Goal: Task Accomplishment & Management: Manage account settings

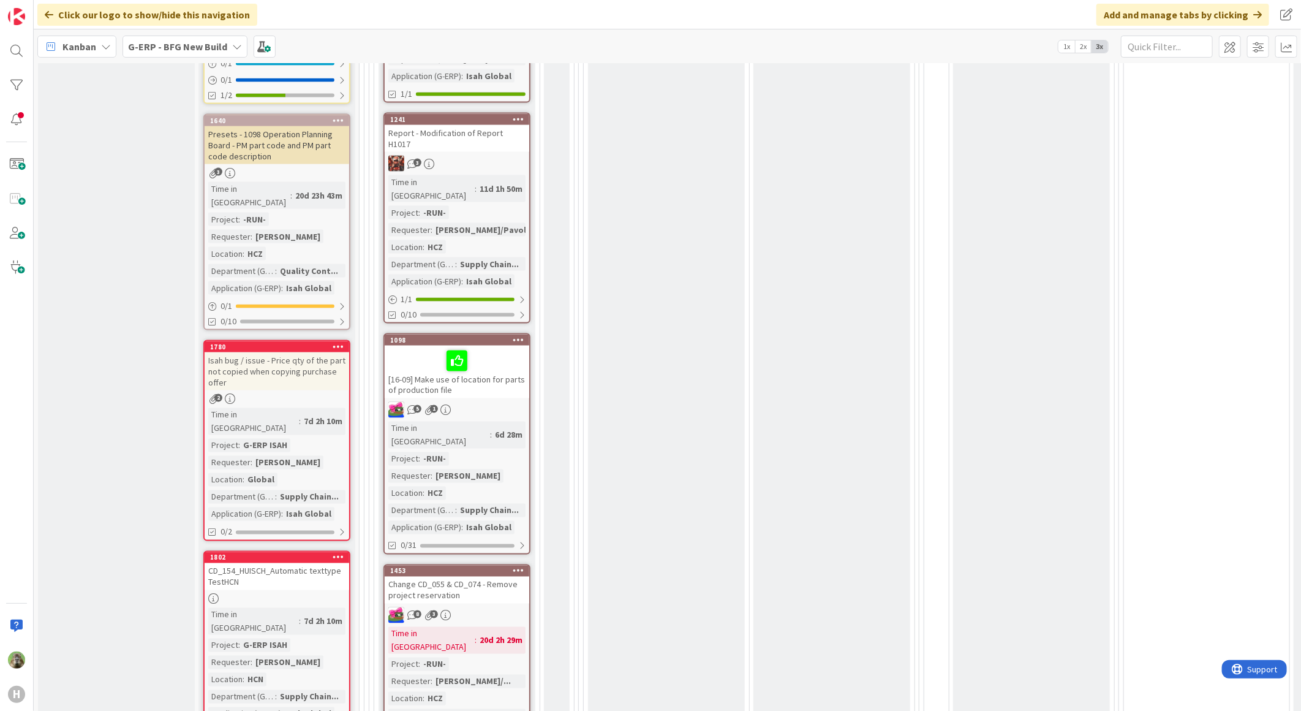
scroll to position [953, 0]
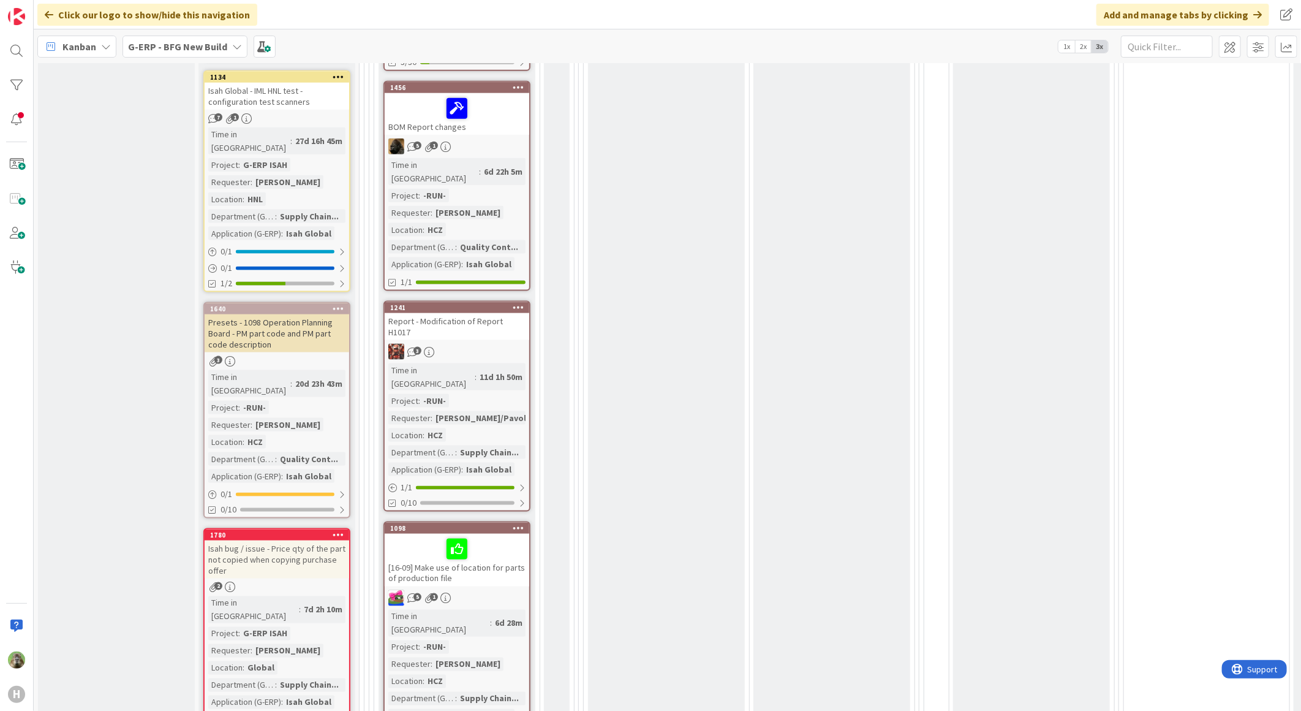
click at [510, 313] on div "Report - Modification of Report H1017" at bounding box center [457, 326] width 145 height 27
click at [476, 313] on div "Report - Modification of Report H1017" at bounding box center [457, 326] width 145 height 27
click at [512, 313] on div "Report - Modification of Report H1017" at bounding box center [457, 326] width 145 height 27
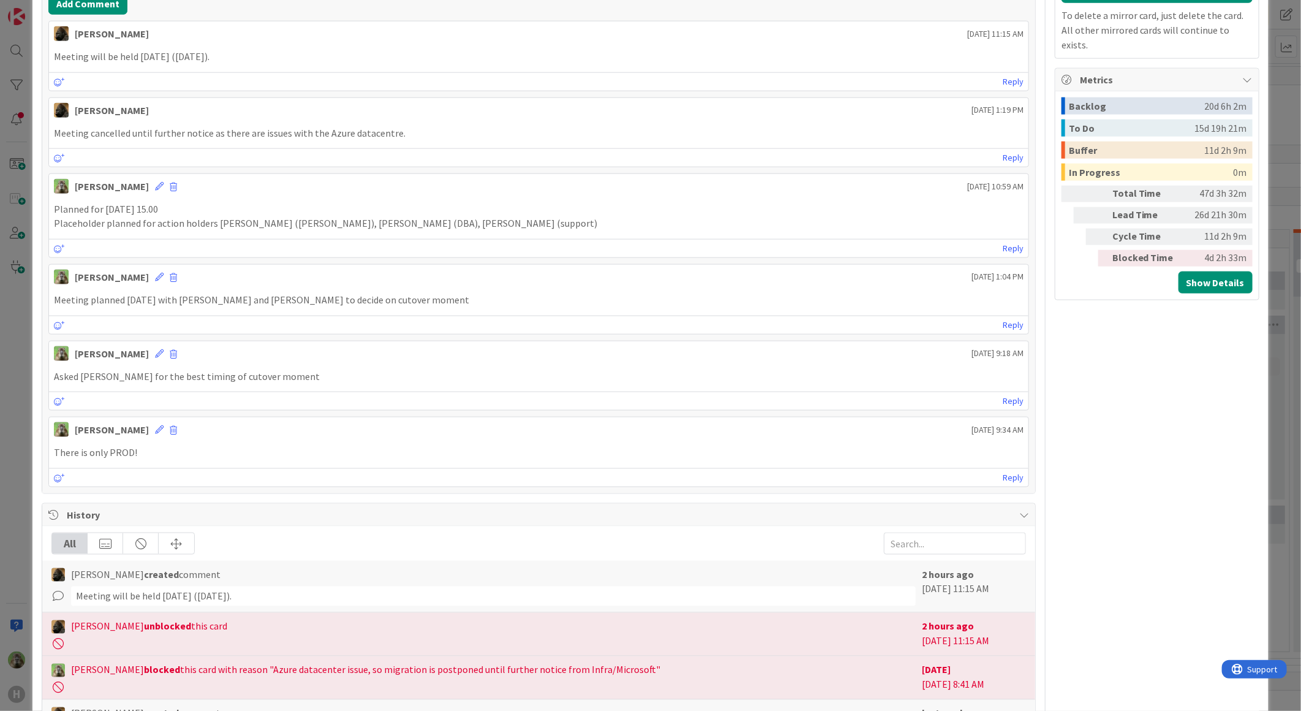
scroll to position [817, 0]
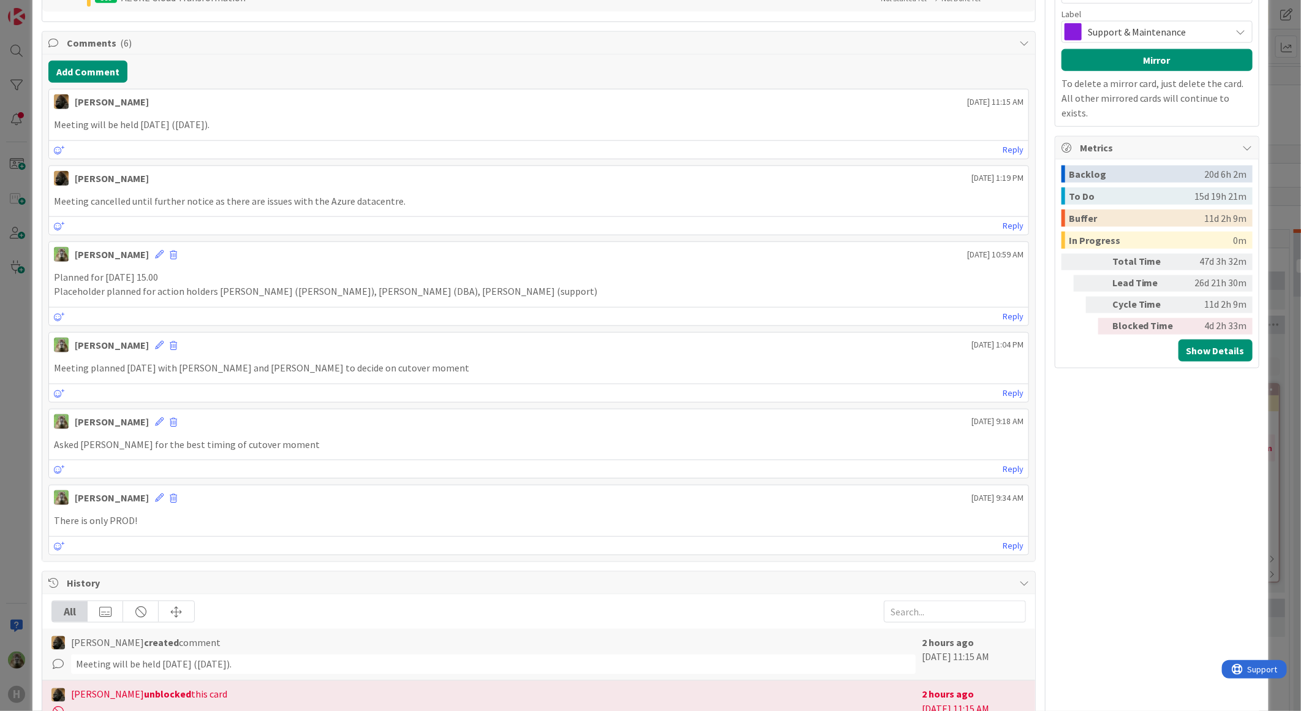
type textarea "x"
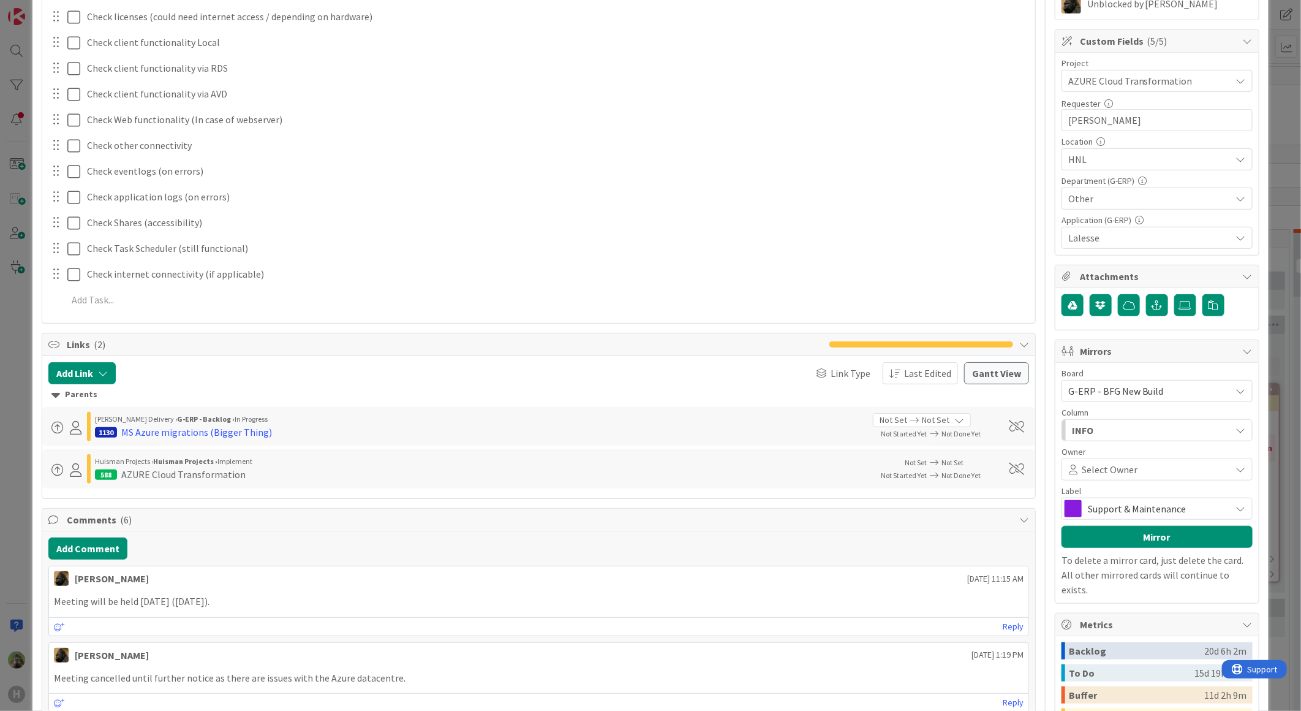
scroll to position [0, 0]
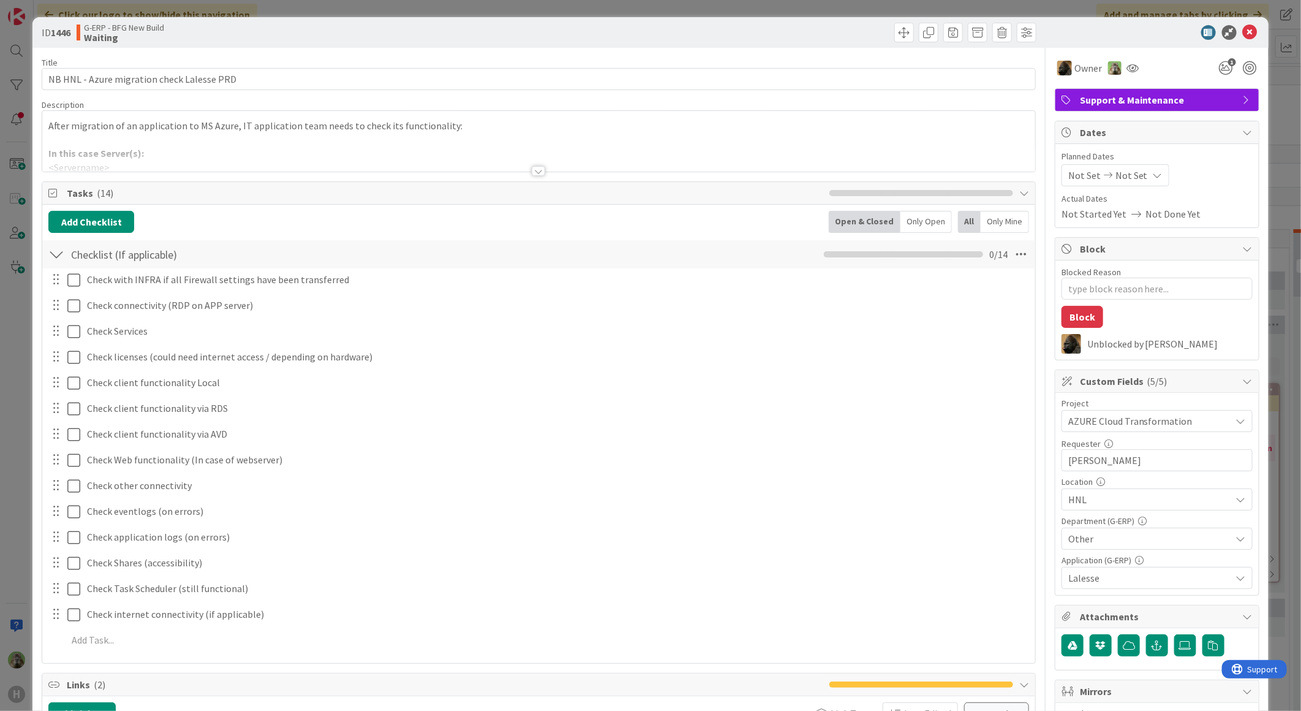
click at [13, 390] on div "ID 1446 G-ERP - BFG New Build Waiting Title 42 / 128 NB HNL - Azure migration c…" at bounding box center [650, 355] width 1301 height 711
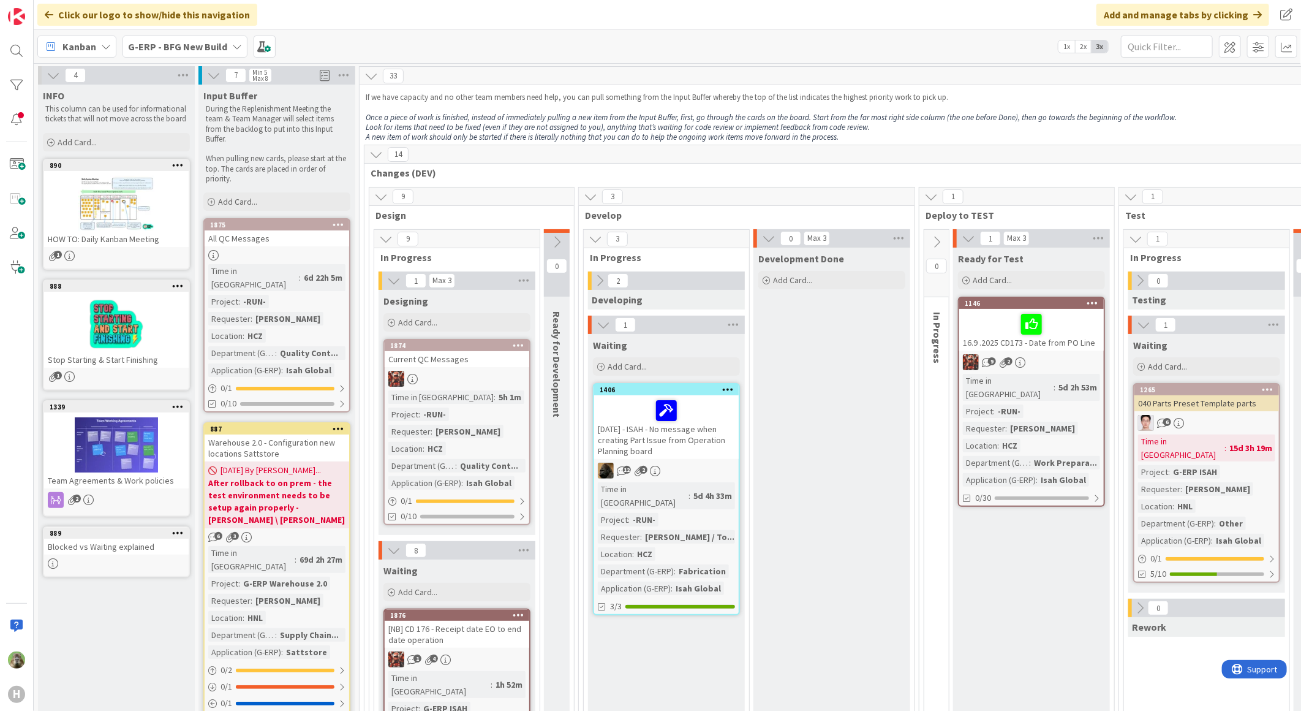
click at [550, 23] on div "Click our logo to show/hide this navigation Add and manage tabs by clicking" at bounding box center [668, 14] width 1268 height 29
click at [736, 37] on div "Kanban G-ERP - BFG New Build 1x 2x 3x" at bounding box center [668, 46] width 1268 height 34
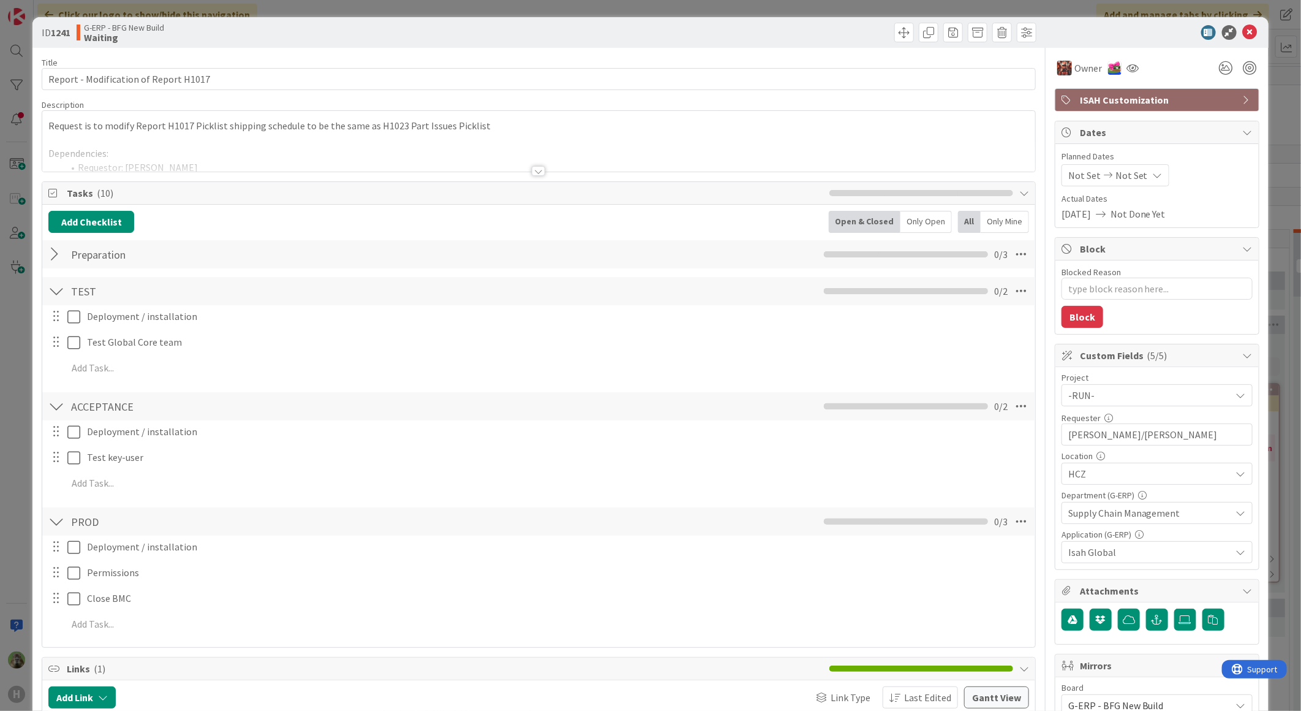
click at [29, 399] on div "ID 1241 G-ERP - BFG New Build Waiting Title 37 / 128 Report - Modification of R…" at bounding box center [650, 355] width 1301 height 711
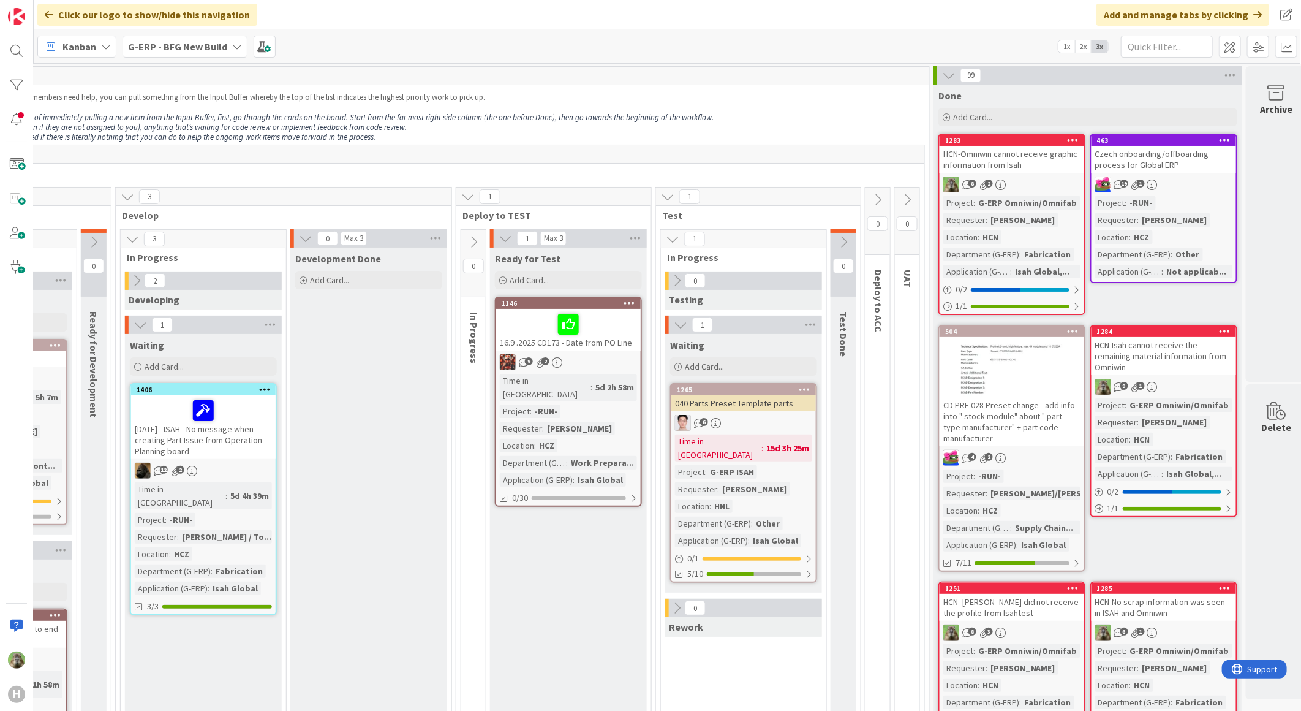
scroll to position [0, 475]
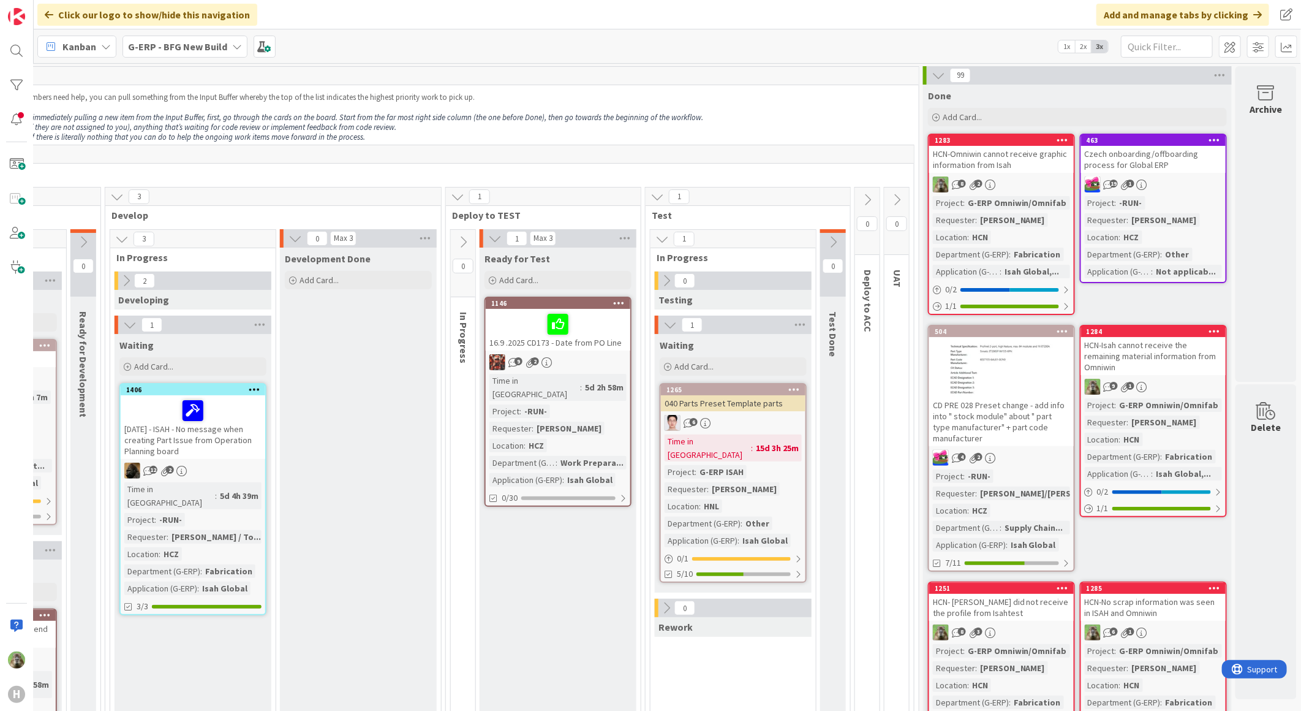
click at [937, 80] on icon at bounding box center [938, 75] width 13 height 13
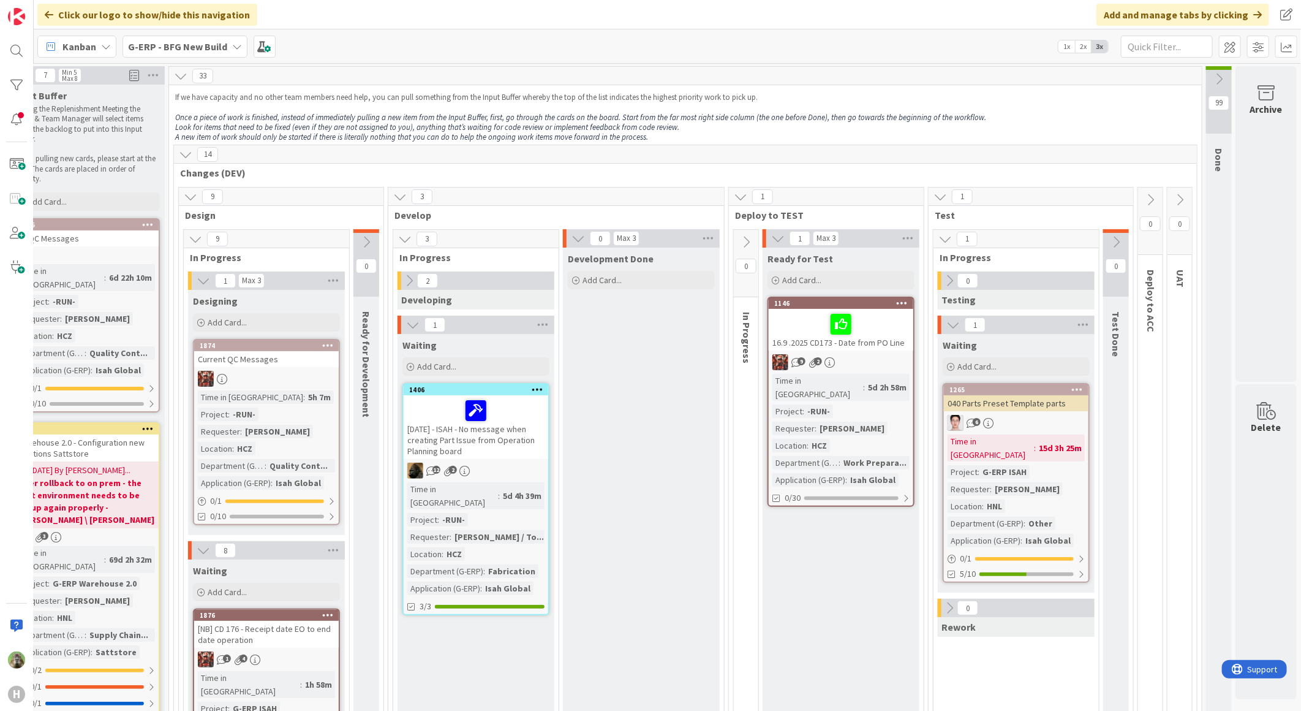
scroll to position [0, 200]
drag, startPoint x: 647, startPoint y: 450, endPoint x: 611, endPoint y: 483, distance: 48.1
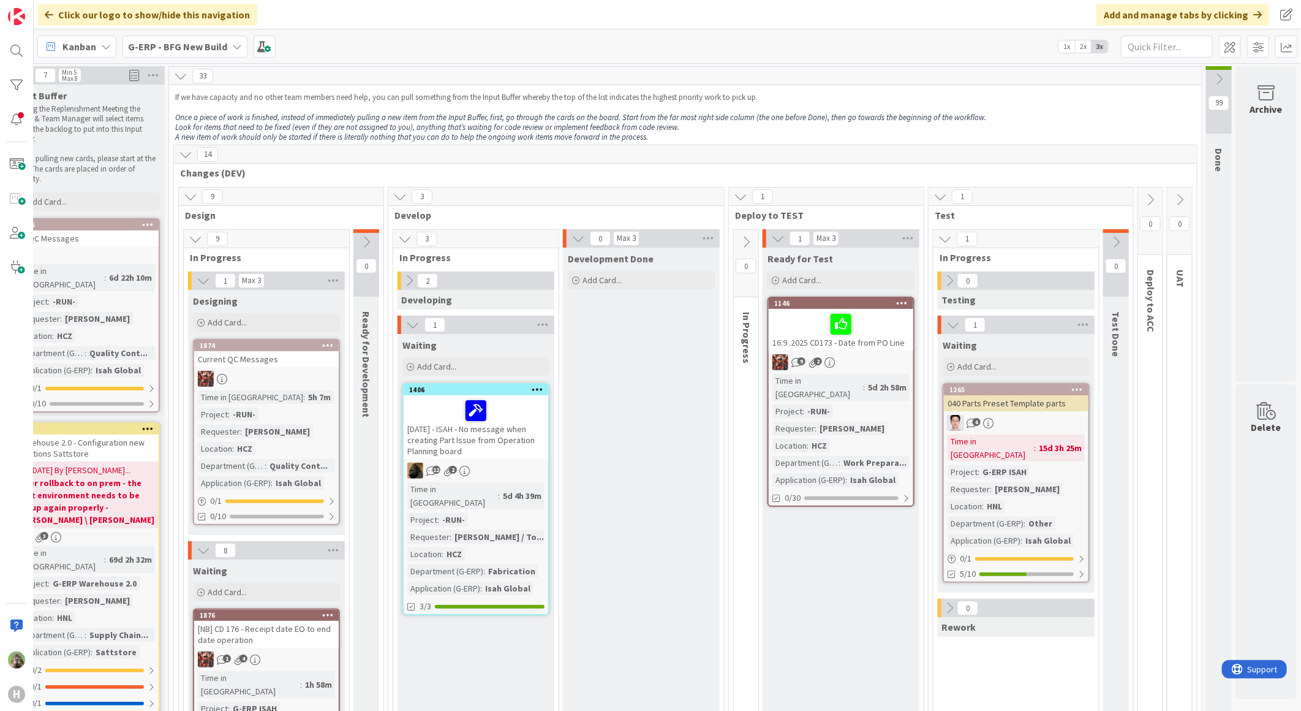
scroll to position [0, 0]
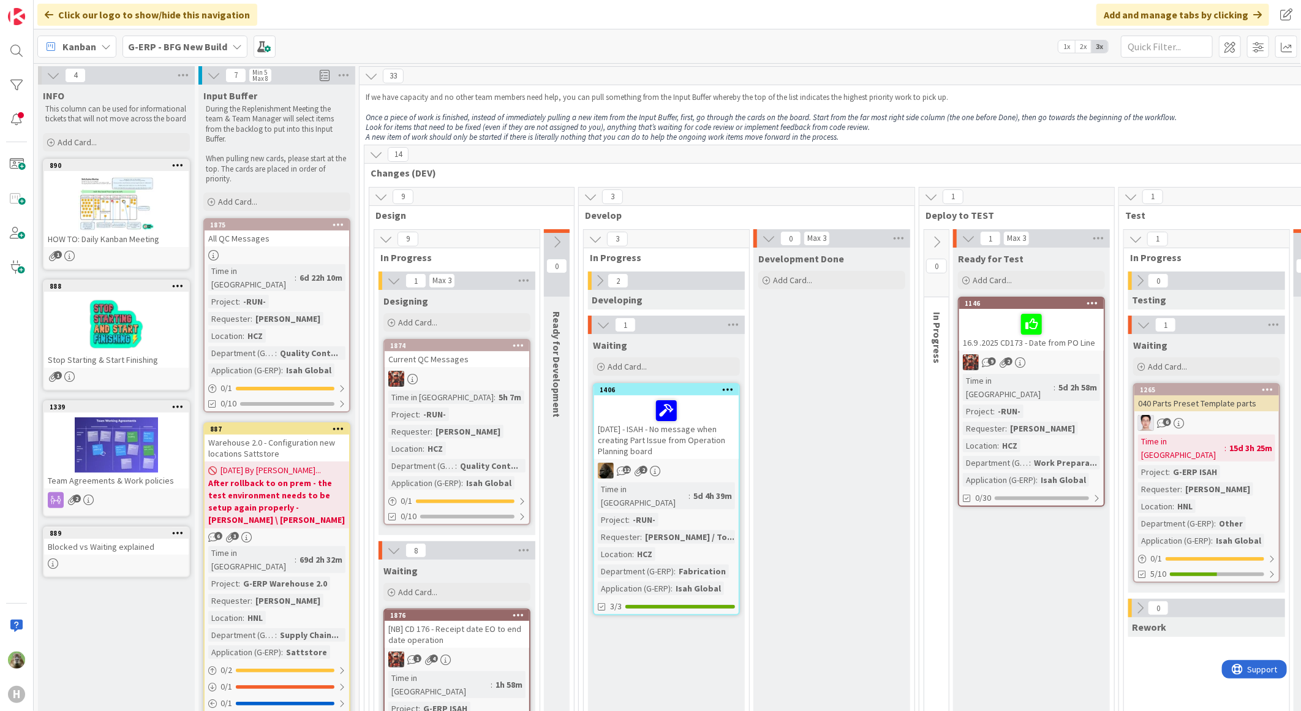
click at [211, 47] on b "G-ERP - BFG New Build" at bounding box center [177, 46] width 99 height 12
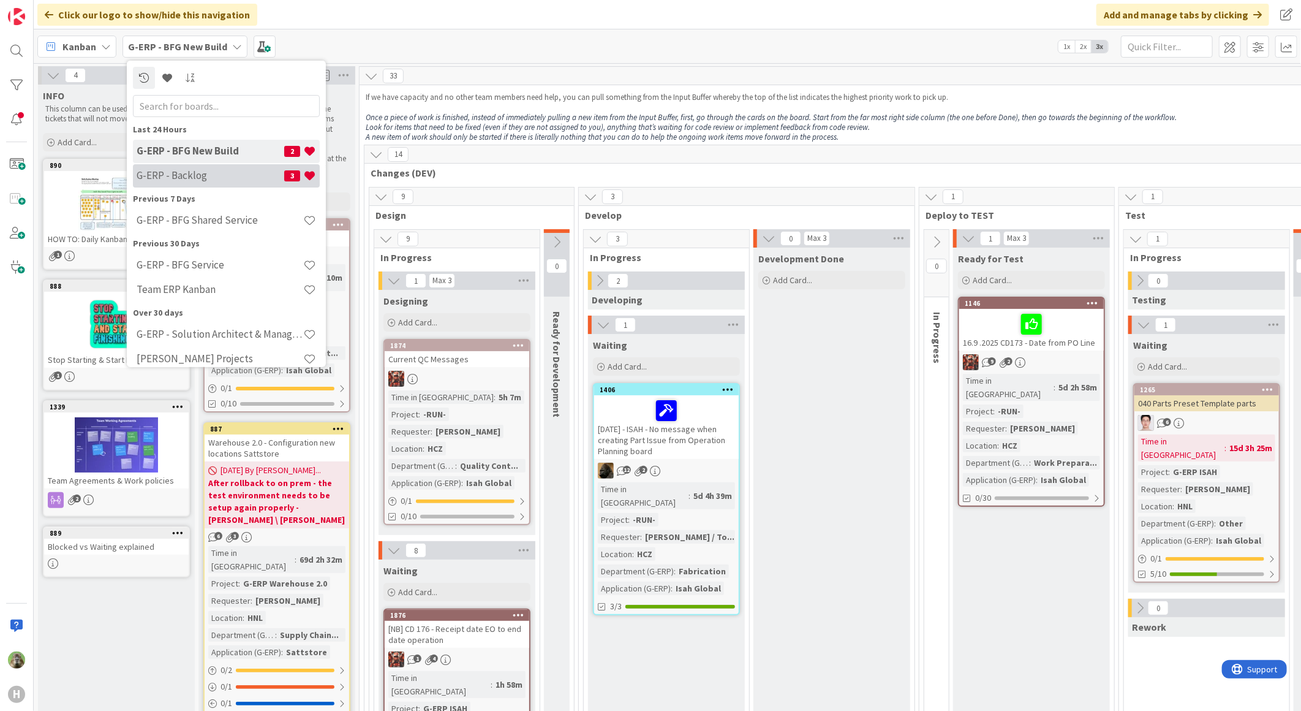
click at [207, 179] on h4 "G-ERP - Backlog" at bounding box center [211, 175] width 148 height 12
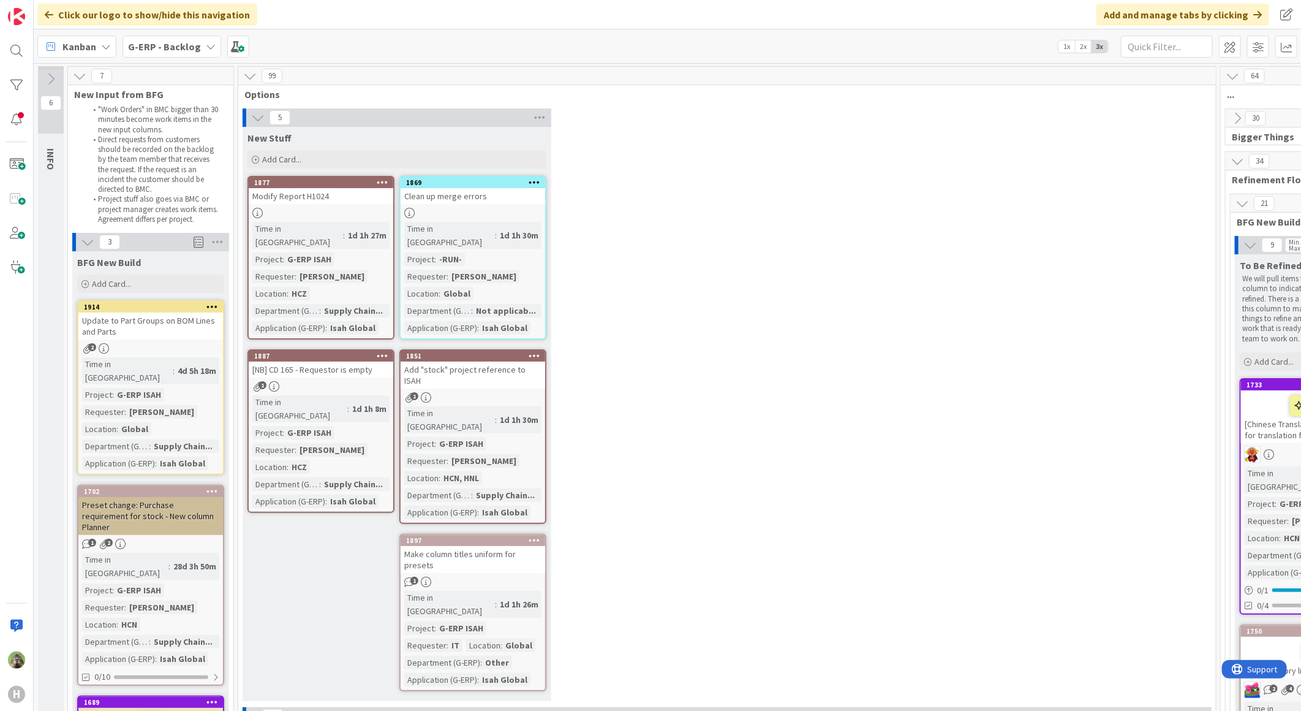
click at [936, 151] on div "5 New Stuff Add Card... 1869 Clean up merge errors Time in Column : 1d 1h 30m P…" at bounding box center [727, 407] width 973 height 599
click at [656, 387] on div "5 New Stuff Add Card... 1869 Clean up merge errors Time in Column : 1d 1h 30m P…" at bounding box center [727, 407] width 973 height 599
click at [178, 40] on b "G-ERP - Backlog" at bounding box center [164, 46] width 73 height 12
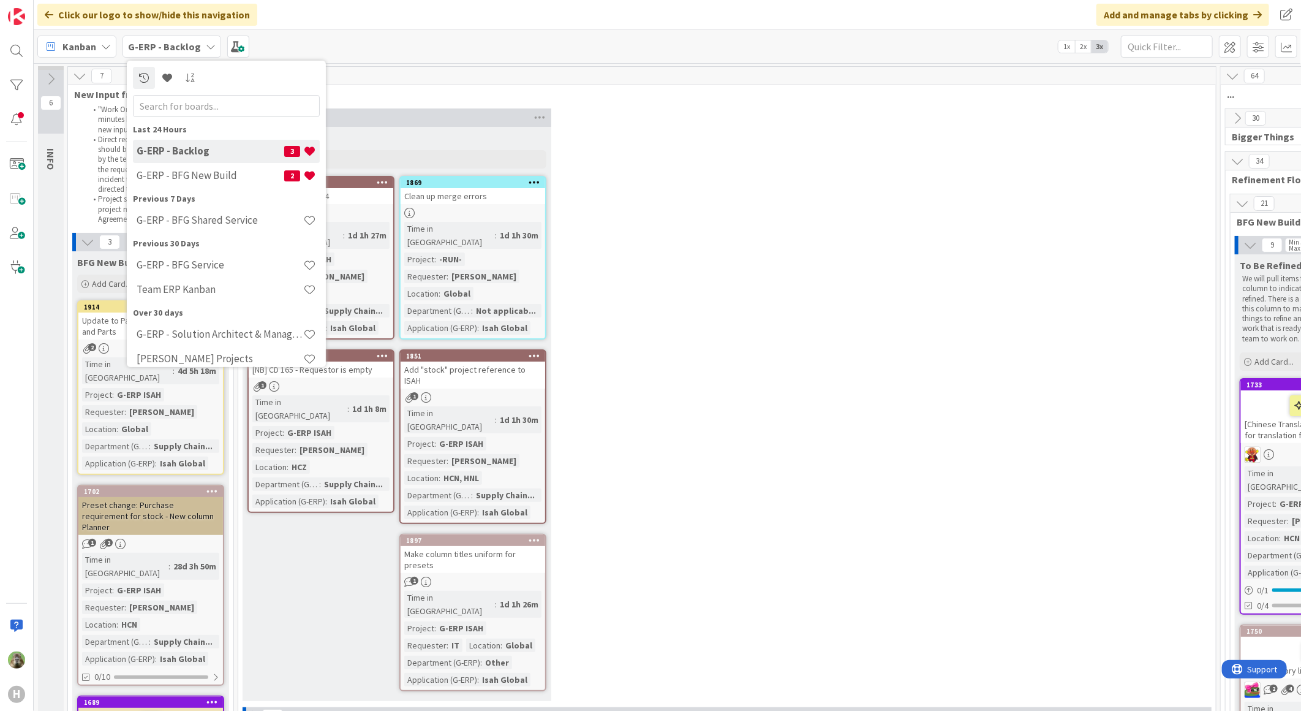
click at [844, 258] on div "5 New Stuff Add Card... 1869 Clean up merge errors Time in Column : 1d 1h 30m P…" at bounding box center [727, 407] width 973 height 599
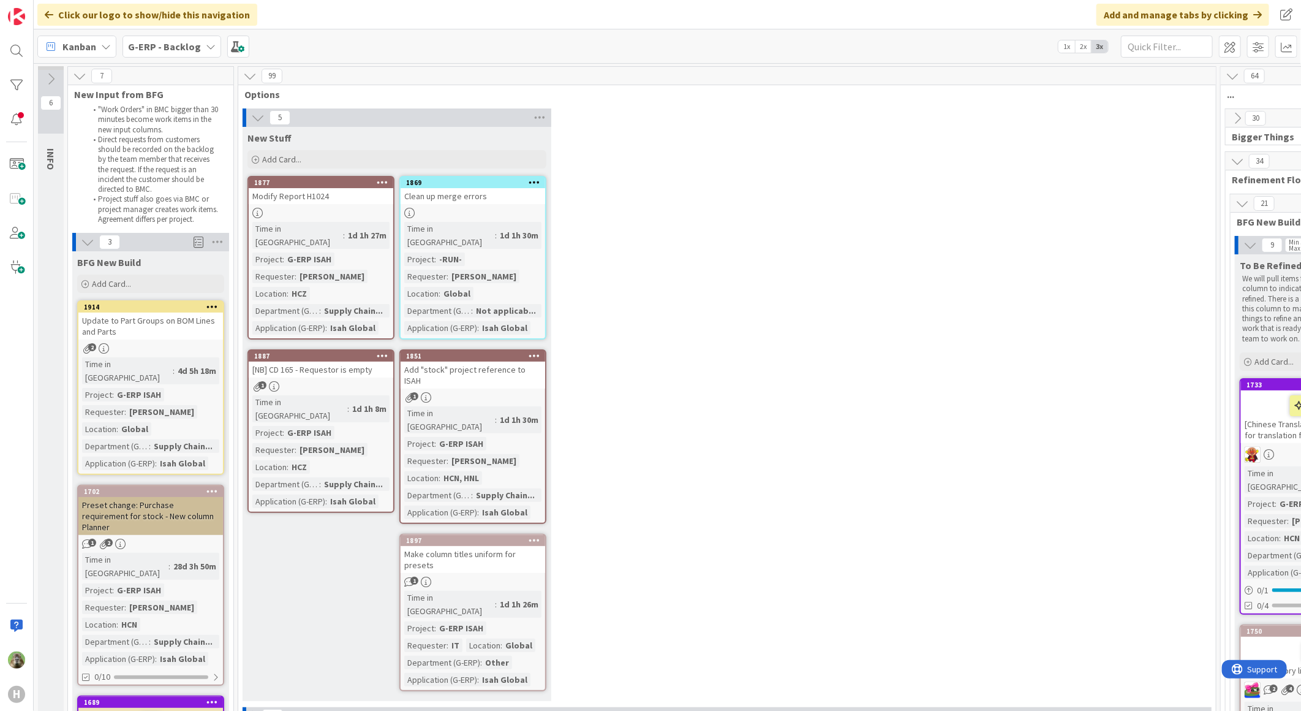
click at [187, 48] on b "G-ERP - Backlog" at bounding box center [164, 46] width 73 height 12
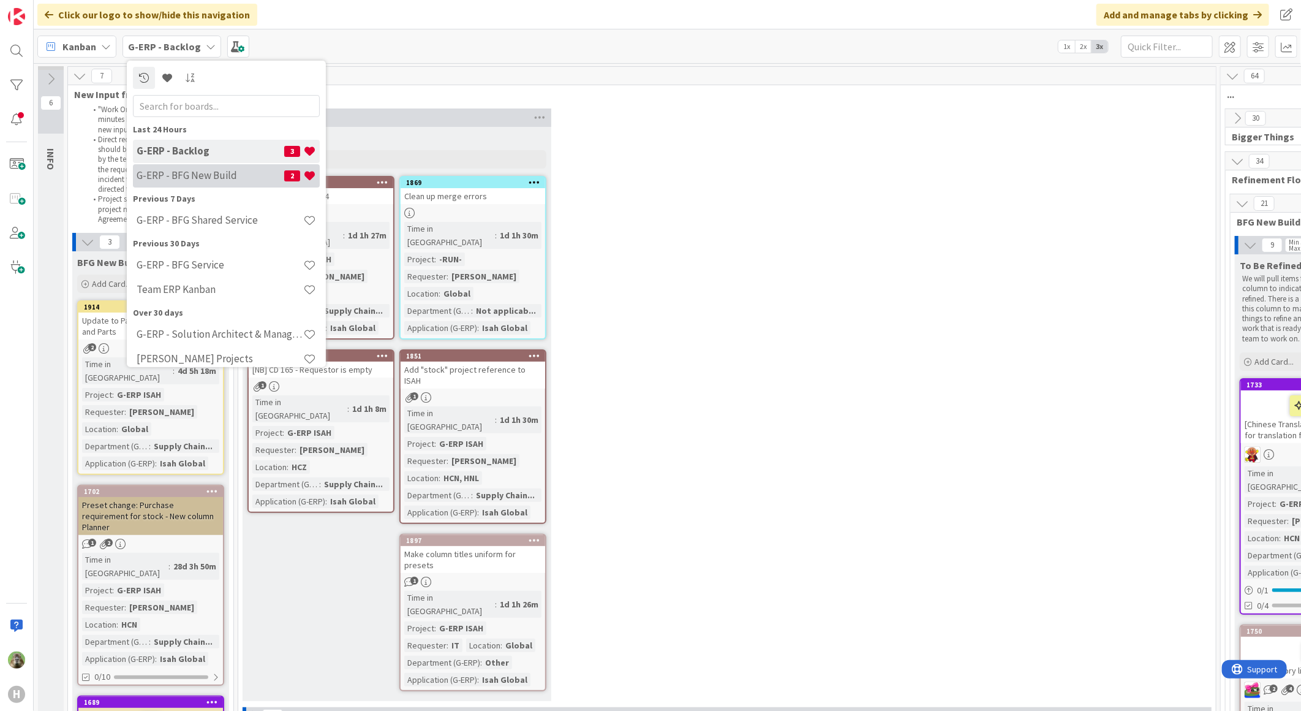
click at [211, 178] on h4 "G-ERP - BFG New Build" at bounding box center [211, 175] width 148 height 12
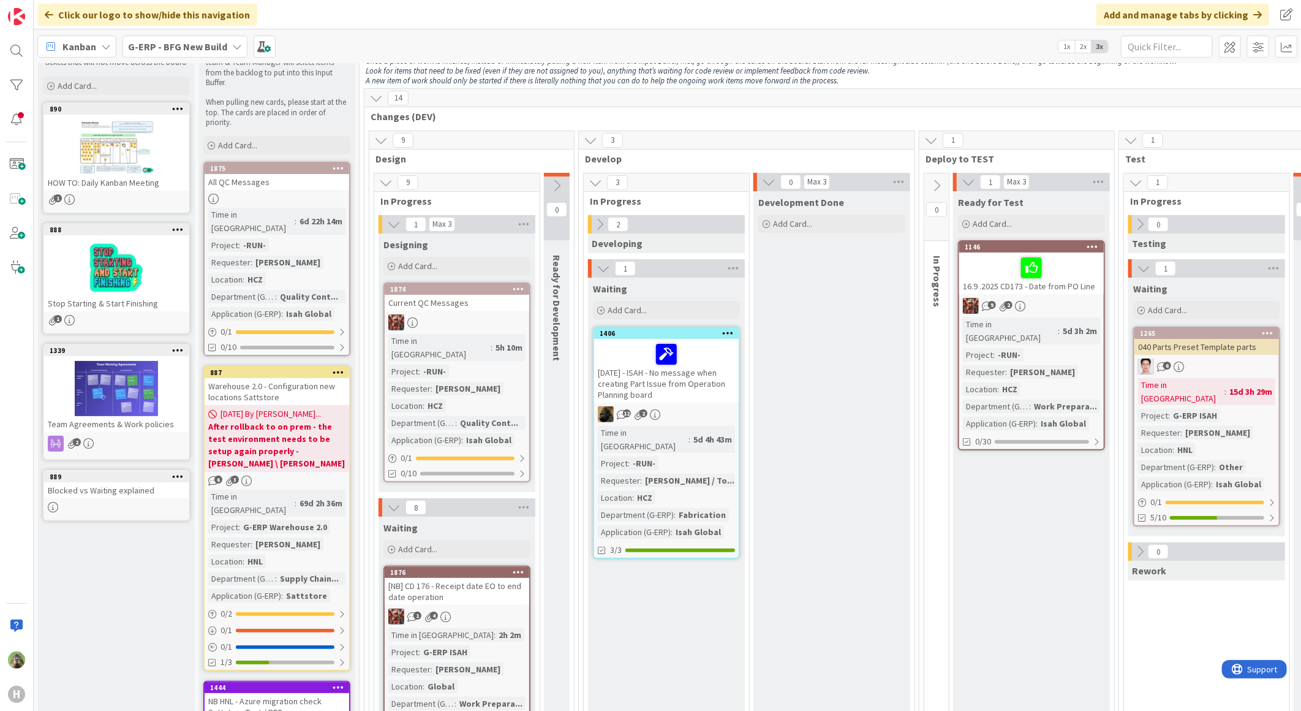
scroll to position [0, 0]
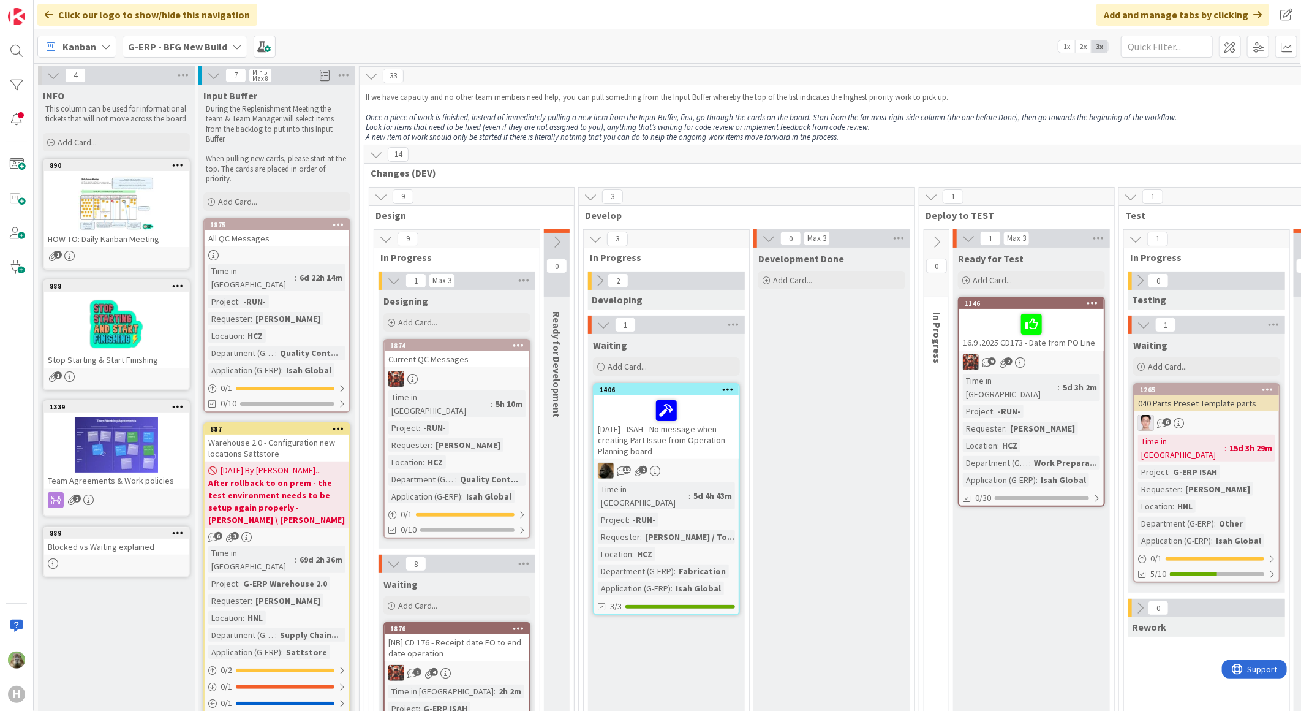
click at [210, 36] on div "G-ERP - BFG New Build" at bounding box center [185, 47] width 125 height 22
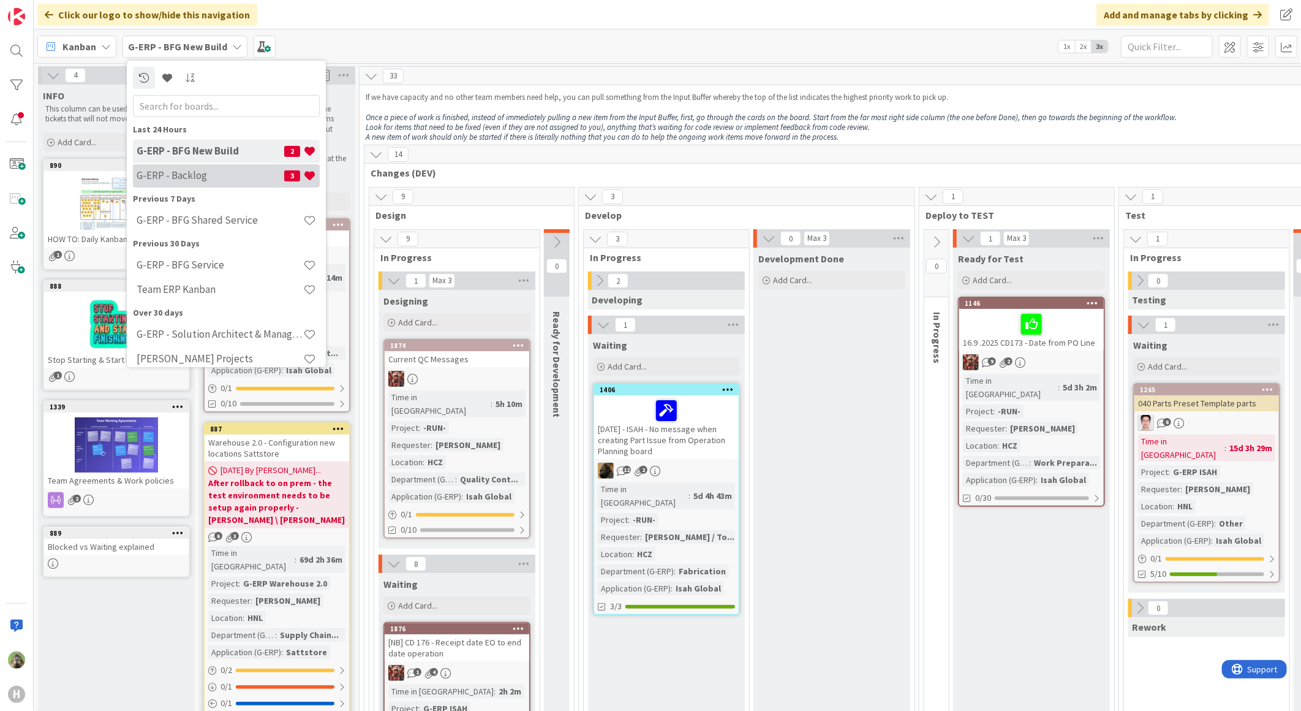
click at [209, 166] on div "G-ERP - Backlog 3" at bounding box center [226, 175] width 187 height 23
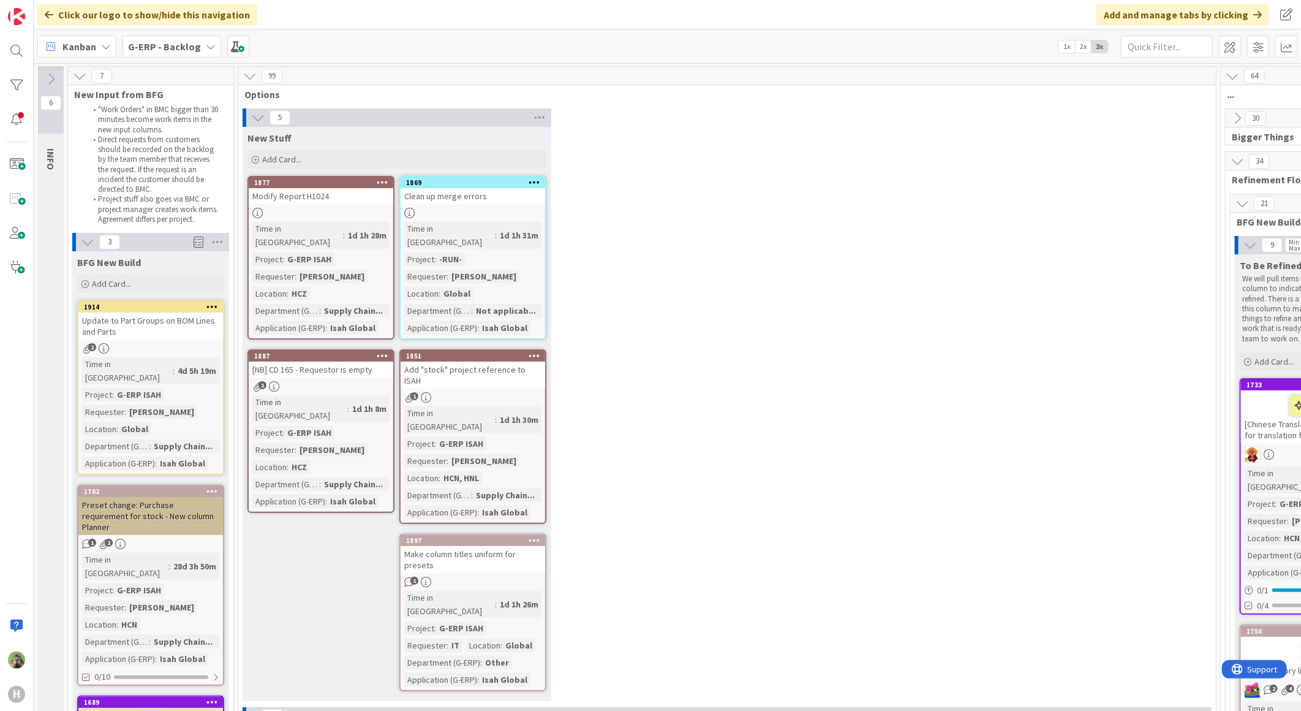
click at [840, 278] on div "5 New Stuff Add Card... 1869 Clean up merge errors Time in Column : 1d 1h 31m P…" at bounding box center [727, 407] width 973 height 599
click at [738, 310] on div "5 New Stuff Add Card... 1869 Clean up merge errors Time in Column : 1d 1h 31m P…" at bounding box center [727, 407] width 973 height 599
click at [721, 303] on div "5 New Stuff Add Card... 1869 Clean up merge errors Time in Column : 1d 1h 31m P…" at bounding box center [727, 407] width 973 height 599
click at [788, 277] on div "5 New Stuff Add Card... 1869 Clean up merge errors Time in Column : 1d 1h 31m P…" at bounding box center [727, 407] width 973 height 599
click at [200, 50] on div "G-ERP - Backlog" at bounding box center [172, 47] width 99 height 22
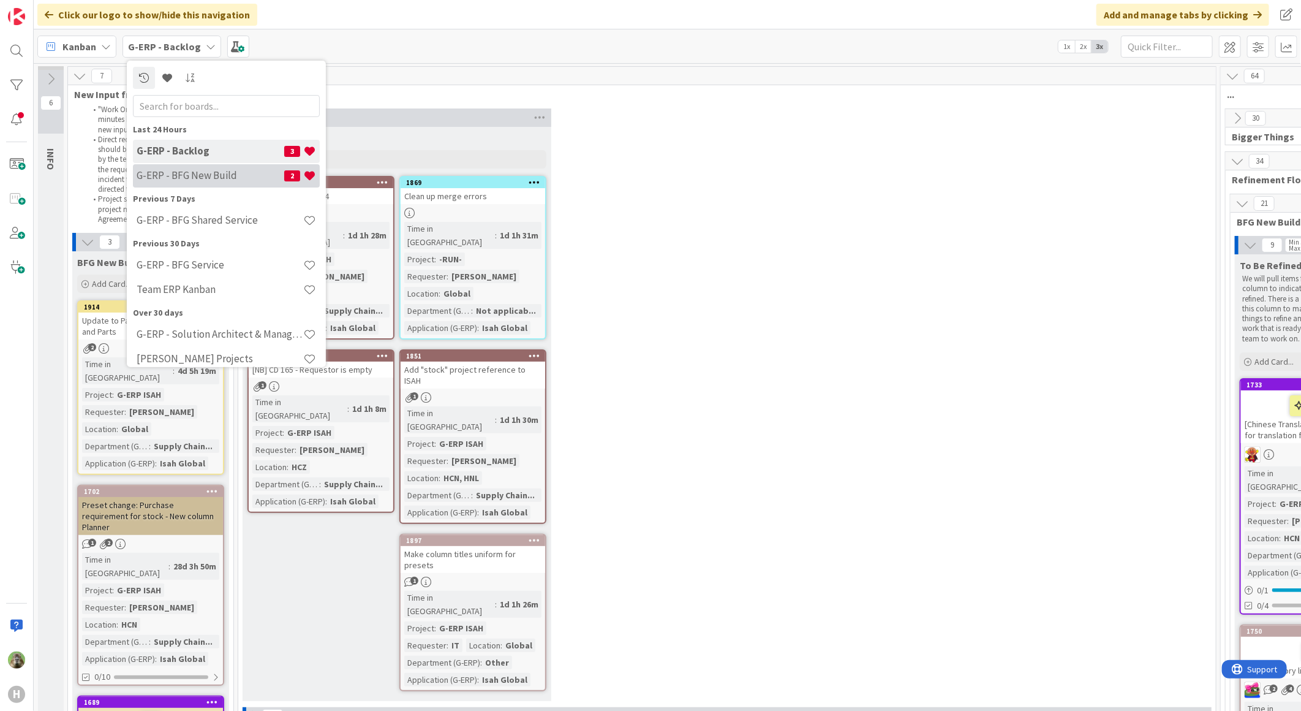
click at [264, 176] on h4 "G-ERP - BFG New Build" at bounding box center [211, 175] width 148 height 12
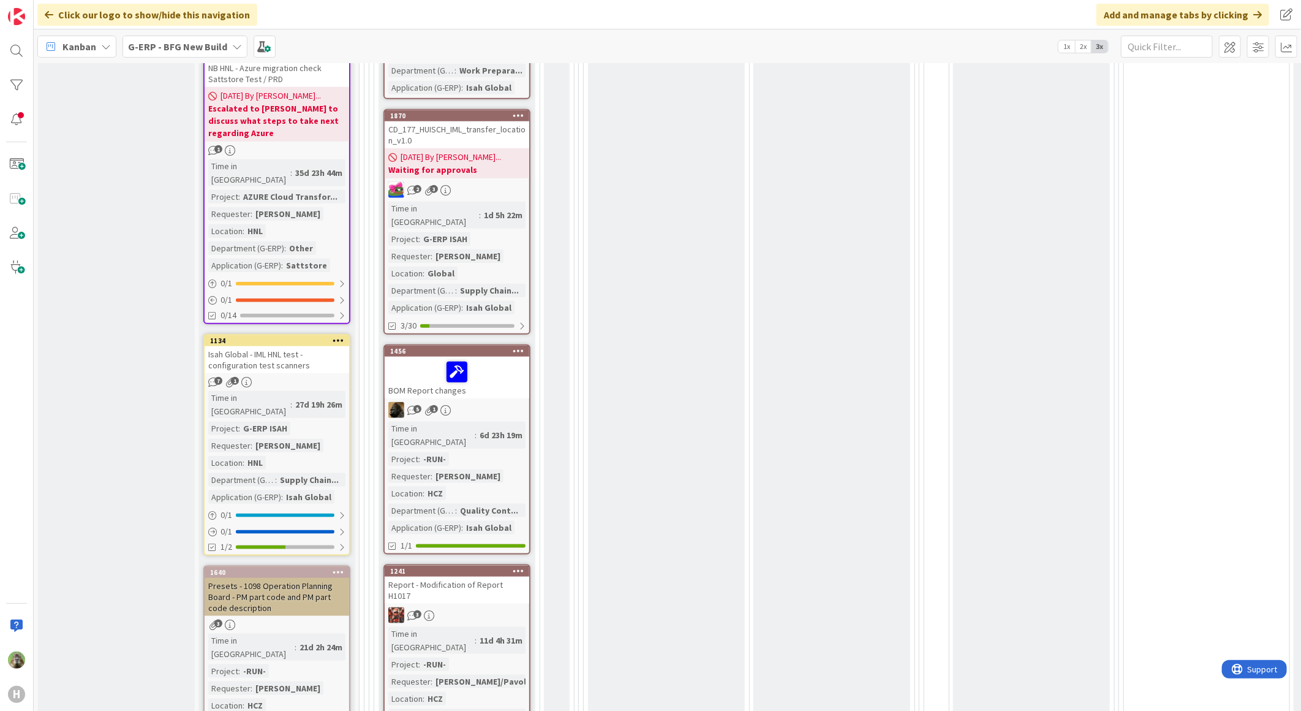
scroll to position [817, 0]
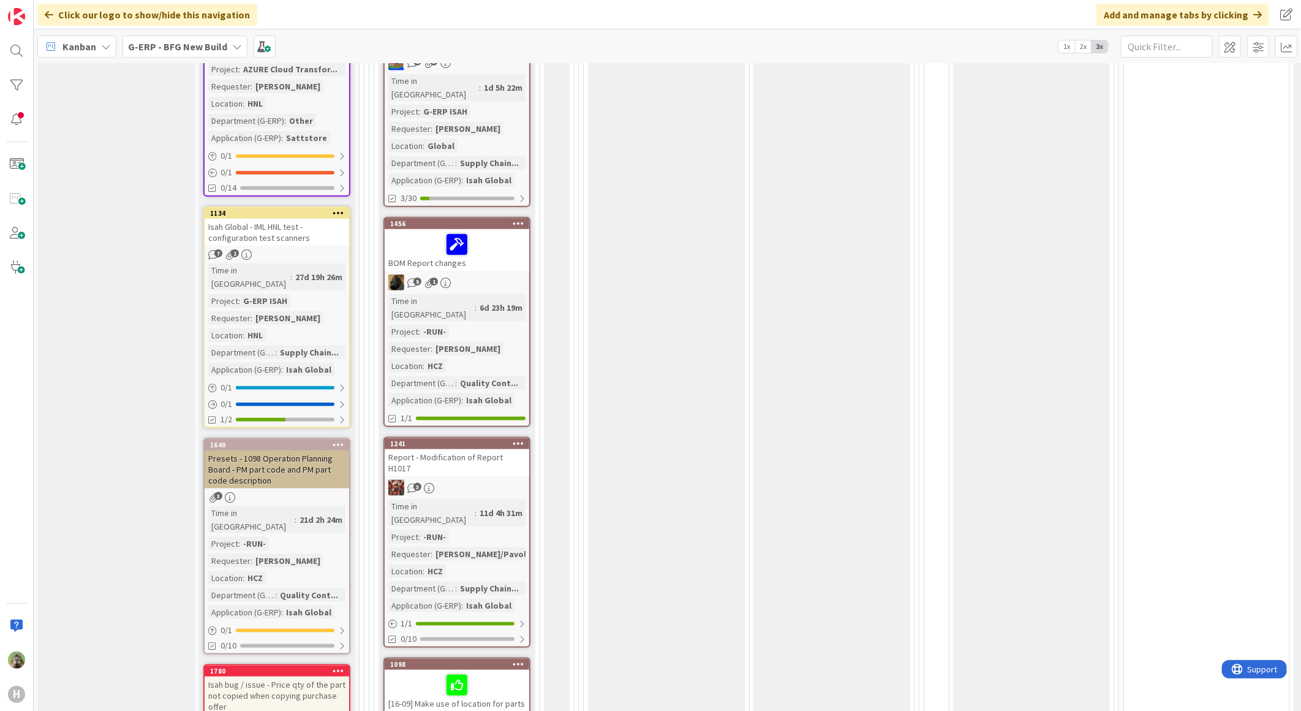
click at [486, 480] on div "3" at bounding box center [457, 488] width 145 height 16
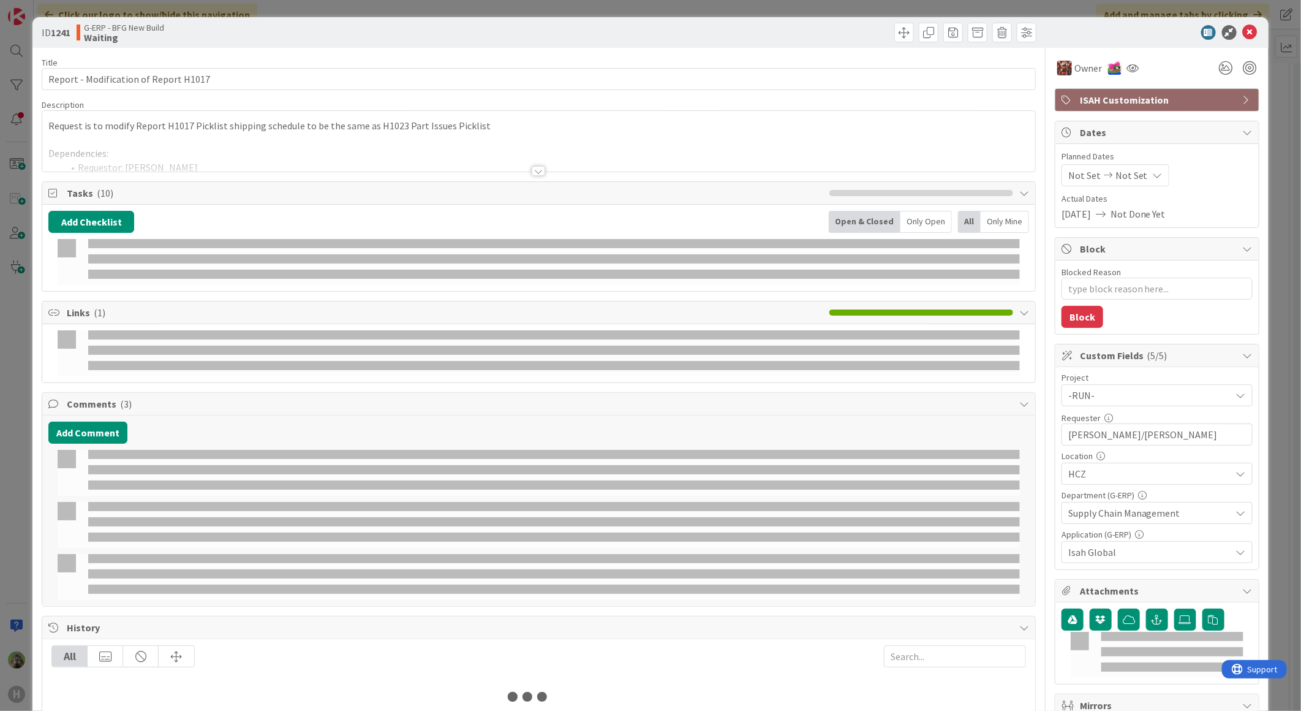
type textarea "x"
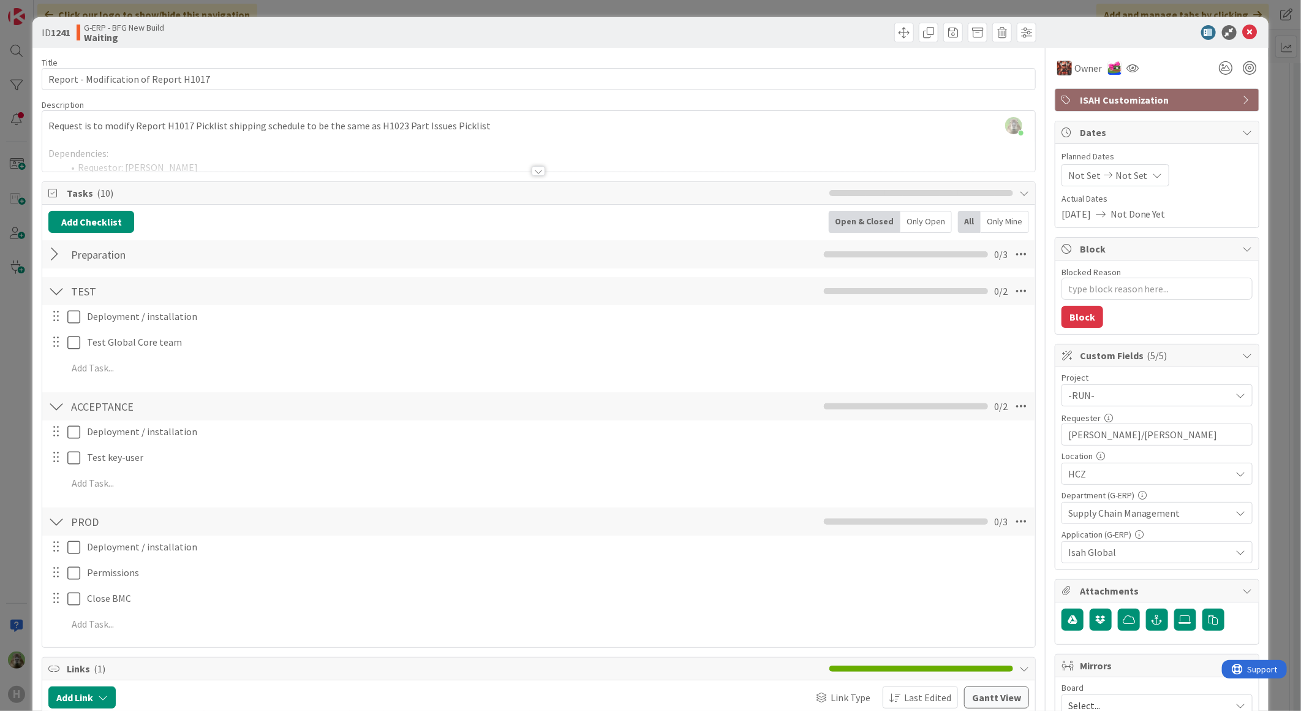
click at [496, 138] on div "Request is to modify Report H1017 Picklist shipping schedule to be the same as …" at bounding box center [538, 143] width 993 height 55
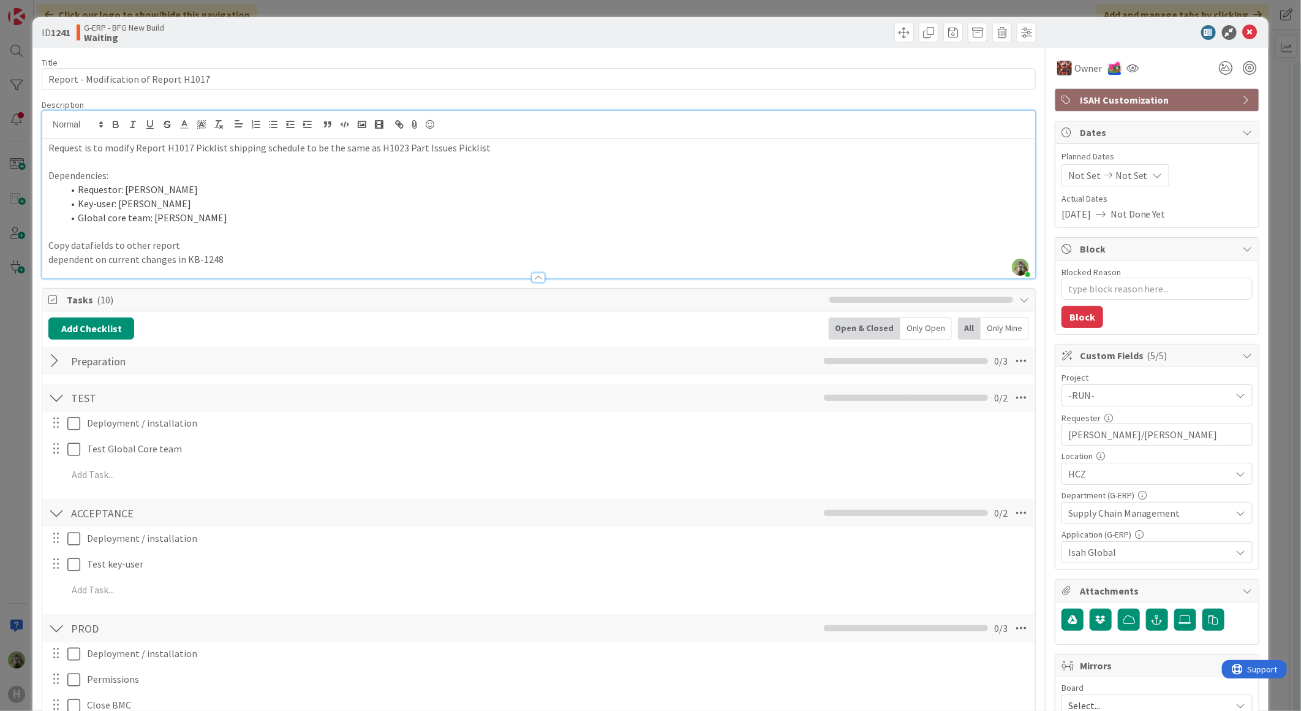
click at [23, 288] on div "ID 1241 G-ERP - BFG New Build Waiting Title 37 / 128 Report - Modification of R…" at bounding box center [650, 355] width 1301 height 711
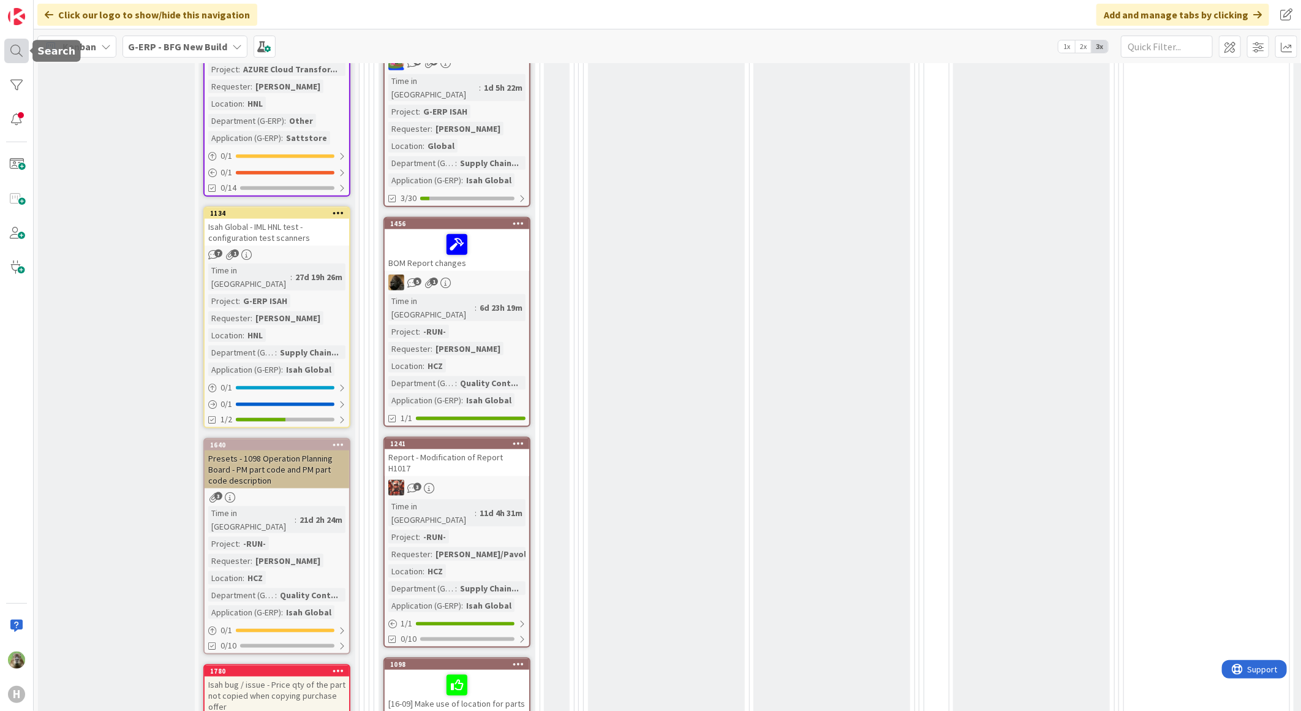
click at [13, 48] on div at bounding box center [16, 51] width 25 height 25
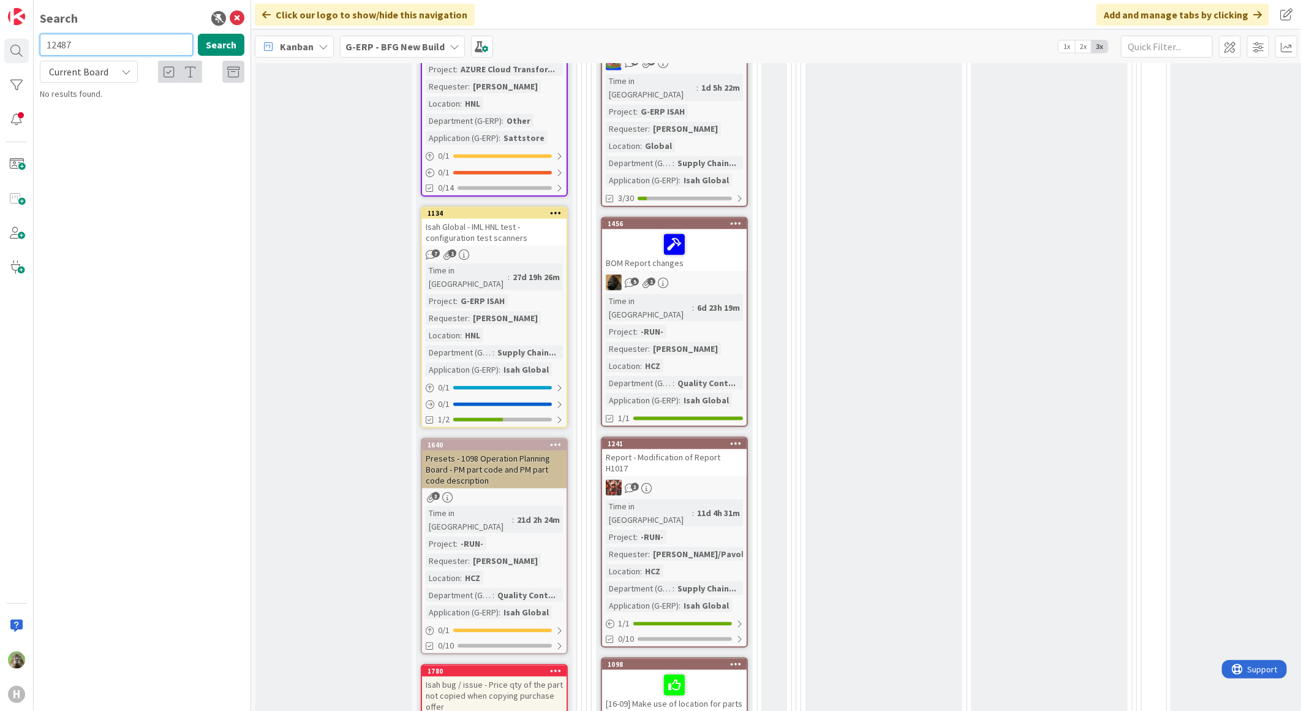
click at [162, 44] on input "12487" at bounding box center [116, 45] width 153 height 22
type input "1248"
click at [155, 107] on span "Report - H1023 Adding Parent PartCode and Custom Drawing |" at bounding box center [143, 114] width 173 height 24
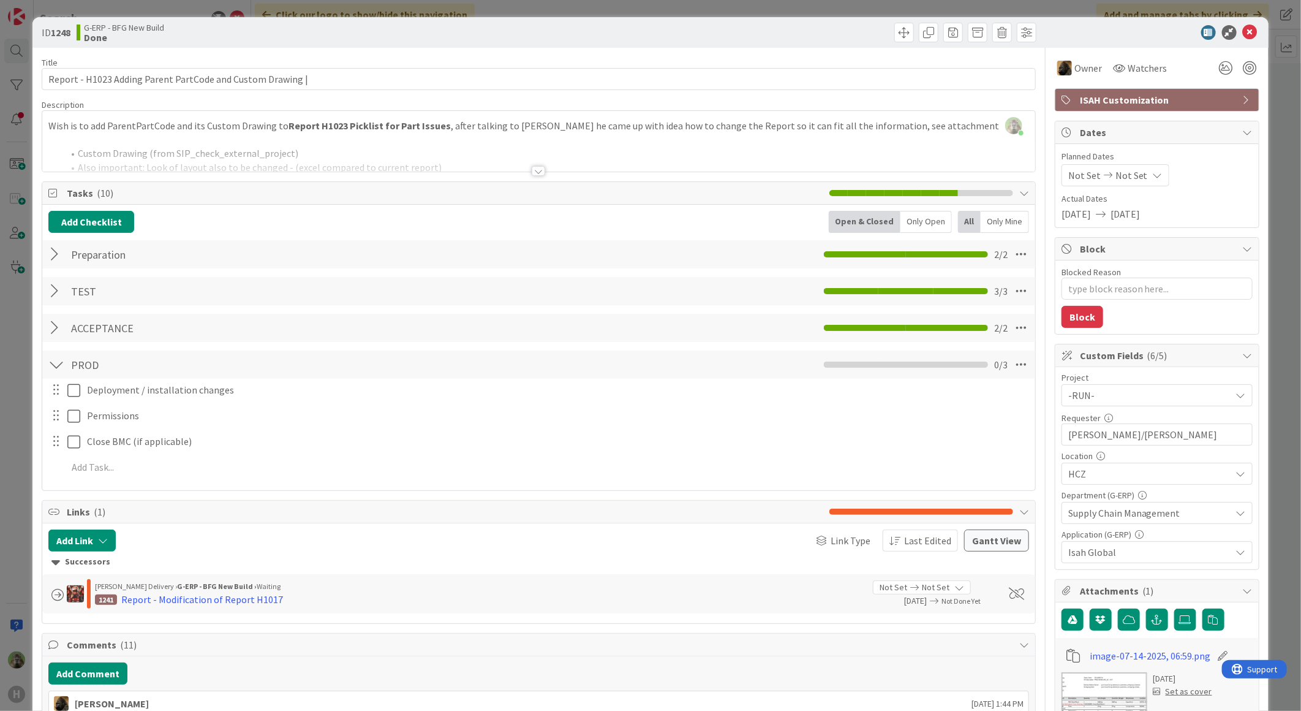
click at [9, 331] on div "ID 1248 G-ERP - BFG New Build Done Title 59 / 128 Report - H1023 Adding Parent …" at bounding box center [650, 355] width 1301 height 711
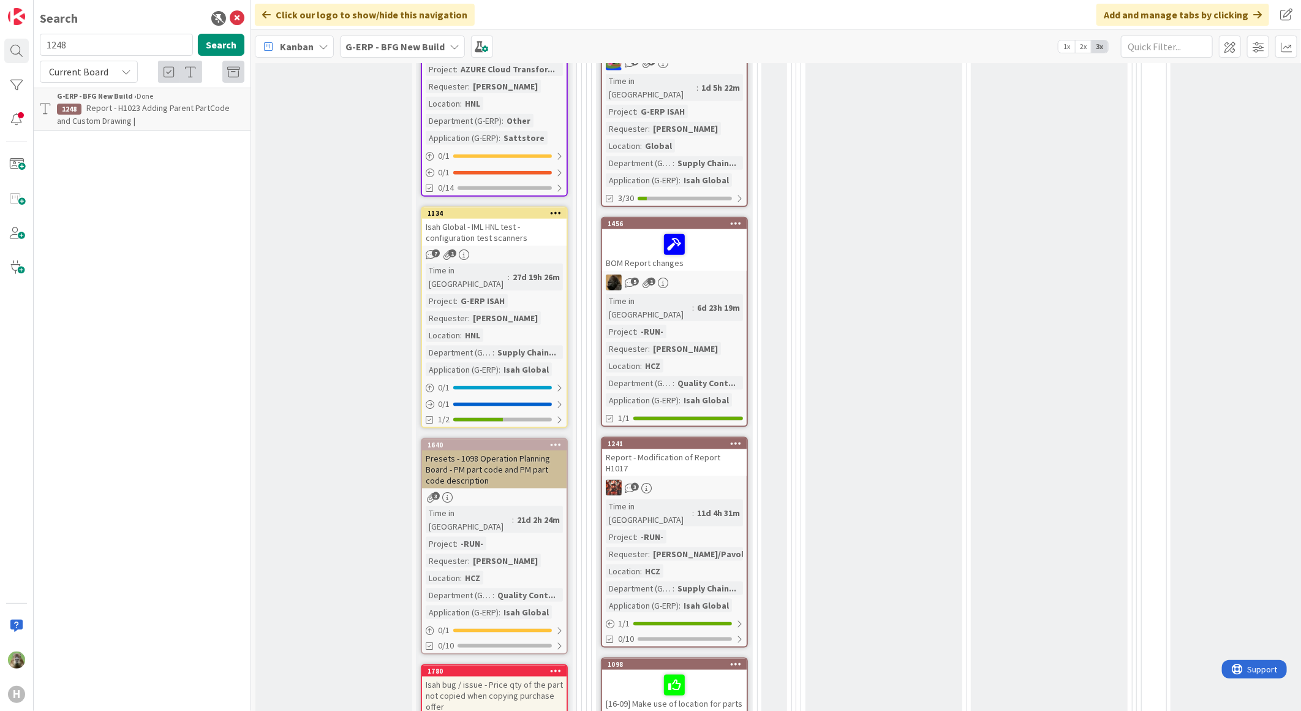
click at [241, 15] on icon at bounding box center [237, 18] width 15 height 15
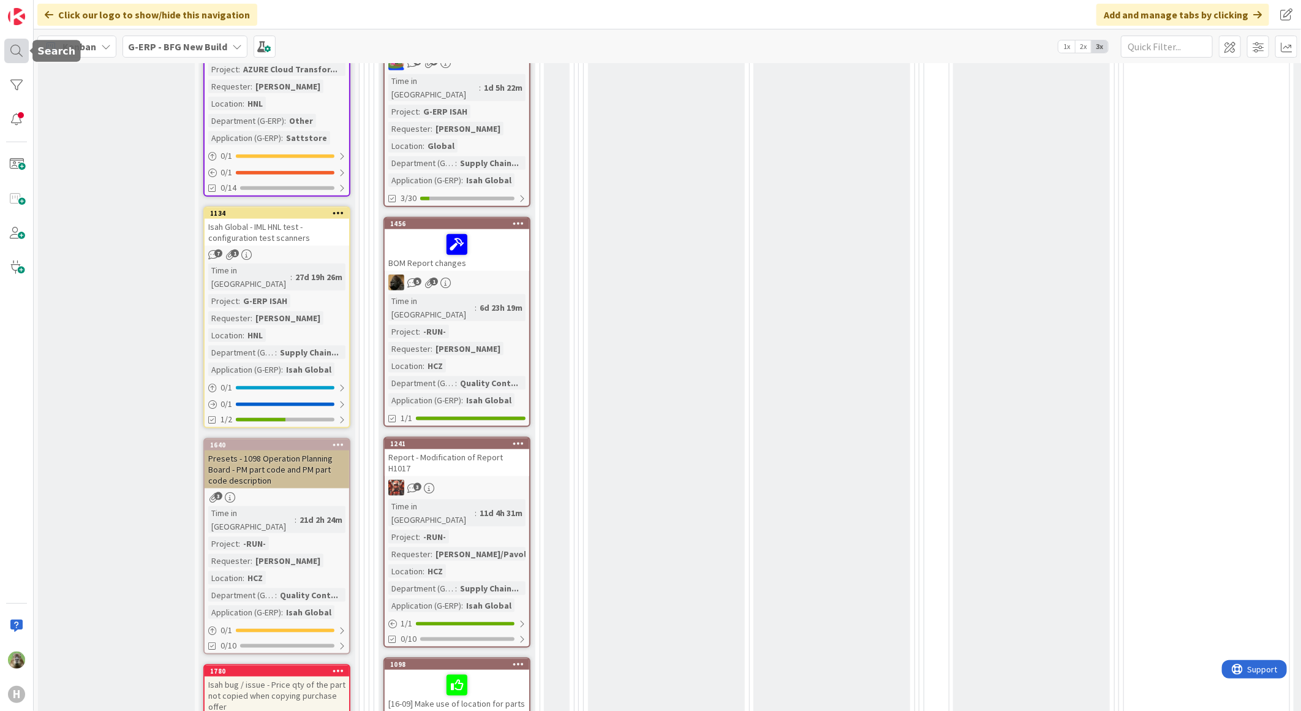
click at [10, 59] on div at bounding box center [16, 51] width 25 height 25
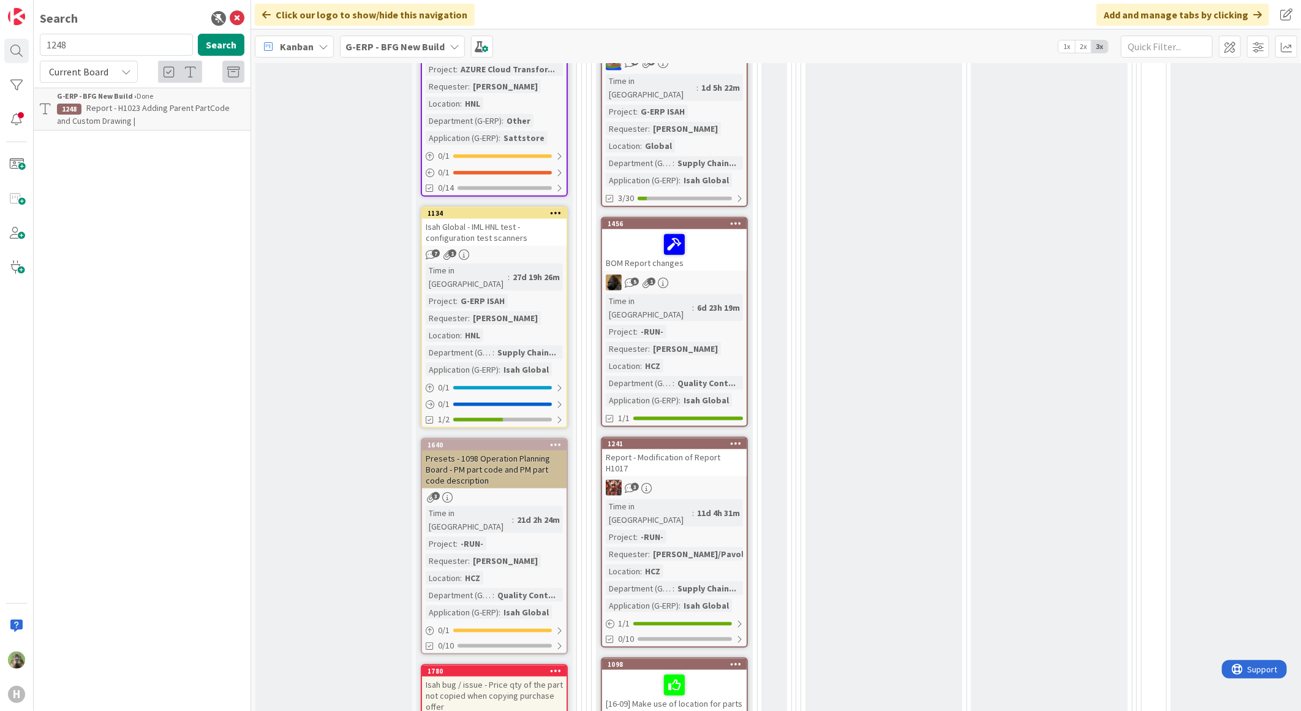
click at [114, 102] on p "Report - H1023 Adding Parent PartCode and Custom Drawing |" at bounding box center [150, 115] width 187 height 26
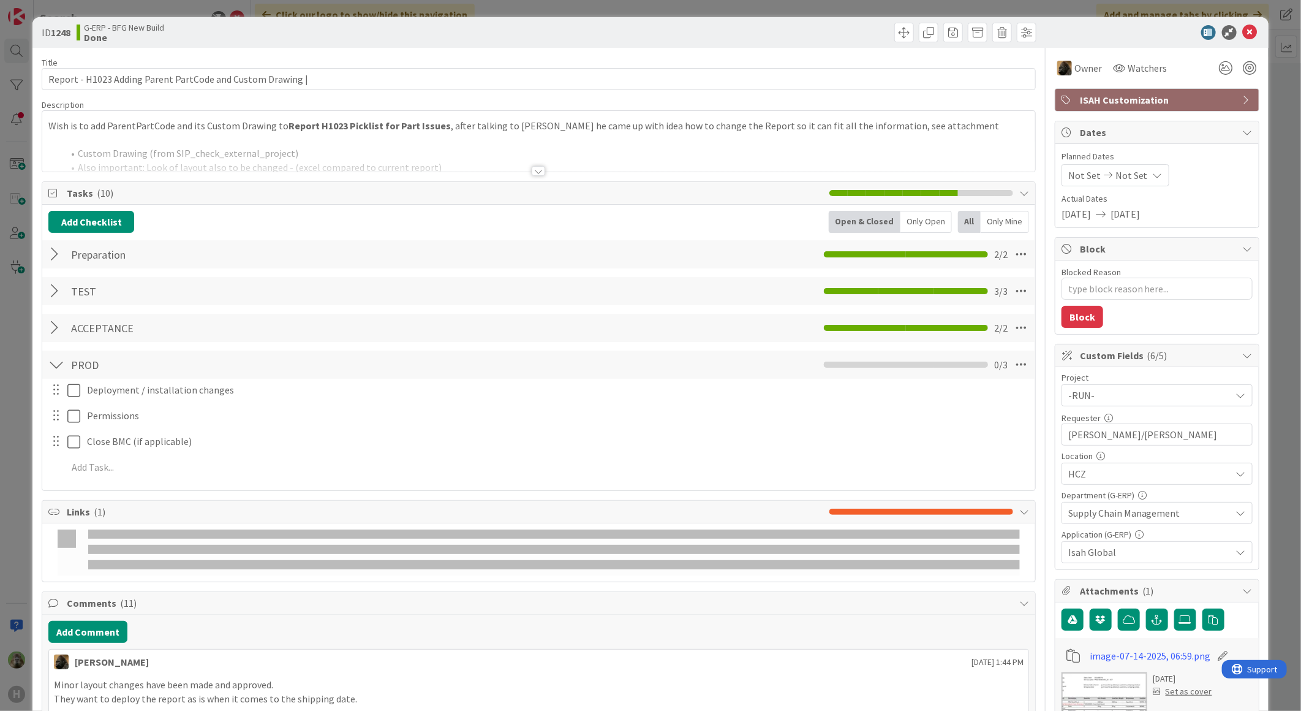
type textarea "x"
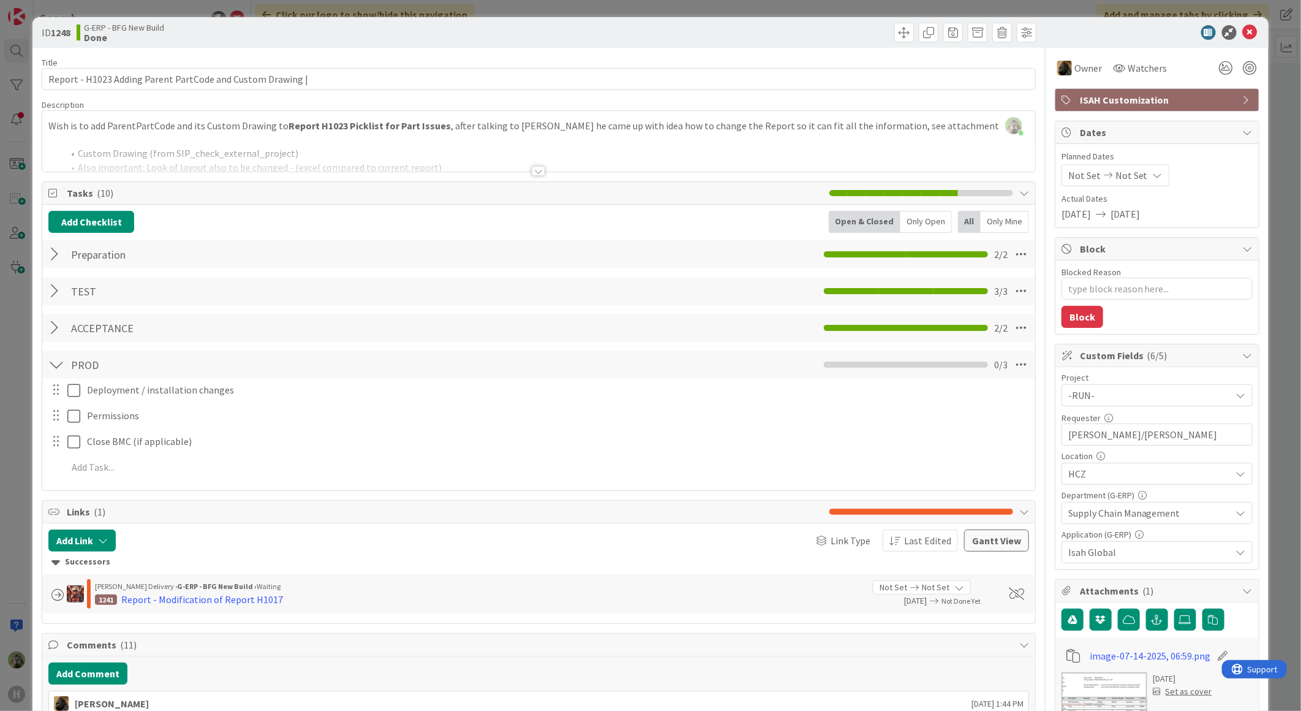
click at [12, 438] on div "ID 1248 G-ERP - BFG New Build Done Title 59 / 128 Report - H1023 Adding Parent …" at bounding box center [650, 355] width 1301 height 711
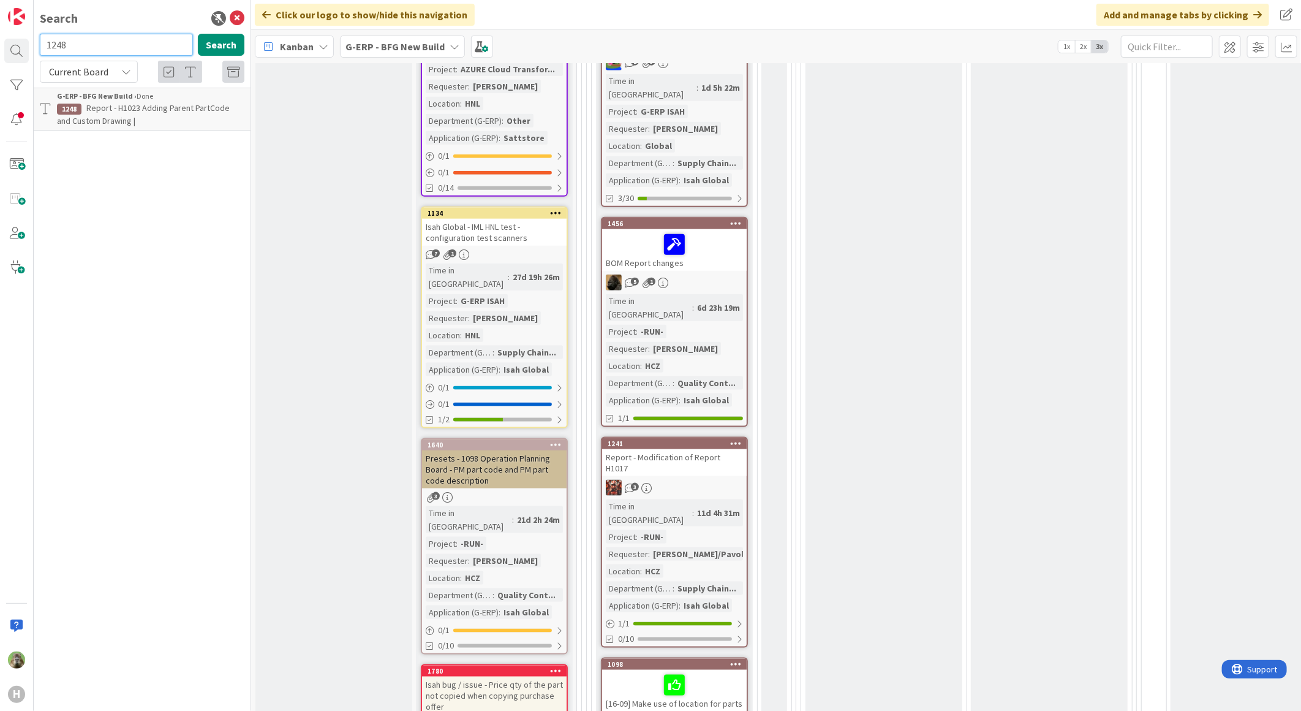
click at [108, 47] on input "1248" at bounding box center [116, 45] width 153 height 22
type input "h1023"
click at [113, 75] on div "Current Board" at bounding box center [89, 72] width 98 height 22
click at [98, 124] on span "All Boards" at bounding box center [110, 122] width 127 height 18
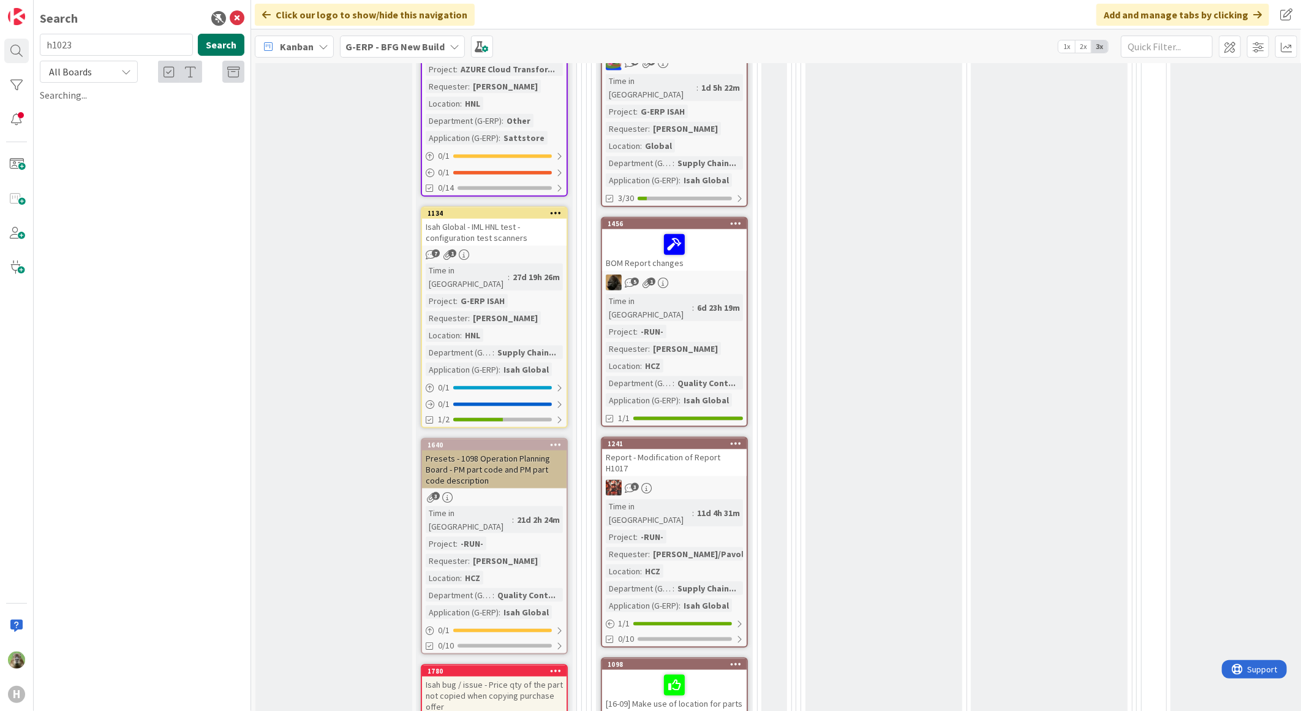
click at [218, 46] on button "Search" at bounding box center [221, 45] width 47 height 22
click at [373, 47] on b "G-ERP - BFG New Build" at bounding box center [395, 46] width 99 height 12
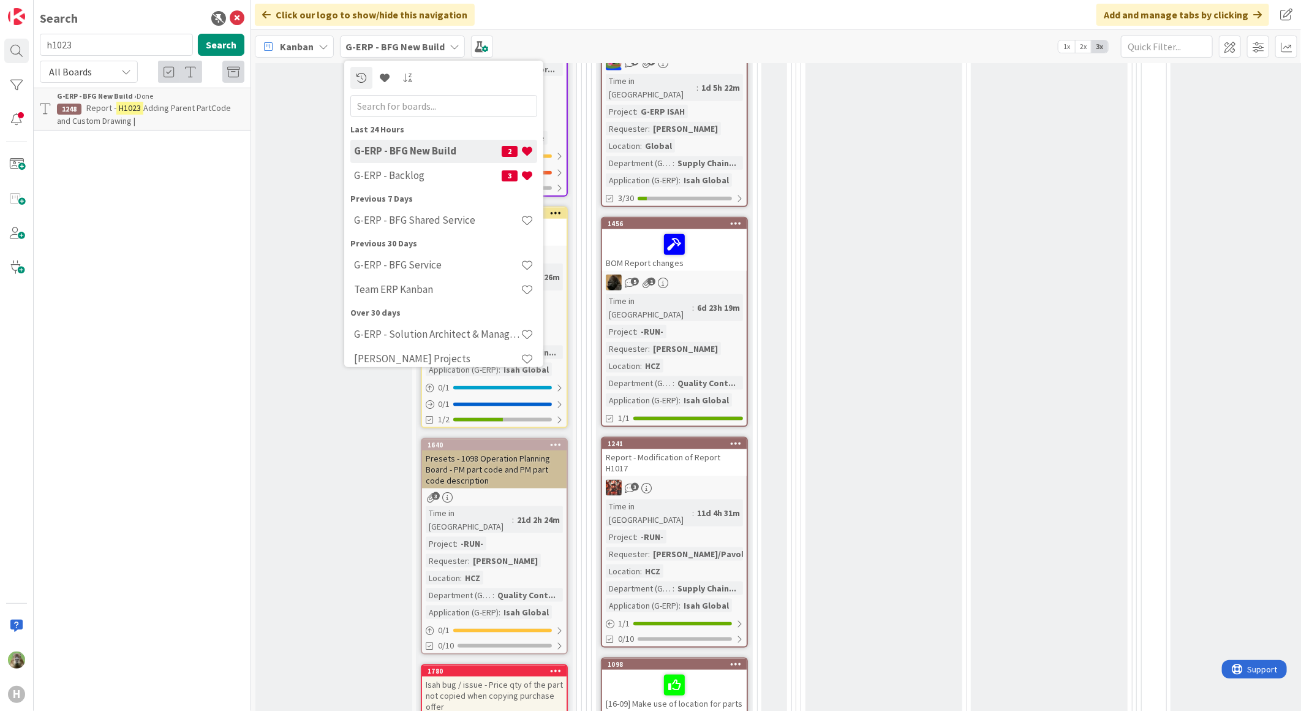
drag, startPoint x: 379, startPoint y: 172, endPoint x: 377, endPoint y: 178, distance: 6.4
click at [379, 173] on h4 "G-ERP - Backlog" at bounding box center [428, 175] width 148 height 12
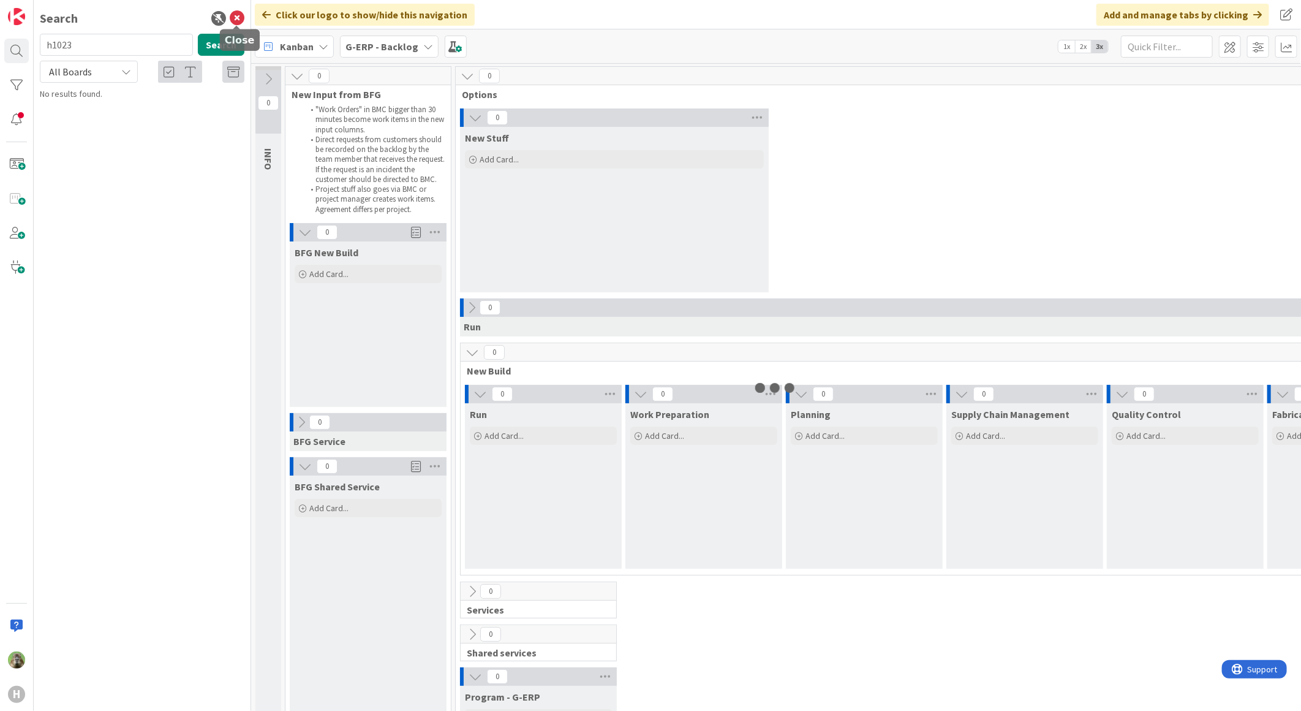
click at [239, 20] on icon at bounding box center [237, 18] width 15 height 15
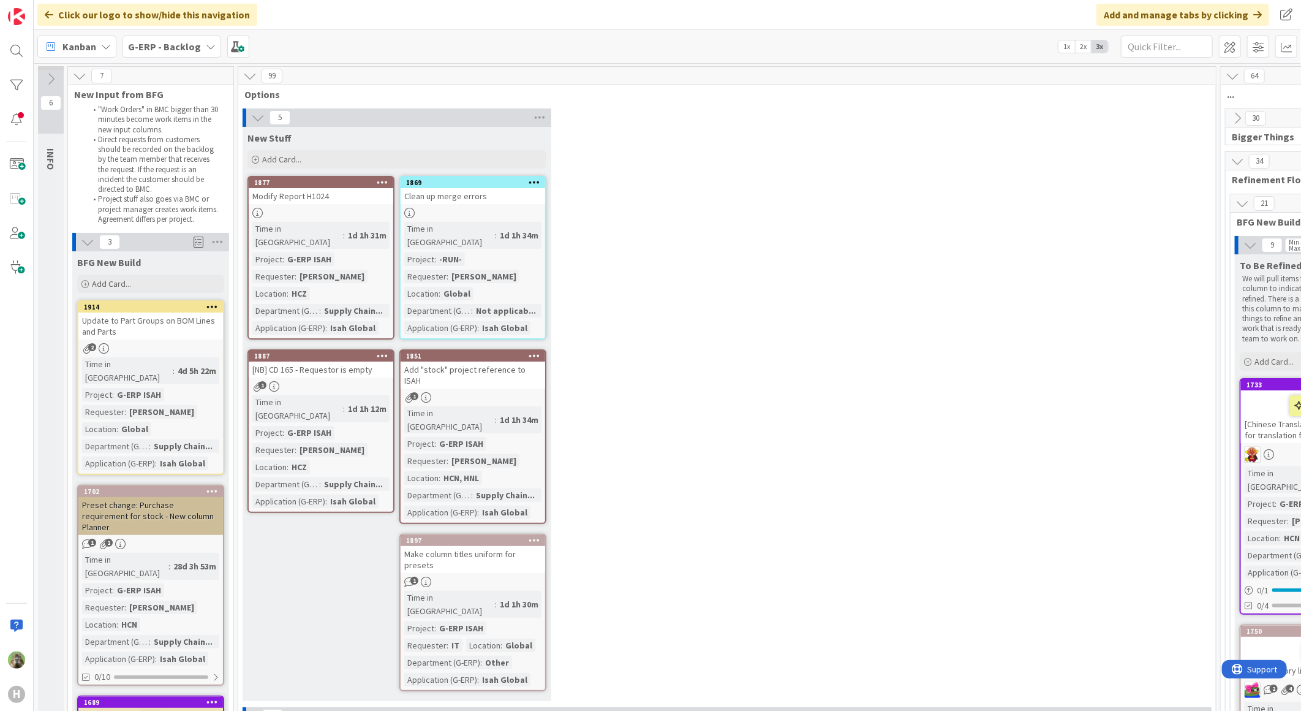
click at [302, 191] on div "Modify Report H1024" at bounding box center [321, 196] width 145 height 16
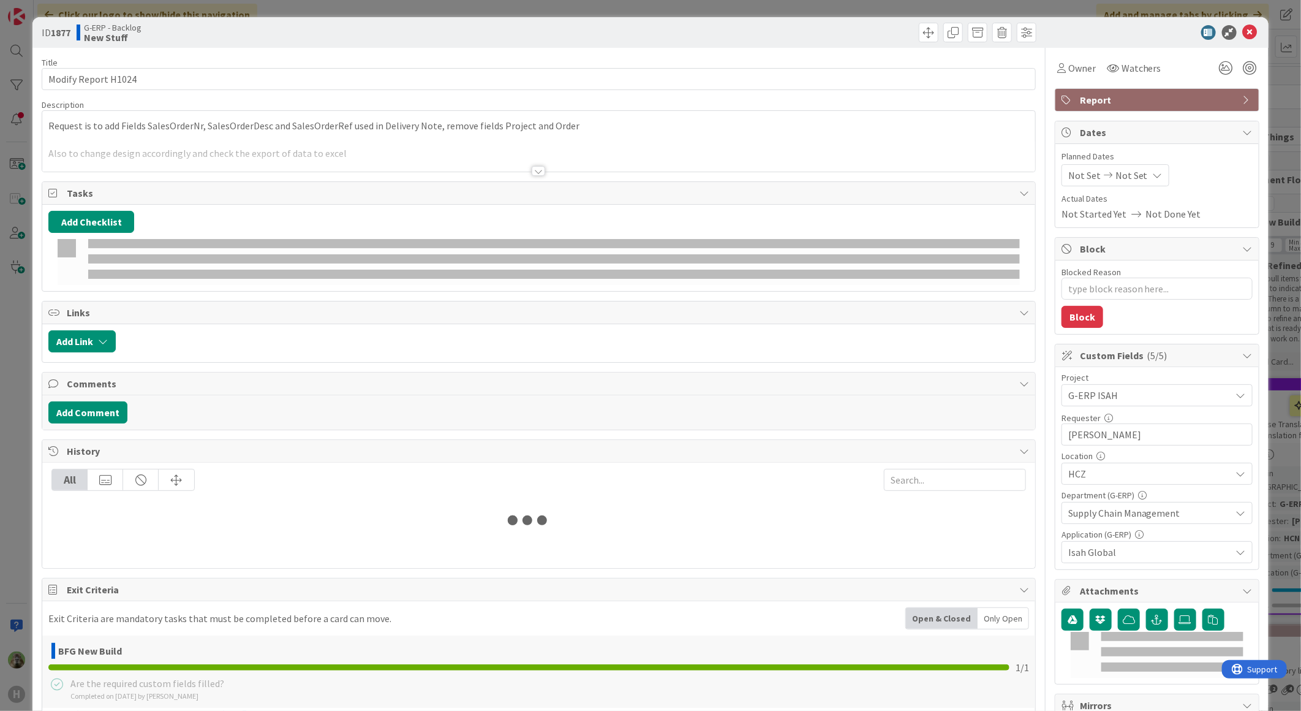
type textarea "x"
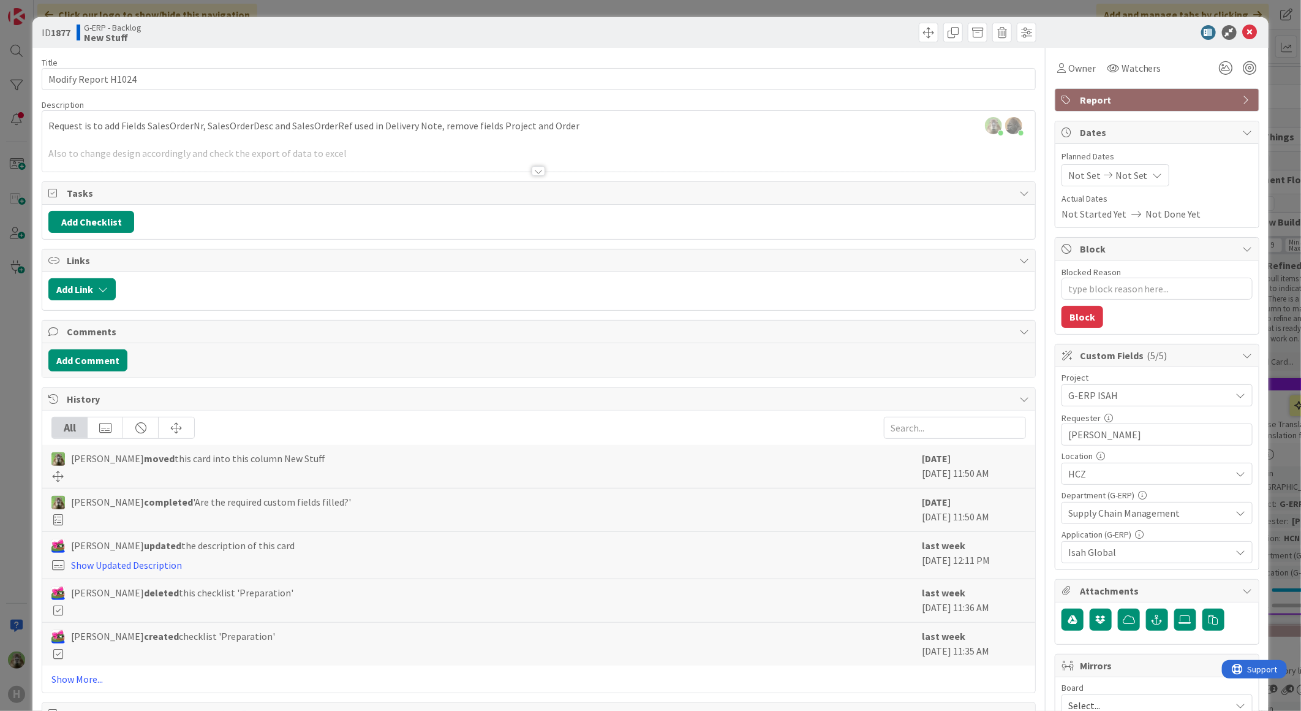
click at [5, 494] on div "ID 1877 G-ERP - Backlog New Stuff Title 19 / 128 Modify Report H1024 Descriptio…" at bounding box center [650, 355] width 1301 height 711
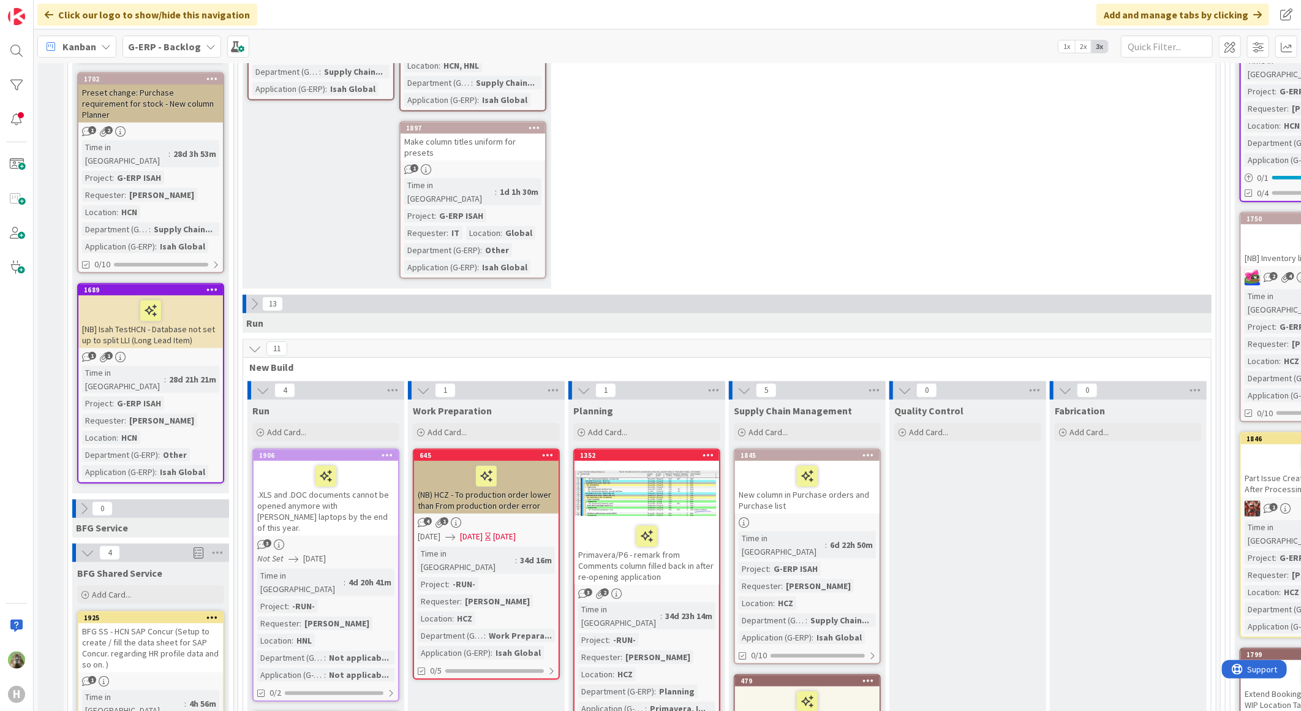
scroll to position [544, 0]
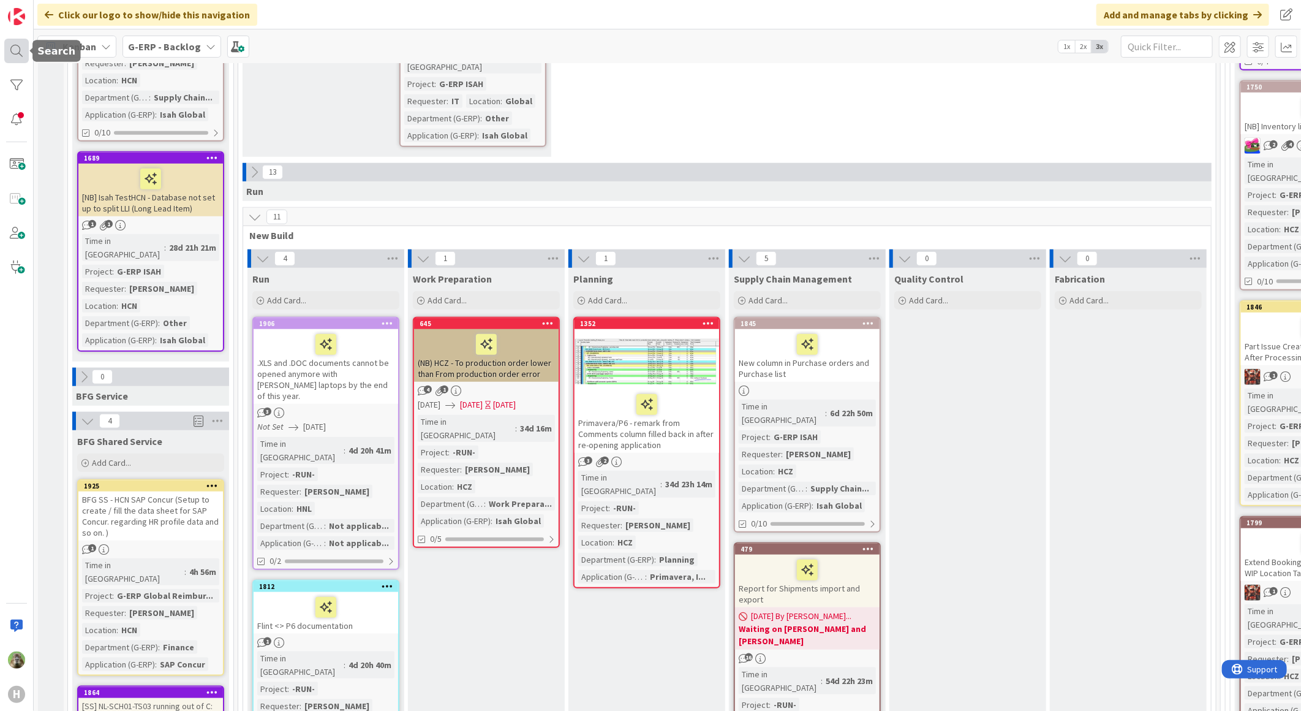
click at [28, 51] on div at bounding box center [16, 51] width 25 height 25
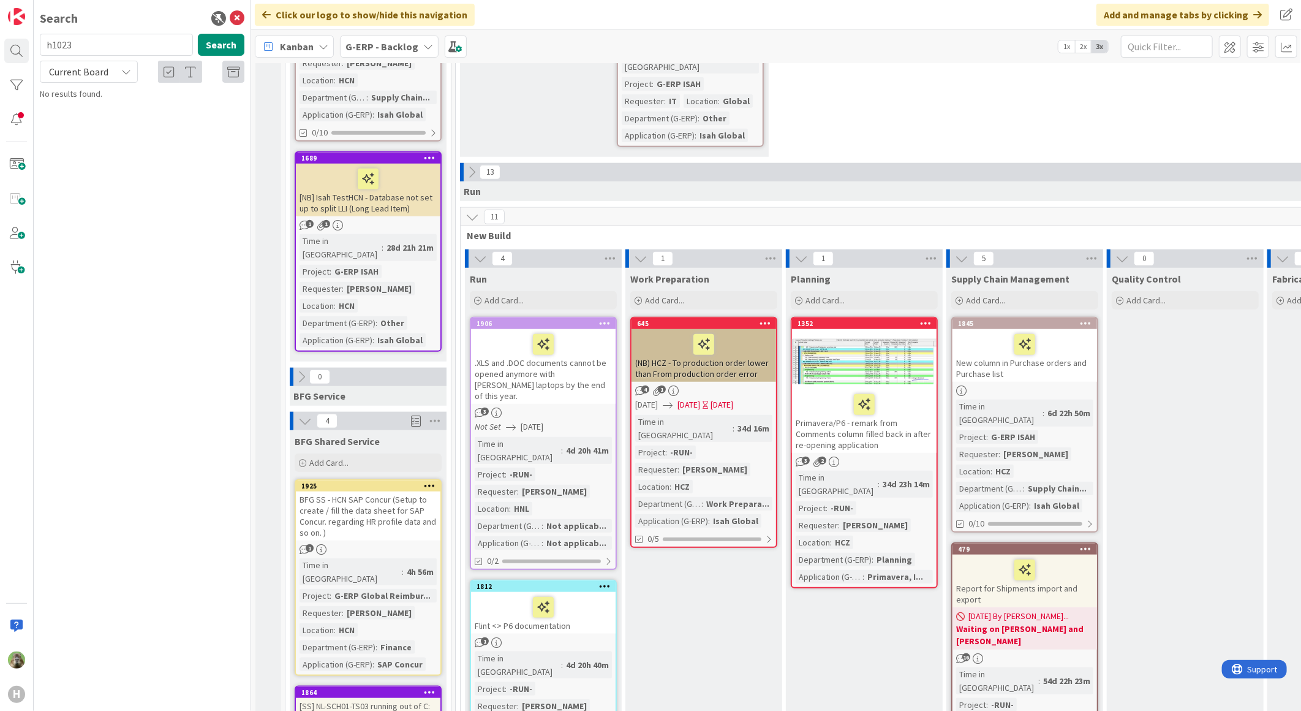
click at [137, 39] on input "h1023" at bounding box center [116, 45] width 153 height 22
type input "1248"
click at [114, 81] on div "Current Board" at bounding box center [89, 72] width 98 height 22
click at [104, 113] on span "All Boards" at bounding box center [110, 122] width 127 height 18
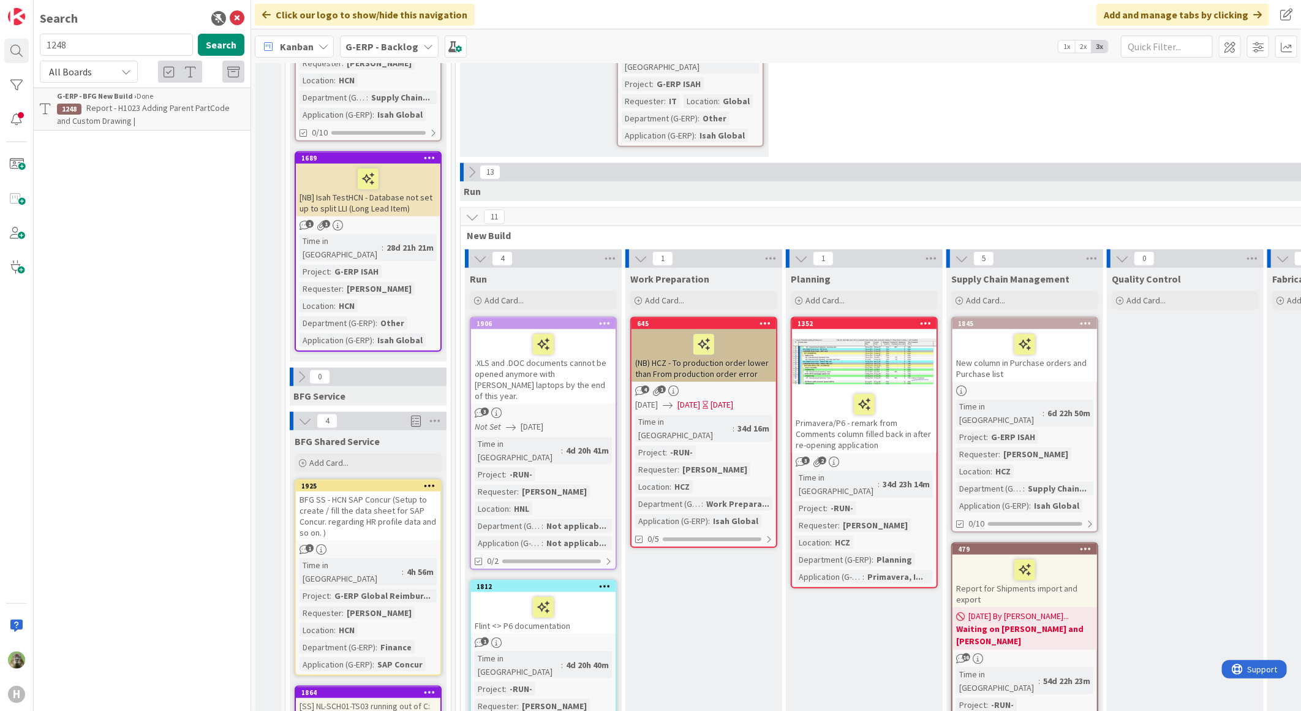
click at [149, 113] on p "Report - H1023 Adding Parent PartCode and Custom Drawing |" at bounding box center [150, 115] width 187 height 26
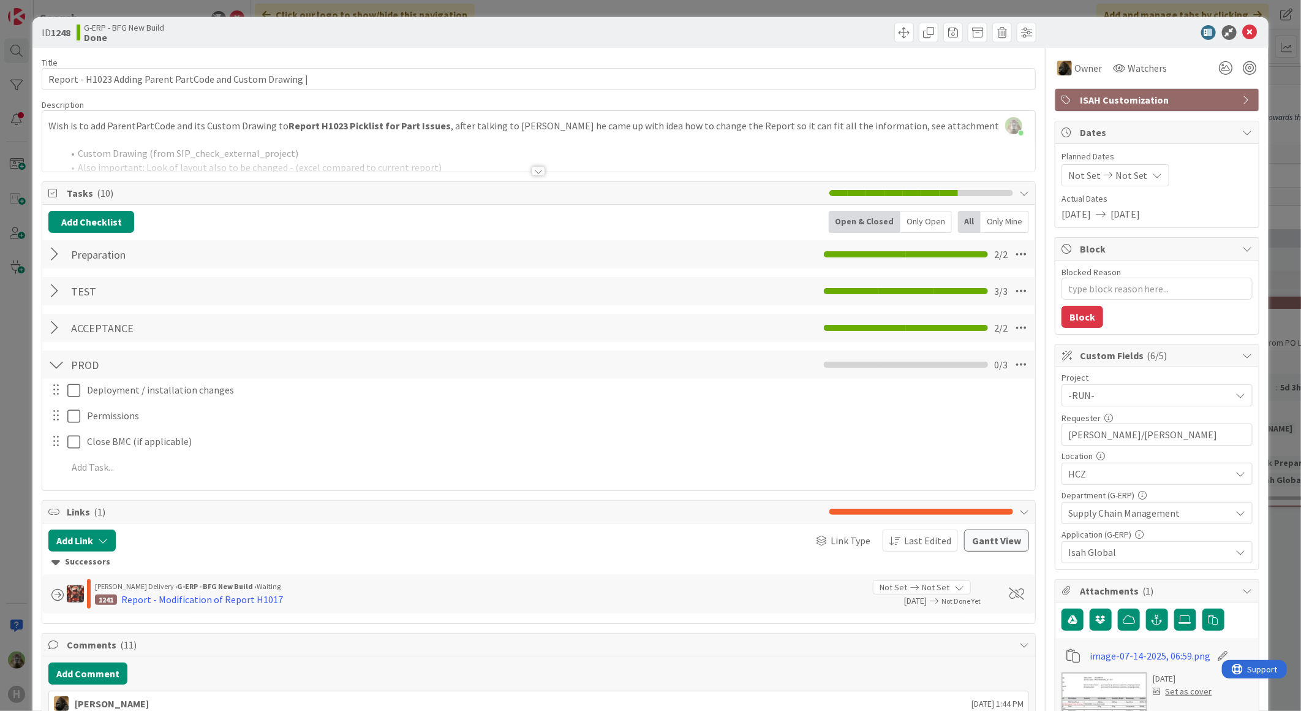
click at [7, 330] on div "ID 1248 G-ERP - BFG New Build Done Title 59 / 128 Report - H1023 Adding Parent …" at bounding box center [650, 355] width 1301 height 711
click at [18, 399] on div "ID 1248 G-ERP - BFG New Build Done Title 59 / 128 Report - H1023 Adding Parent …" at bounding box center [650, 355] width 1301 height 711
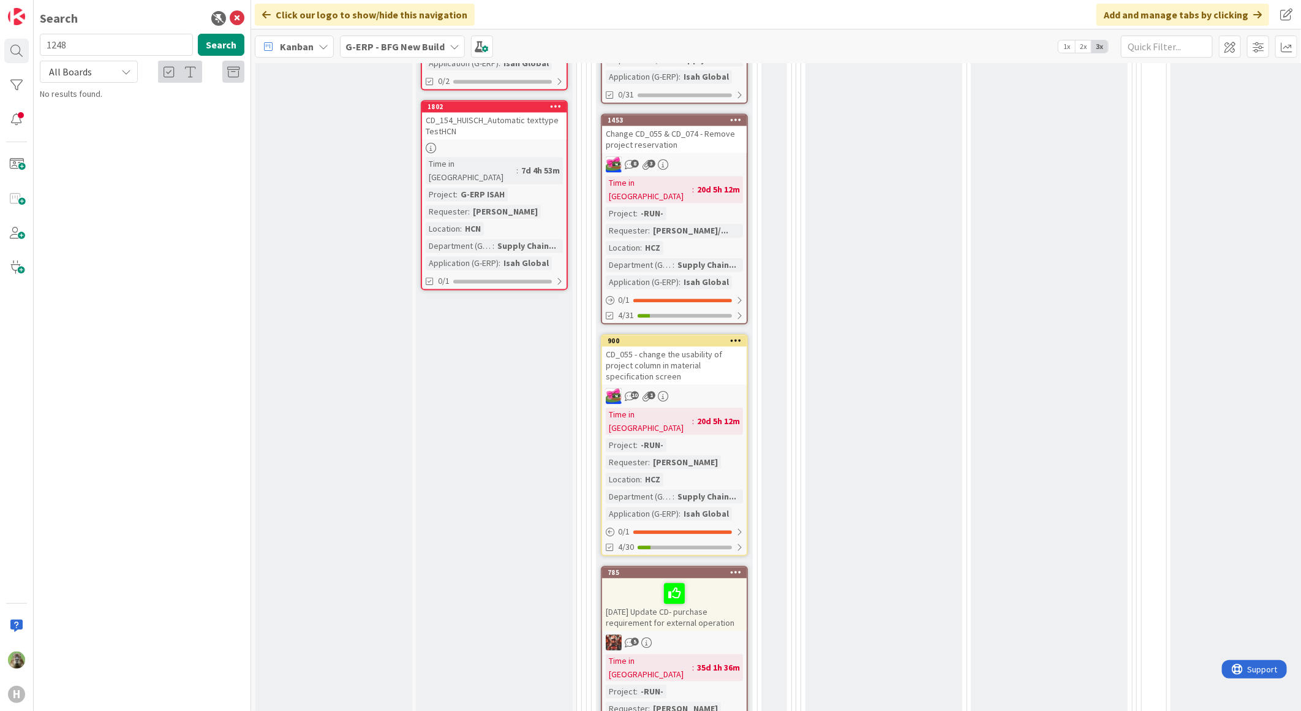
scroll to position [1769, 0]
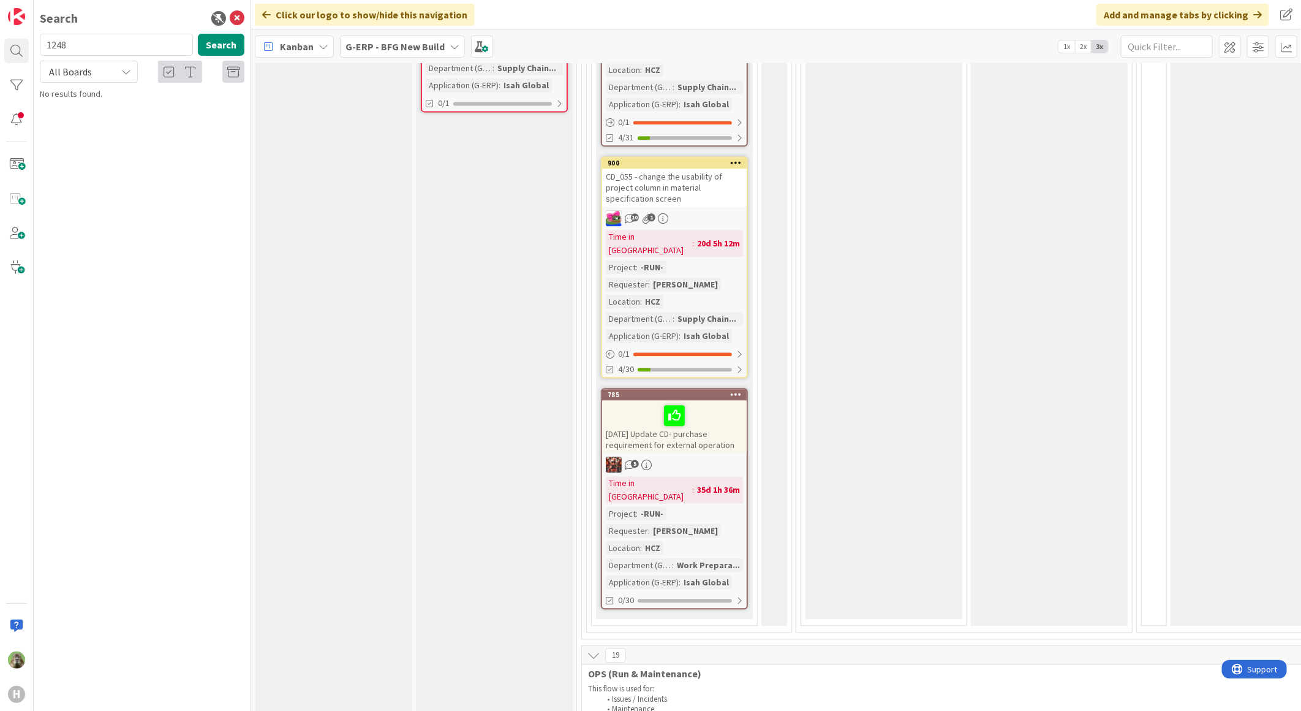
click at [409, 51] on b "G-ERP - BFG New Build" at bounding box center [395, 46] width 99 height 12
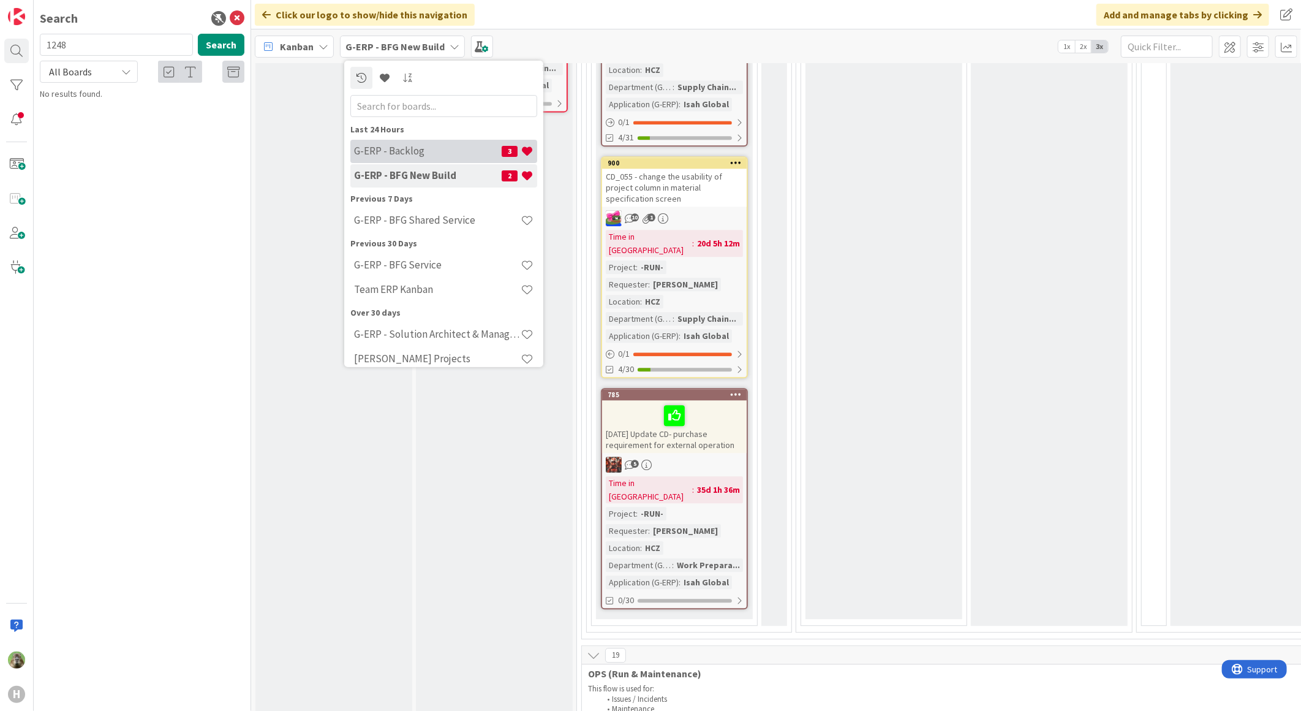
click at [428, 147] on h4 "G-ERP - Backlog" at bounding box center [428, 151] width 148 height 12
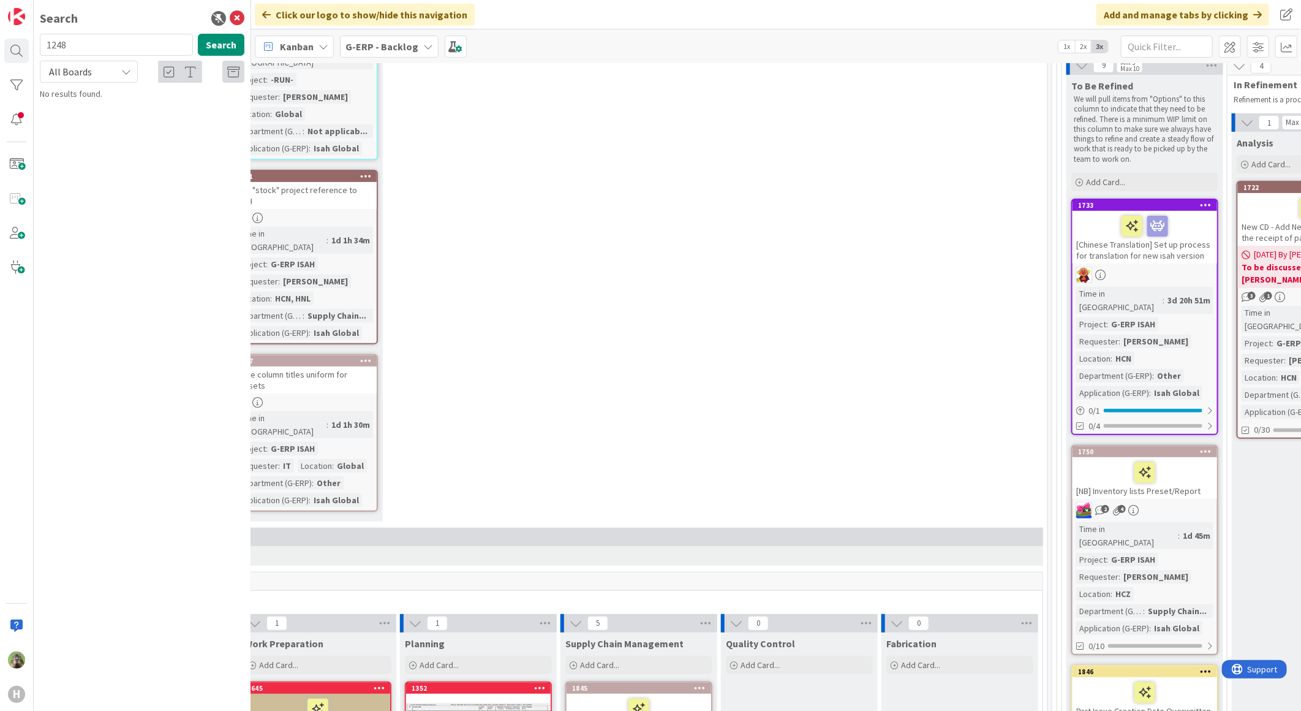
scroll to position [0, 386]
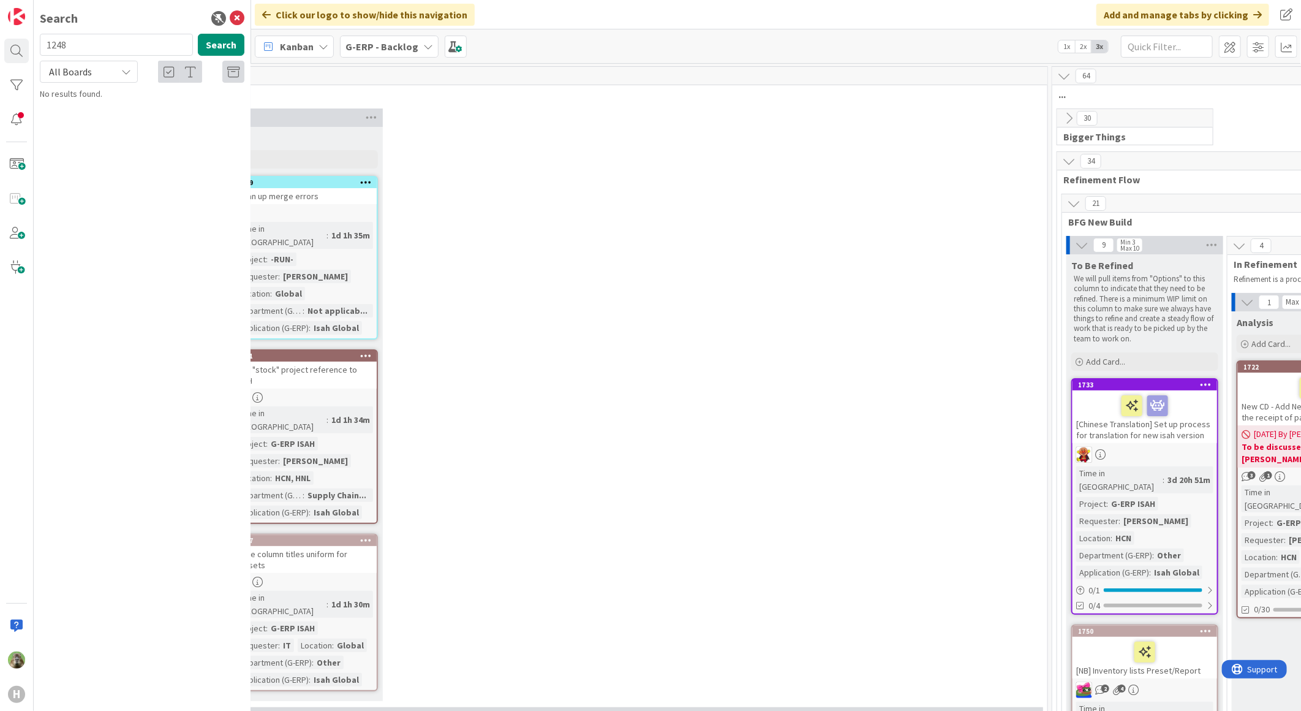
drag, startPoint x: 577, startPoint y: 124, endPoint x: 283, endPoint y: 37, distance: 306.5
click at [577, 124] on div "5 New Stuff Add Card... 1869 Clean up merge errors Time in Column : 1d 1h 35m P…" at bounding box center [558, 407] width 973 height 599
click at [240, 11] on icon at bounding box center [237, 18] width 15 height 15
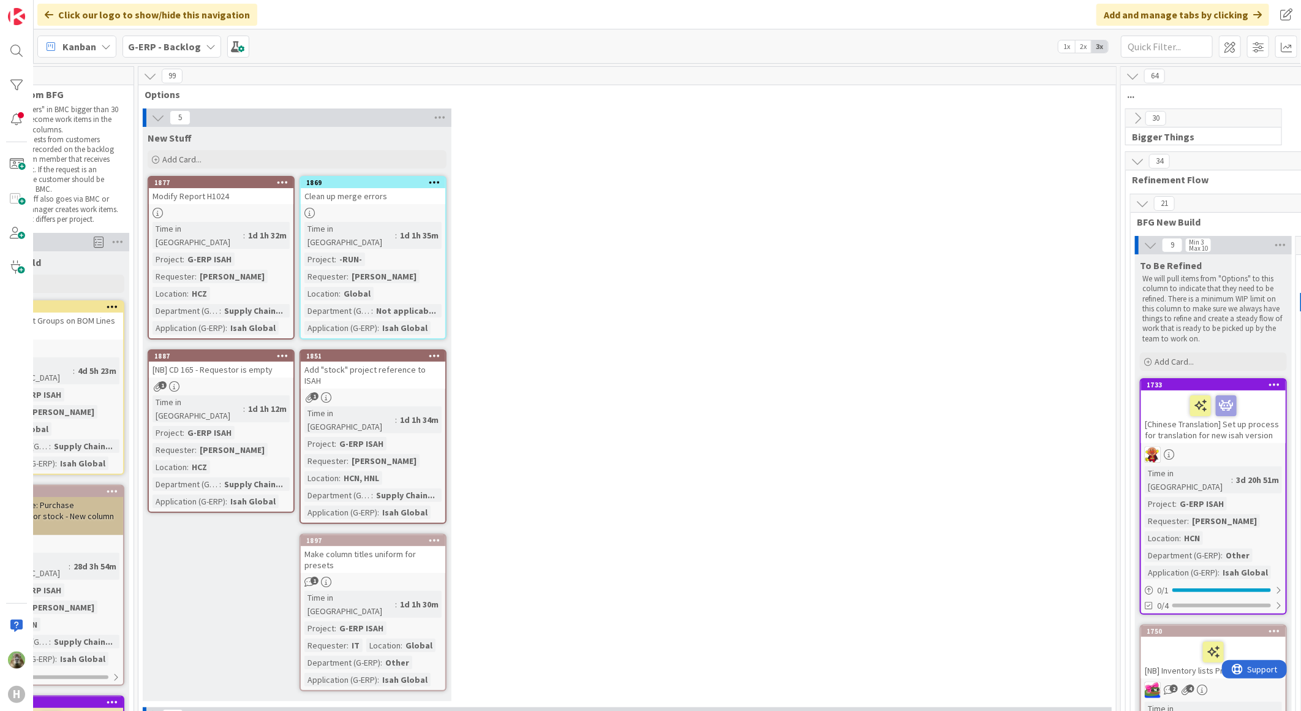
scroll to position [0, 27]
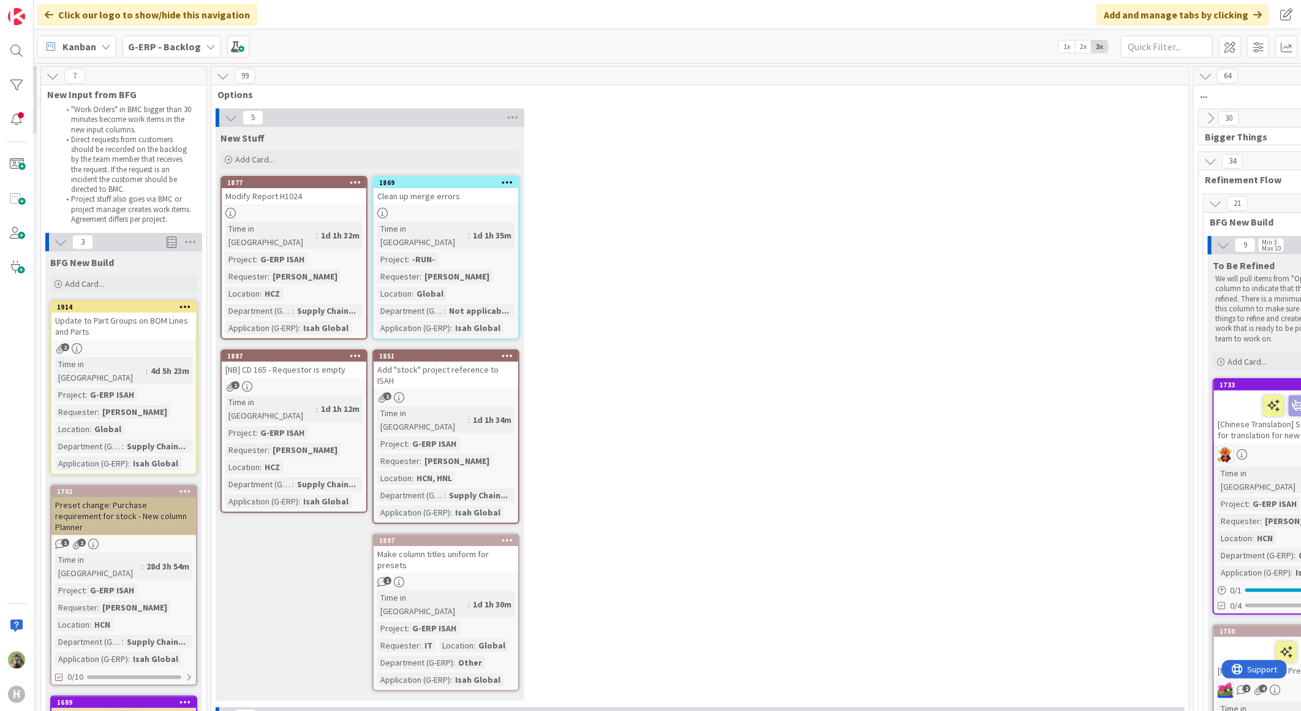
click at [301, 194] on div "Modify Report H1024" at bounding box center [294, 196] width 145 height 16
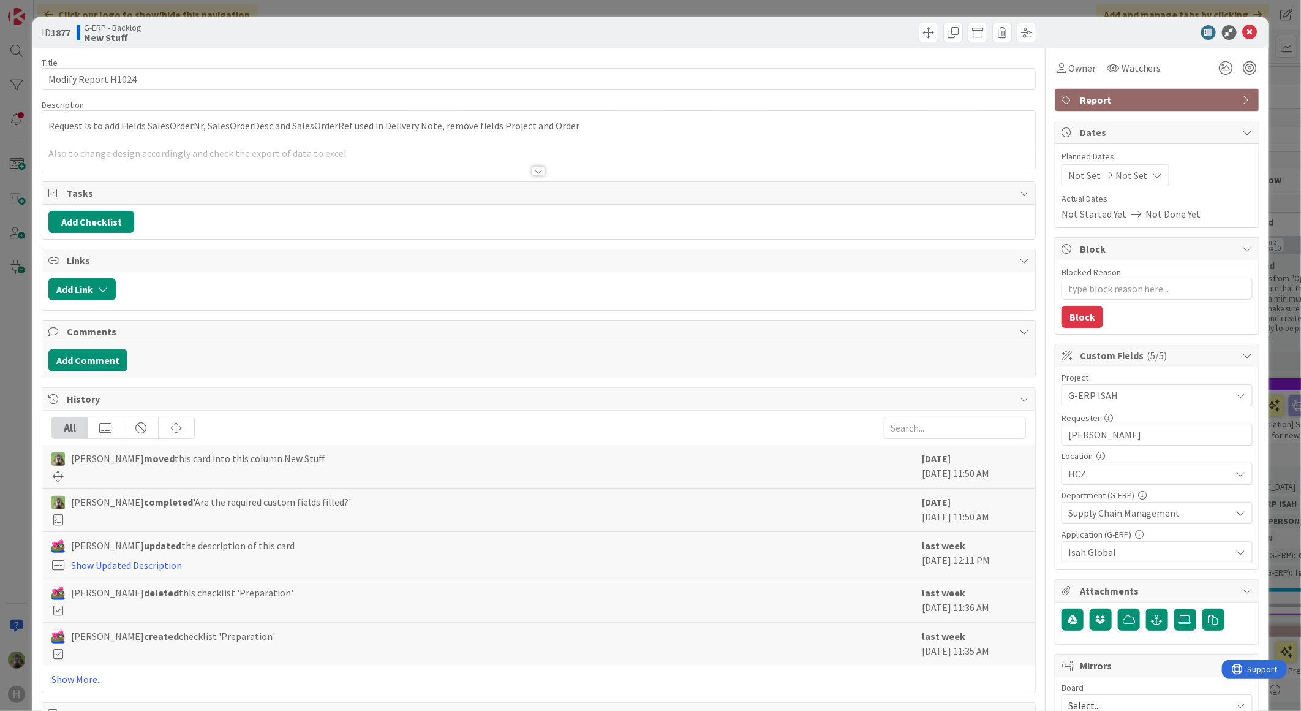
click at [476, 154] on div at bounding box center [538, 155] width 993 height 31
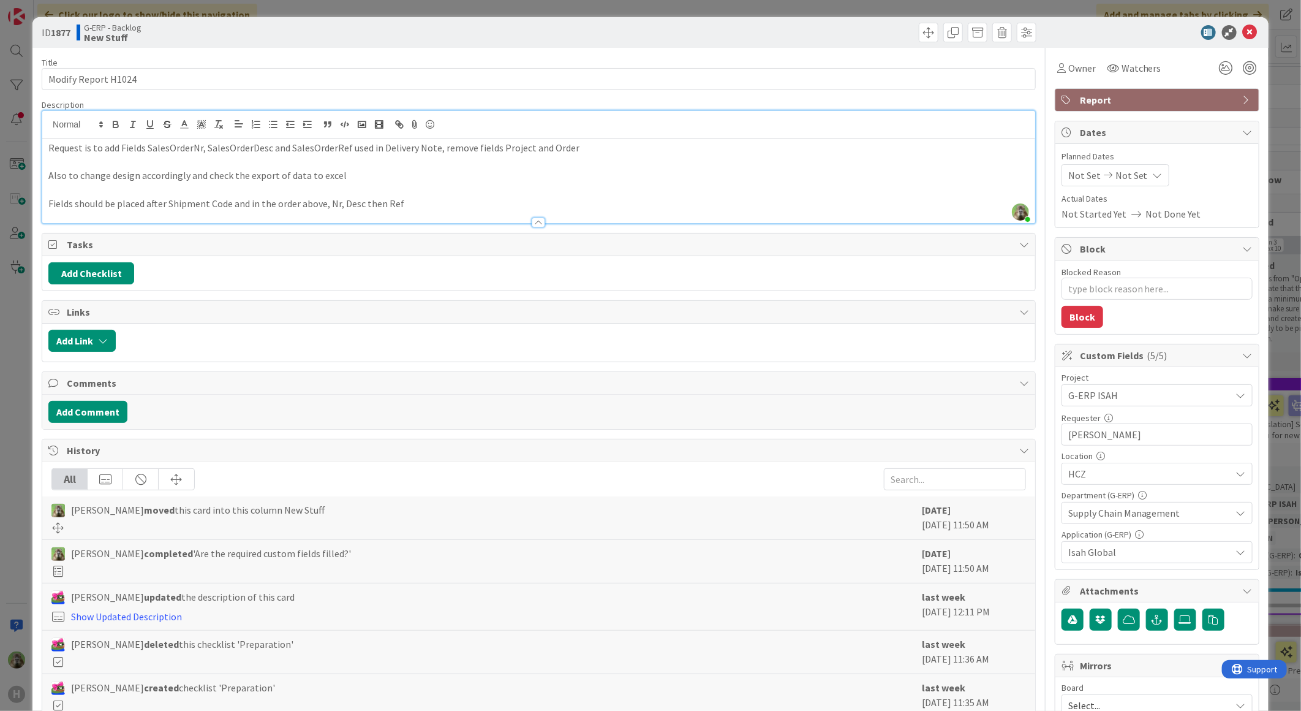
scroll to position [316, 0]
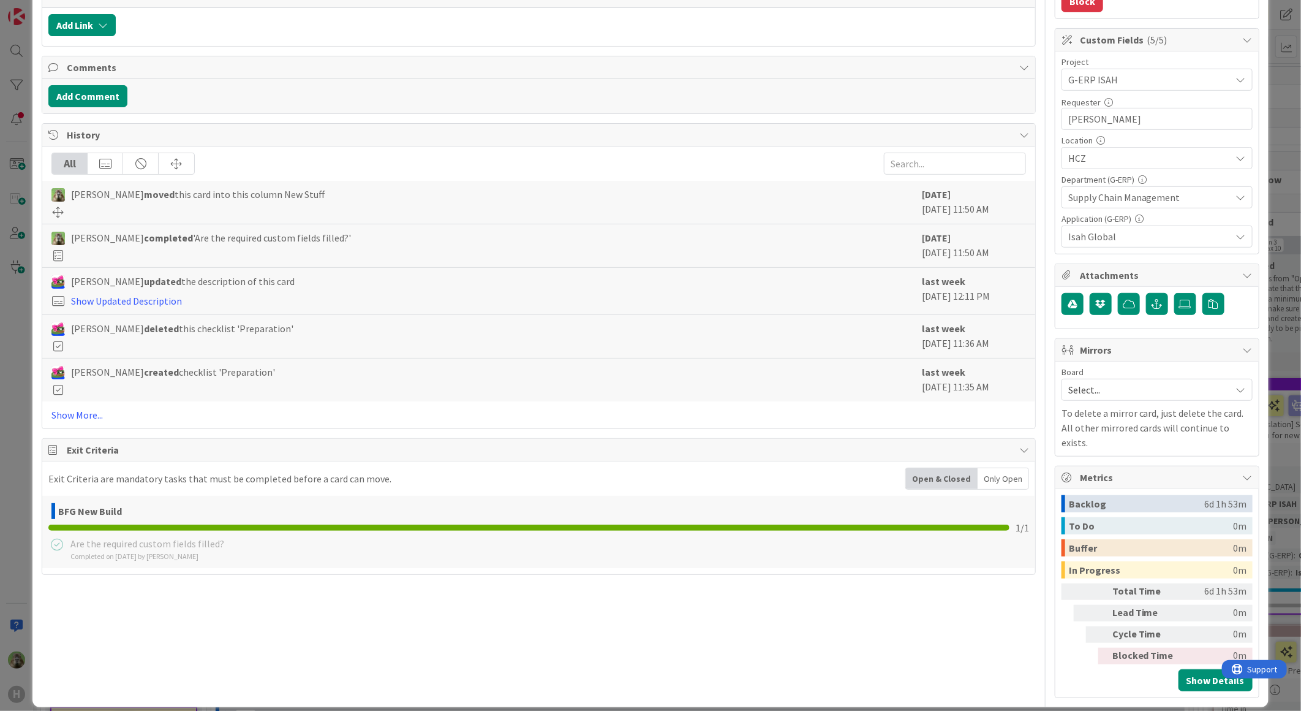
click at [15, 353] on div "ID 1877 G-ERP - Backlog New Stuff Title 19 / 128 Modify Report H1024 Descriptio…" at bounding box center [650, 355] width 1301 height 711
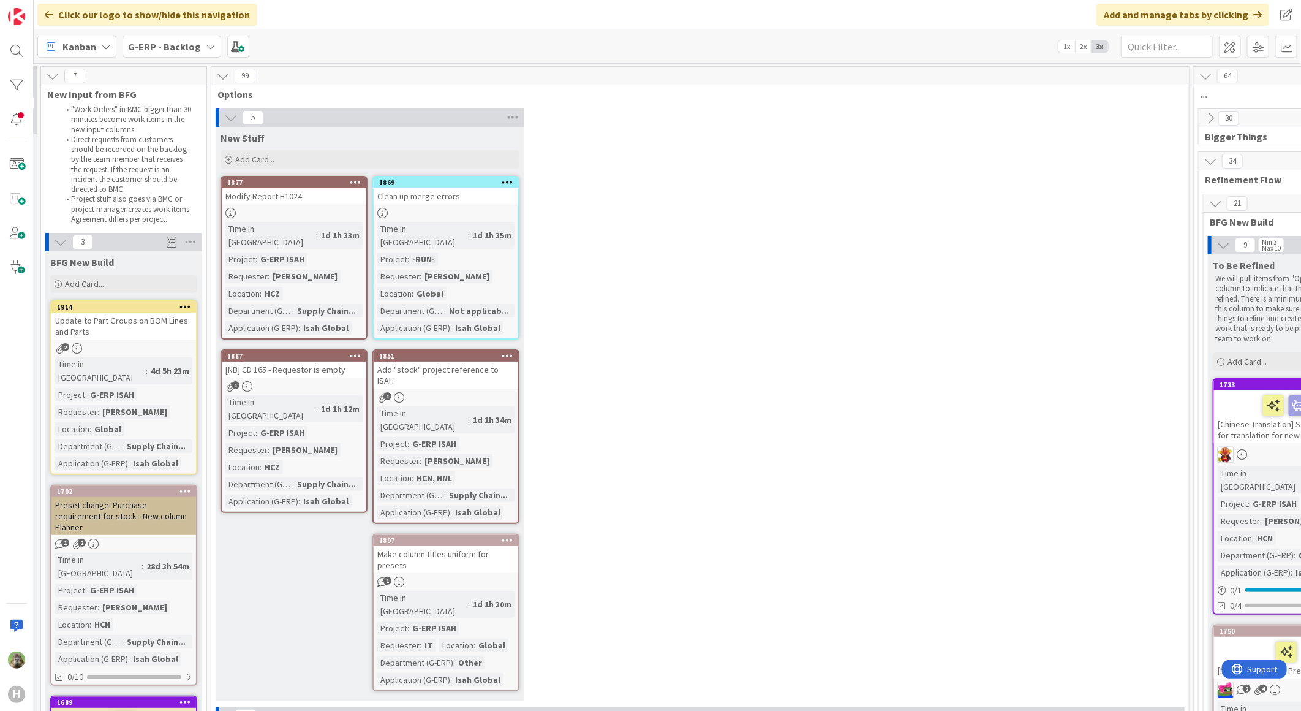
click at [304, 361] on div "[NB] CD 165 - Requestor is empty" at bounding box center [294, 369] width 145 height 16
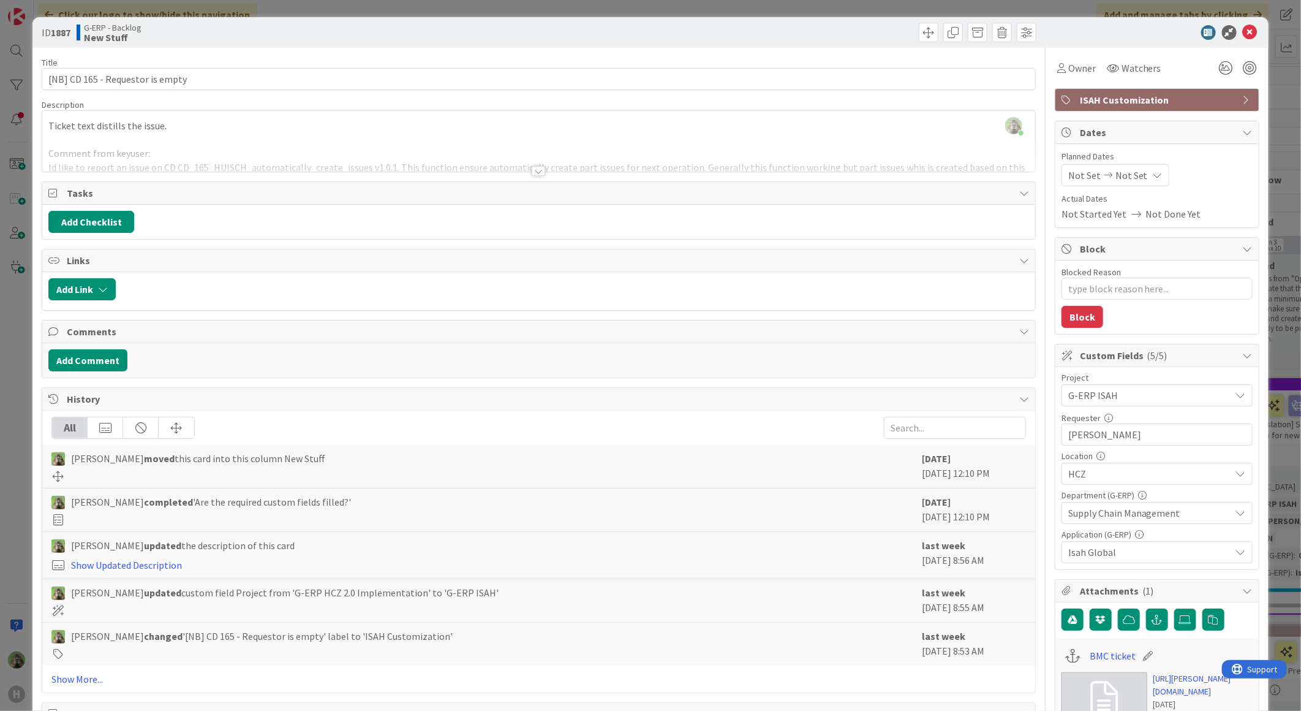
click at [457, 118] on div "Timothy Tjia just joined Ticket text distills the issue. Comment from keyuser: …" at bounding box center [538, 141] width 993 height 61
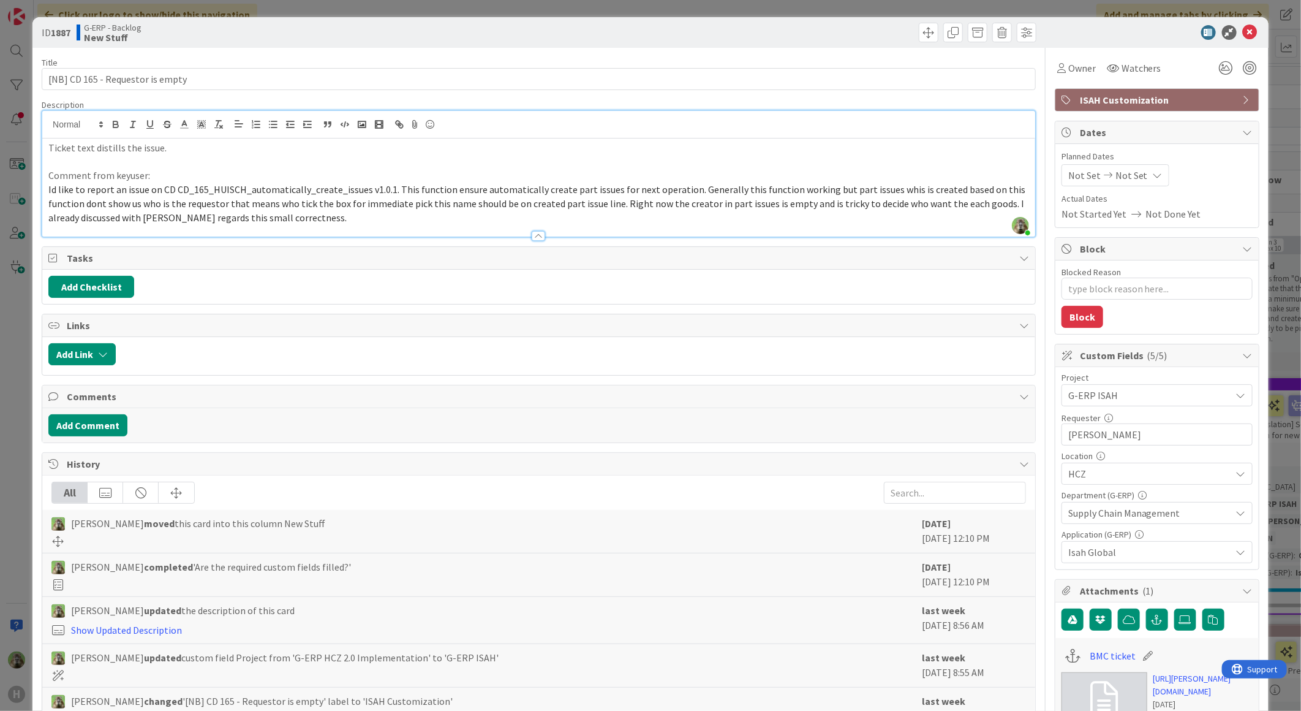
click at [16, 462] on div "ID 1887 G-ERP - Backlog New Stuff Title 32 / 128 [NB] CD 165 - Requestor is emp…" at bounding box center [650, 355] width 1301 height 711
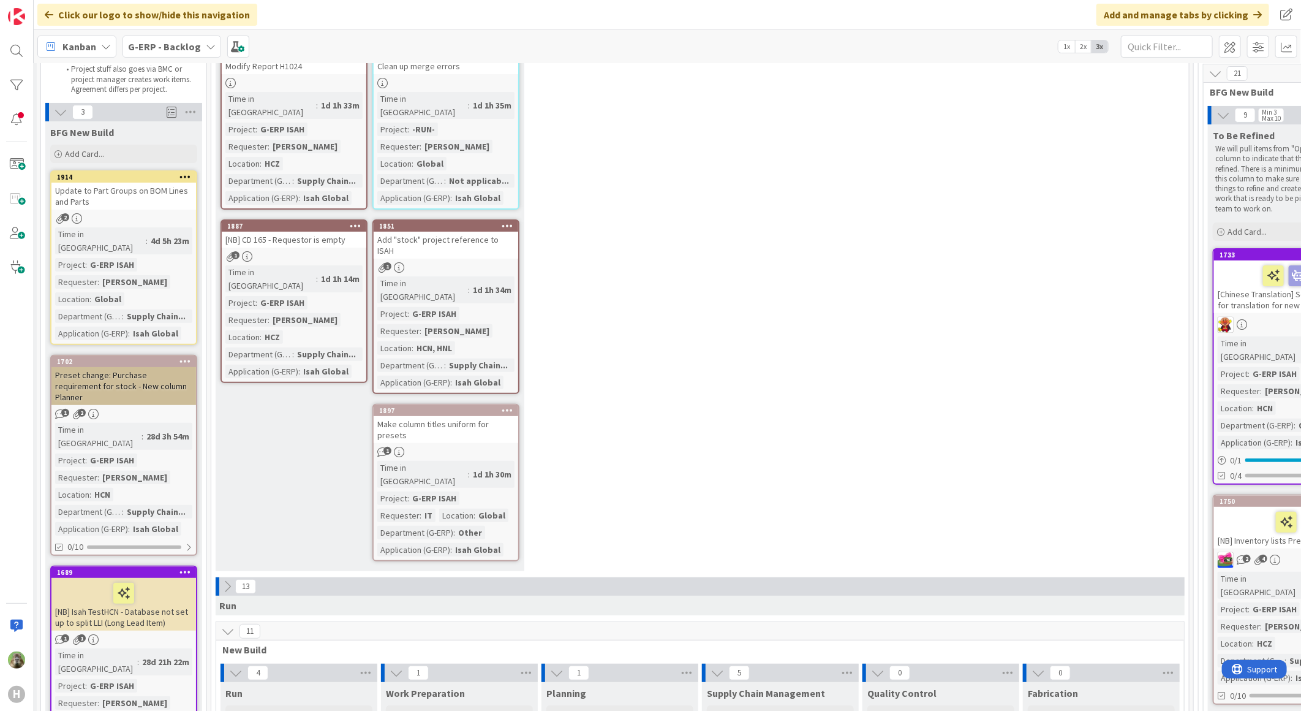
scroll to position [340, 27]
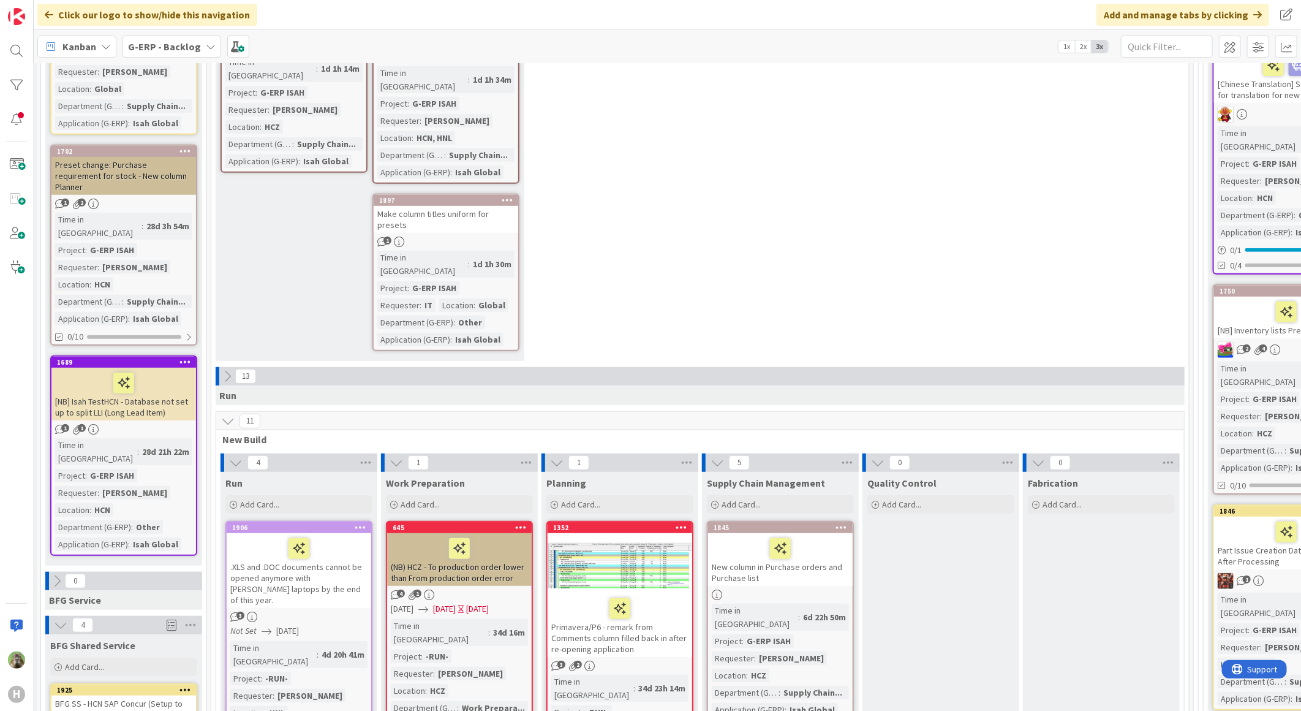
click at [955, 138] on div "5 New Stuff Add Card... 1869 Clean up merge errors Time in Column : 1d 1h 35m P…" at bounding box center [700, 67] width 973 height 599
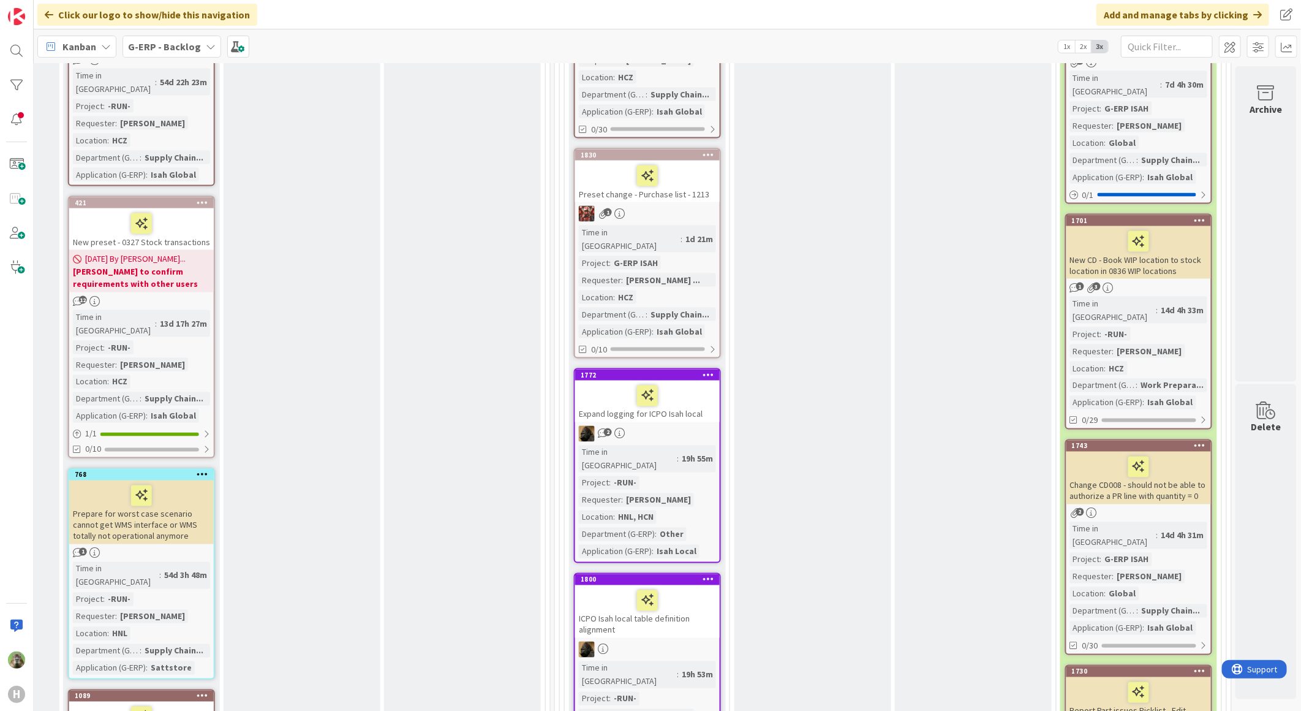
scroll to position [1275, 676]
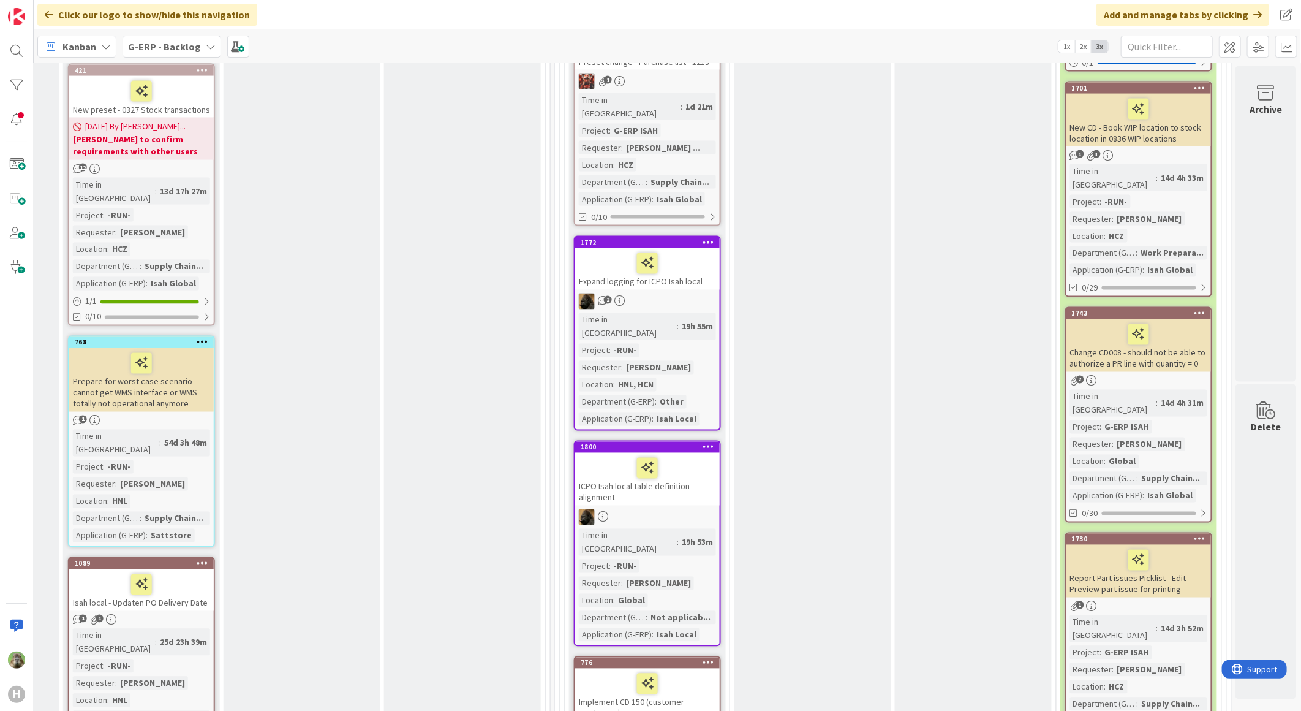
click at [1141, 545] on div "Report Part issues Picklist - Edit Preview part issue for printing" at bounding box center [1139, 571] width 145 height 53
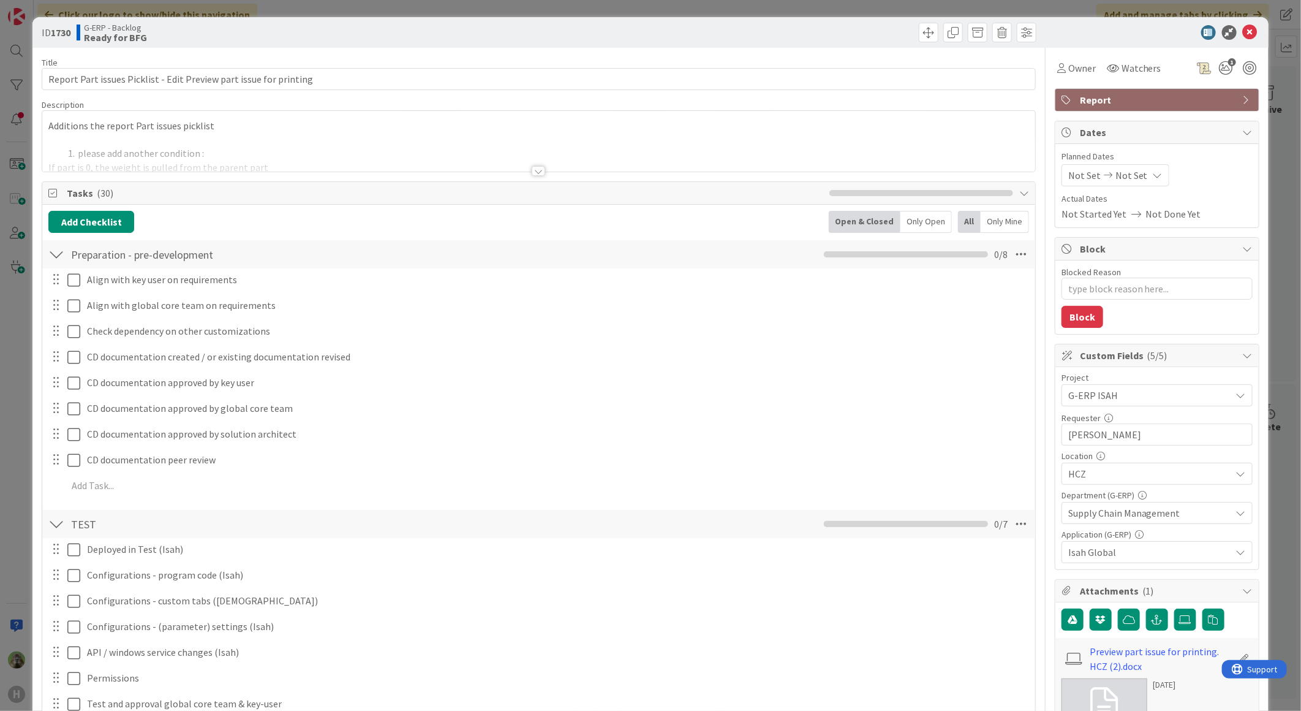
click at [369, 149] on div at bounding box center [538, 155] width 993 height 31
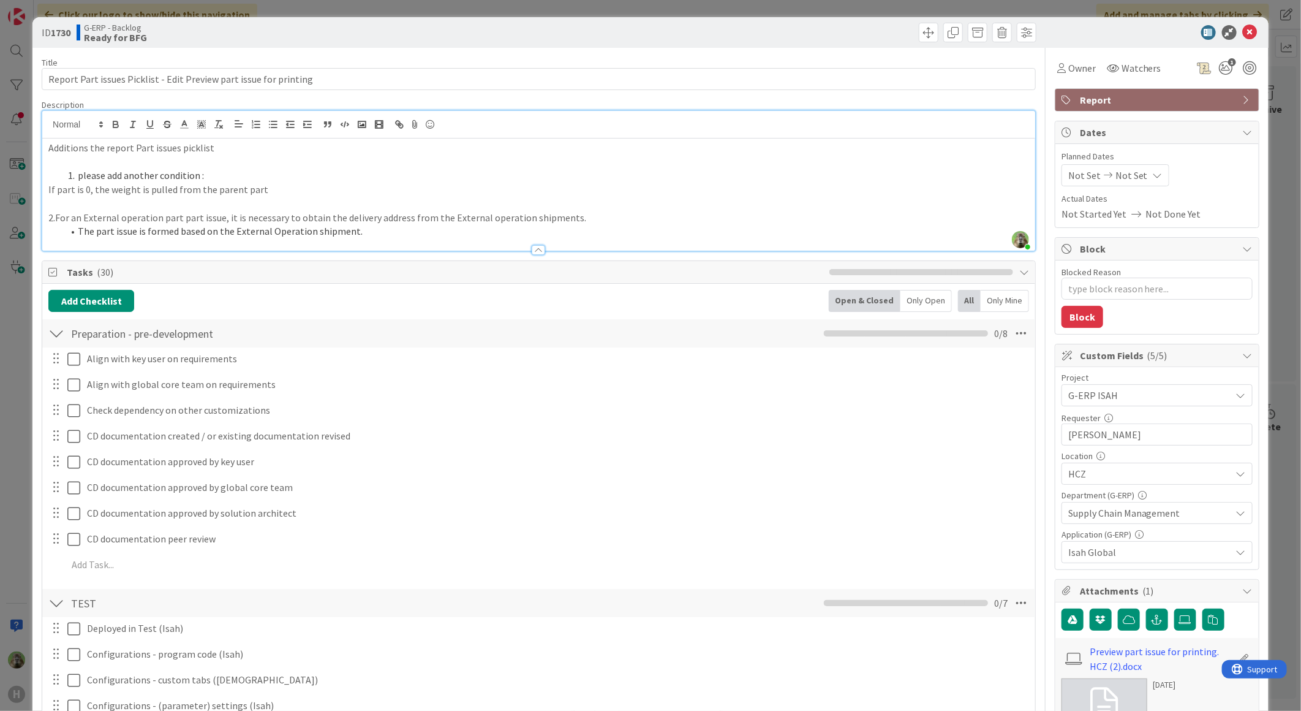
click at [15, 469] on div "ID 1730 G-ERP - Backlog Ready for BFG Title 66 / 128 Report Part issues Picklis…" at bounding box center [650, 355] width 1301 height 711
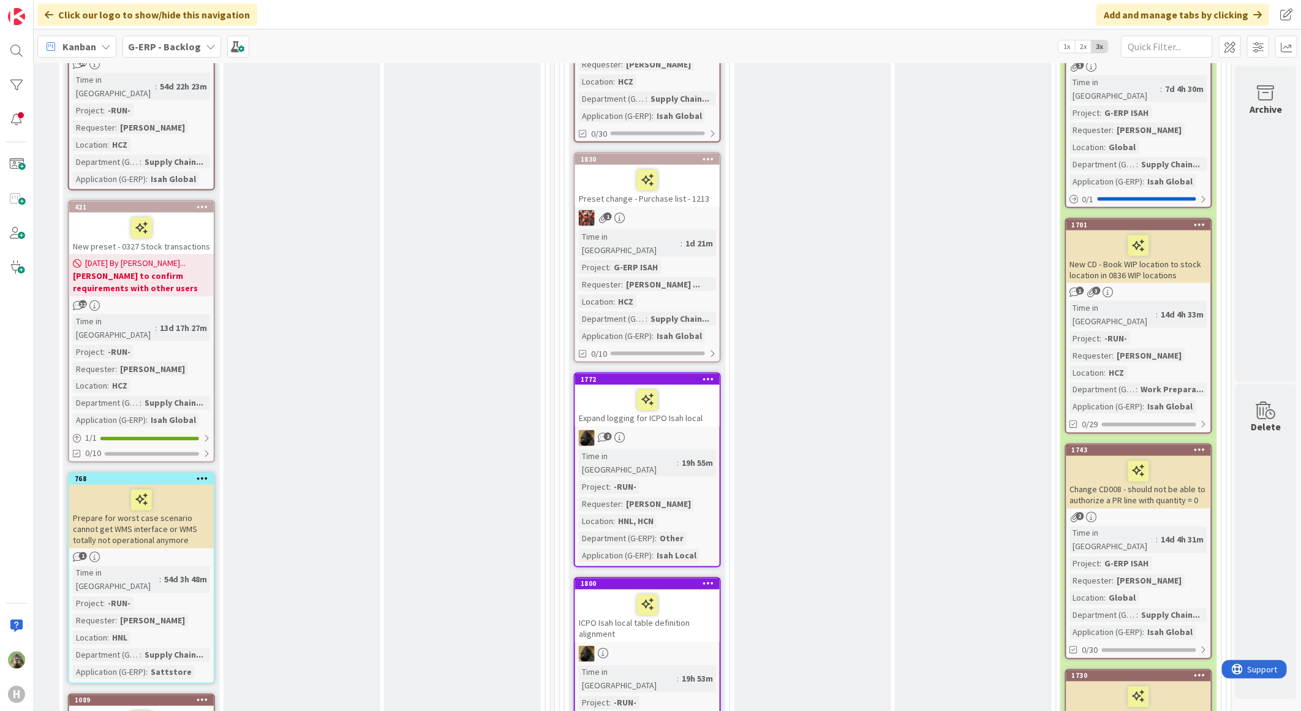
scroll to position [1343, 676]
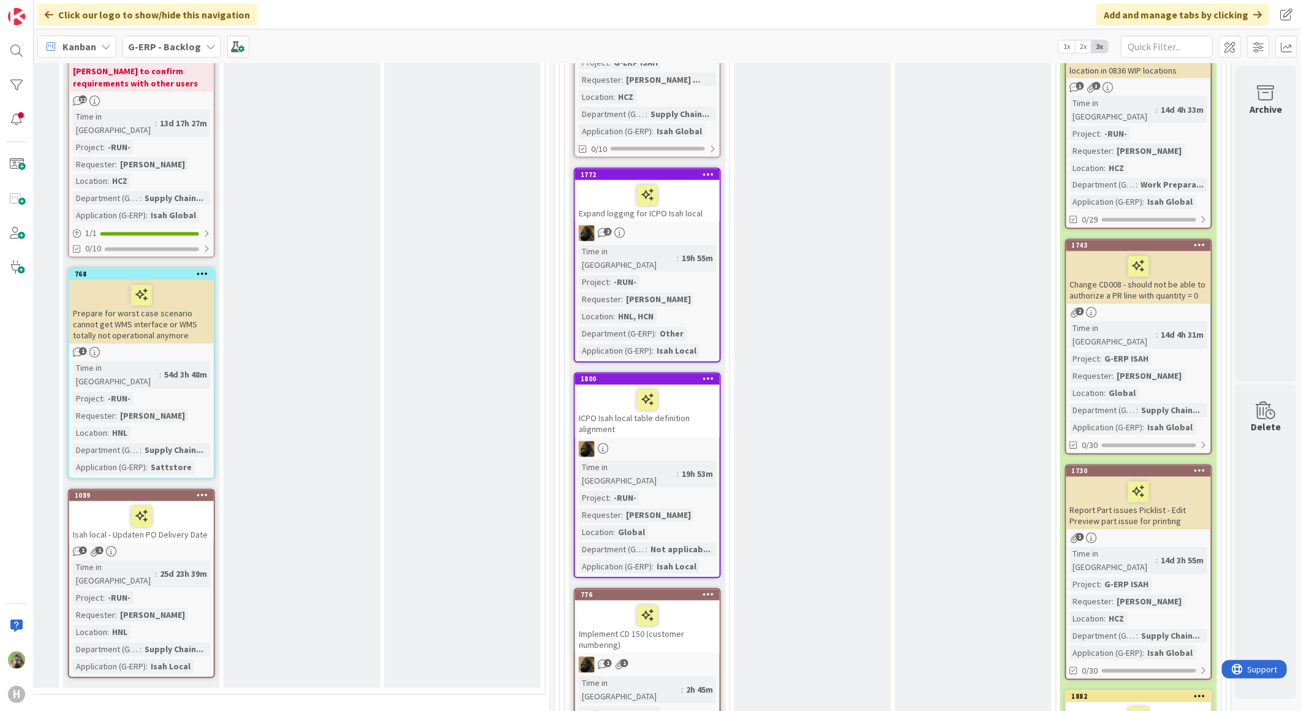
click at [1156, 477] on div "Report Part issues Picklist - Edit Preview part issue for printing" at bounding box center [1139, 503] width 145 height 53
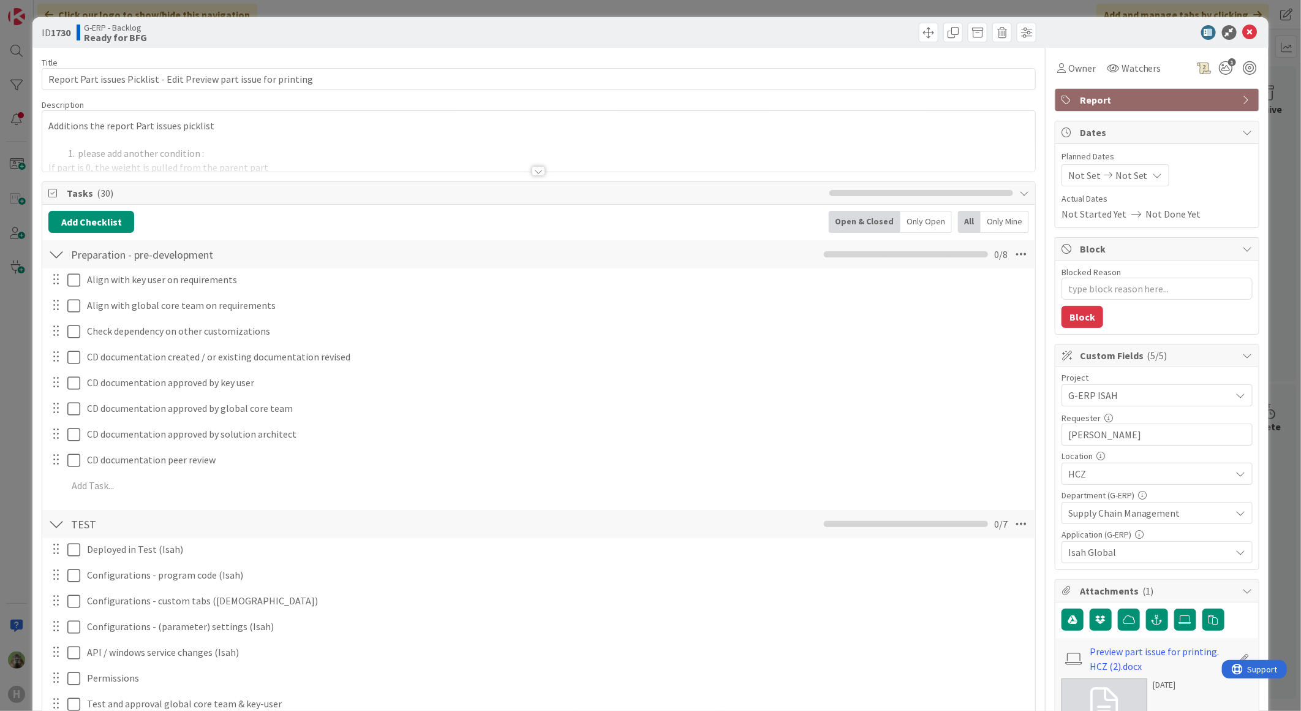
type textarea "x"
click at [395, 141] on div at bounding box center [538, 155] width 993 height 31
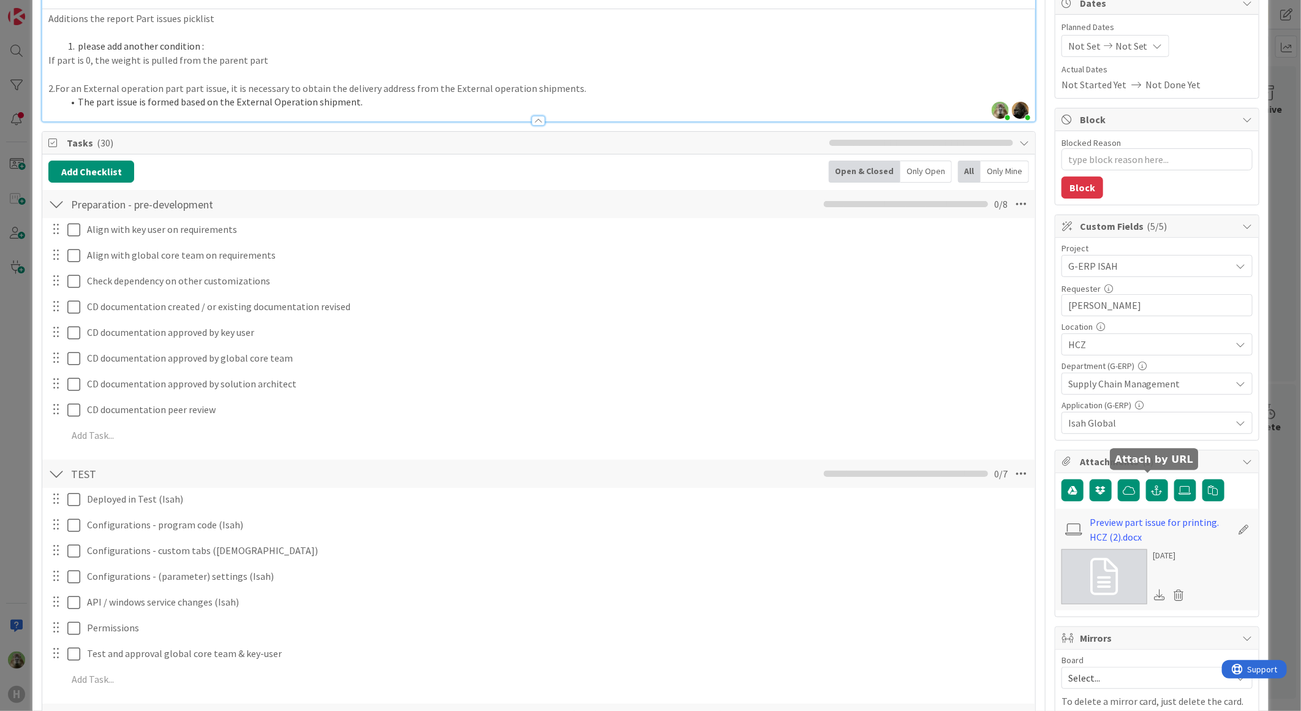
scroll to position [136, 0]
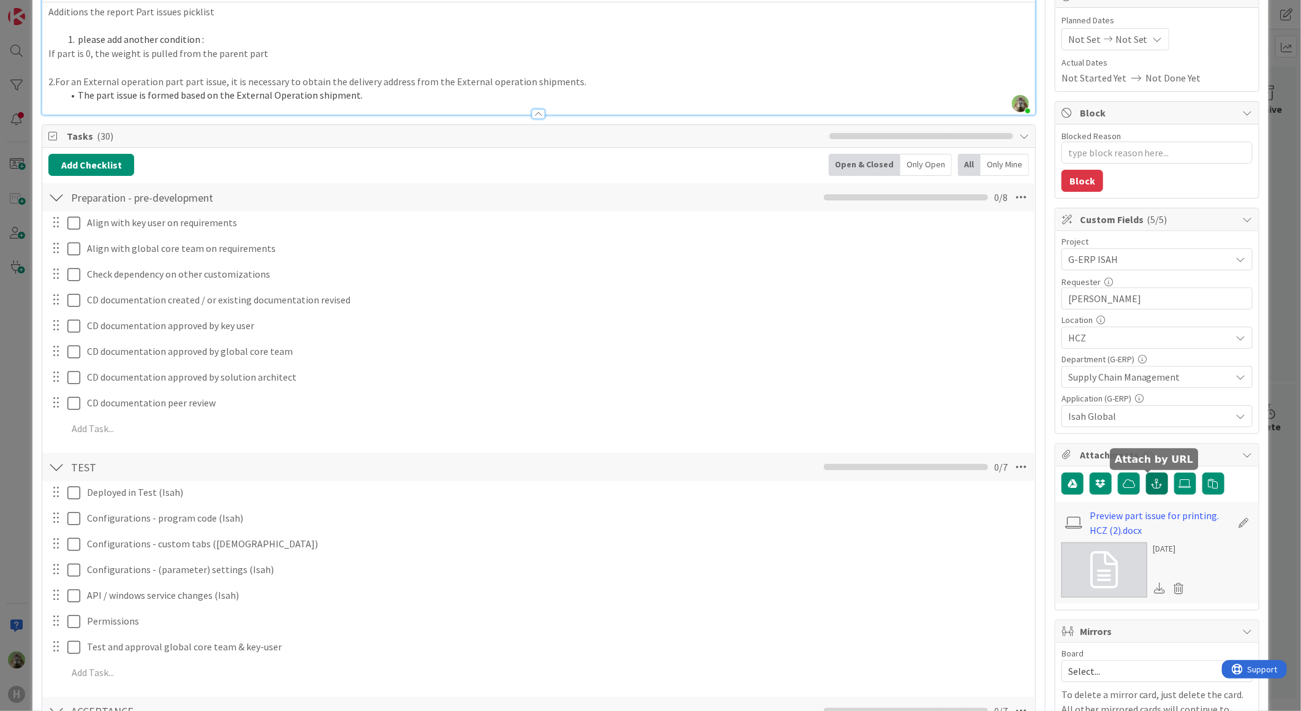
click at [1152, 486] on icon "button" at bounding box center [1157, 484] width 11 height 10
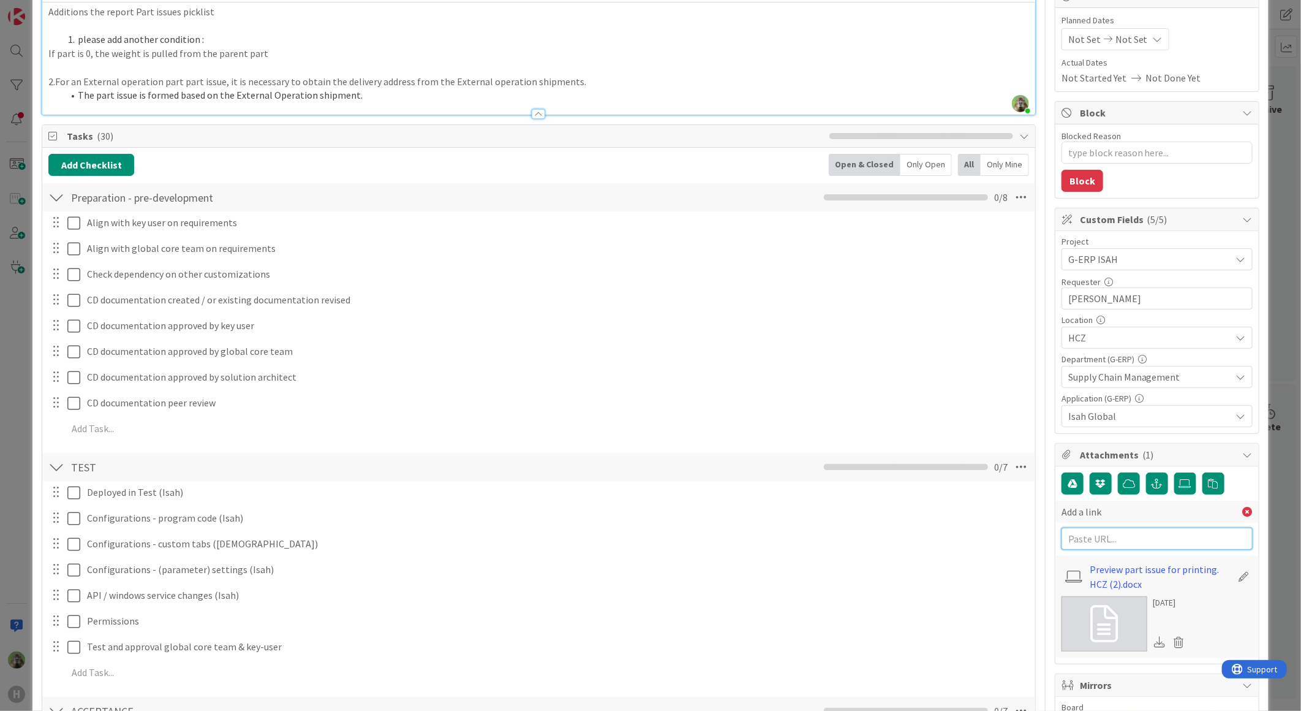
click at [1131, 548] on input "text" at bounding box center [1157, 539] width 191 height 22
paste input "https://huisman-smartit.onbmc.com/smartit/app/#/incident/AGGHEXFAF704DATB0MLSTB…"
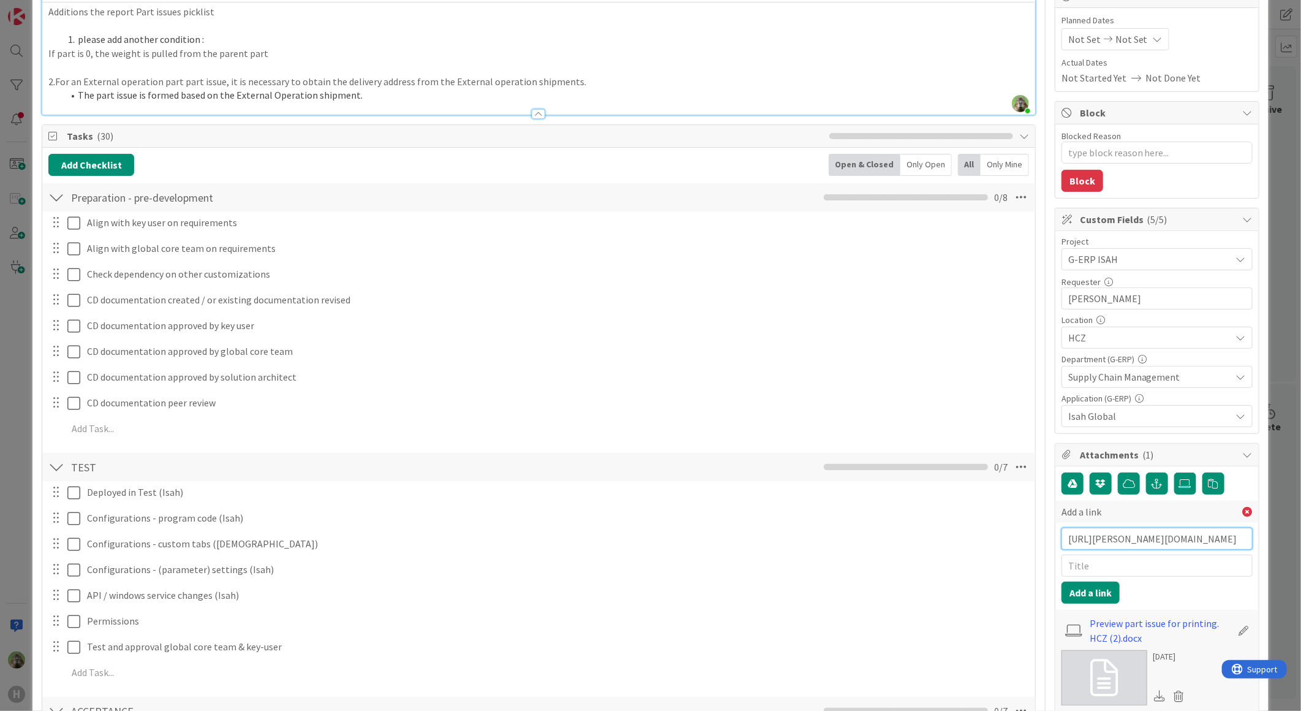
type input "https://huisman-smartit.onbmc.com/smartit/app/#/incident/AGGHEXFAF704DATB0MLSTB…"
type input "BMC"
click at [1086, 596] on button "Add a link" at bounding box center [1091, 592] width 58 height 22
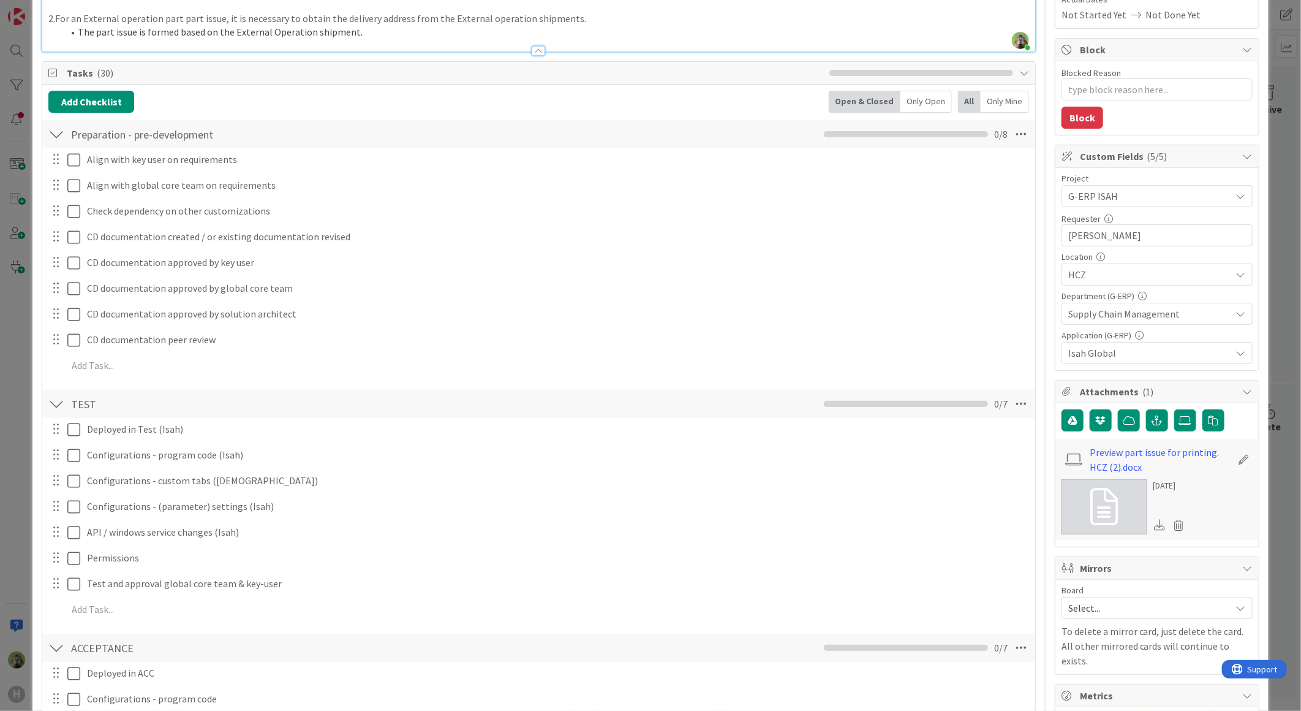
scroll to position [204, 0]
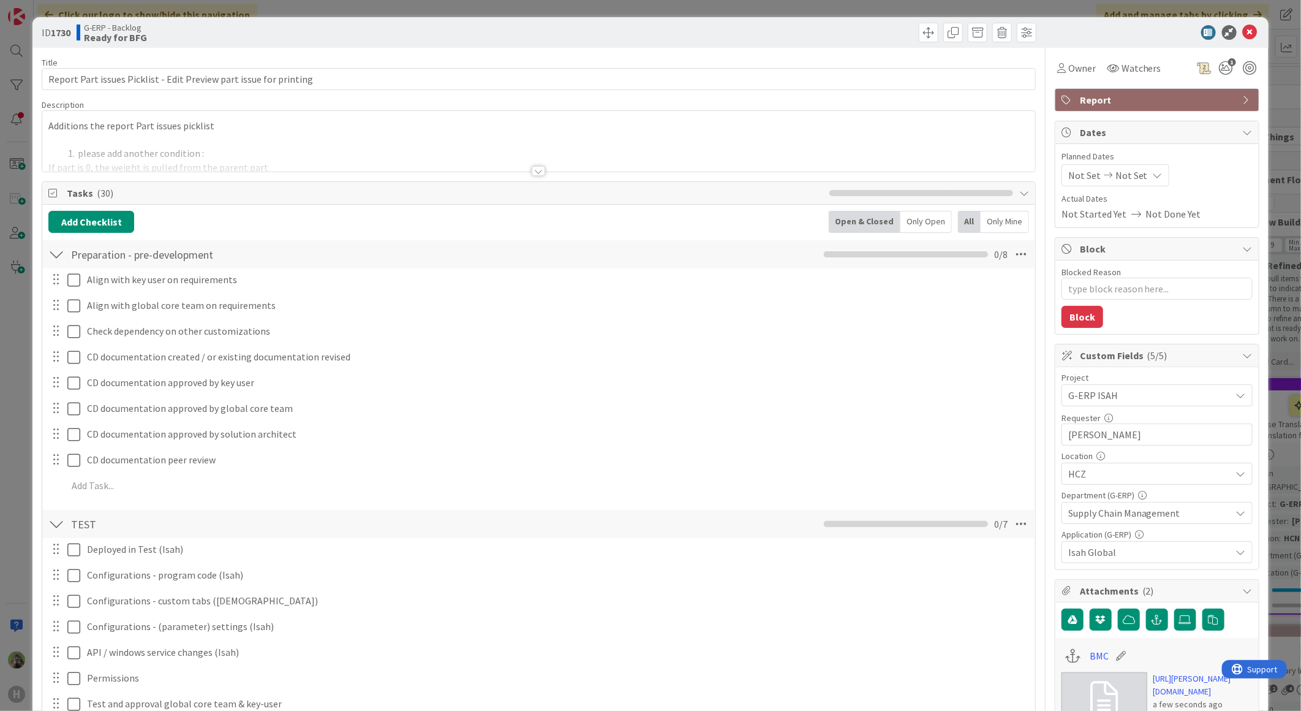
click at [370, 126] on p "Additions the report Part issues picklist" at bounding box center [538, 126] width 981 height 14
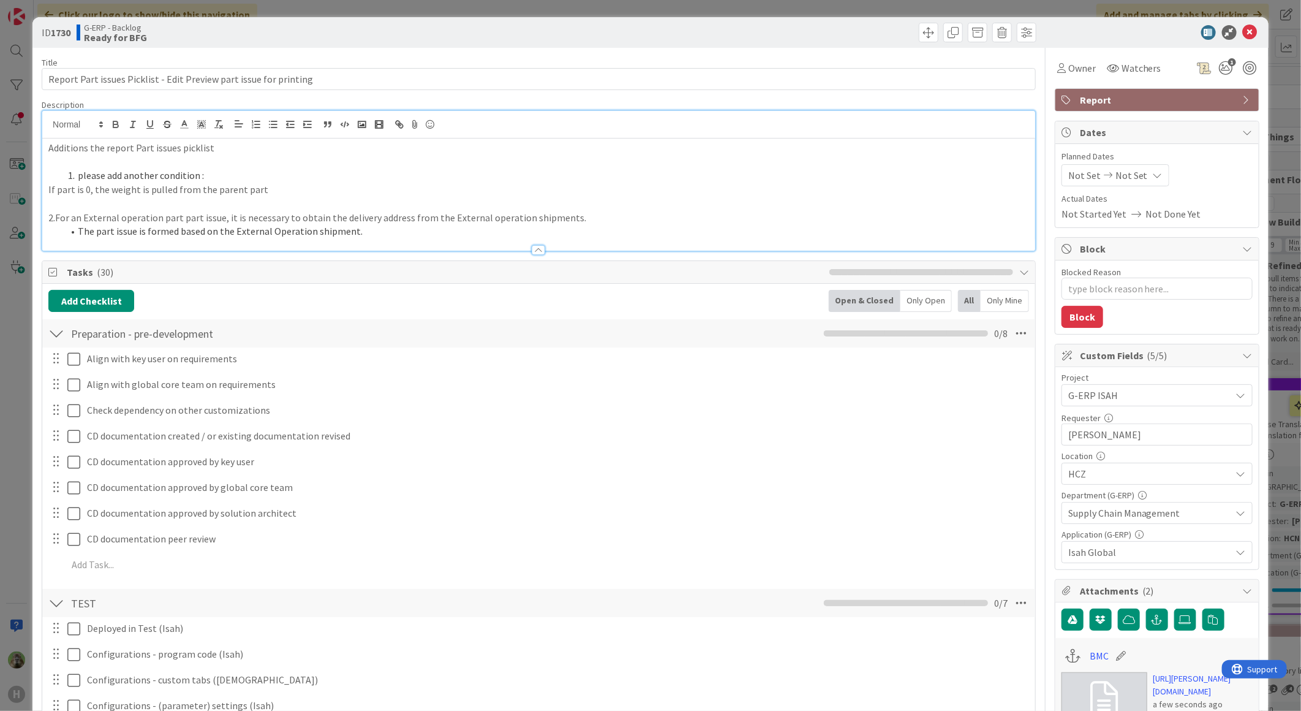
click at [10, 369] on div "ID 1730 G-ERP - Backlog Ready for BFG Title 66 / 128 Report Part issues Picklis…" at bounding box center [650, 355] width 1301 height 711
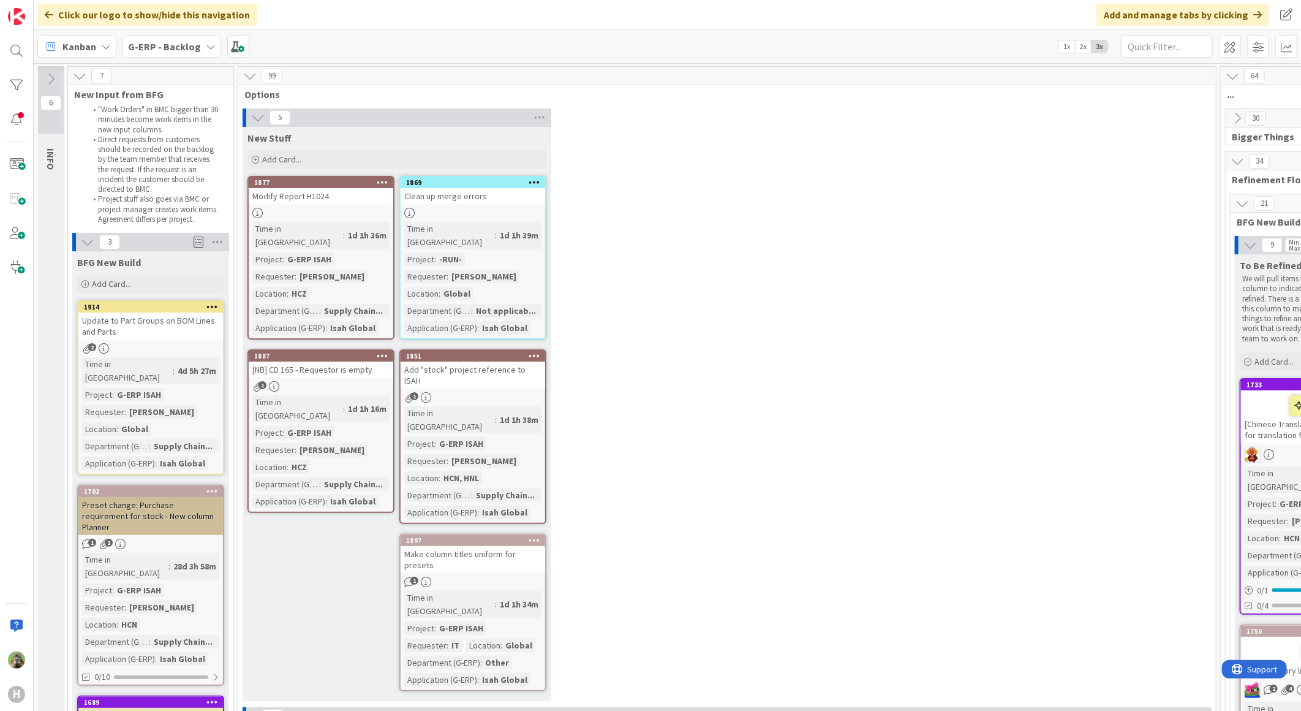
drag, startPoint x: 835, startPoint y: 698, endPoint x: 928, endPoint y: 699, distance: 93.1
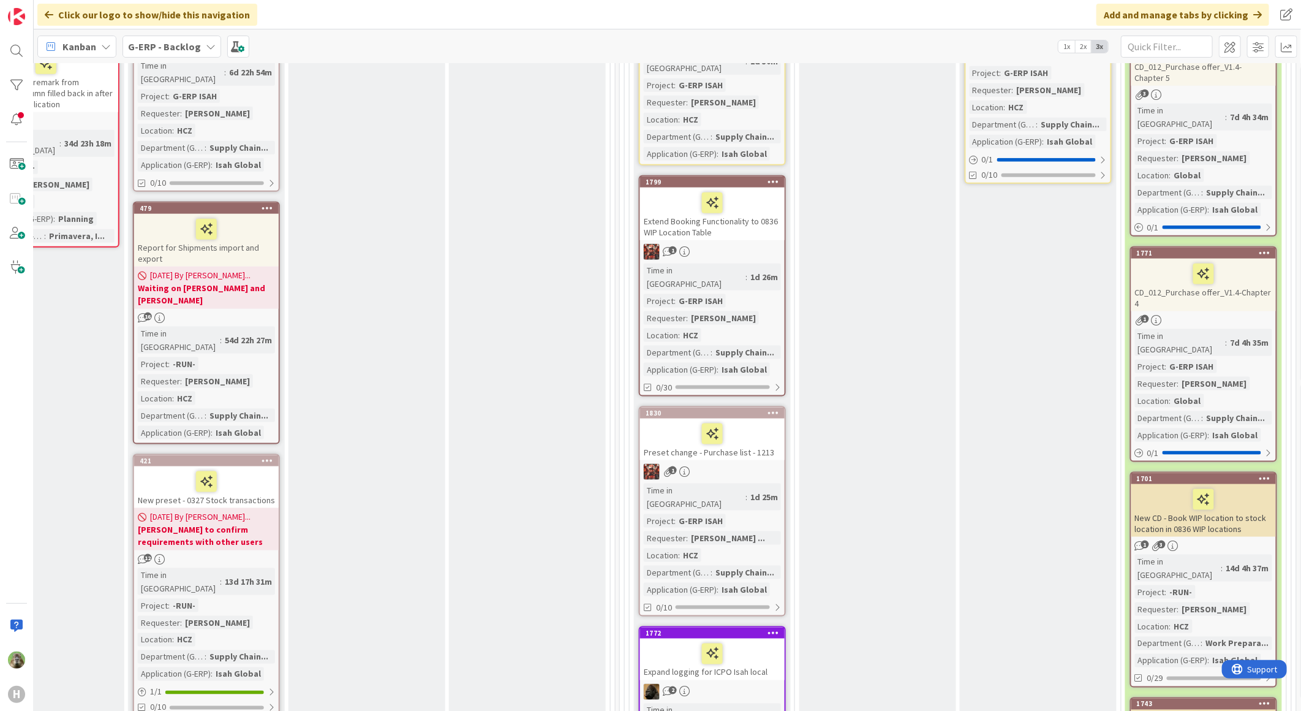
scroll to position [749, 601]
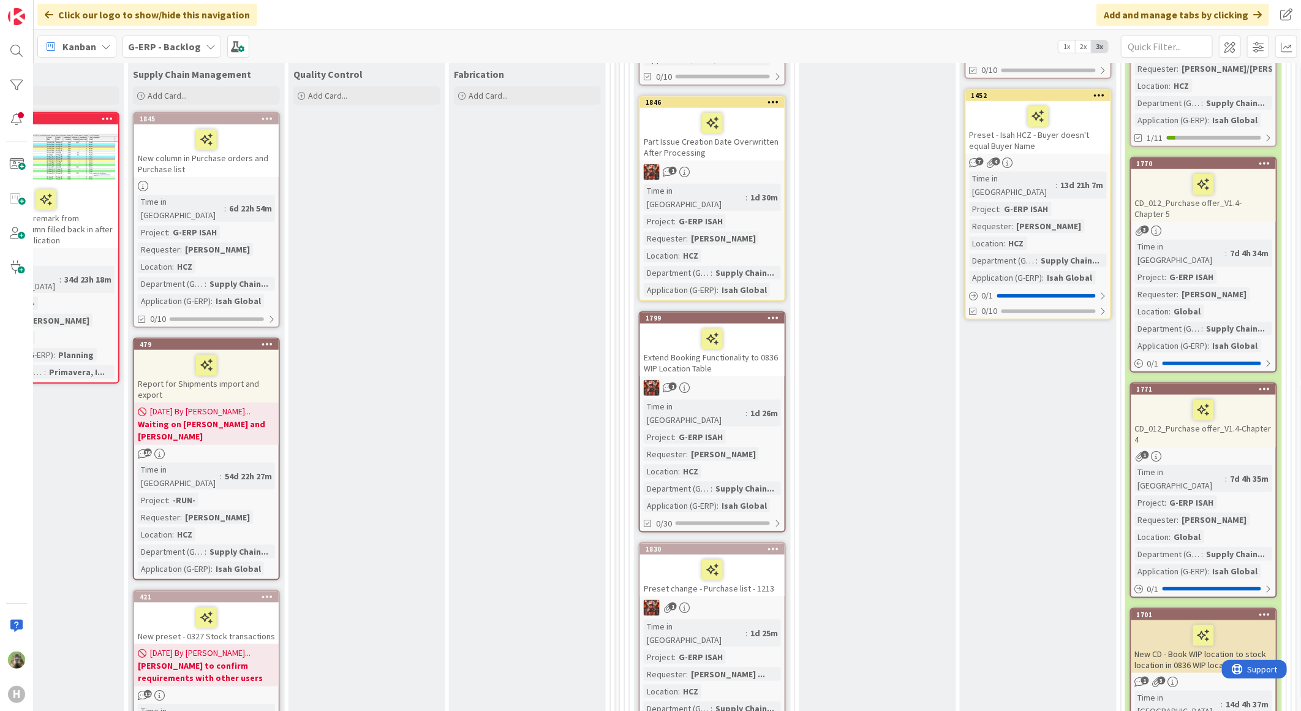
click at [209, 37] on div "G-ERP - Backlog" at bounding box center [172, 47] width 99 height 22
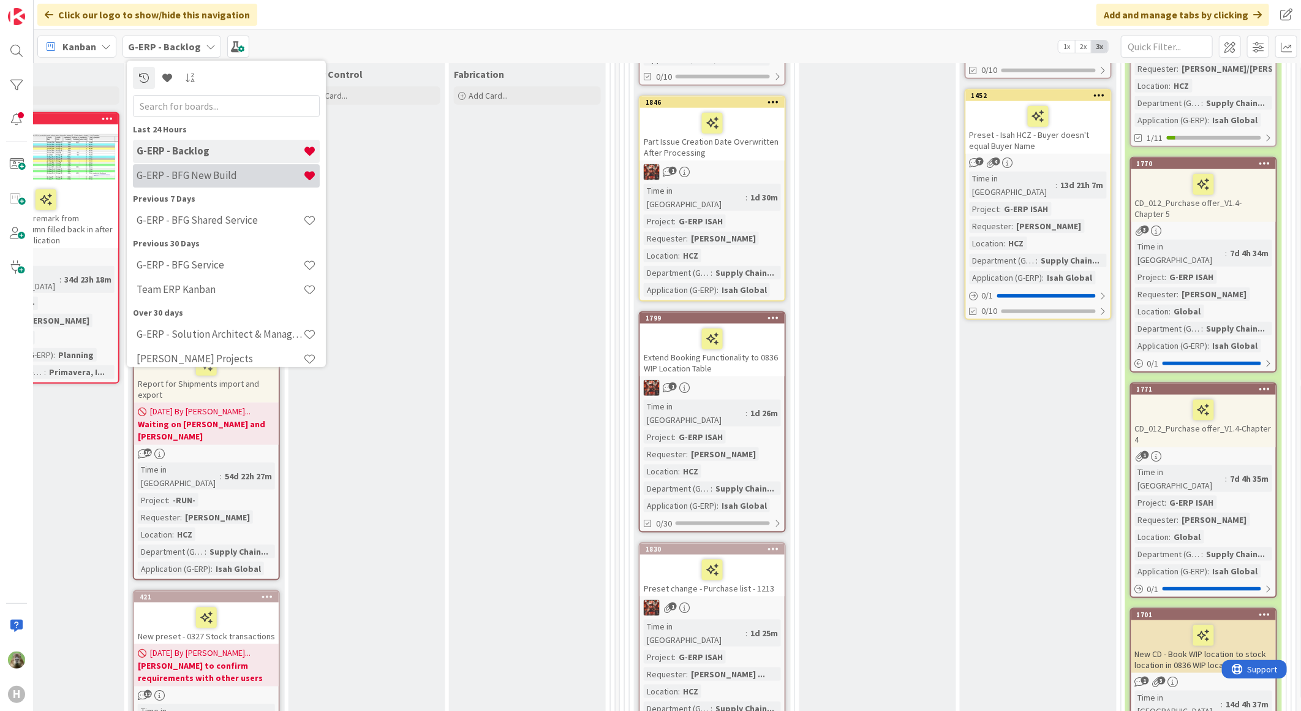
click at [222, 175] on h4 "G-ERP - BFG New Build" at bounding box center [220, 175] width 167 height 12
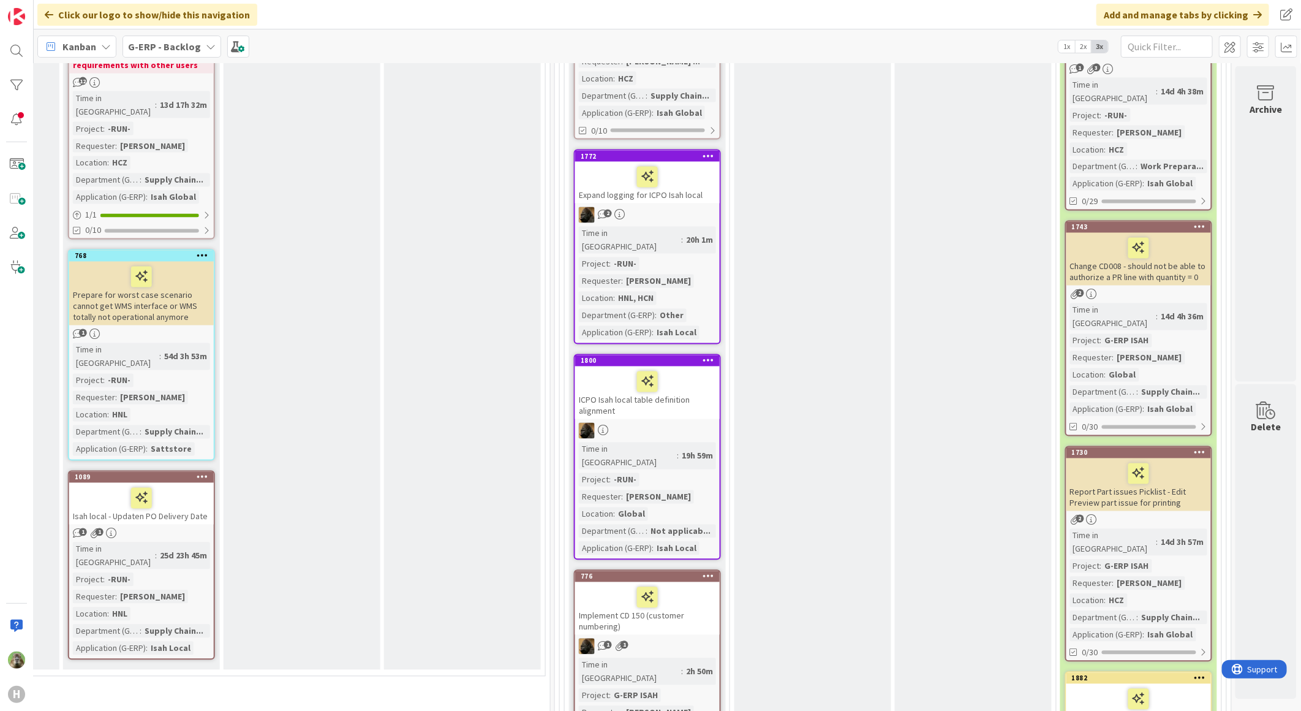
scroll to position [1497, 676]
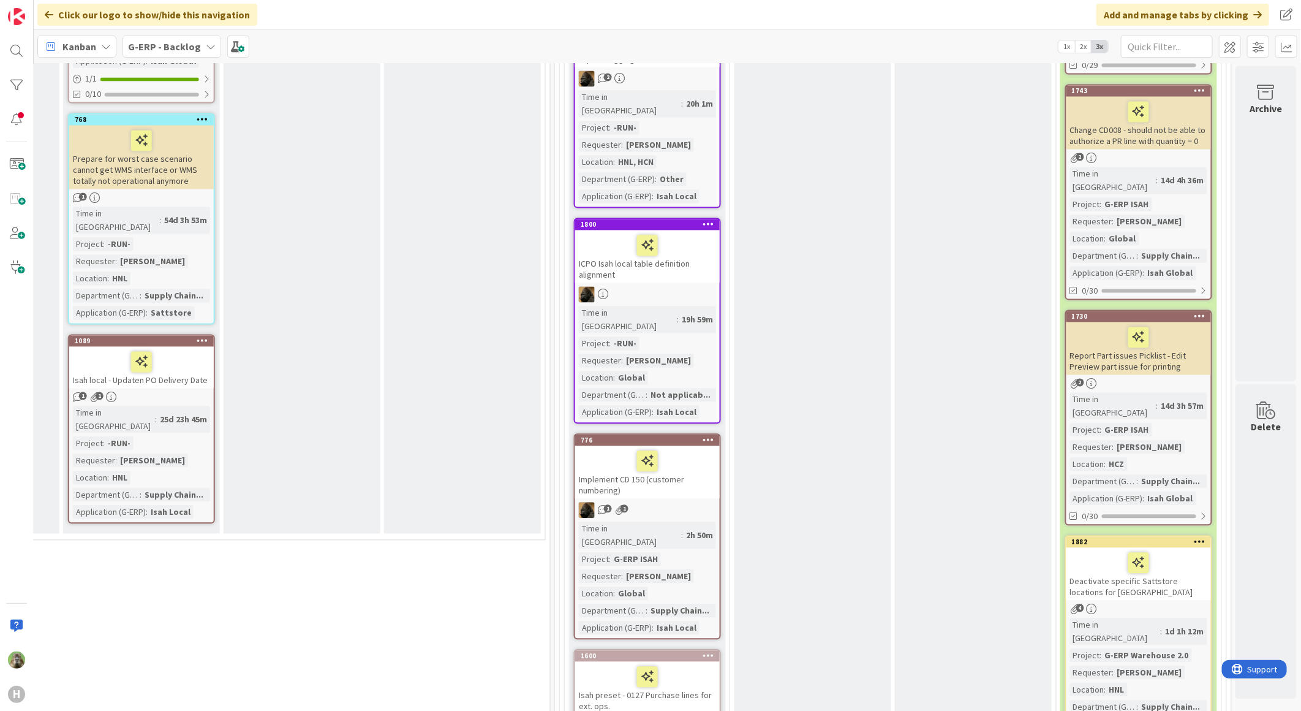
click at [1197, 312] on div at bounding box center [1200, 316] width 22 height 9
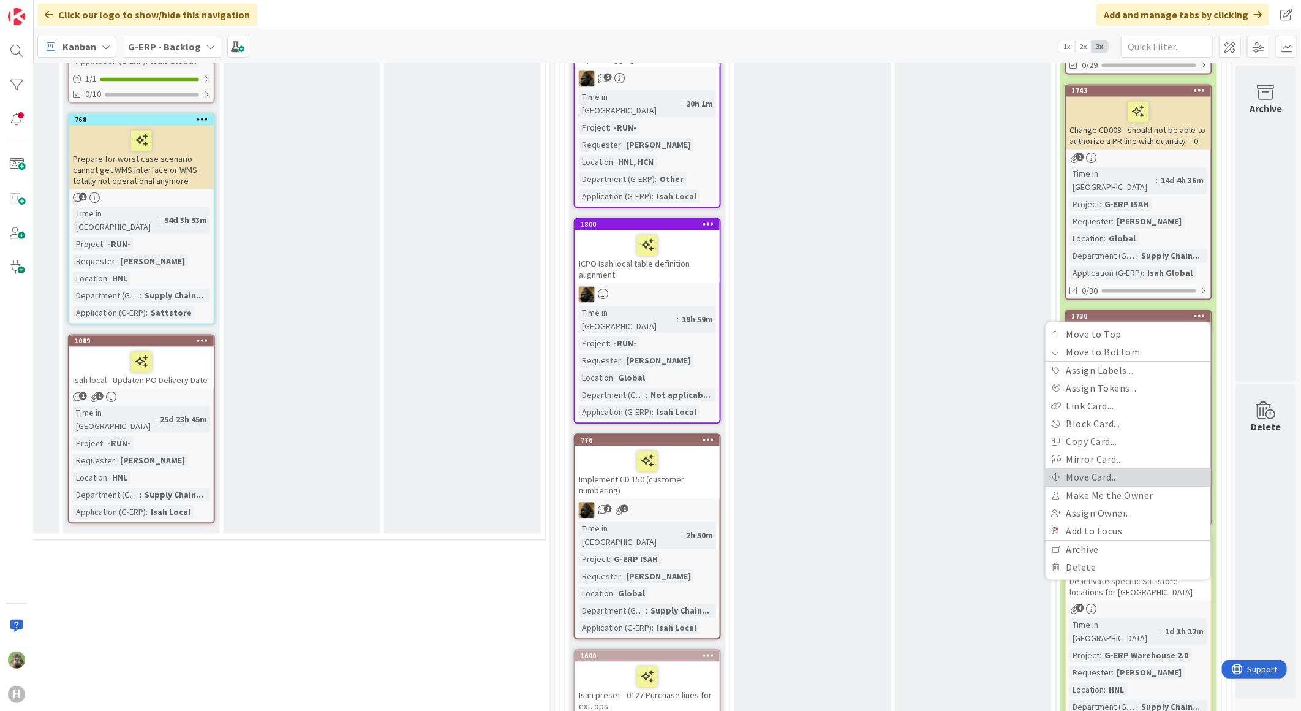
click at [1122, 468] on link "Move Card..." at bounding box center [1128, 477] width 165 height 18
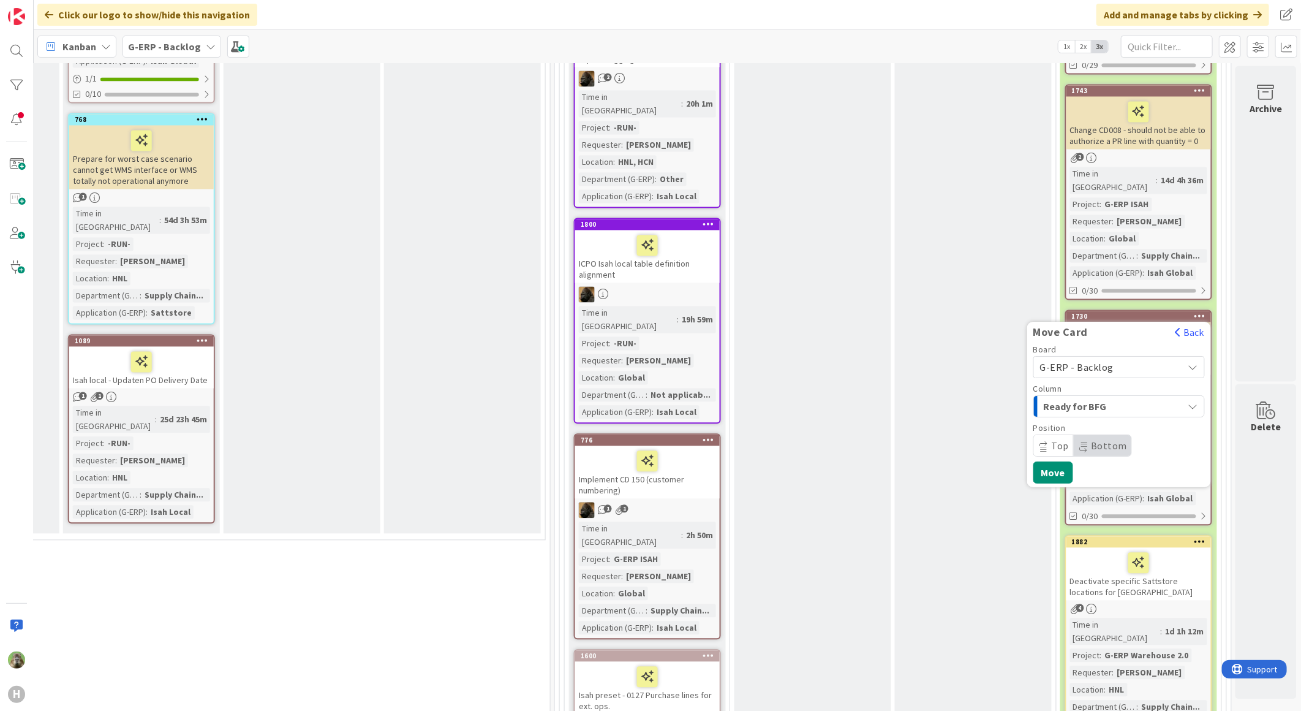
click at [1135, 358] on span "G-ERP - Backlog" at bounding box center [1108, 366] width 137 height 17
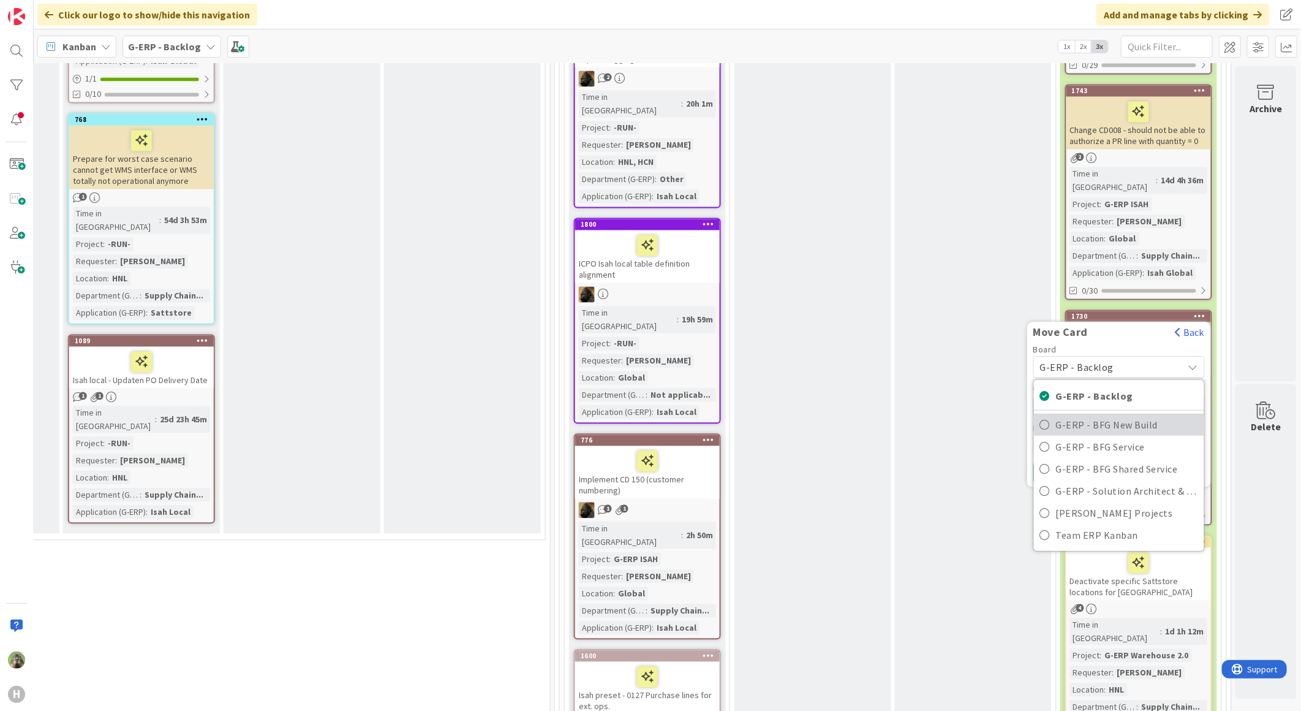
click at [1130, 415] on span "G-ERP - BFG New Build" at bounding box center [1127, 424] width 142 height 18
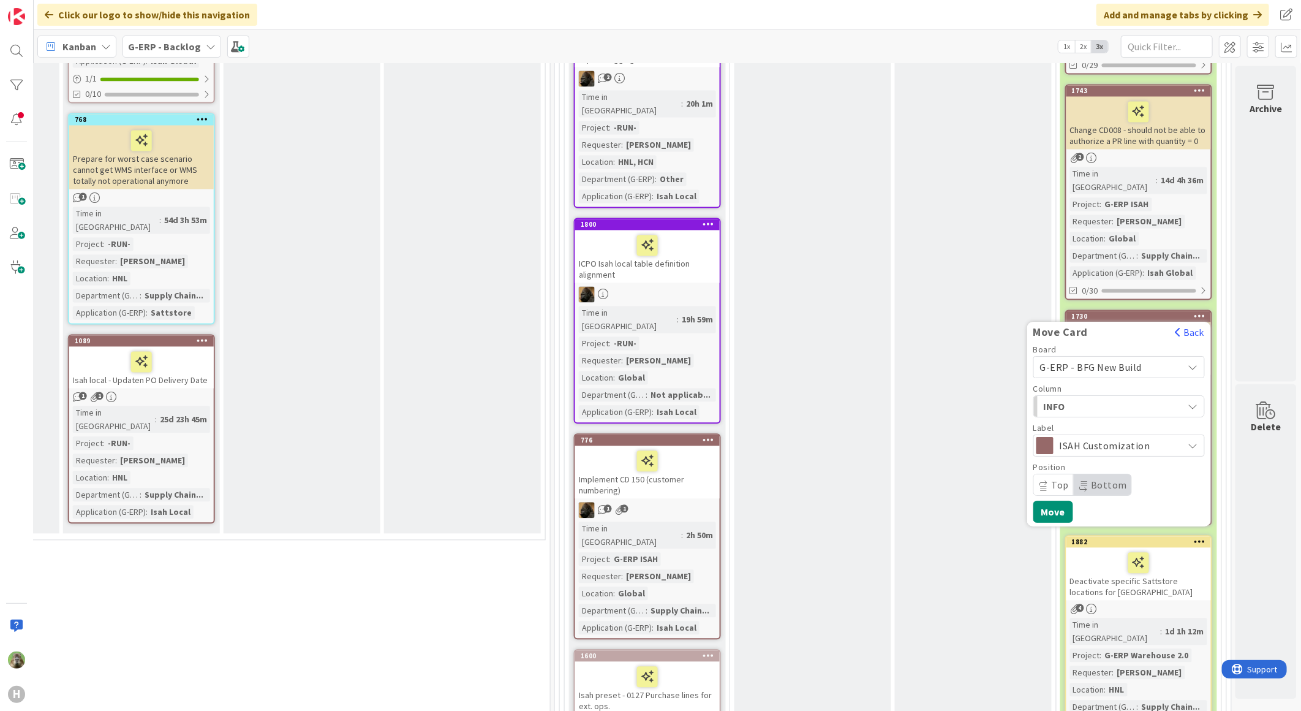
click at [1125, 398] on span "INFO" at bounding box center [1090, 406] width 92 height 16
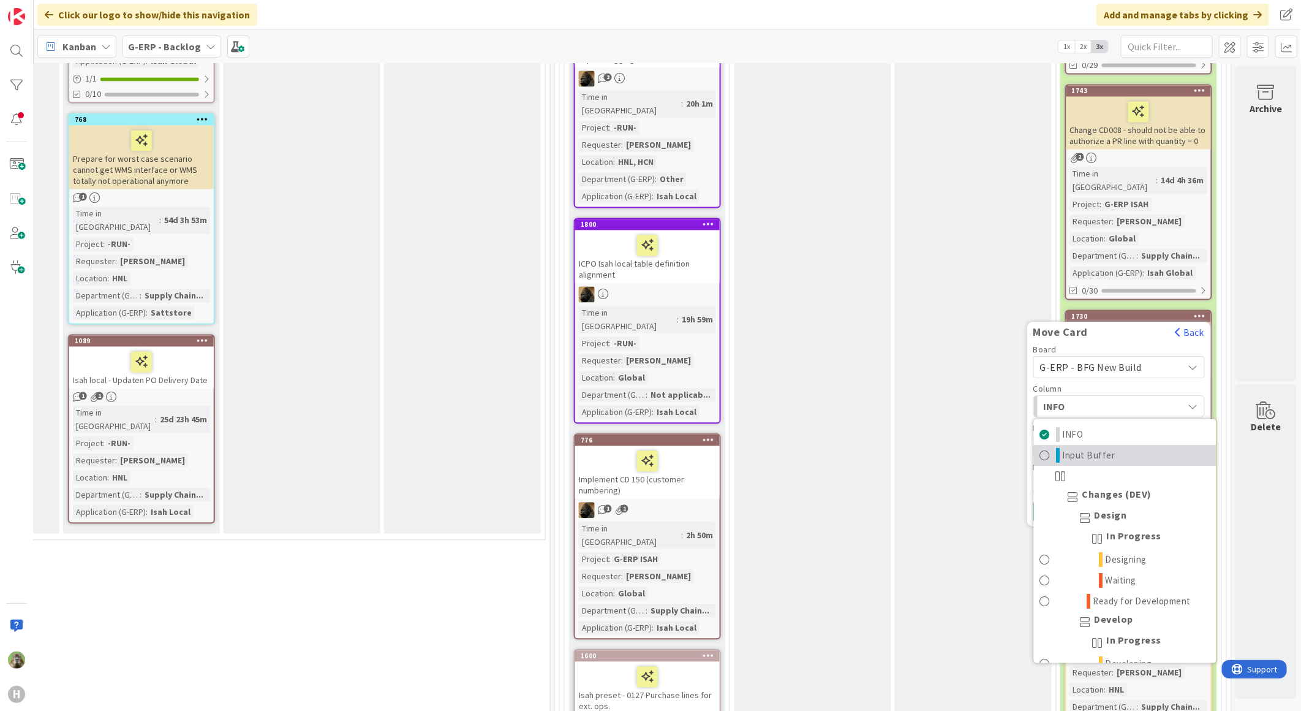
click at [1129, 445] on link "Input Buffer" at bounding box center [1125, 455] width 183 height 21
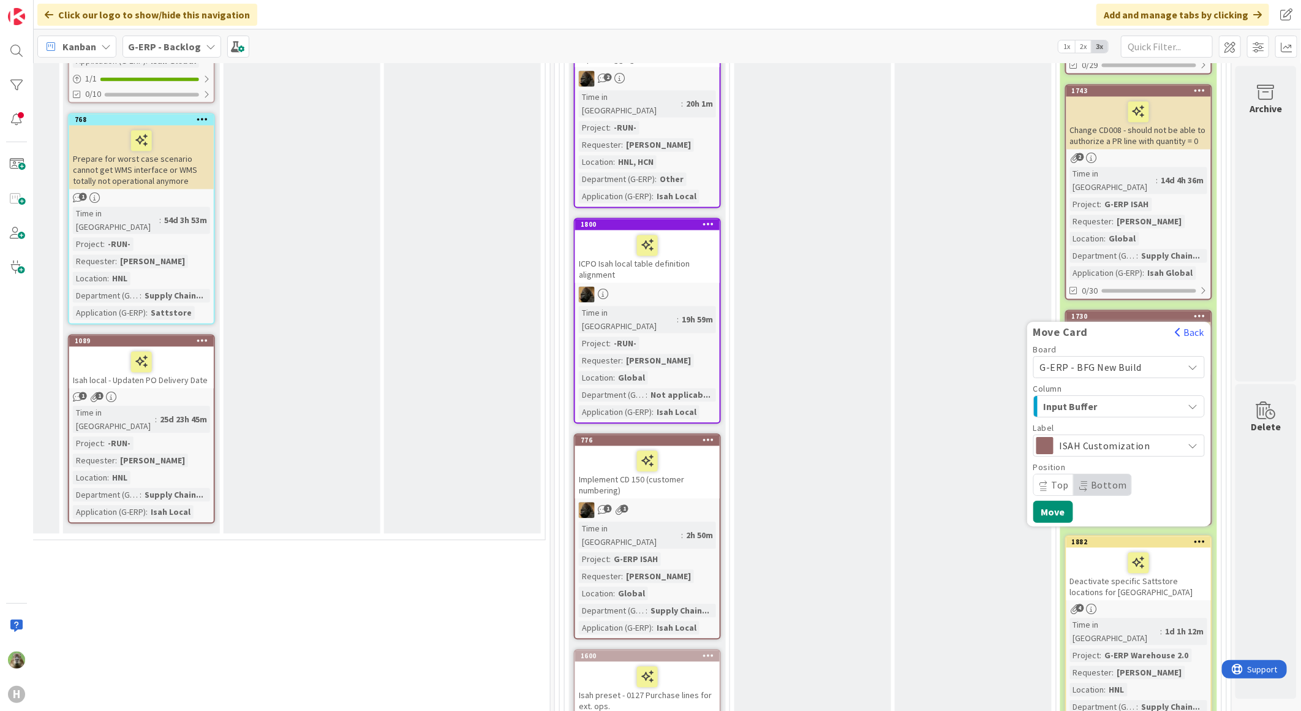
click at [1129, 368] on div "Board G-ERP - BFG New Build G-ERP - Backlog G-ERP - BFG New Build G-ERP - BFG S…" at bounding box center [1120, 420] width 172 height 151
click at [1129, 396] on div "Input Buffer" at bounding box center [1112, 406] width 143 height 20
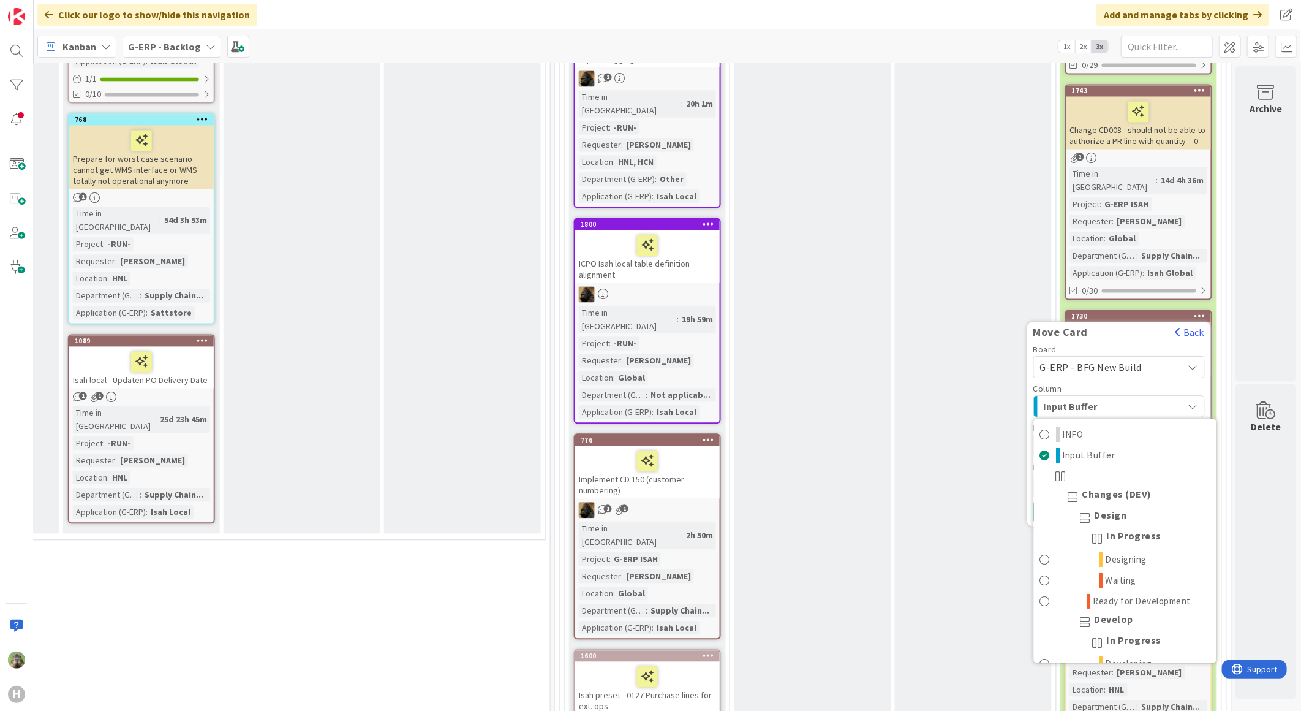
click at [1129, 396] on div "Input Buffer" at bounding box center [1112, 406] width 143 height 20
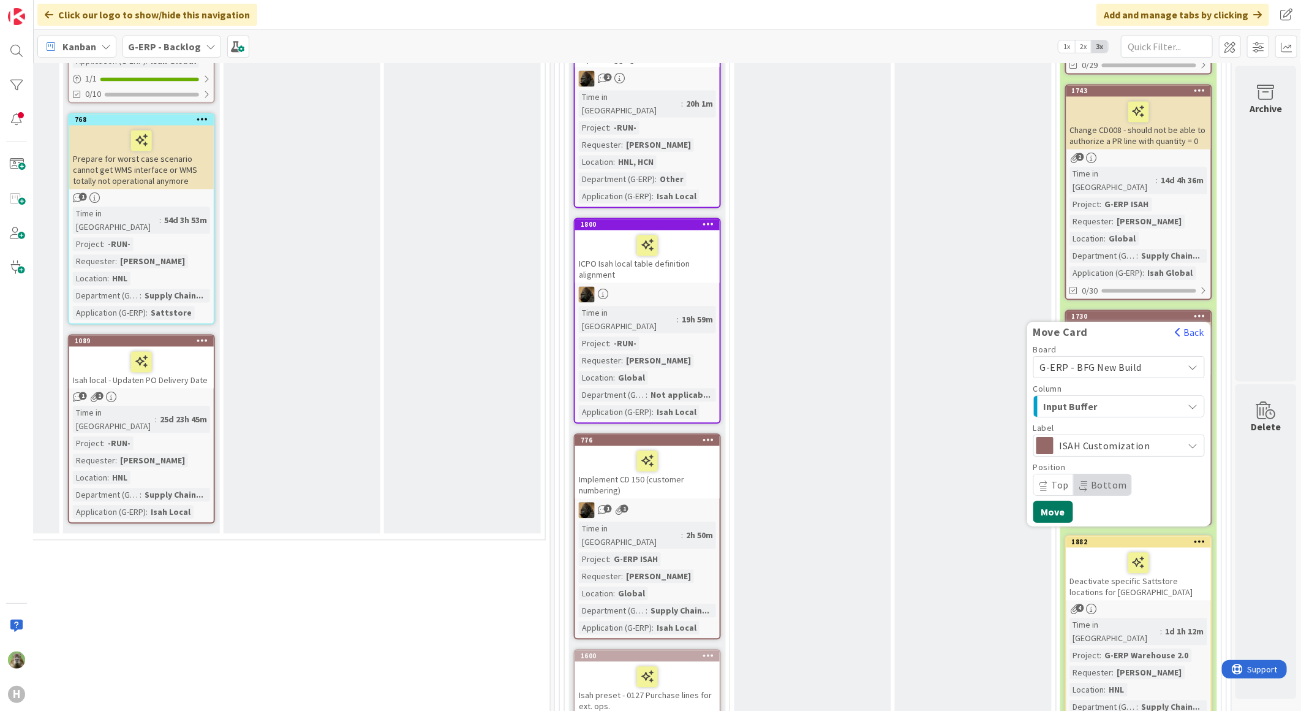
click at [1058, 501] on button "Move" at bounding box center [1054, 512] width 40 height 22
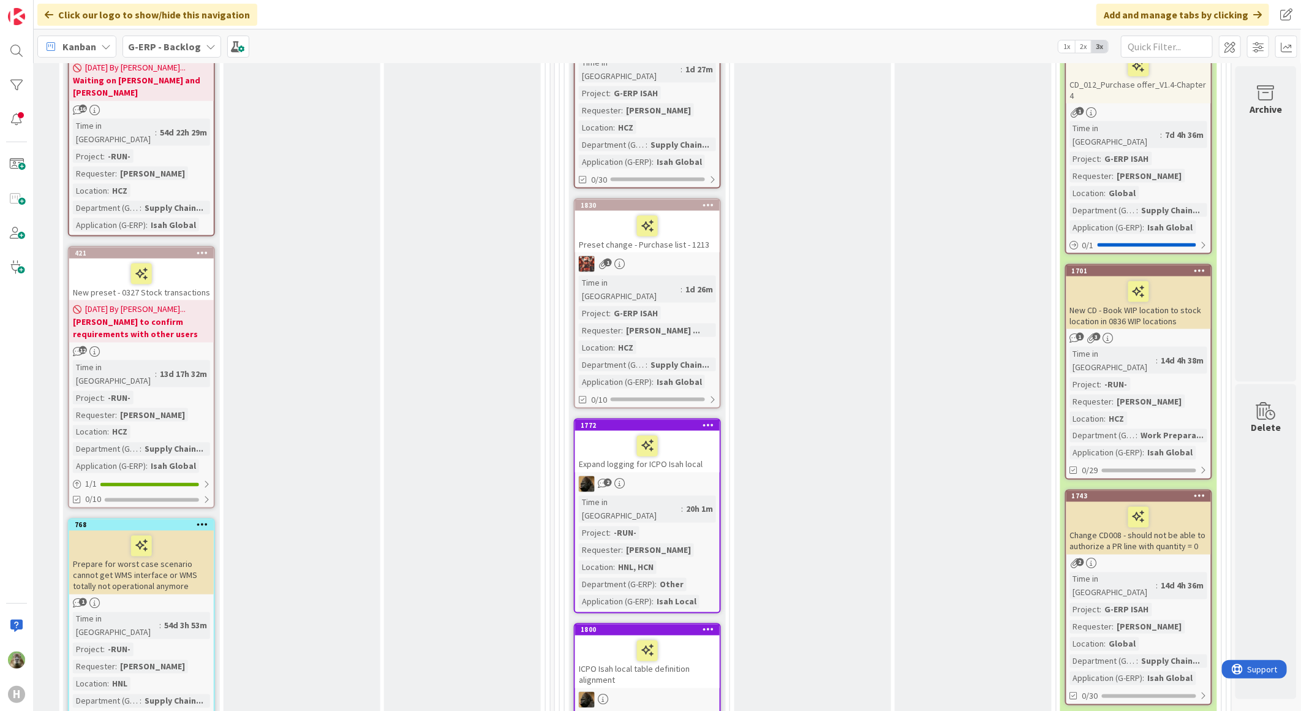
scroll to position [1089, 676]
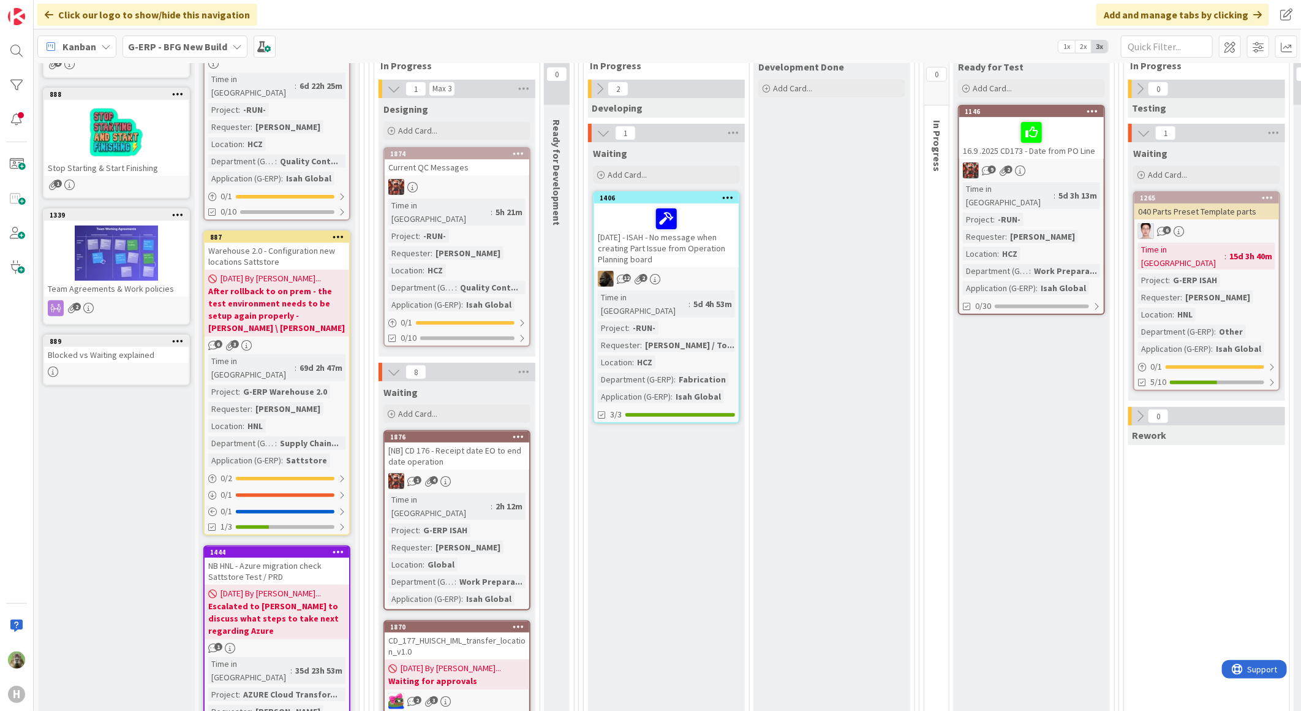
scroll to position [68, 0]
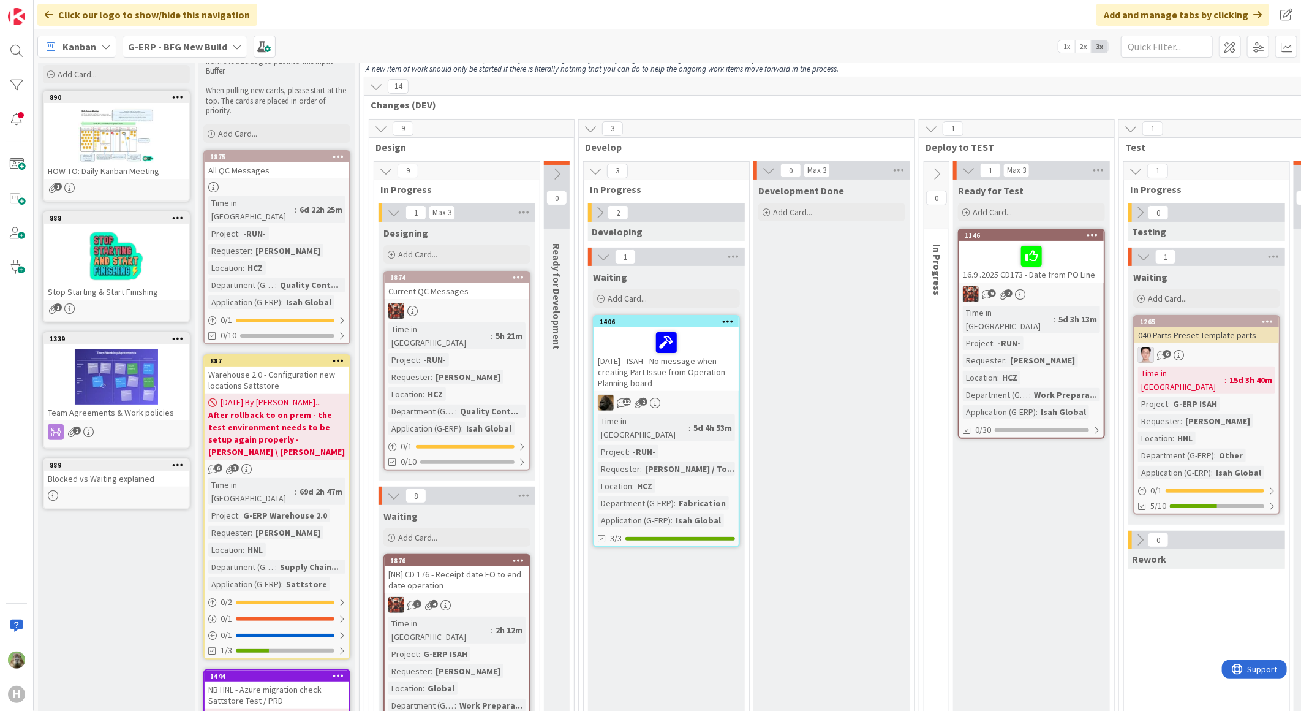
click at [436, 289] on div "Current QC Messages" at bounding box center [457, 291] width 145 height 16
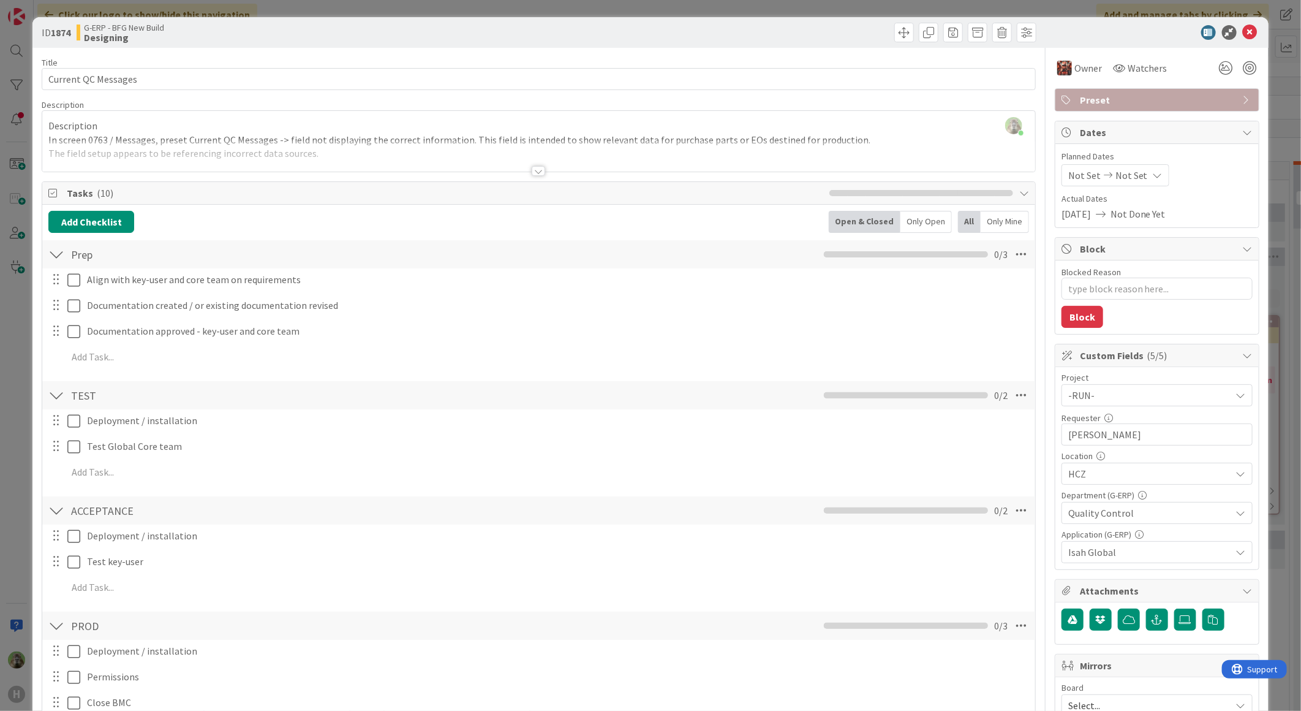
click at [13, 374] on div "ID 1874 G-ERP - BFG New Build Designing Title 19 / 128 Current QC Messages Desc…" at bounding box center [650, 355] width 1301 height 711
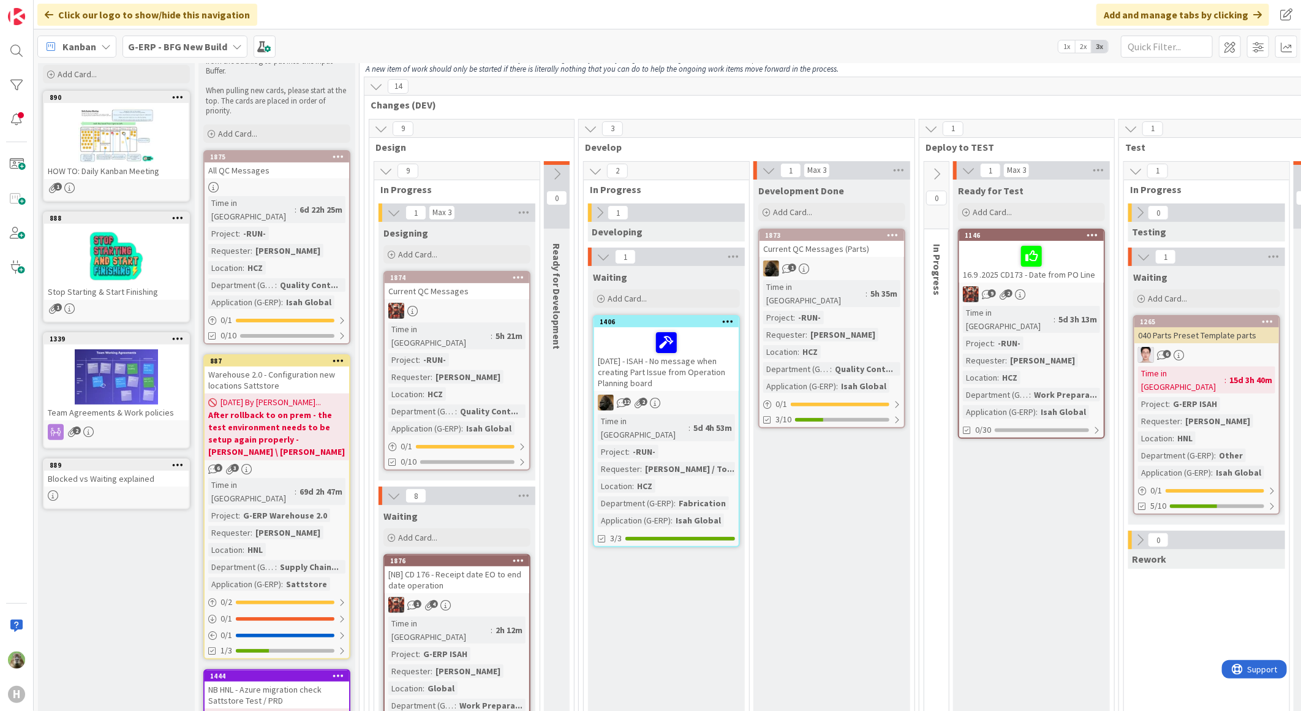
click at [599, 211] on icon at bounding box center [599, 212] width 13 height 13
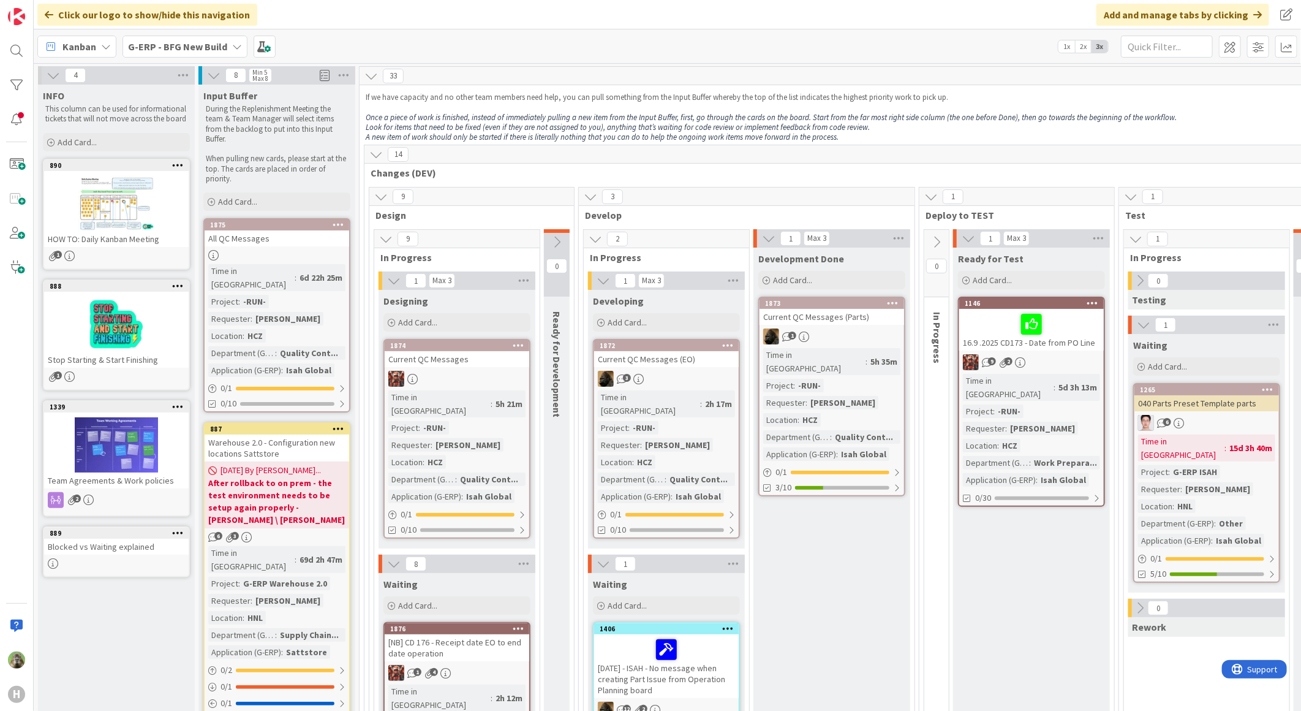
click at [201, 58] on div "Kanban G-ERP - BFG New Build 1x 2x 3x" at bounding box center [668, 46] width 1268 height 34
click at [198, 55] on div "G-ERP - BFG New Build" at bounding box center [185, 47] width 125 height 22
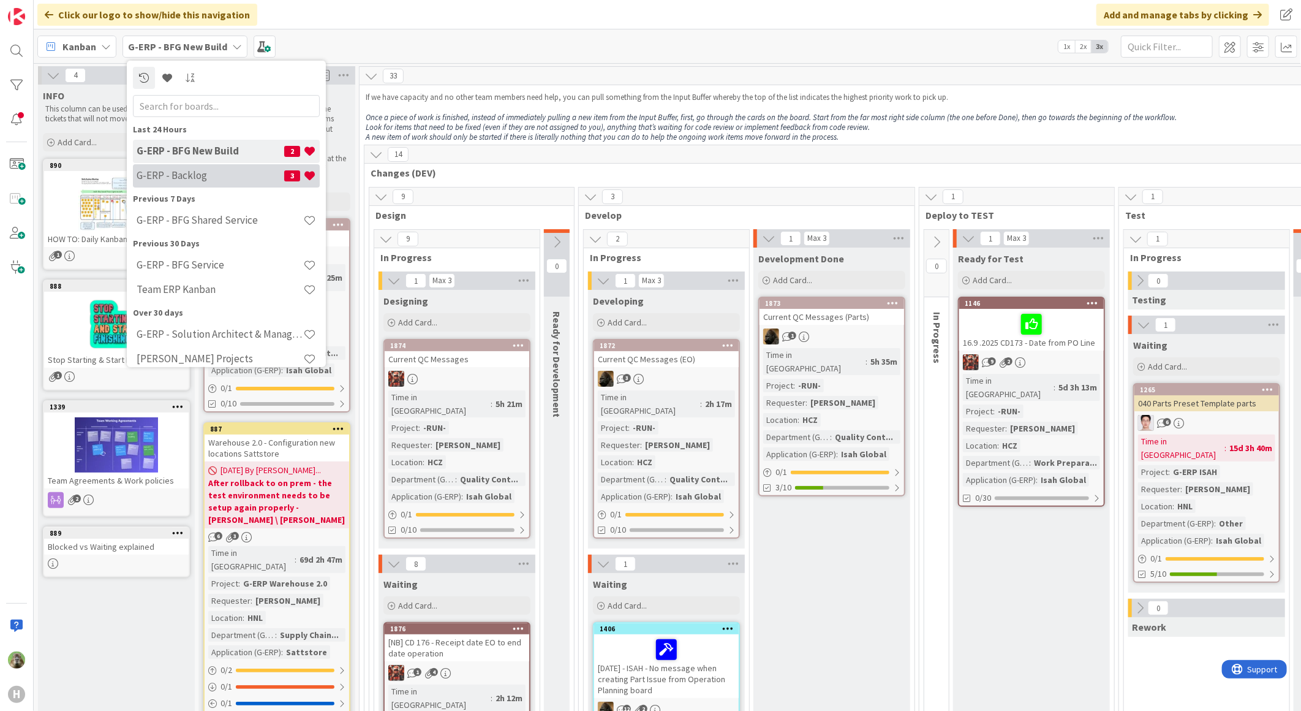
click at [202, 167] on div "G-ERP - Backlog 3" at bounding box center [226, 175] width 187 height 23
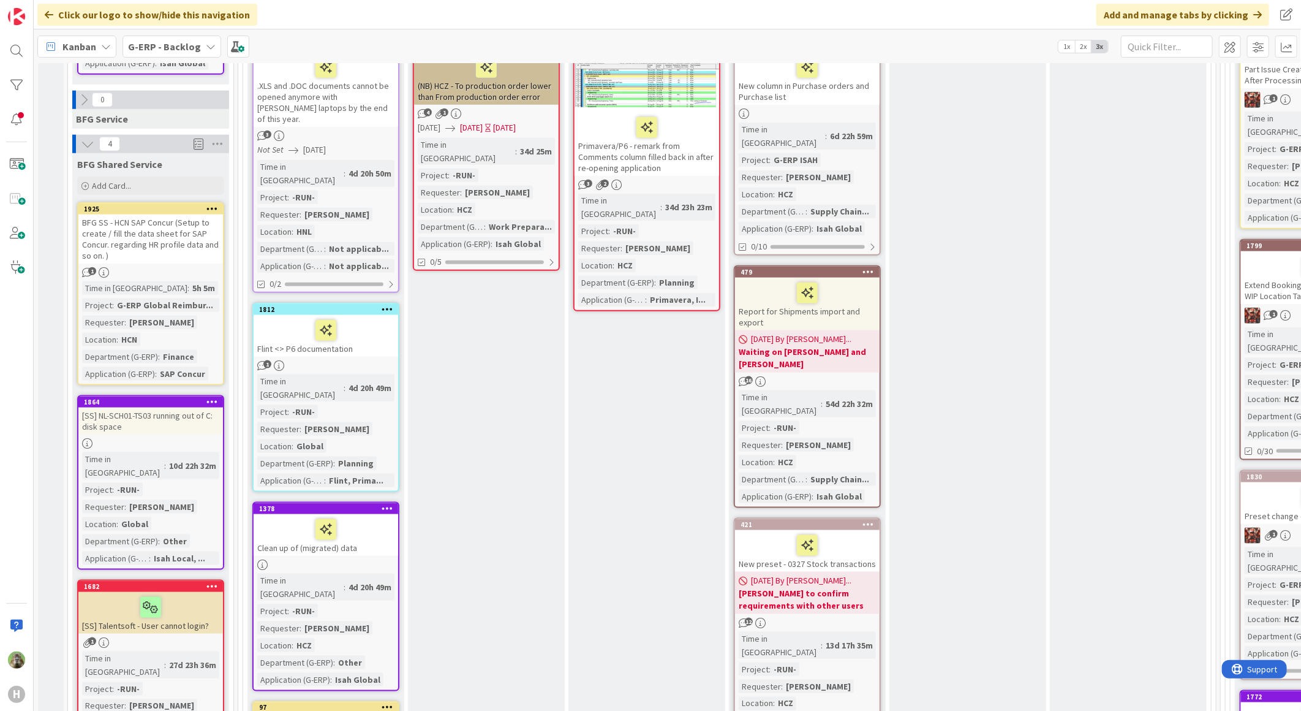
scroll to position [817, 0]
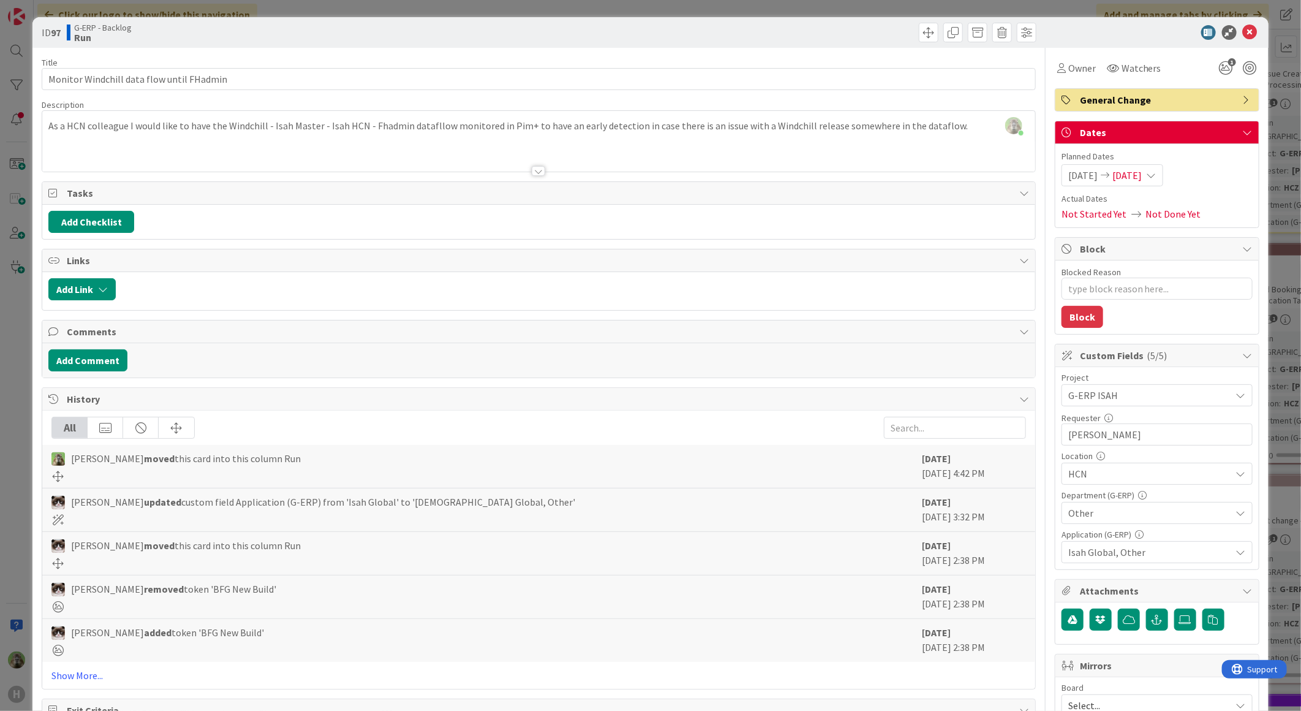
click at [86, 684] on div "All Timothy Tjia moved this card into this column Run 5 days ago September 11 2…" at bounding box center [538, 550] width 993 height 278
click at [86, 680] on link "Show More..." at bounding box center [538, 675] width 975 height 15
click at [7, 437] on div "ID 97 G-ERP - Backlog Run Title 41 / 128 Monitor Windchill data flow until FHad…" at bounding box center [650, 355] width 1301 height 711
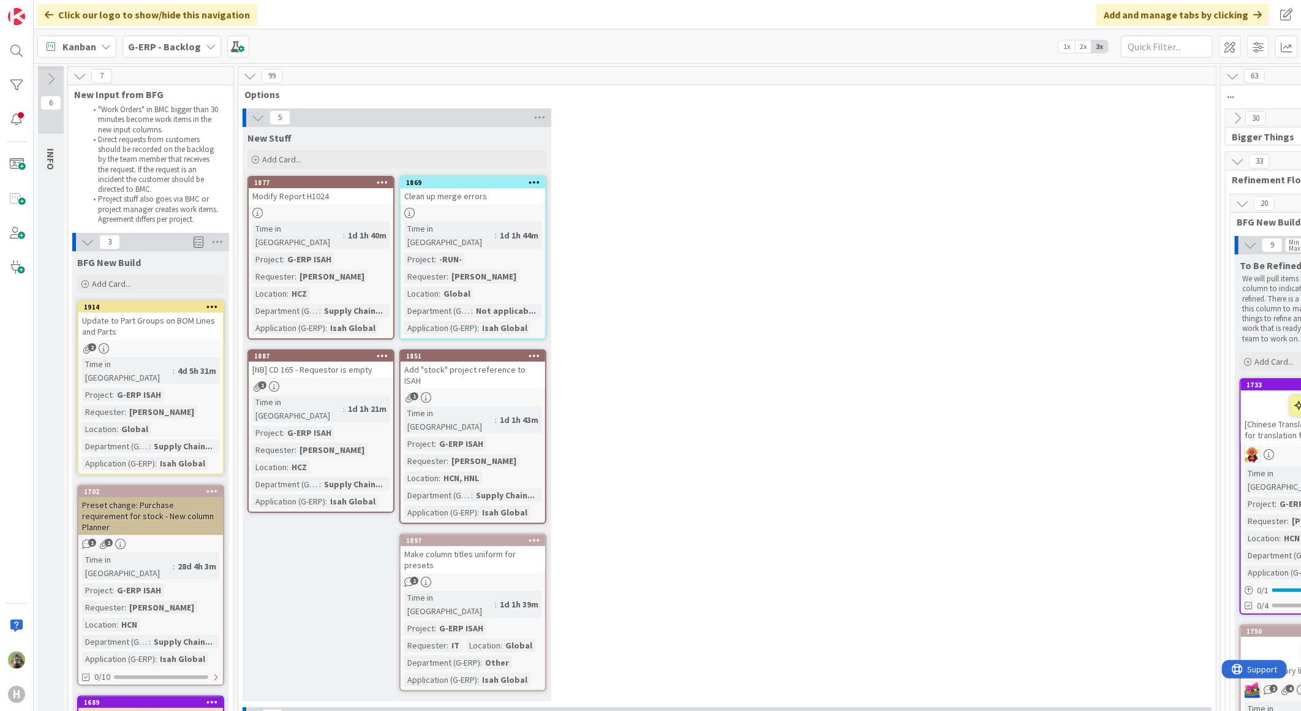
click at [189, 329] on div "Update to Part Groups on BOM Lines and Parts" at bounding box center [150, 325] width 145 height 27
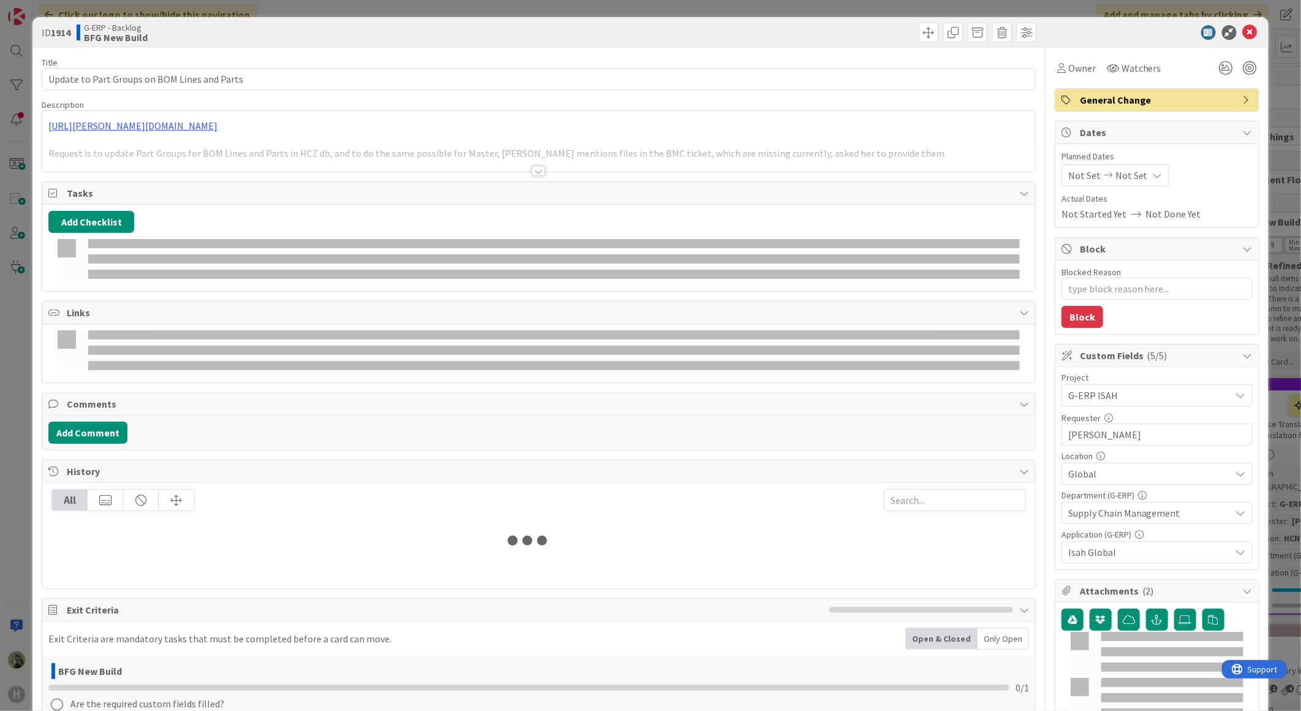
type textarea "x"
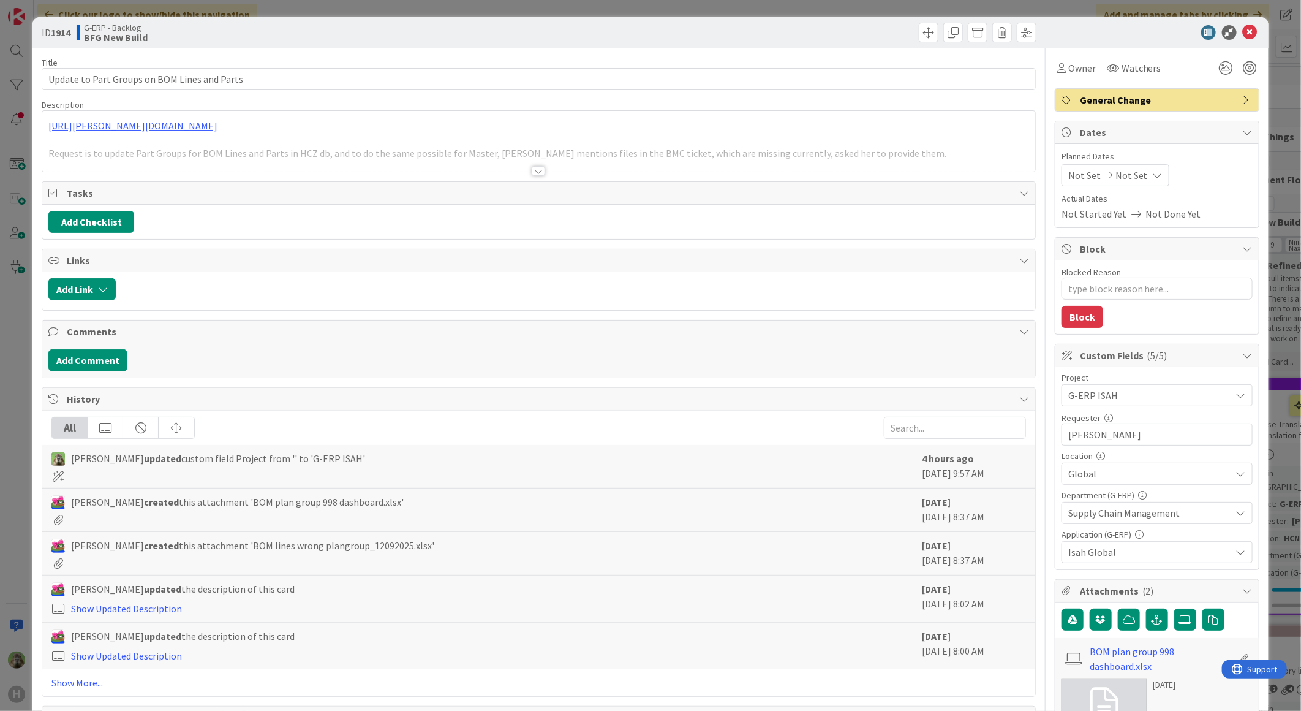
click at [391, 167] on div at bounding box center [538, 155] width 993 height 31
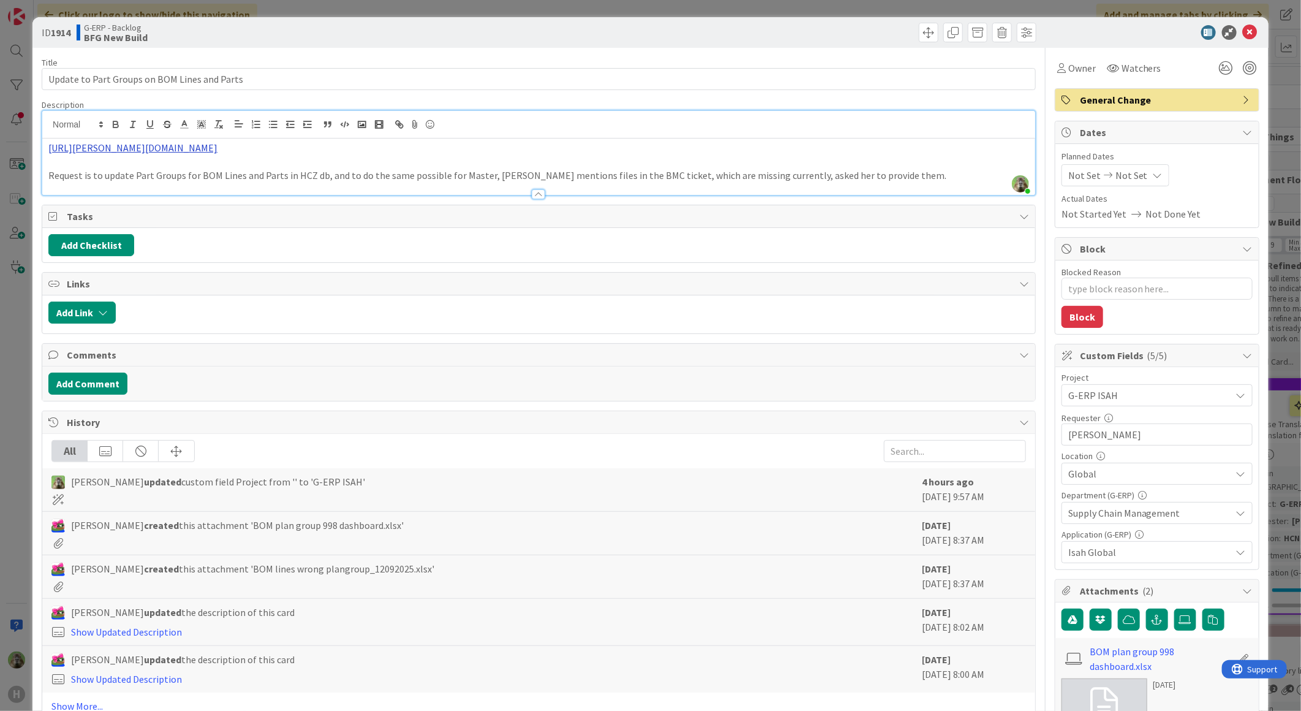
click at [218, 149] on link "https://huisman-smartit.onbmc.com/smartit/app/#/workorder/AGGF4KX6HRENQATC6NOCT…" at bounding box center [132, 148] width 169 height 12
click at [302, 174] on link "https://huisman-smartit.onbmc.com/smartit/app#/workorder/AGGF4KX6HRENQATC6NOCTC…" at bounding box center [250, 172] width 123 height 16
drag, startPoint x: 543, startPoint y: 146, endPoint x: 33, endPoint y: 142, distance: 509.8
click at [33, 142] on div "ID 1914 G-ERP - Backlog BFG New Build Title 44 / 128 Update to Part Groups on B…" at bounding box center [650, 624] width 1236 height 1215
copy link "https://huisman-smartit.onbmc.com/smartit/app/#/workorder/AGGF4KX6HRENQATC6NOCT…"
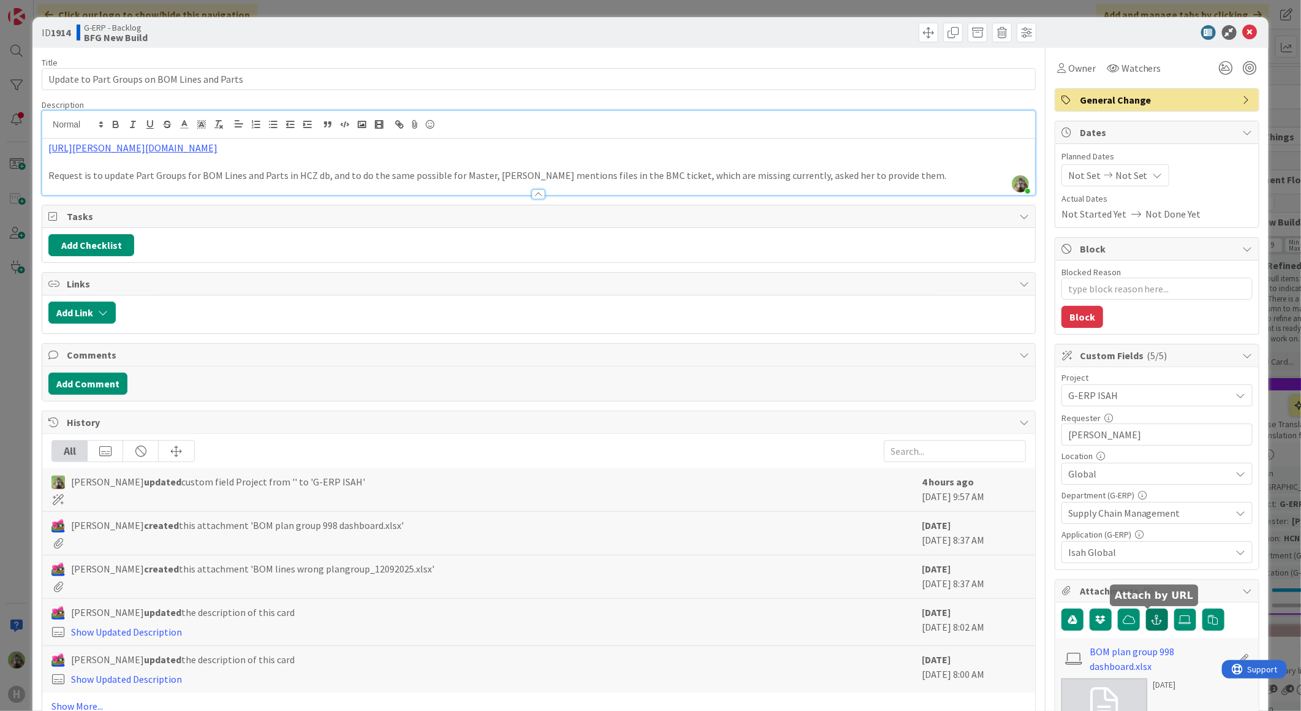
click at [1157, 615] on button "button" at bounding box center [1157, 619] width 22 height 22
click at [1120, 670] on input "text" at bounding box center [1157, 675] width 191 height 22
paste input "https://huisman-smartit.onbmc.com/smartit/app/#/workorder/AGGF4KX6HRENQATC6NOCT…"
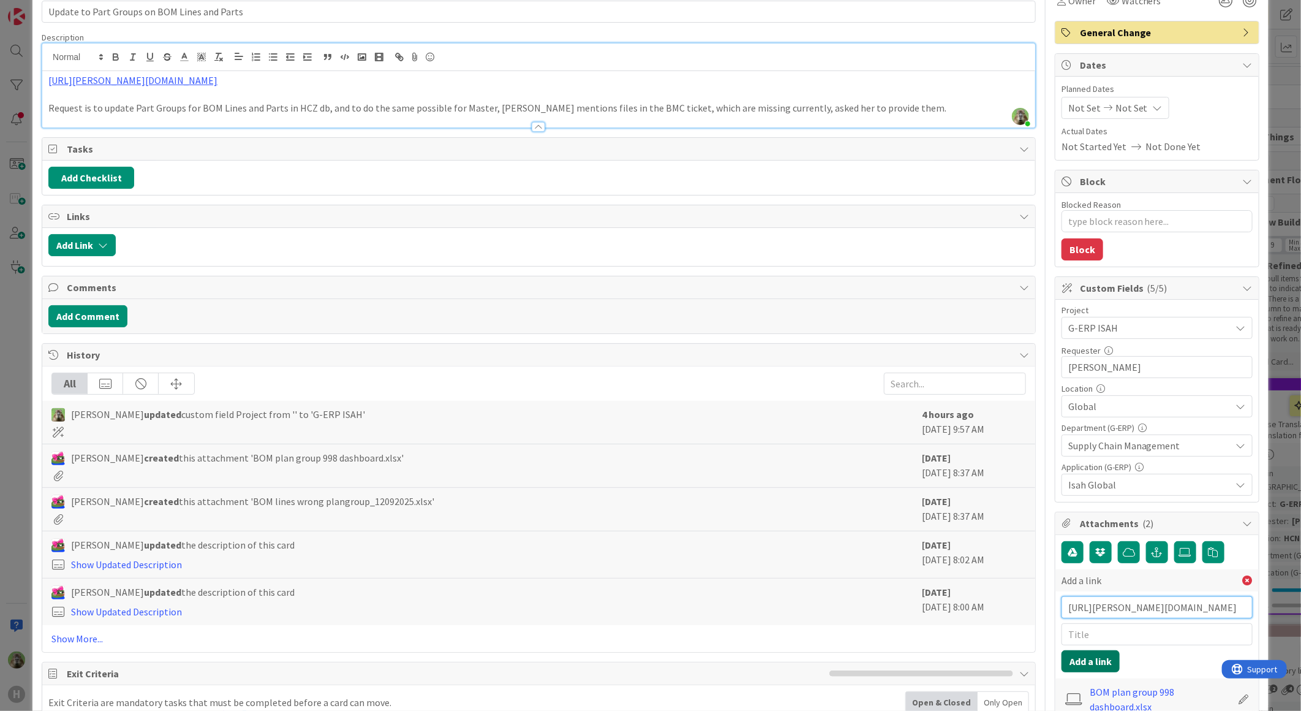
scroll to position [68, 0]
type input "https://huisman-smartit.onbmc.com/smartit/app/#/workorder/AGGF4KX6HRENQATC6NOCT…"
click at [1094, 640] on input "text" at bounding box center [1157, 634] width 191 height 22
type input "BMC"
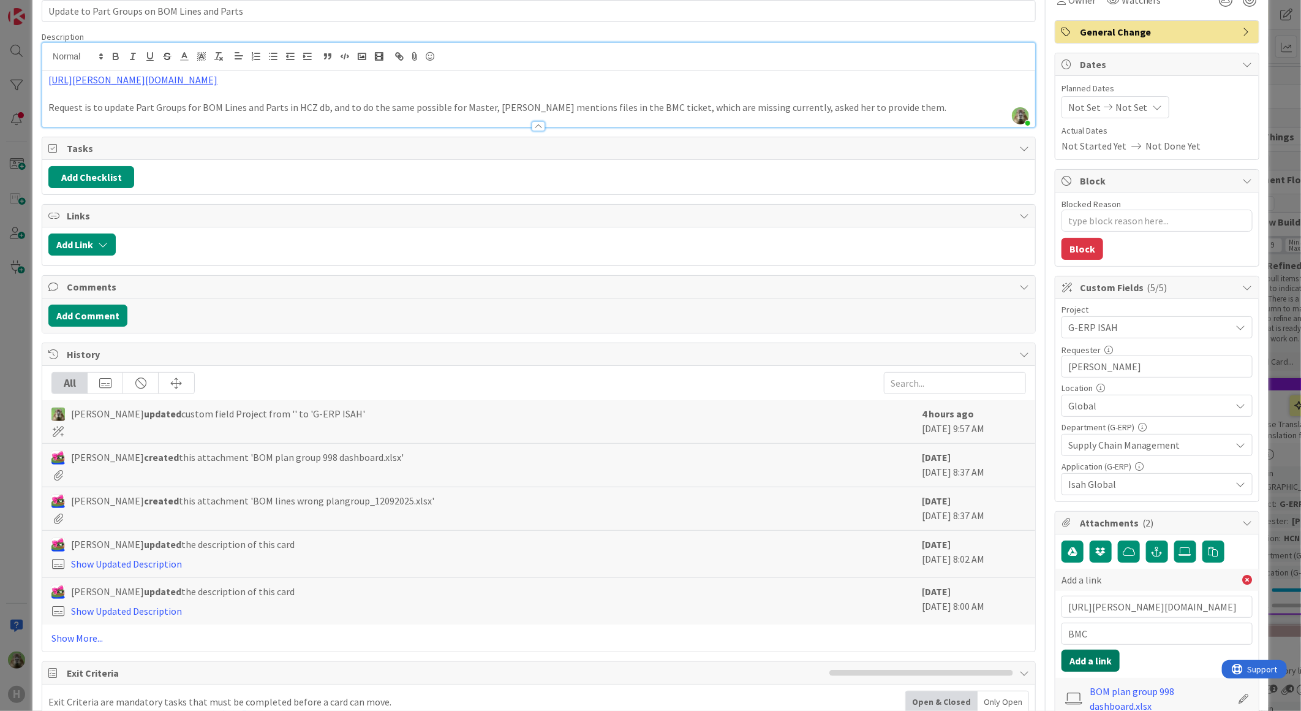
click at [1084, 656] on button "Add a link" at bounding box center [1091, 660] width 58 height 22
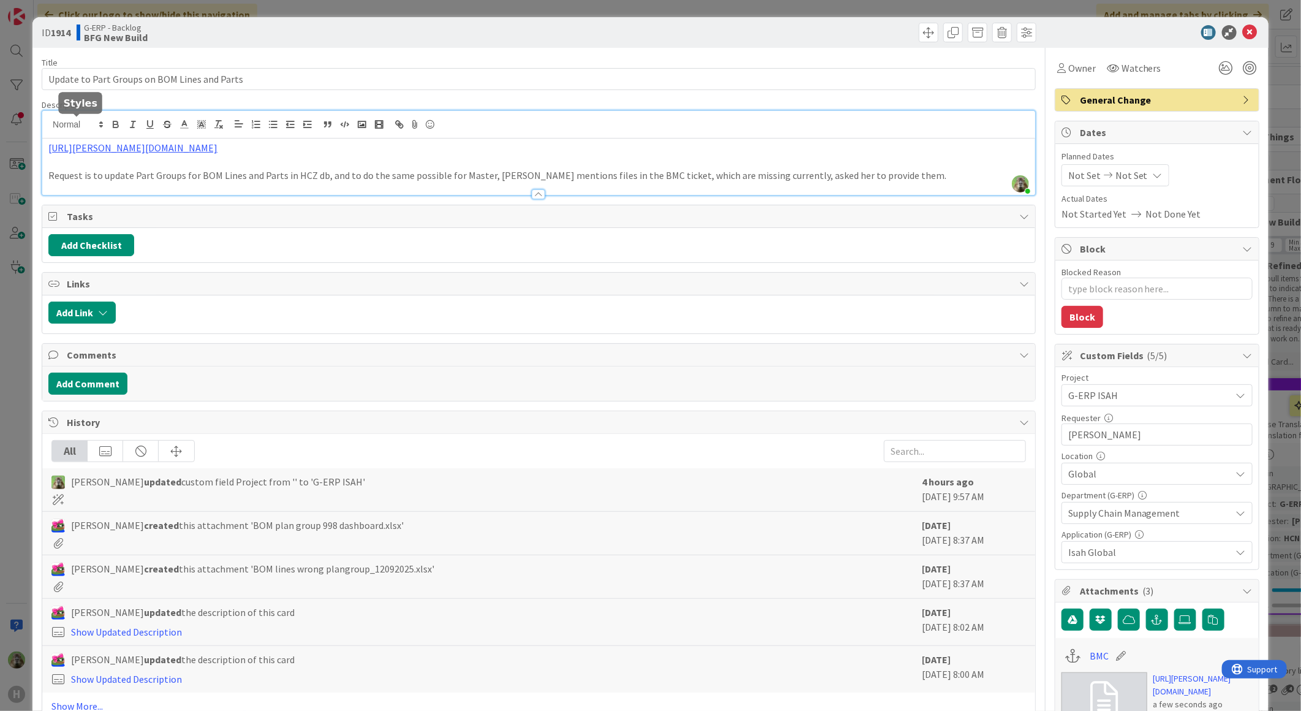
drag, startPoint x: 521, startPoint y: 146, endPoint x: -303, endPoint y: 70, distance: 827.5
click at [0, 70] on html "H Click our logo to show/hide this navigation Add and manage tabs by clicking K…" at bounding box center [650, 355] width 1301 height 711
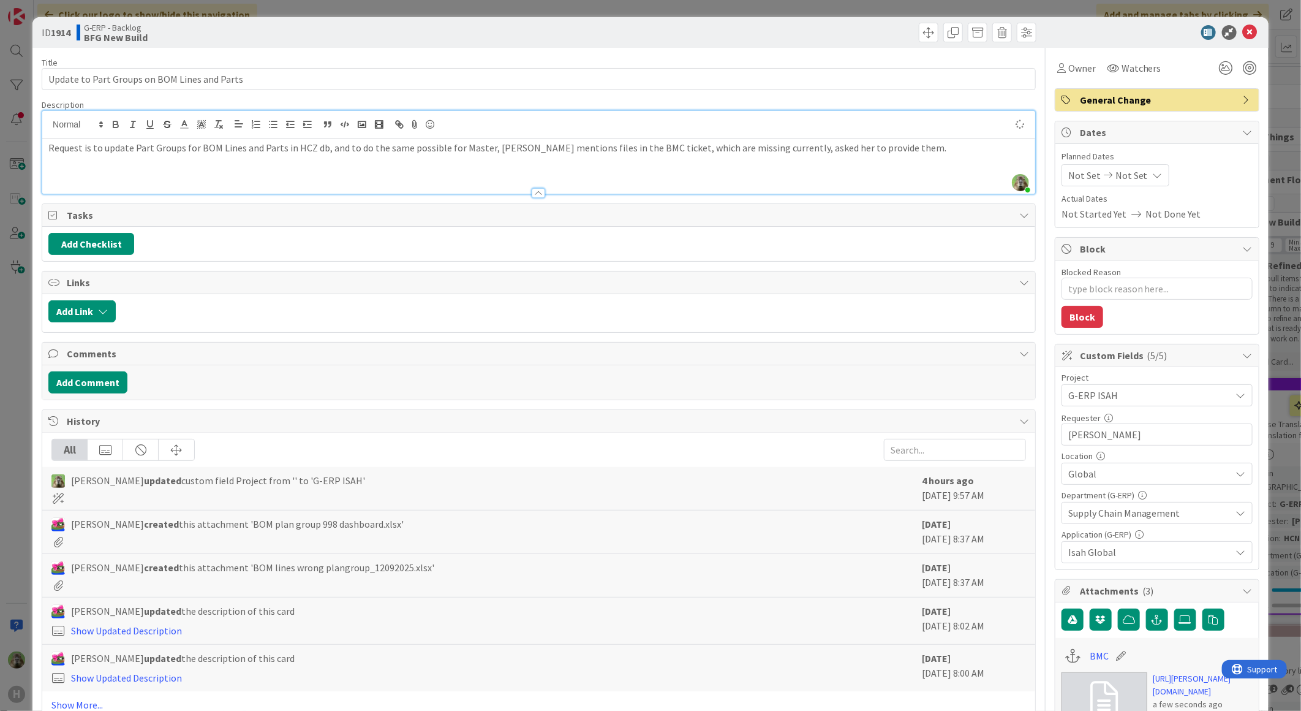
type textarea "x"
click at [636, 56] on div "Title 44 / 128 Update to Part Groups on BOM Lines and Parts Description Timothy…" at bounding box center [539, 687] width 994 height 1279
drag, startPoint x: 498, startPoint y: 150, endPoint x: 1262, endPoint y: 238, distance: 769.7
click at [1262, 238] on div "ID 1914 G-ERP - Backlog BFG New Build Title 44 / 128 Update to Part Groups on B…" at bounding box center [650, 355] width 1301 height 711
type textarea "x"
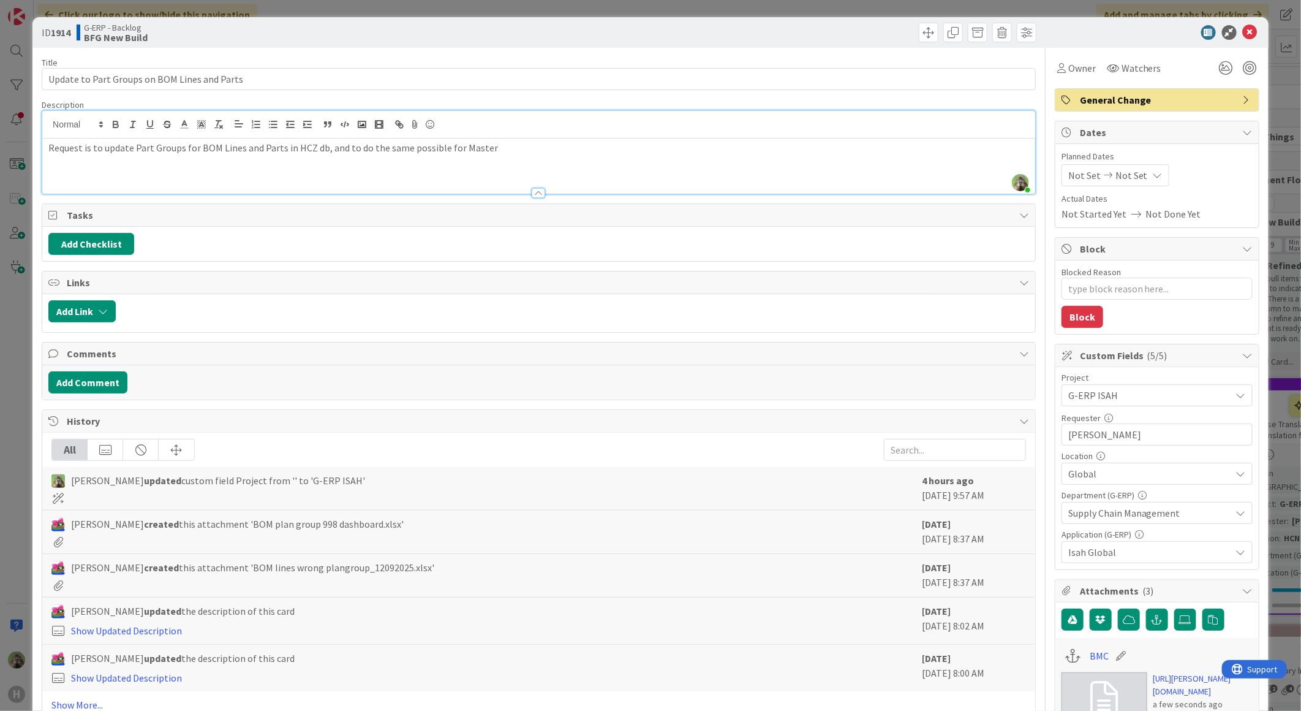
click at [23, 377] on div "ID 1914 G-ERP - Backlog BFG New Build Title 44 / 128 Update to Part Groups on B…" at bounding box center [650, 355] width 1301 height 711
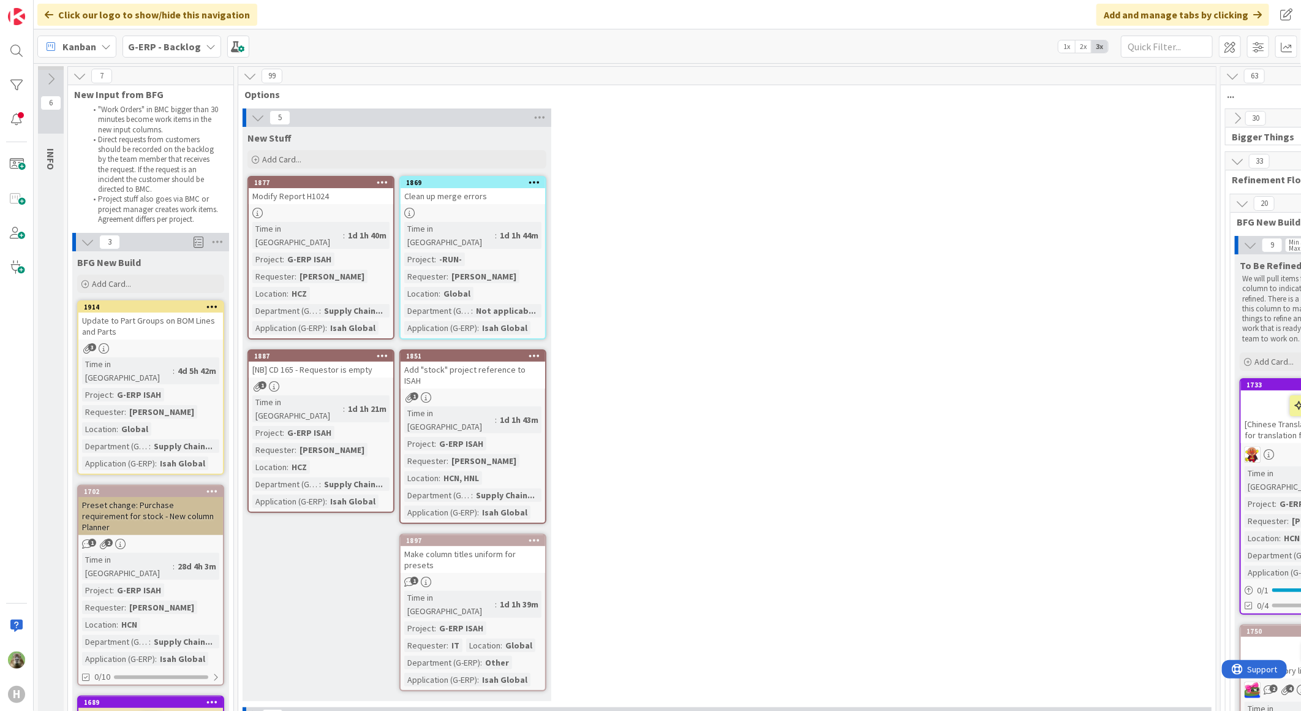
click at [861, 199] on div "5 New Stuff Add Card... 1869 Clean up merge errors Time in Column : 1d 1h 44m P…" at bounding box center [727, 407] width 973 height 599
click at [793, 352] on div "5 New Stuff Add Card... 1869 Clean up merge errors Time in Column : 1d 1h 44m P…" at bounding box center [727, 407] width 973 height 599
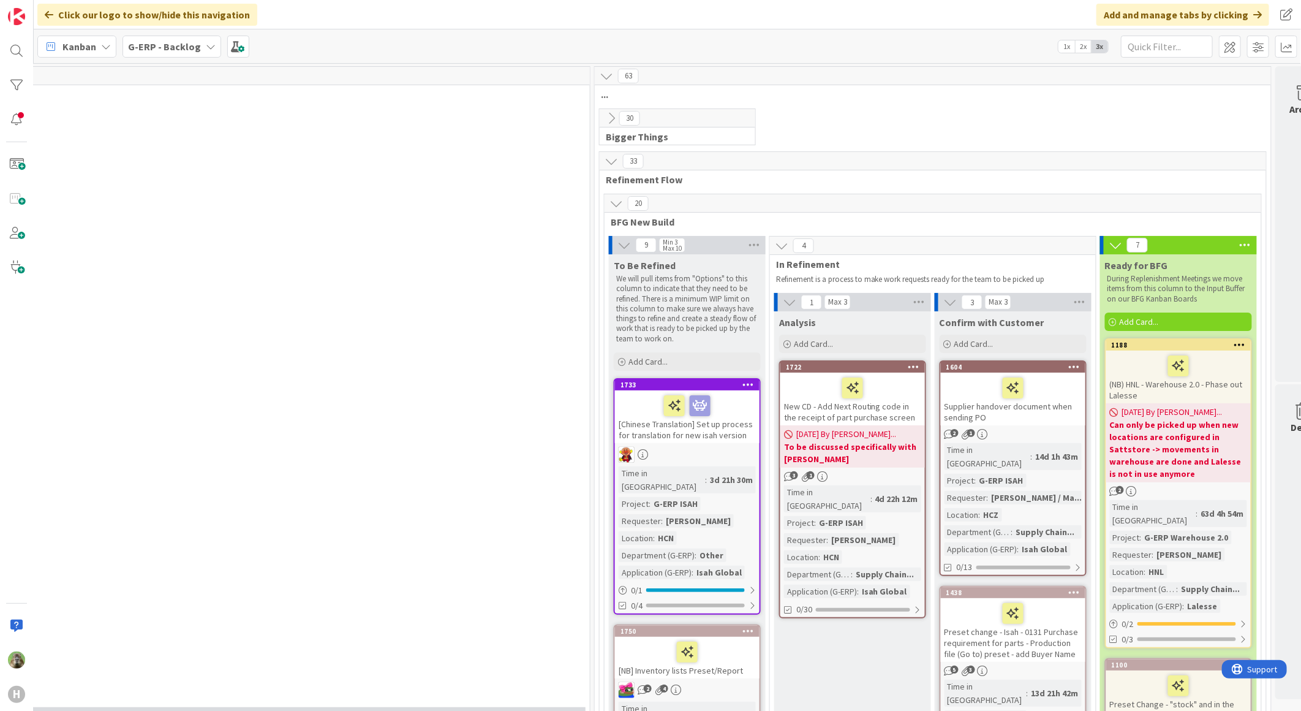
scroll to position [0, 638]
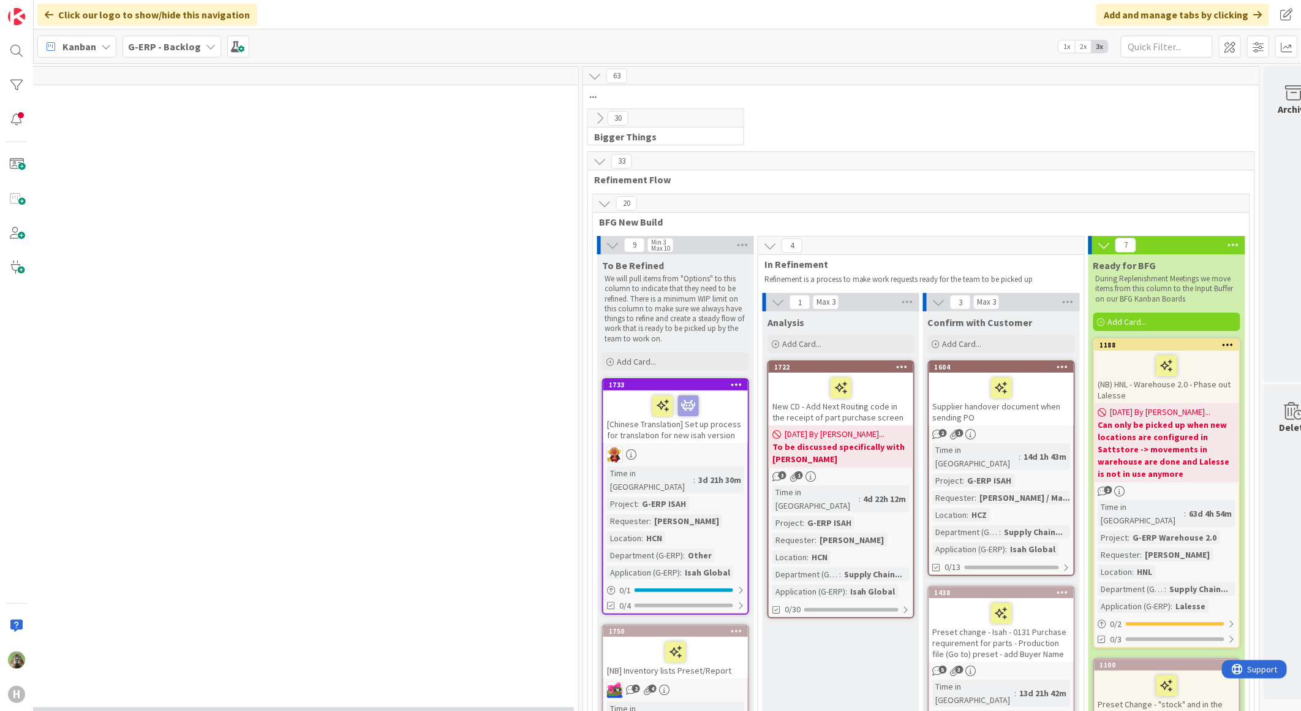
drag, startPoint x: 846, startPoint y: 707, endPoint x: 26, endPoint y: 0, distance: 1082.6
click at [191, 49] on b "G-ERP - Backlog" at bounding box center [164, 46] width 73 height 12
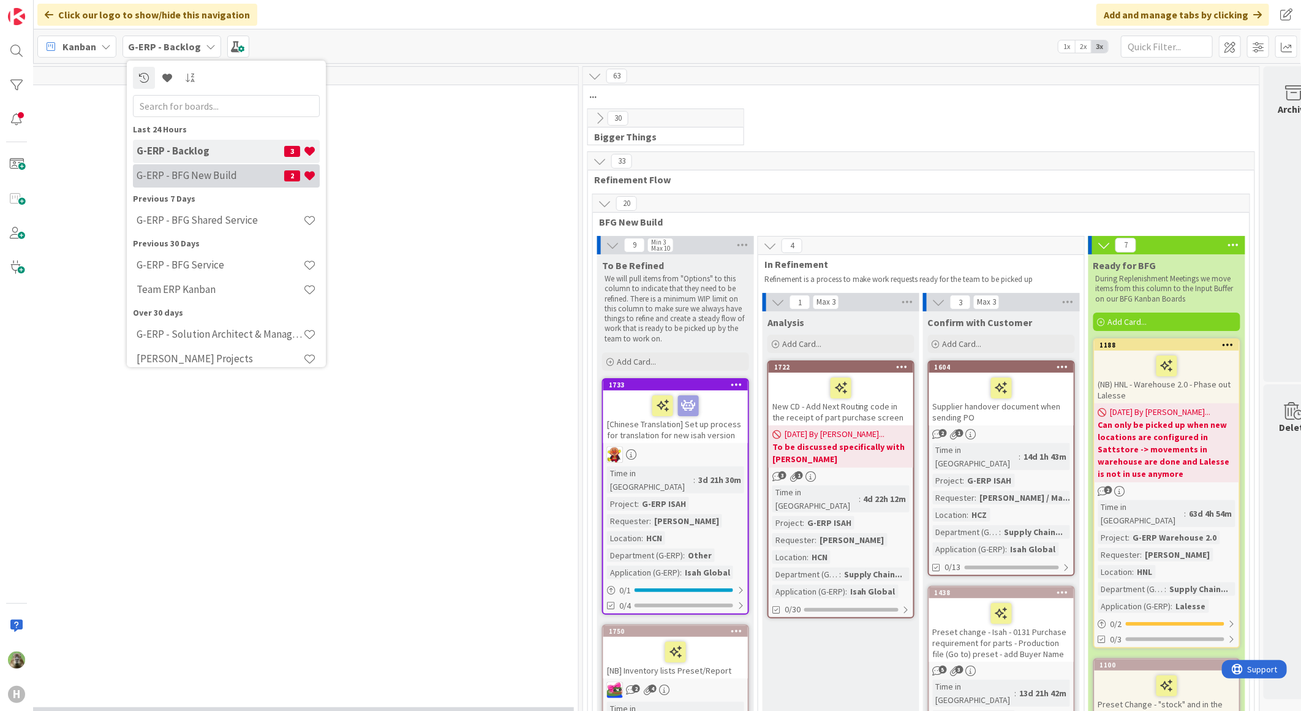
click at [200, 164] on div "G-ERP - BFG New Build 2" at bounding box center [226, 175] width 187 height 23
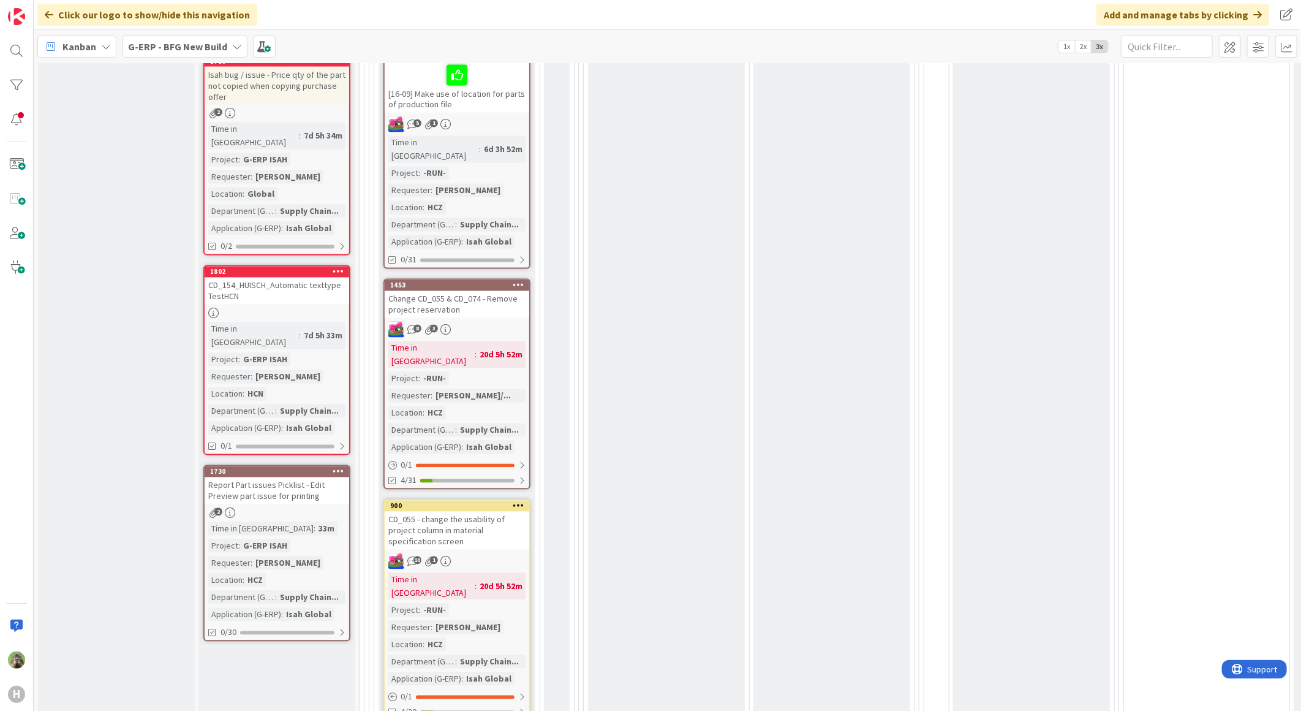
scroll to position [1225, 0]
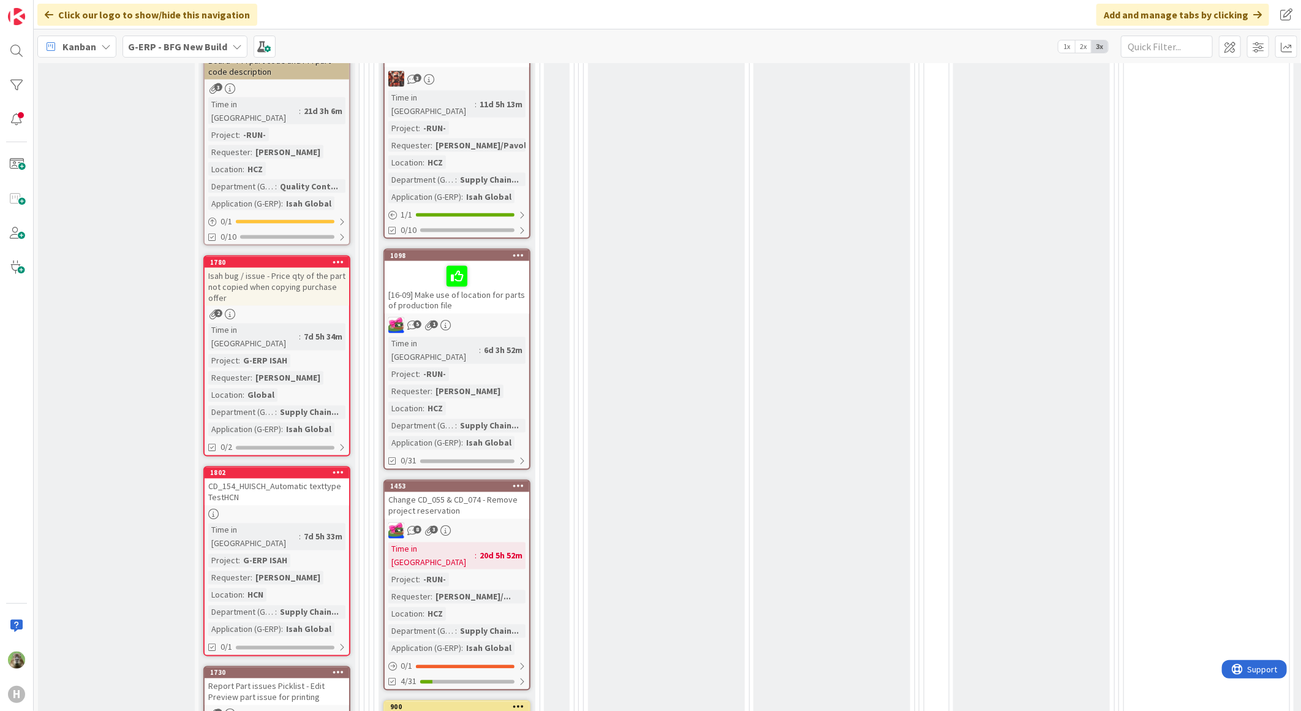
click at [738, 279] on div "Waiting Add Card... 1406 [DATE] - ISAH - No message when creating Part Issue fr…" at bounding box center [666, 136] width 157 height 2054
click at [1028, 350] on div "Ready for Test Add Card... 1872 Current QC Messages (EO) 3 Time in [GEOGRAPHIC_…" at bounding box center [1031, 96] width 157 height 2148
click at [1038, 309] on div "Ready for Test Add Card... 1872 Current QC Messages (EO) 3 Time in [GEOGRAPHIC_…" at bounding box center [1031, 96] width 157 height 2148
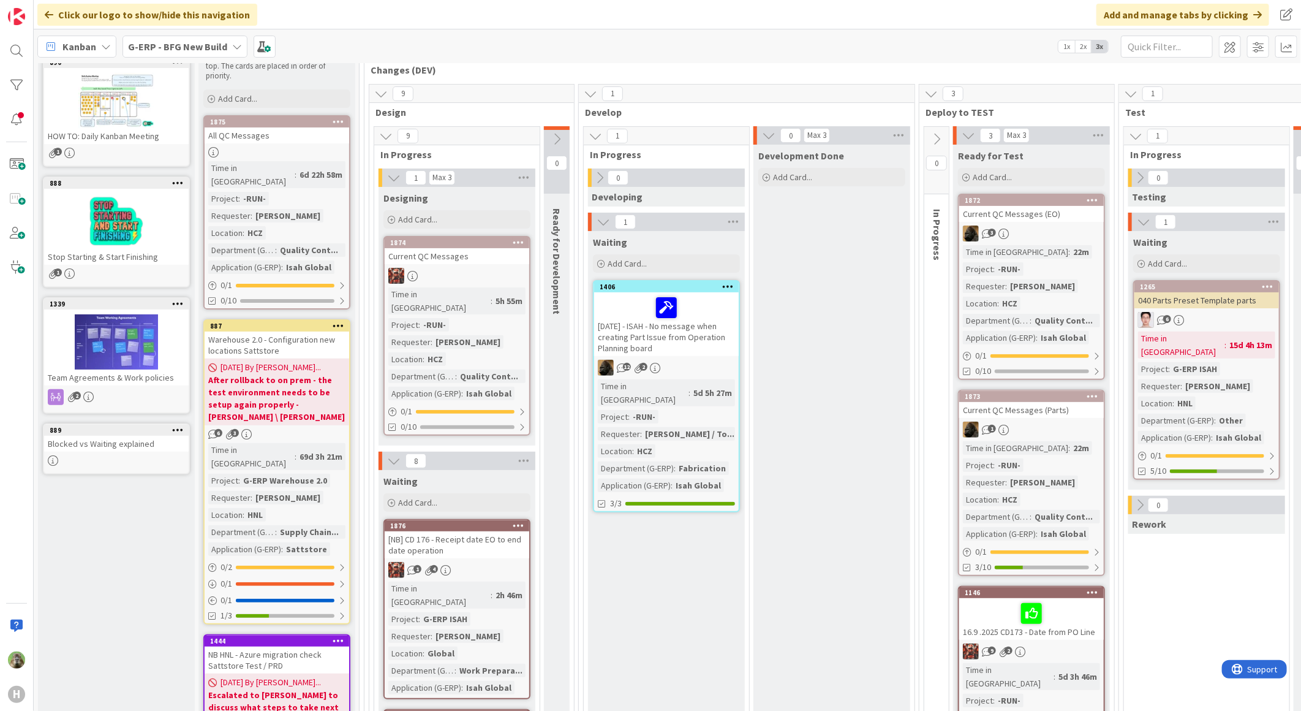
scroll to position [0, 0]
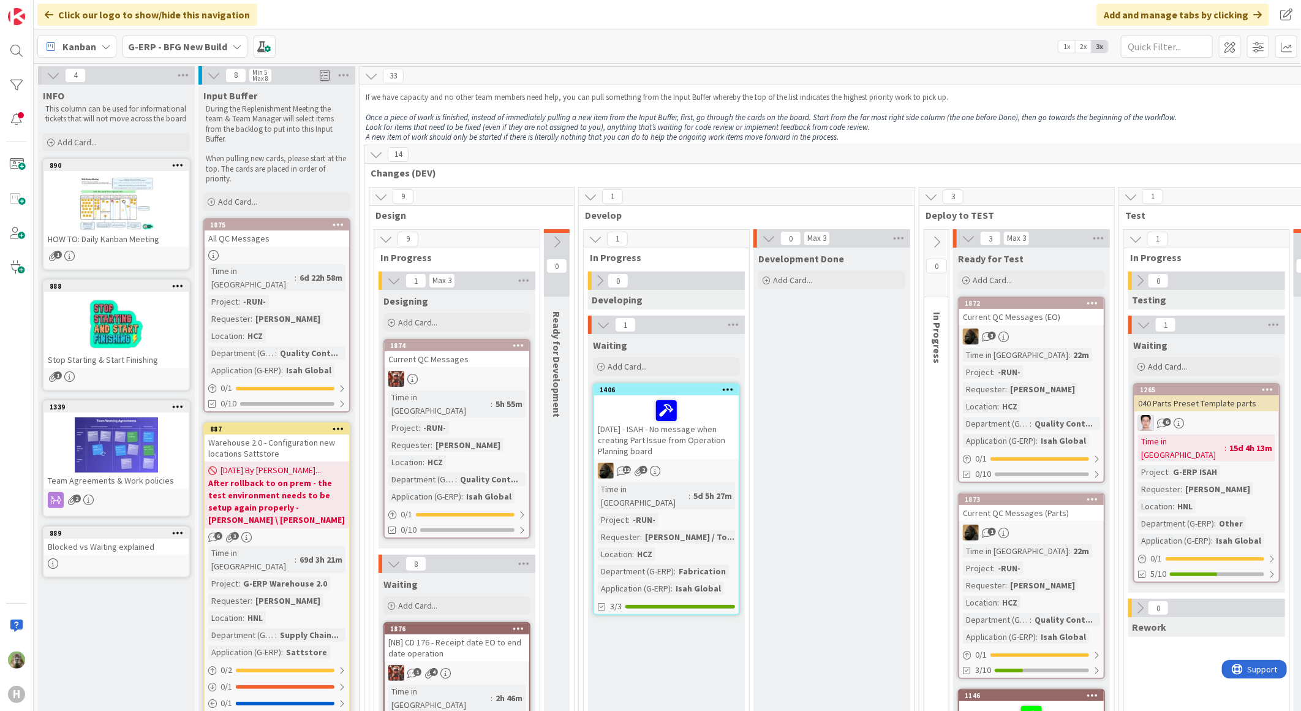
click at [1241, 397] on div "040 Parts Preset Template parts" at bounding box center [1207, 403] width 145 height 16
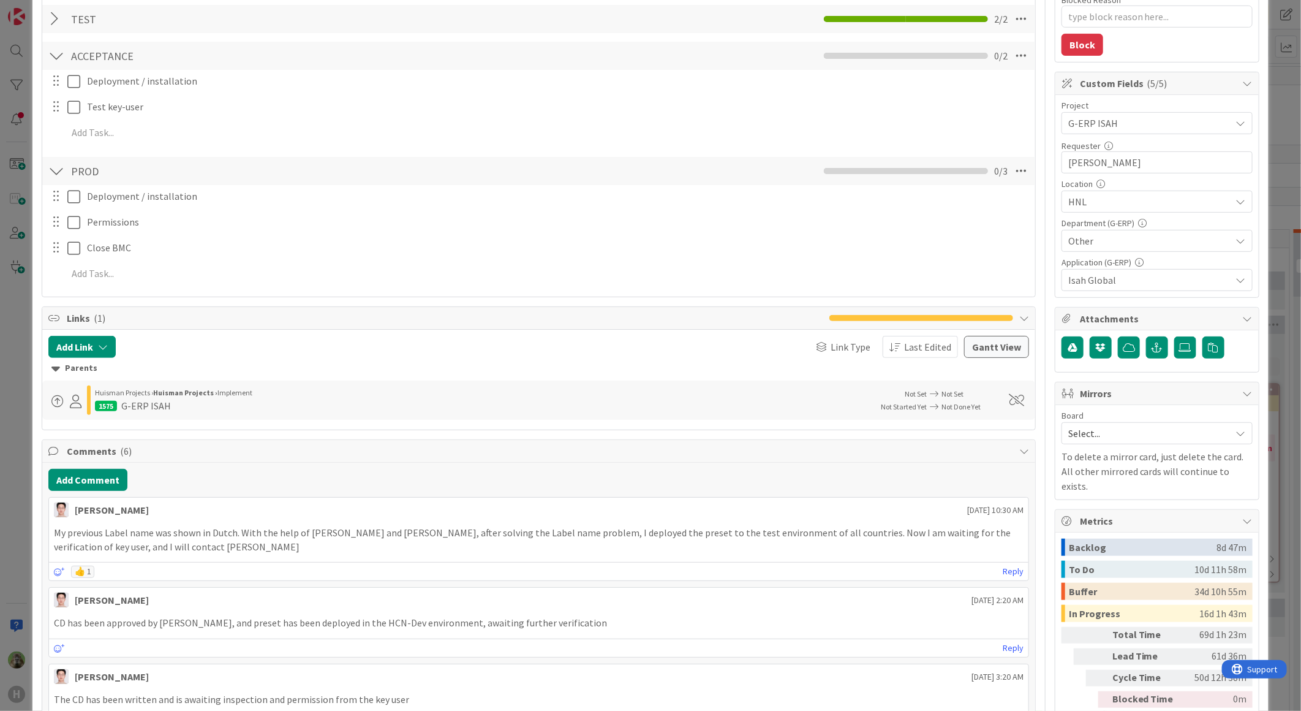
click at [15, 469] on div "ID 1265 G-ERP - BFG New Build Waiting Title 31 / 128 040 Parts Preset Template …" at bounding box center [650, 355] width 1301 height 711
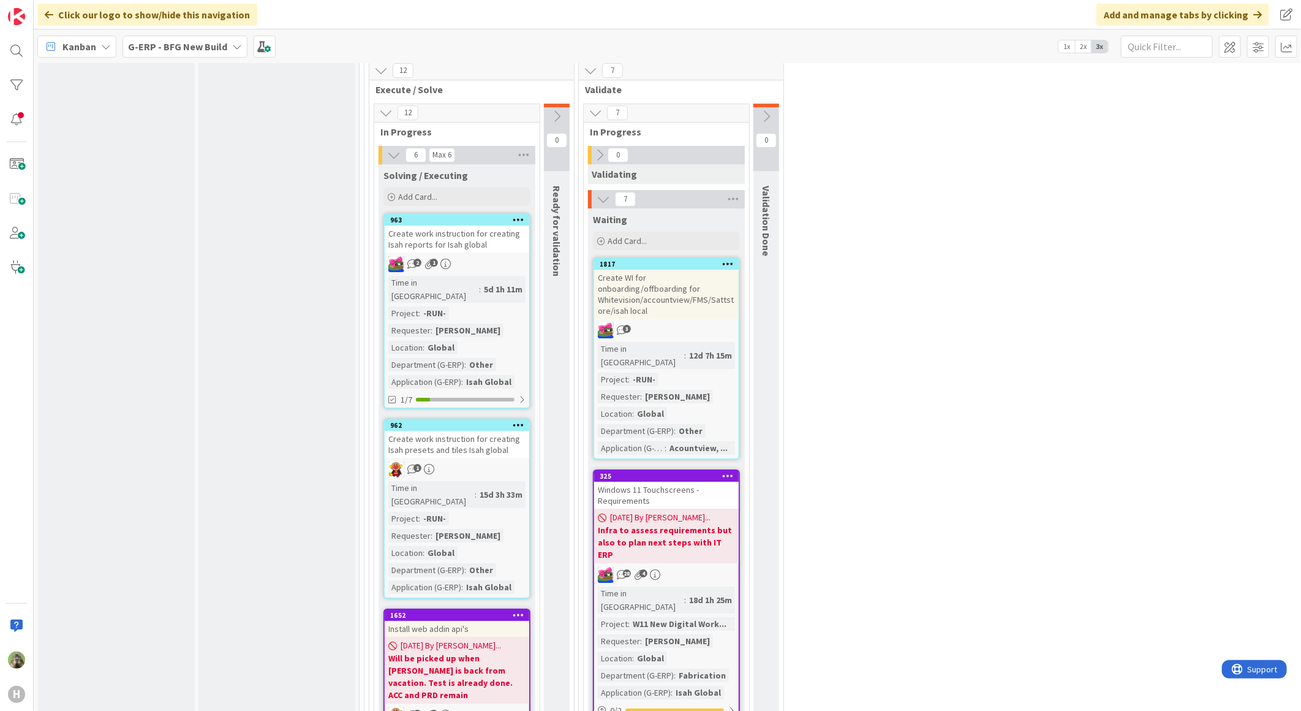
scroll to position [2859, 0]
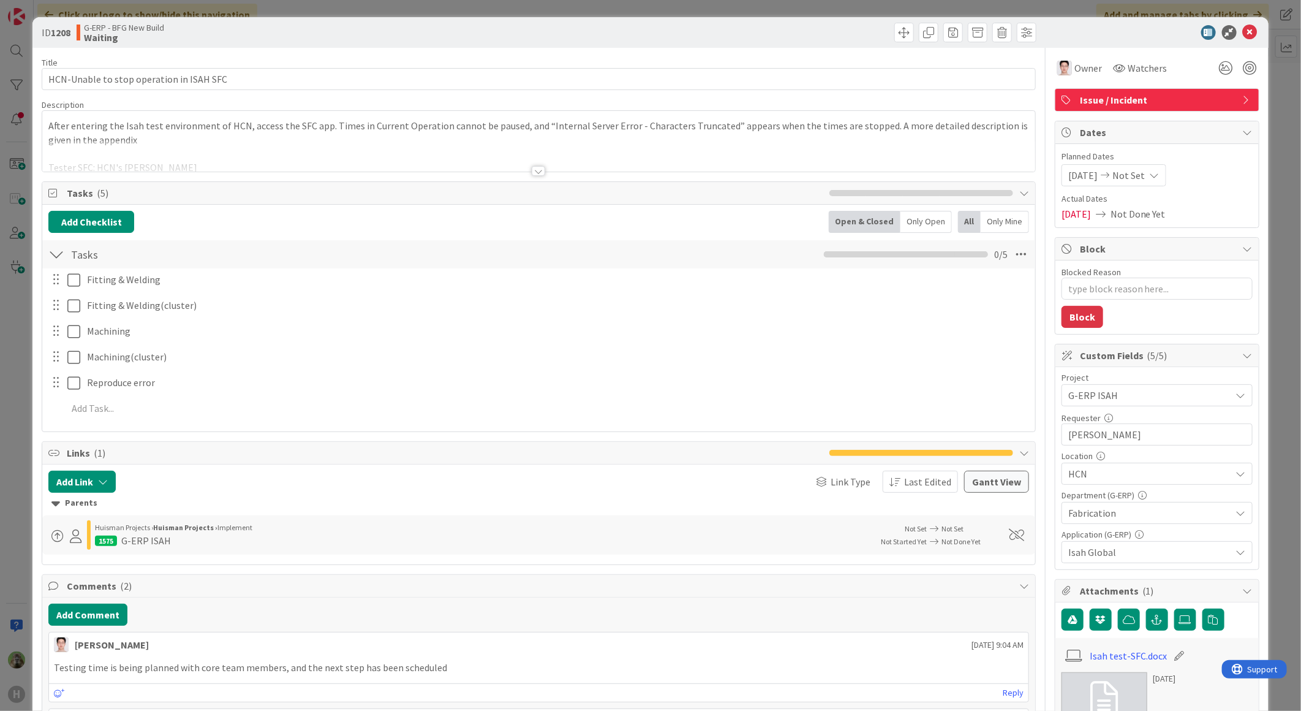
click at [11, 510] on div "ID 1208 G-ERP - BFG New Build Waiting Title 40 / 128 HCN-Unable to stop operati…" at bounding box center [650, 355] width 1301 height 711
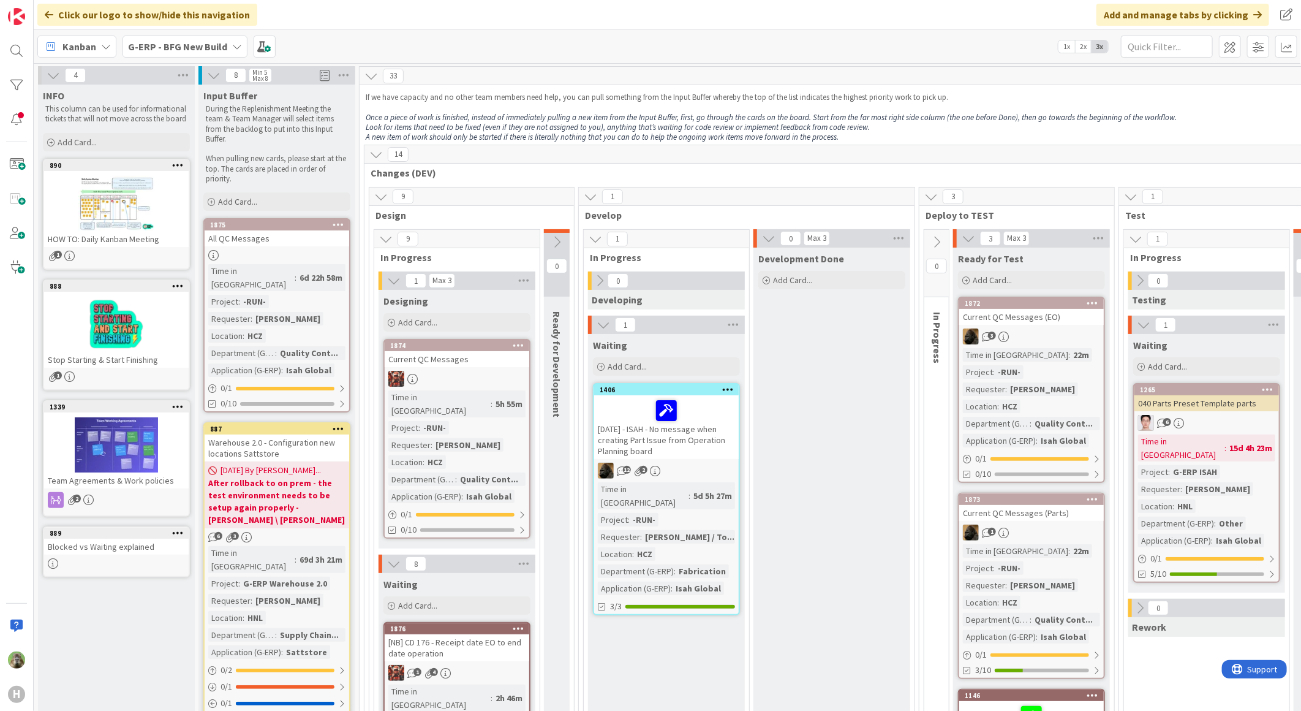
click at [1259, 44] on span at bounding box center [1258, 47] width 22 height 22
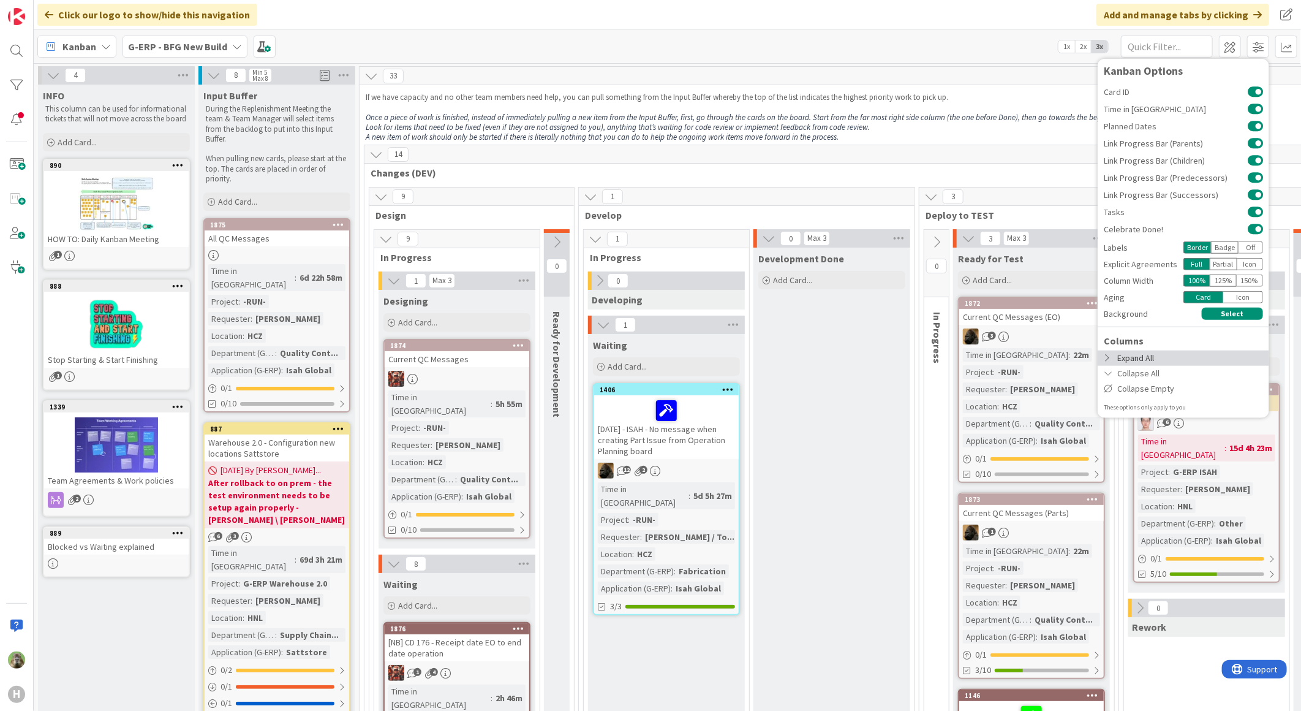
click at [1146, 359] on div "Expand All" at bounding box center [1184, 357] width 172 height 15
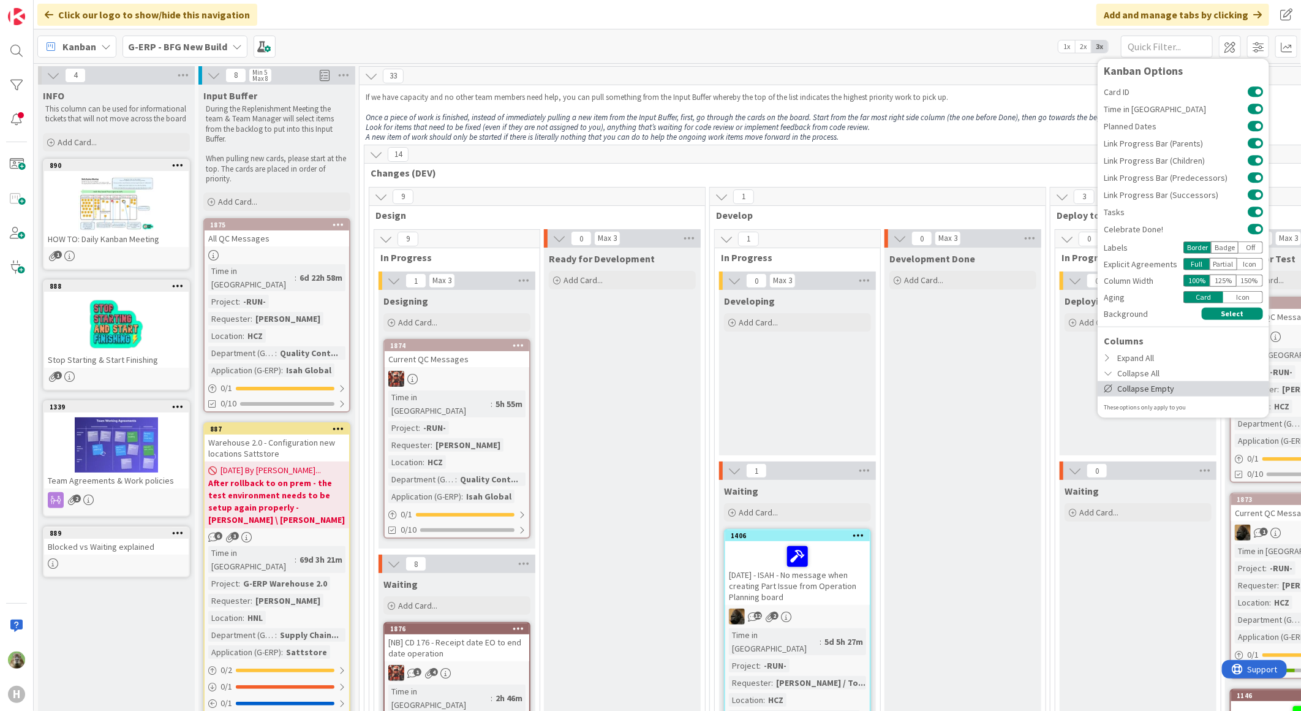
click at [1143, 386] on div "Collapse Empty" at bounding box center [1184, 387] width 172 height 15
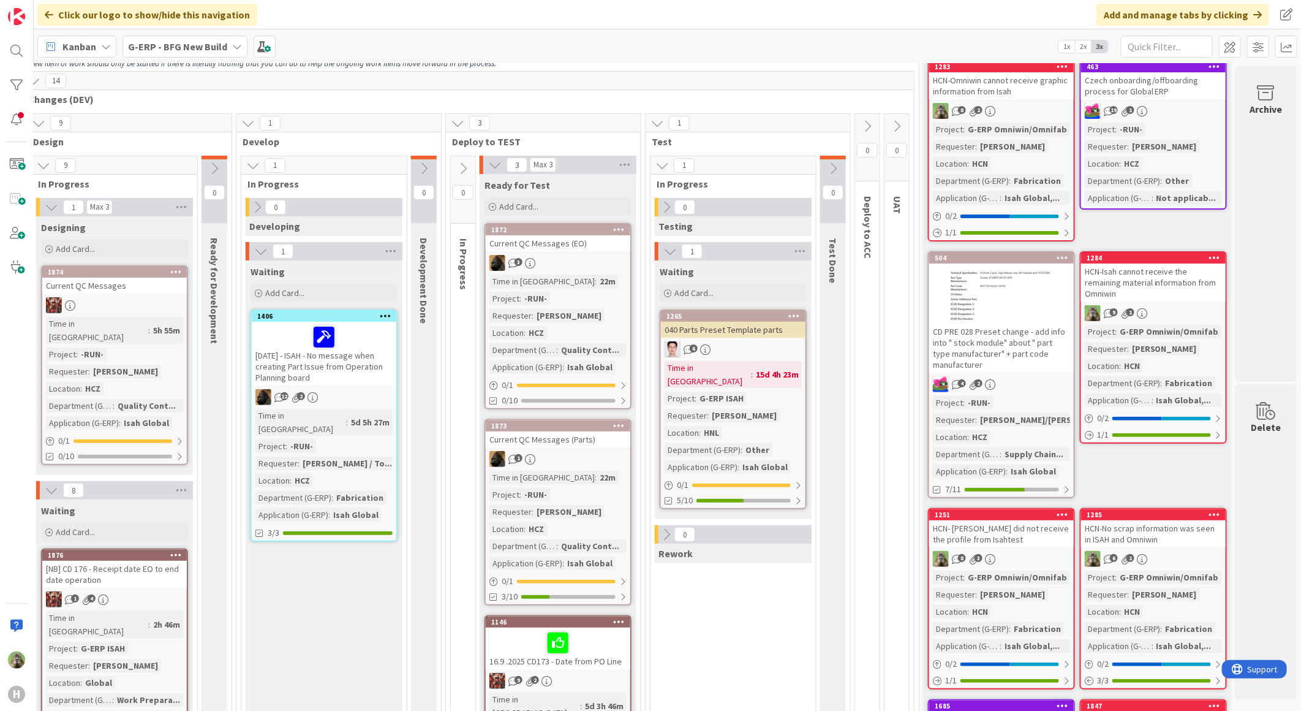
scroll to position [0, 352]
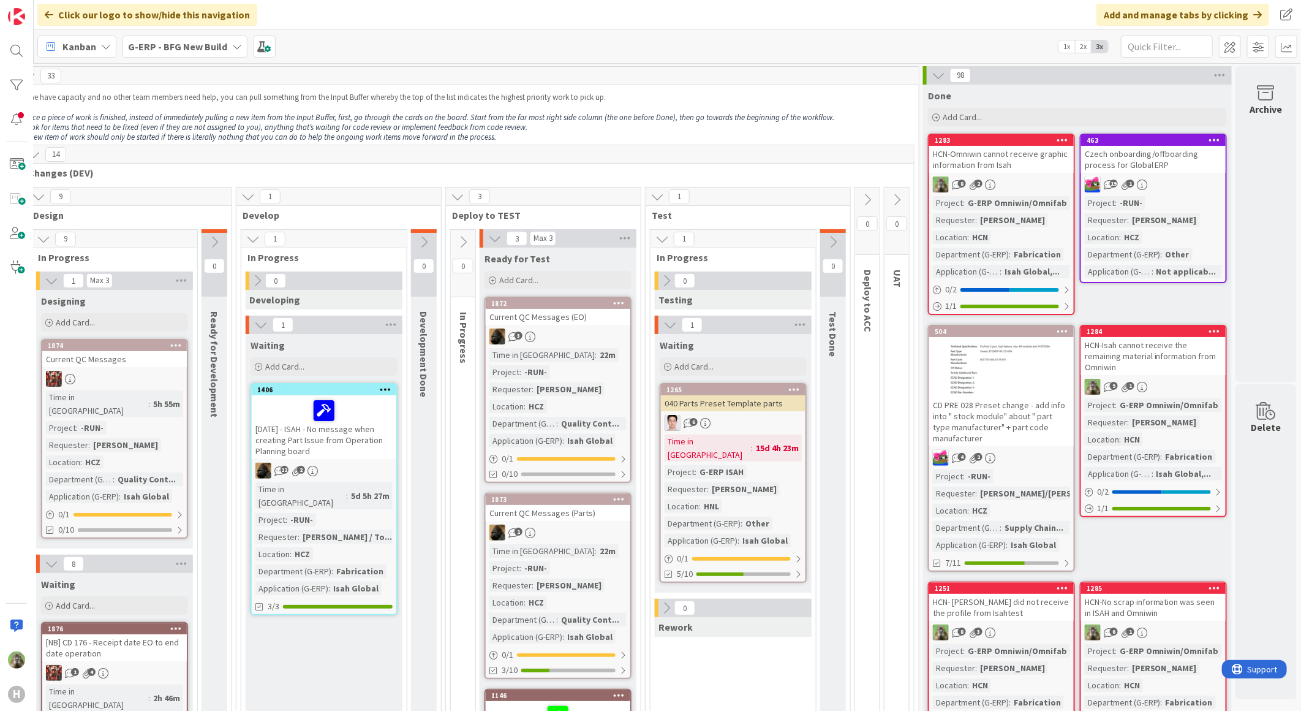
click at [205, 49] on b "G-ERP - BFG New Build" at bounding box center [177, 46] width 99 height 12
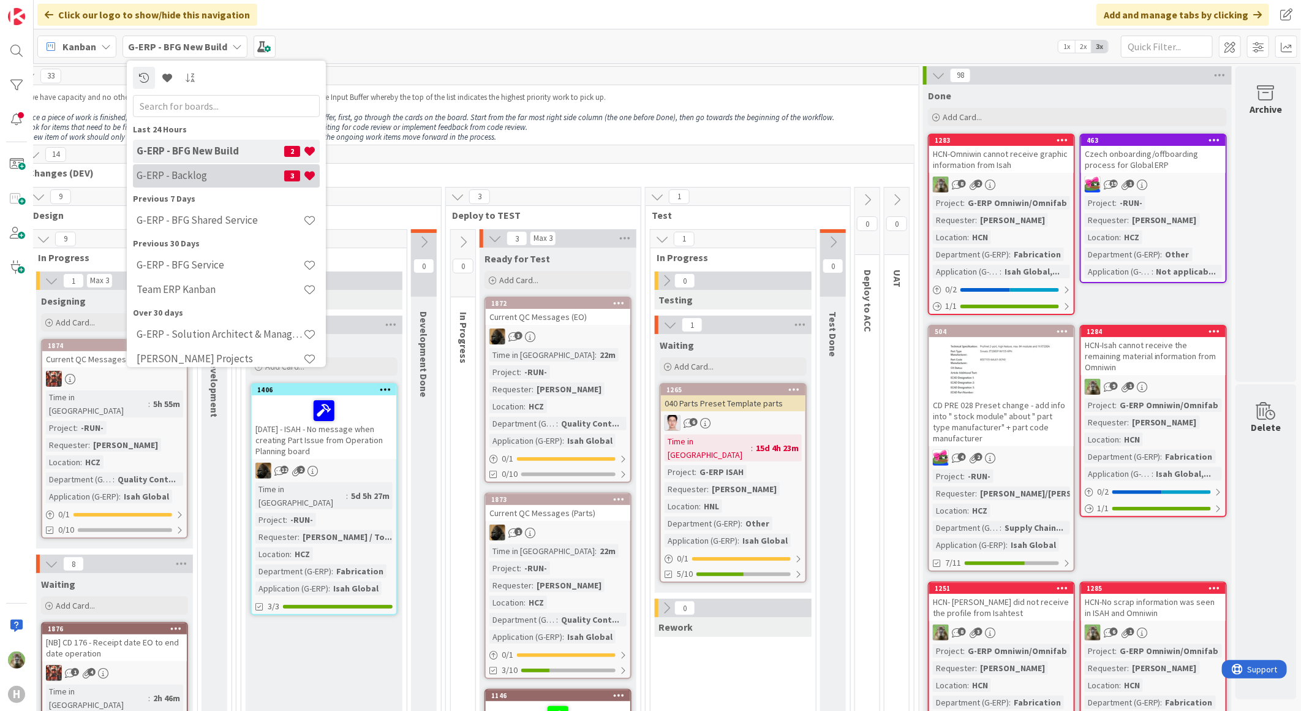
click at [221, 179] on h4 "G-ERP - Backlog" at bounding box center [211, 175] width 148 height 12
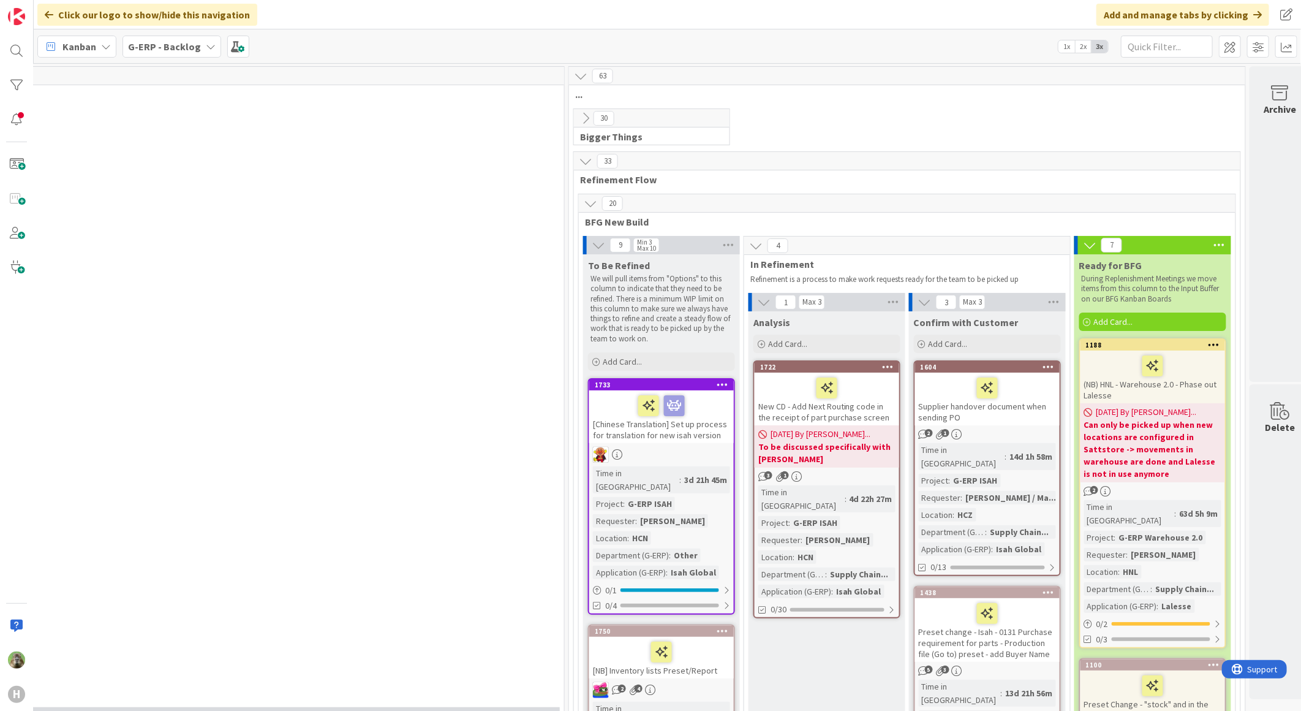
scroll to position [0, 654]
click at [580, 117] on icon at bounding box center [583, 118] width 13 height 13
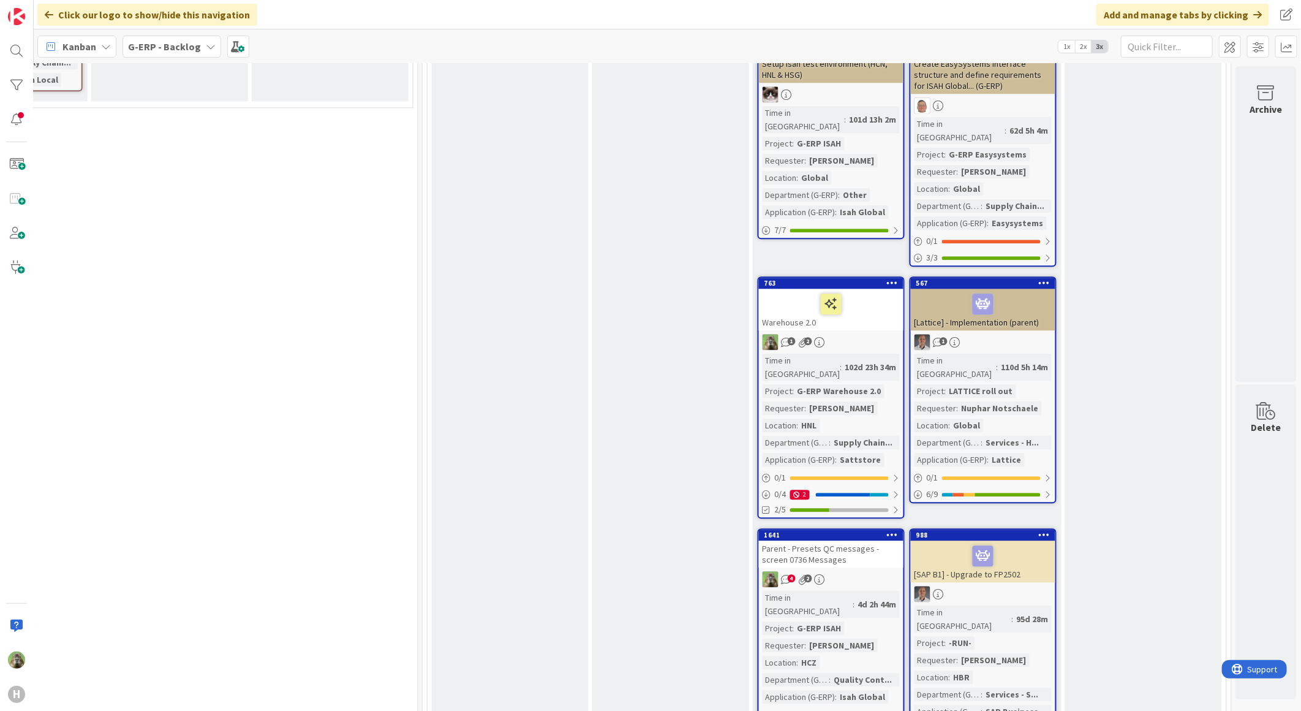
scroll to position [1906, 808]
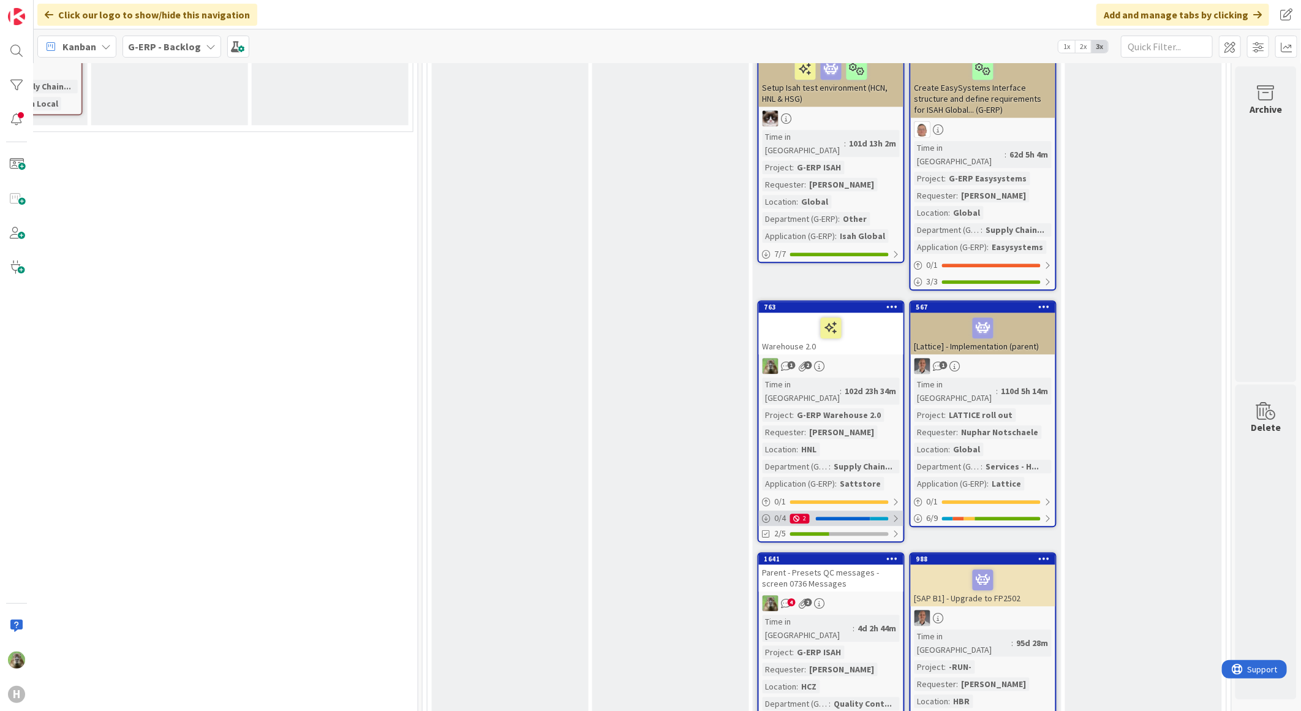
click at [843, 510] on div "0 / 4 2" at bounding box center [831, 517] width 145 height 15
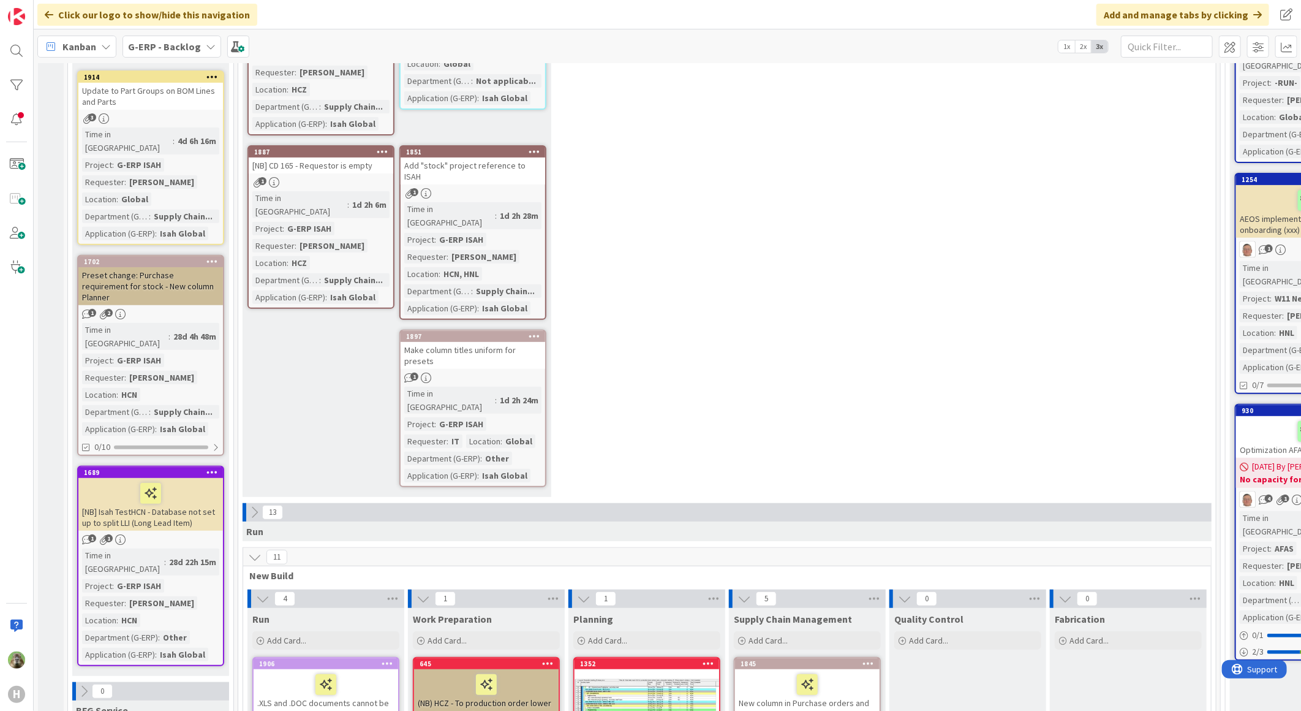
scroll to position [0, 0]
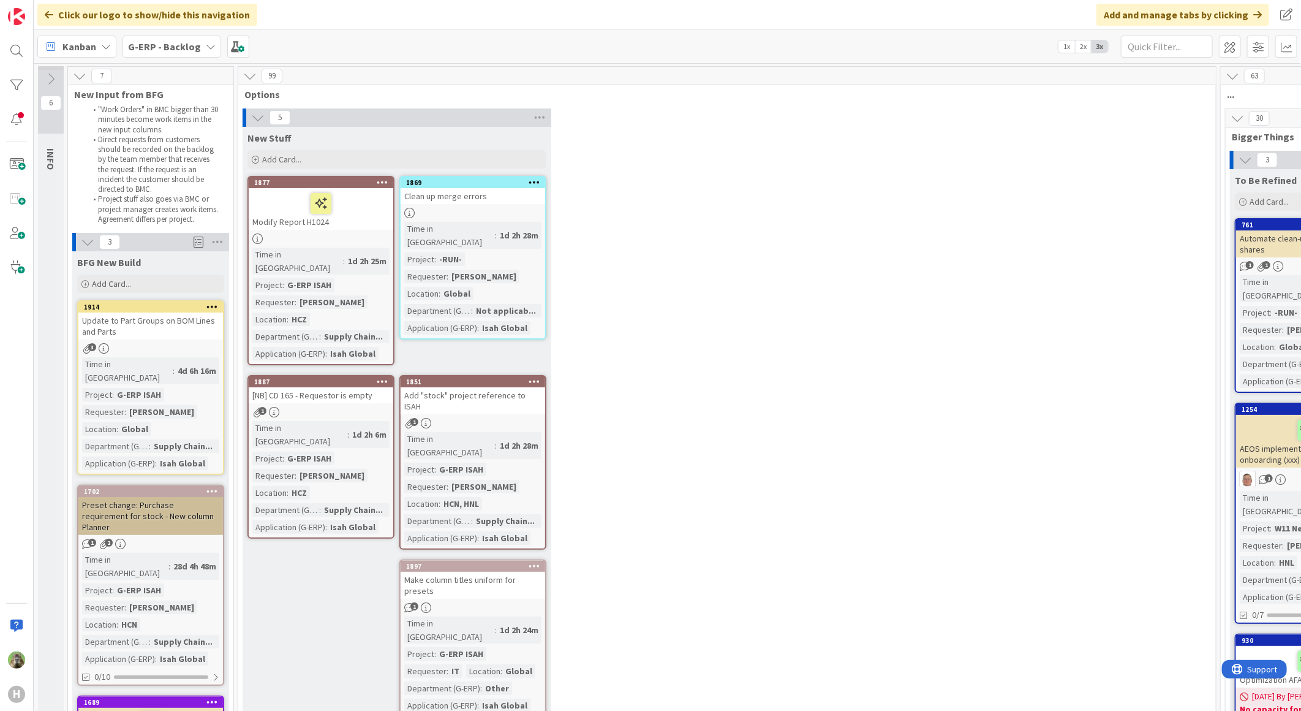
click at [783, 398] on div "5 New Stuff Add Card... 1869 Clean up merge errors Time in Column : 1d 2h 28m P…" at bounding box center [727, 420] width 973 height 624
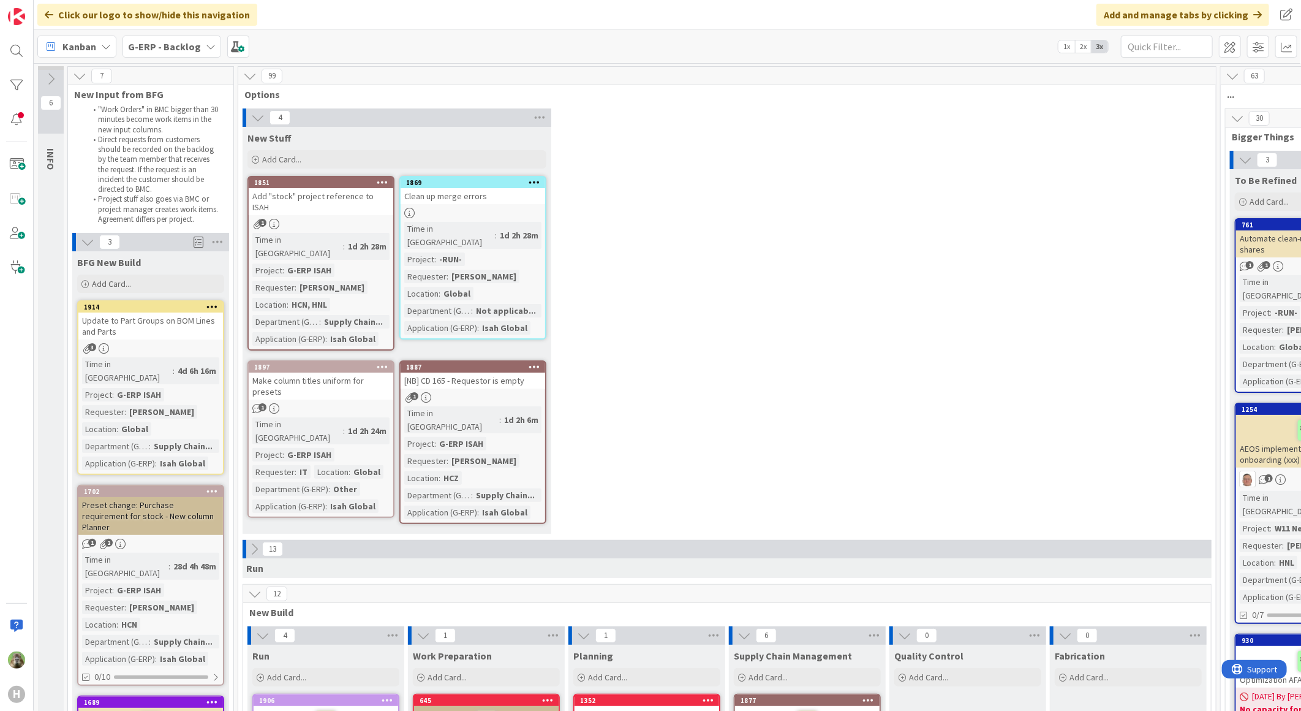
click at [311, 193] on div "Add "stock" project reference to ISAH" at bounding box center [321, 201] width 145 height 27
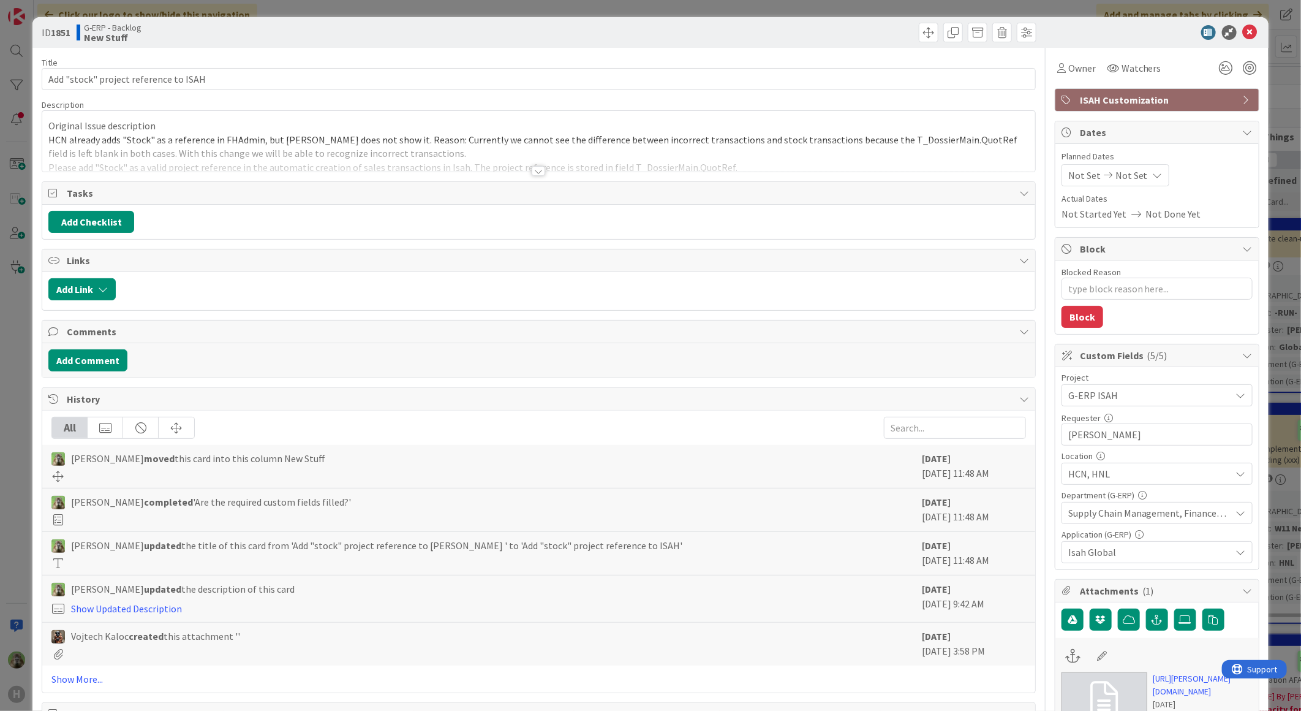
click at [1088, 548] on span "Isah Global" at bounding box center [1150, 552] width 163 height 15
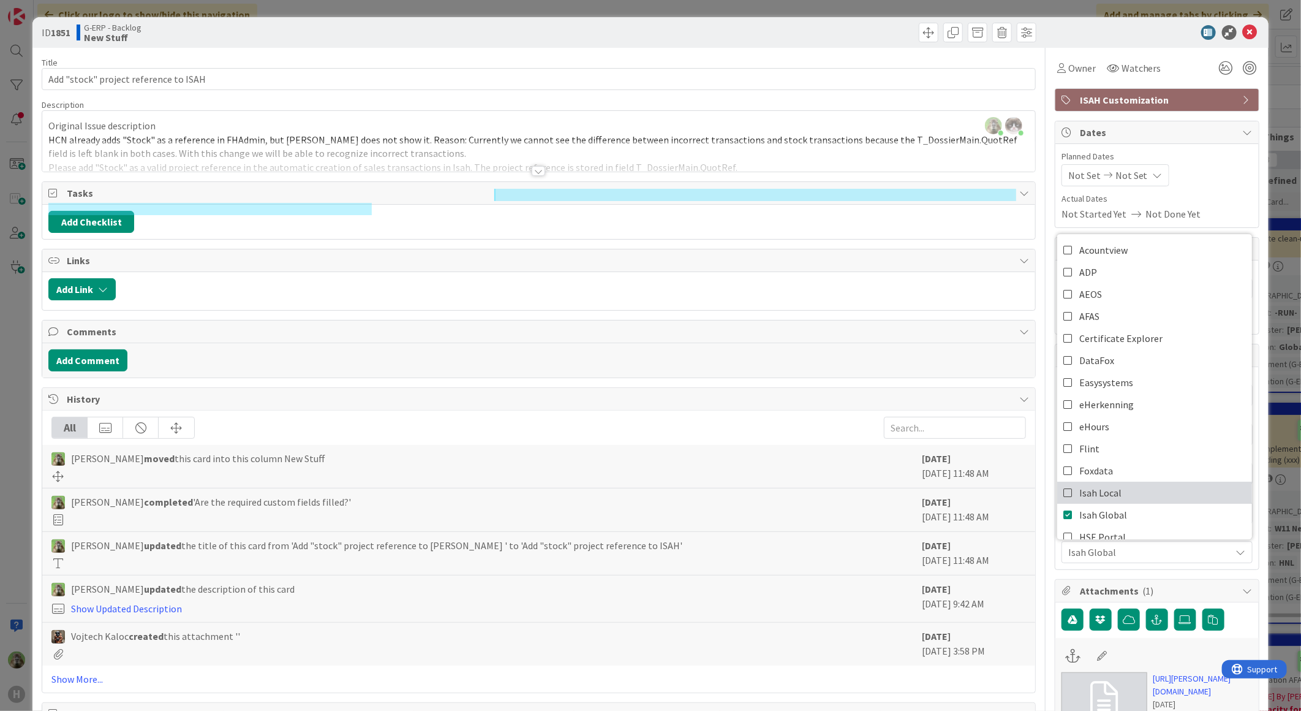
click at [1106, 494] on span "Isah Local" at bounding box center [1101, 492] width 42 height 18
click at [1097, 515] on span "Isah Global" at bounding box center [1104, 514] width 48 height 18
click at [929, 93] on div "Title 37 / 128 Add "stock" project reference to ISAH Description Timothy Tjia j…" at bounding box center [539, 579] width 994 height 1063
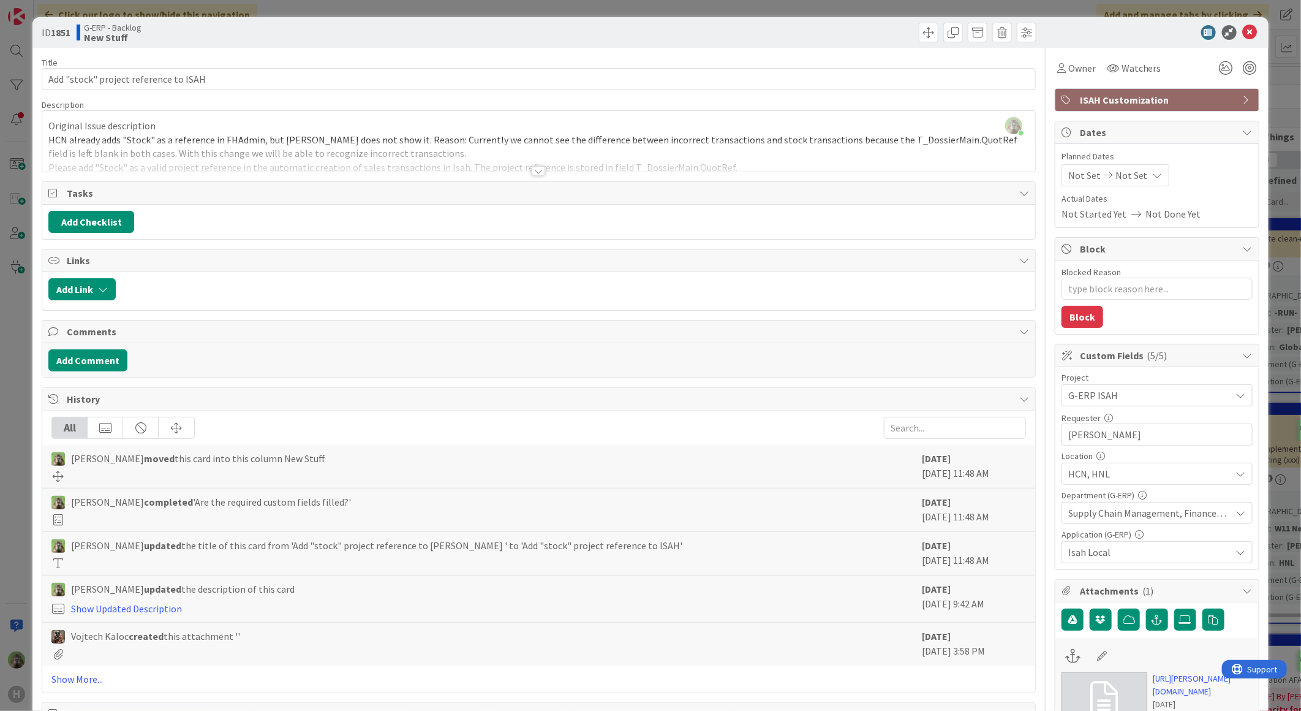
click at [12, 388] on div "ID 1851 G-ERP - Backlog New Stuff Title 37 / 128 Add "stock" project reference …" at bounding box center [650, 355] width 1301 height 711
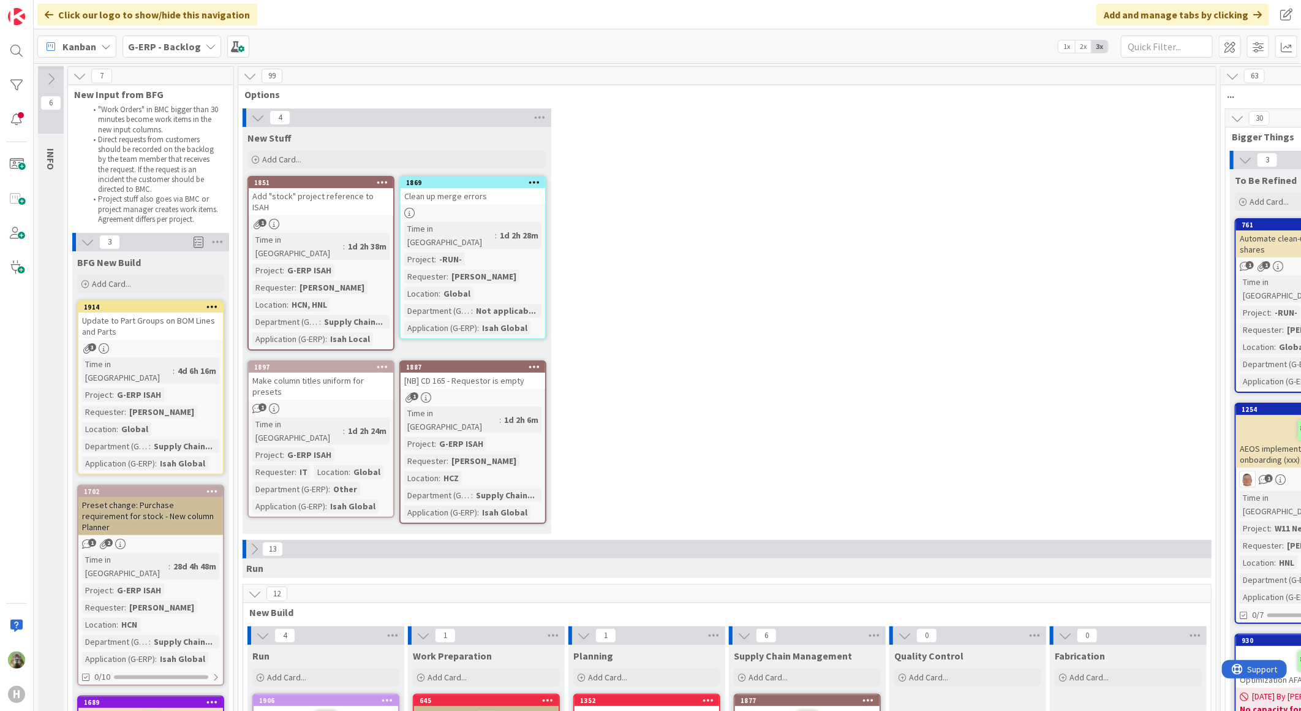
click at [918, 320] on div "4 New Stuff Add Card... 1869 Clean up merge errors Time in Column : 1d 2h 28m P…" at bounding box center [727, 323] width 973 height 431
click at [347, 194] on div "Add "stock" project reference to ISAH" at bounding box center [321, 201] width 145 height 27
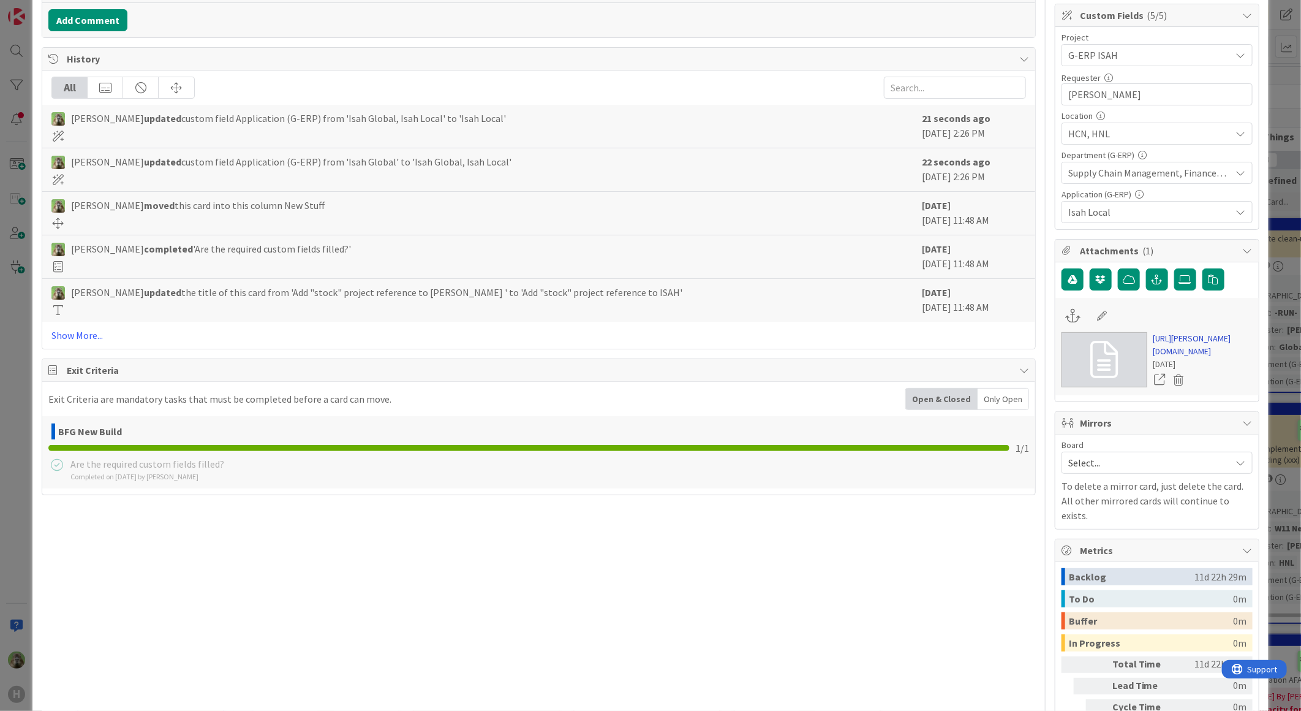
click at [1209, 352] on link "https://huisman-smartit.onbmc.com/smartit/app/#/workorder/AGGF4KX6HRENQATCAOT8T…" at bounding box center [1203, 345] width 99 height 26
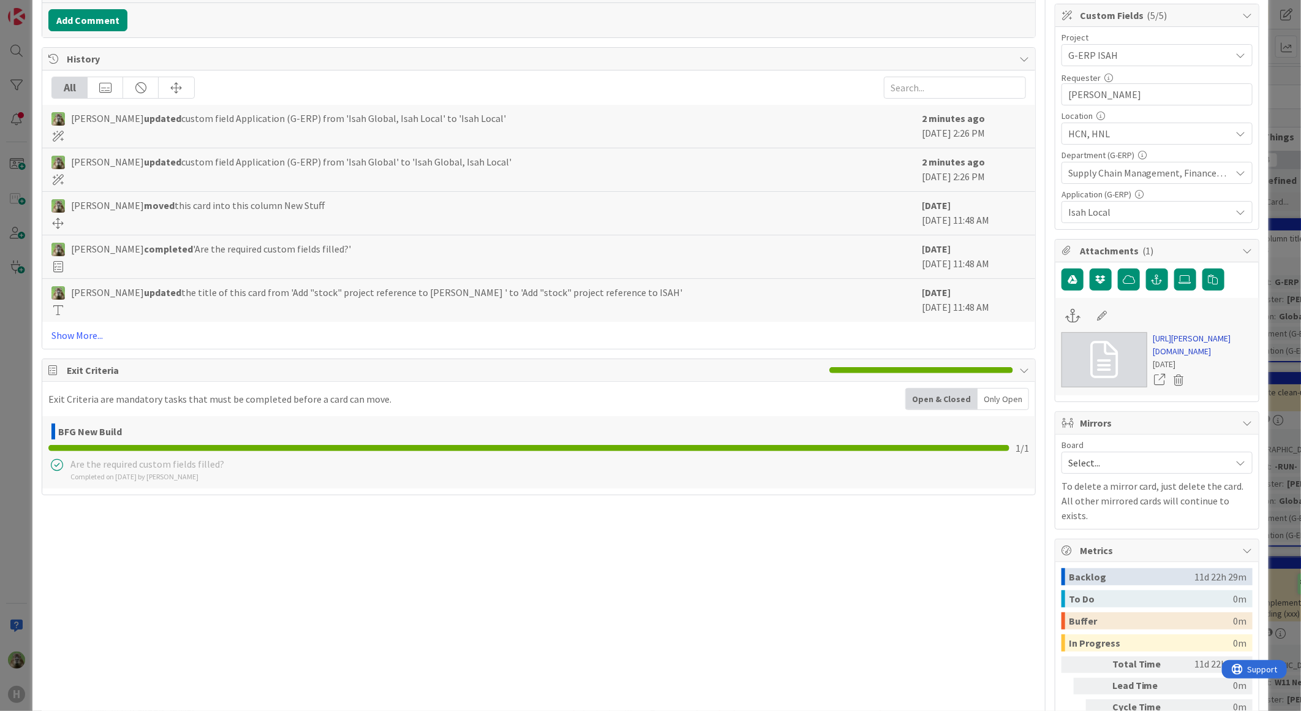
type textarea "x"
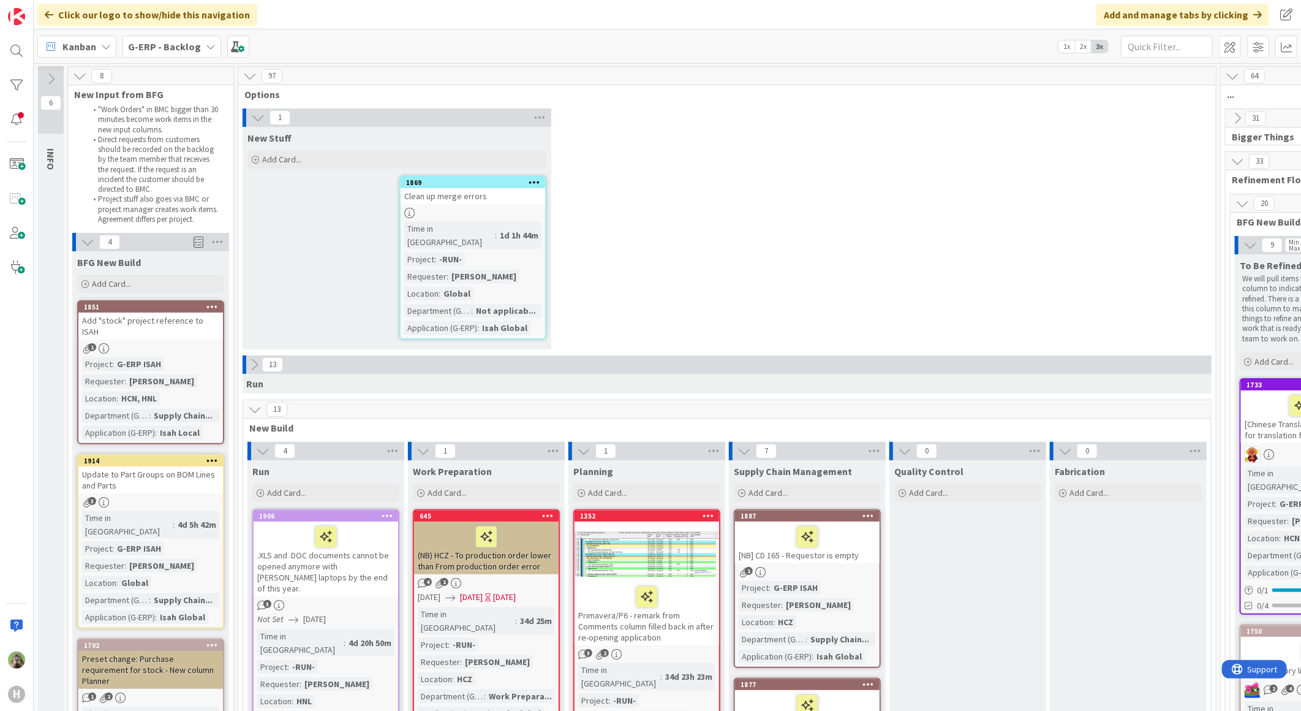
click at [499, 191] on div "Clean up merge errors" at bounding box center [473, 196] width 145 height 16
select select "sql"
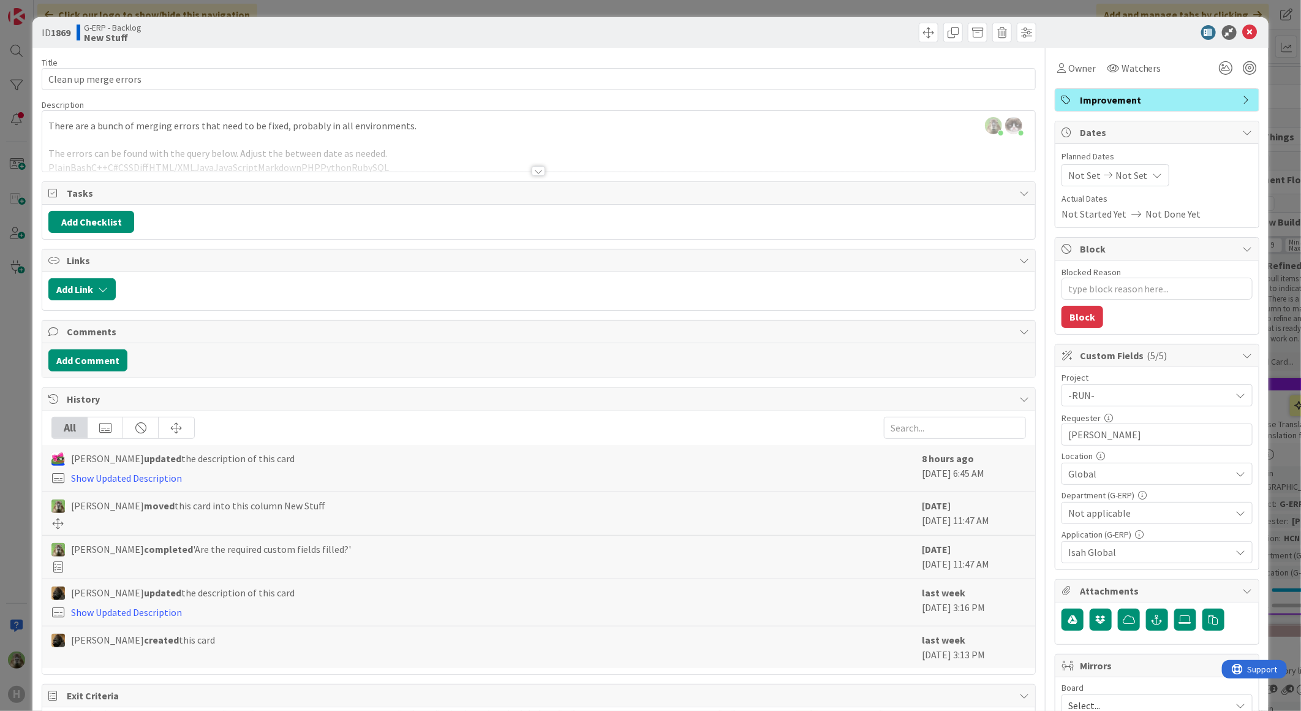
click at [484, 148] on div at bounding box center [538, 155] width 993 height 31
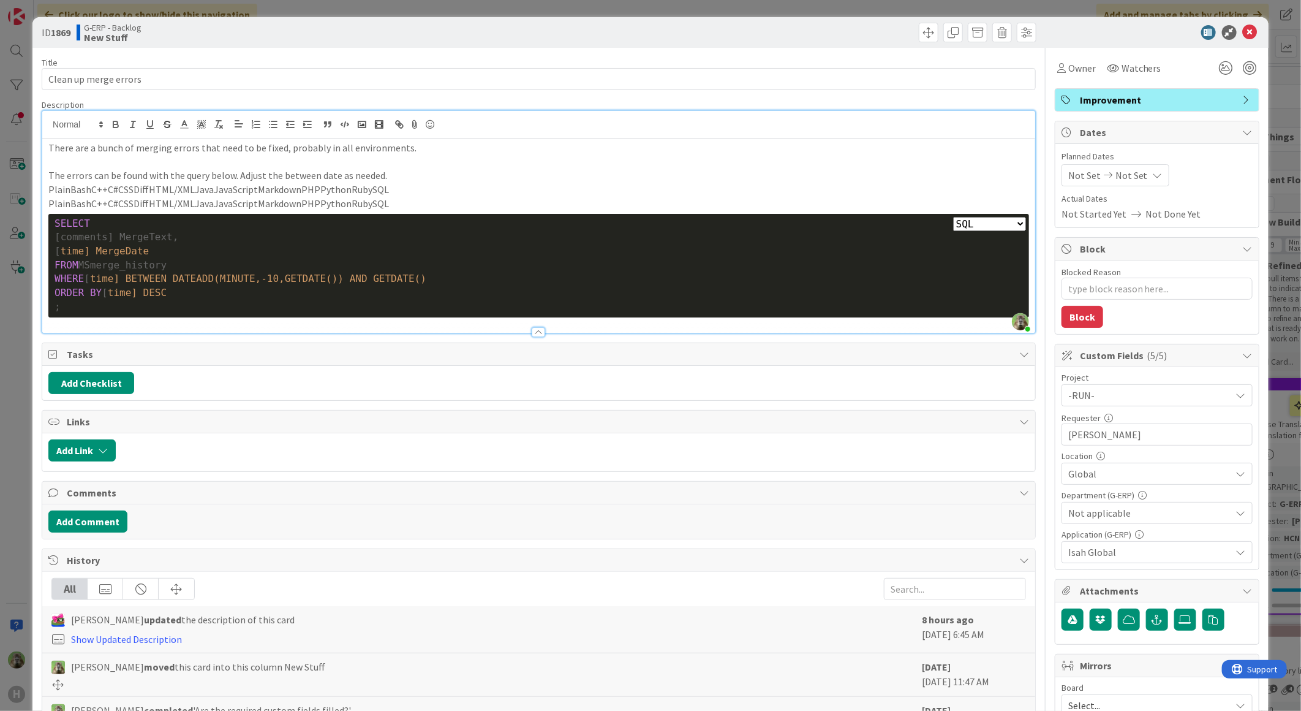
click at [18, 349] on div "ID 1869 G-ERP - Backlog New Stuff Title 21 / 128 Clean up merge errors Descript…" at bounding box center [650, 355] width 1301 height 711
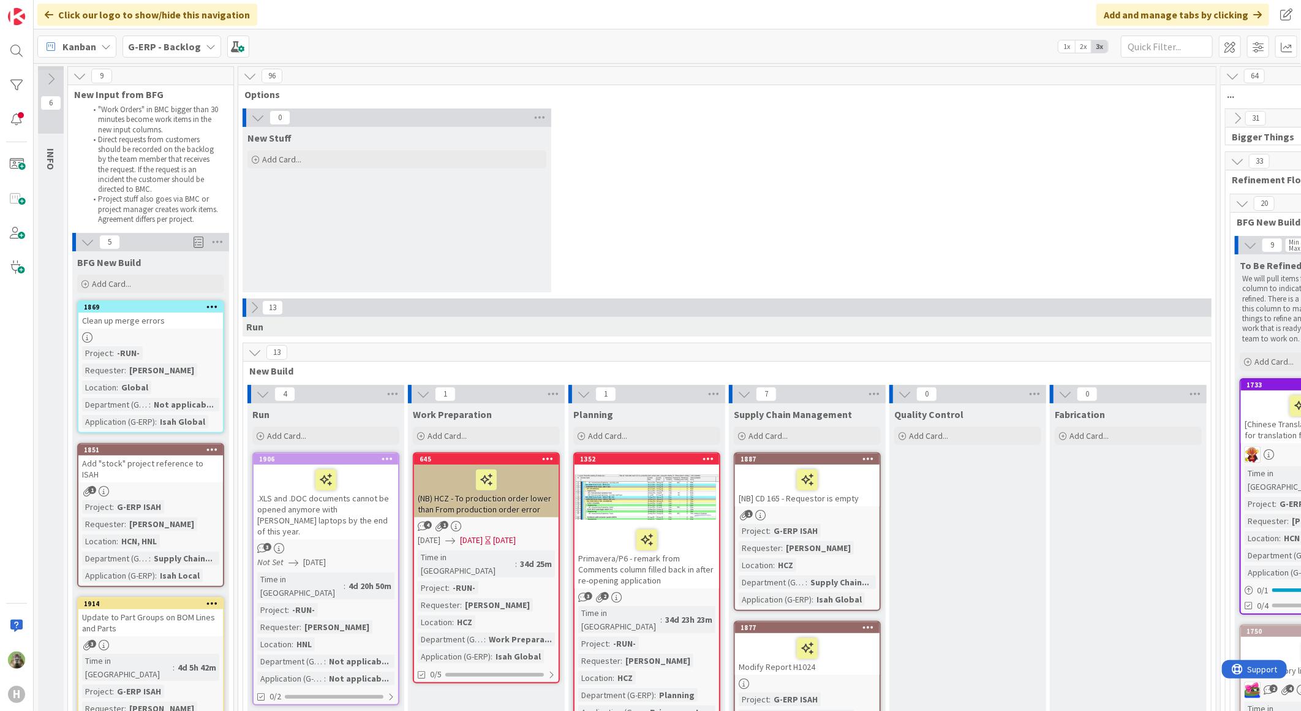
click at [127, 326] on div "Clean up merge errors" at bounding box center [150, 320] width 145 height 16
type textarea "x"
select select "sql"
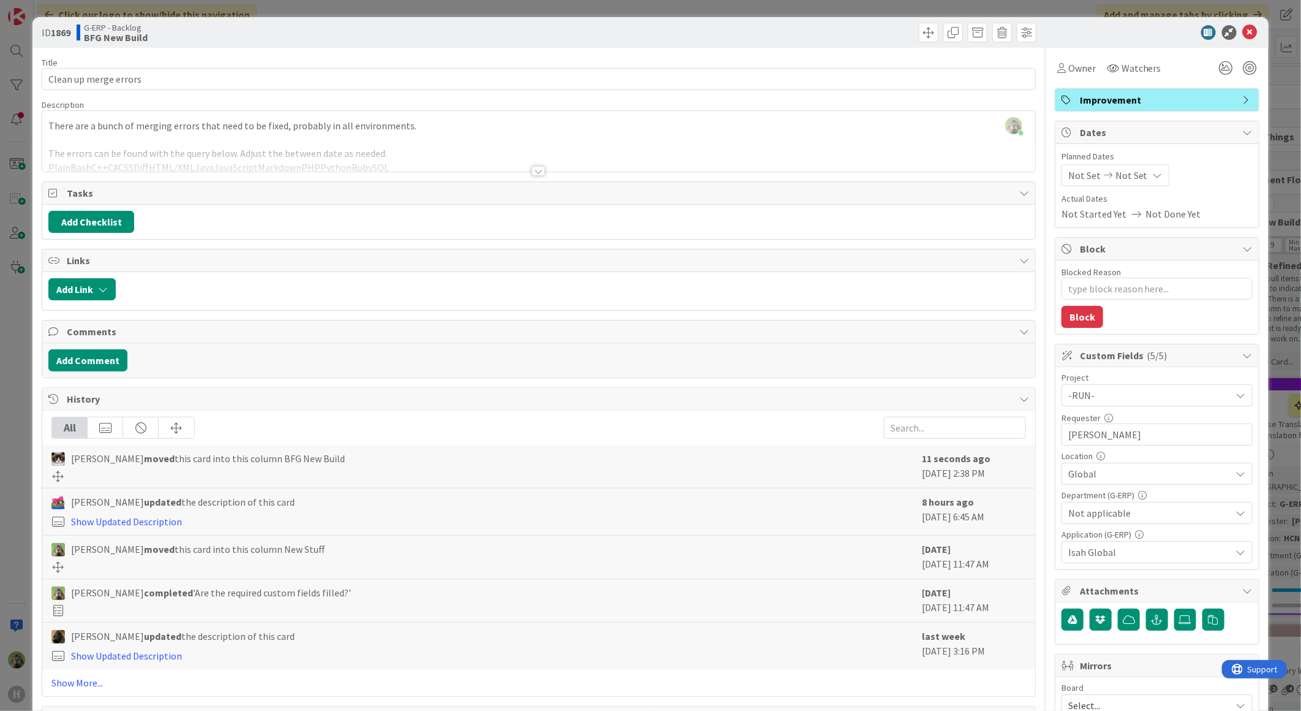
click at [11, 479] on div "ID 1869 G-ERP - Backlog BFG New Build Title 21 / 128 Clean up merge errors Desc…" at bounding box center [650, 355] width 1301 height 711
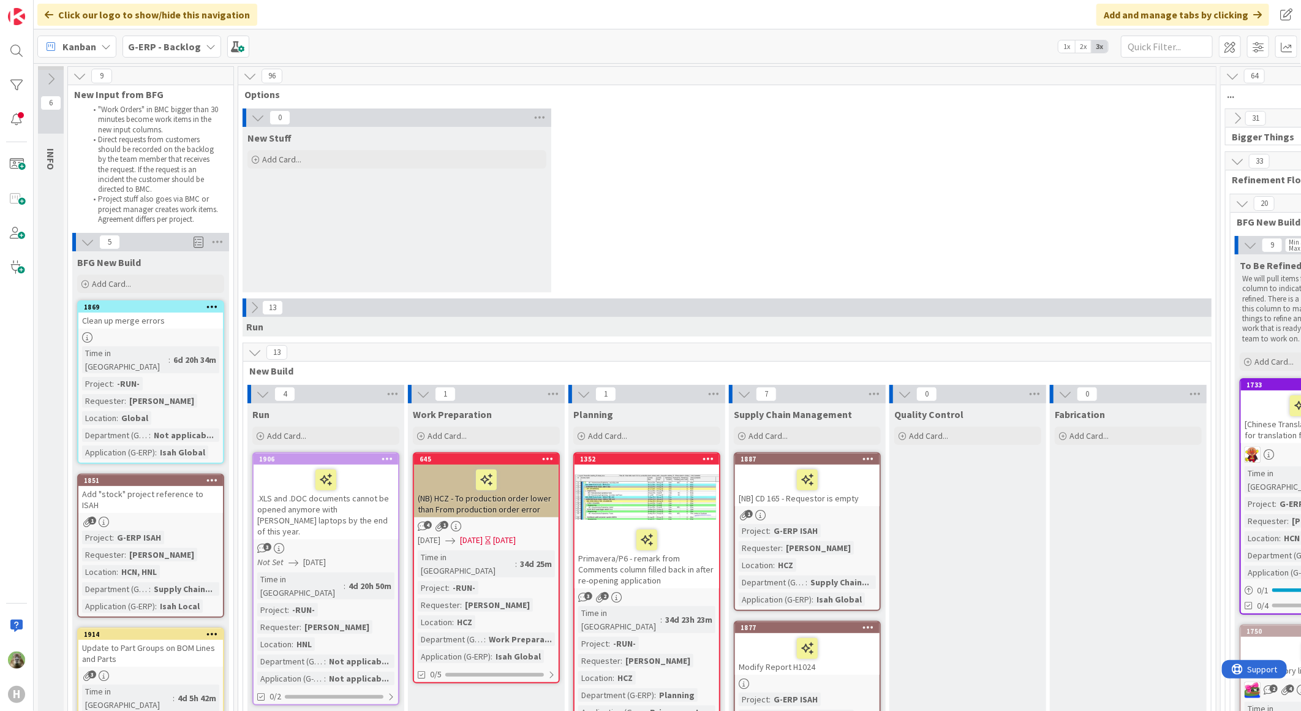
click at [247, 325] on span "Run" at bounding box center [254, 326] width 17 height 12
click at [254, 309] on icon at bounding box center [254, 307] width 13 height 13
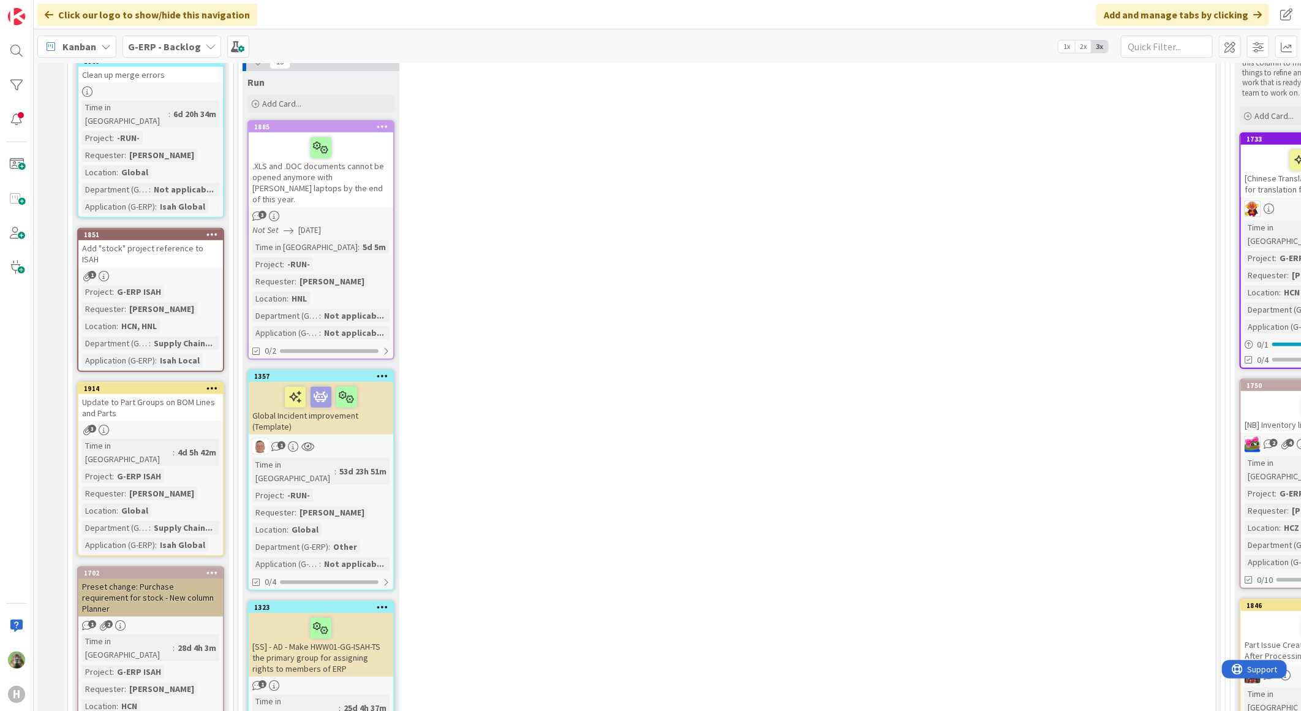
scroll to position [272, 0]
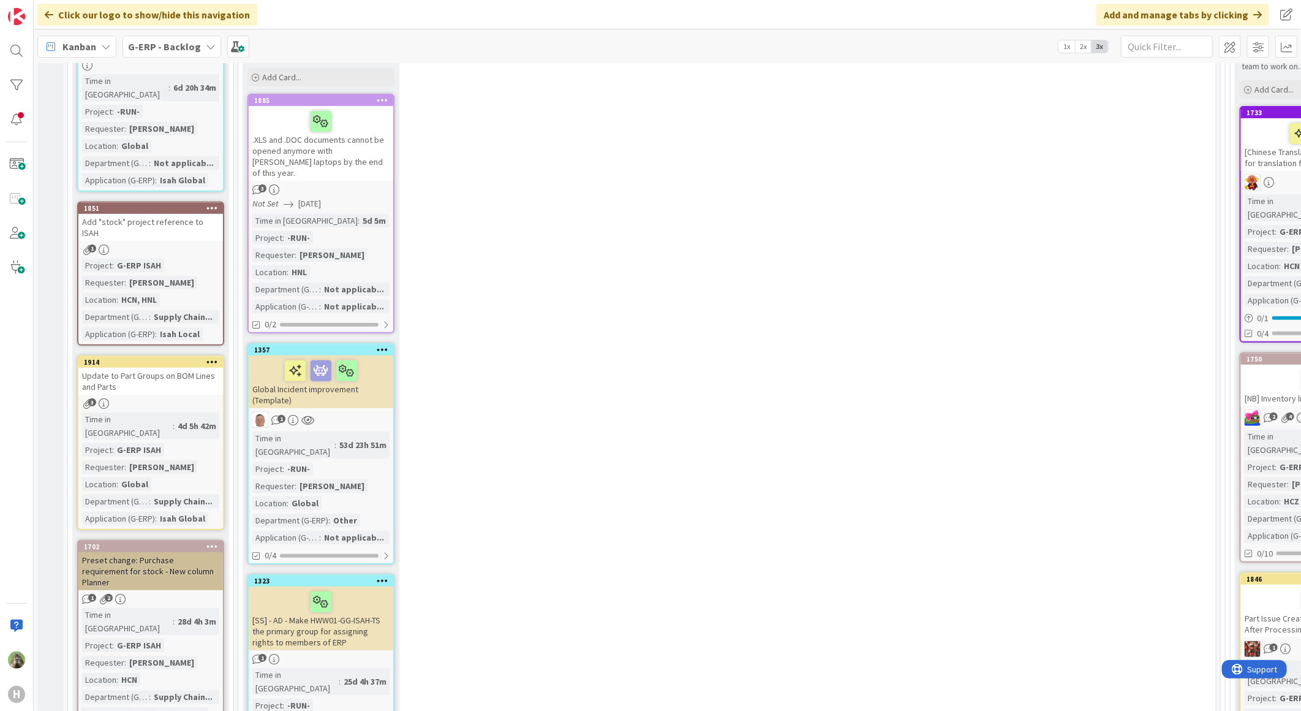
click at [320, 380] on div "Global Incident improvement (Template)" at bounding box center [321, 381] width 145 height 53
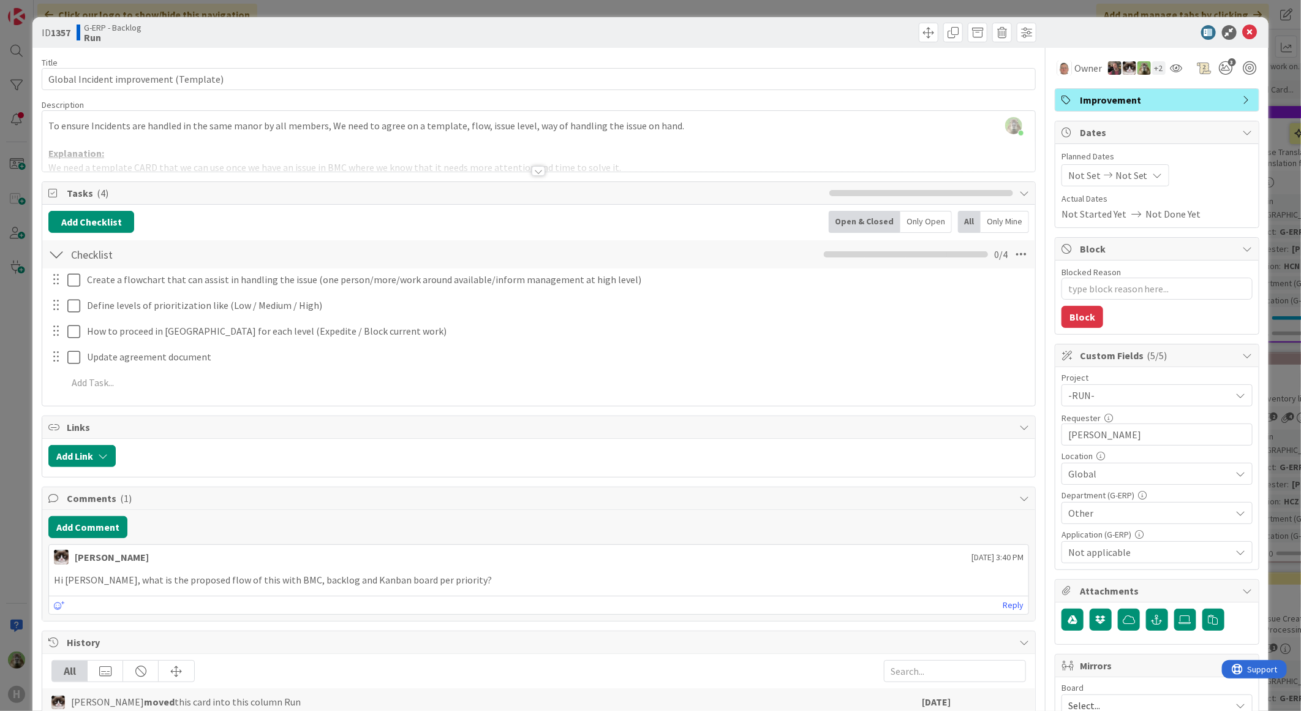
click at [541, 170] on div at bounding box center [538, 155] width 993 height 31
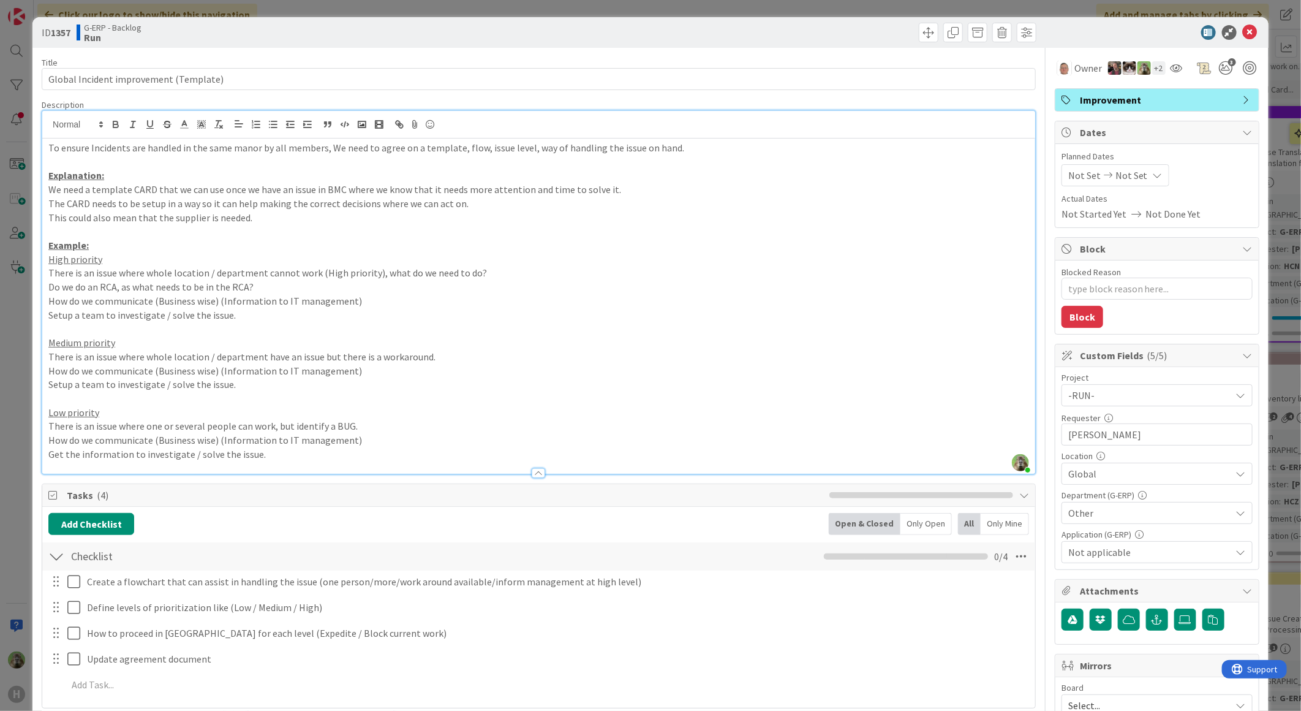
type textarea "x"
click at [197, 236] on p at bounding box center [538, 231] width 981 height 14
click at [26, 411] on div "ID 1357 G-ERP - Backlog Run Title 38 / 128 Global Incident improvement (Templat…" at bounding box center [650, 355] width 1301 height 711
click at [20, 411] on div "ID 1357 G-ERP - Backlog Run Title 38 / 128 Global Incident improvement (Templat…" at bounding box center [650, 355] width 1301 height 711
click at [10, 406] on div "ID 1357 G-ERP - Backlog Run Title 38 / 128 Global Incident improvement (Templat…" at bounding box center [650, 355] width 1301 height 711
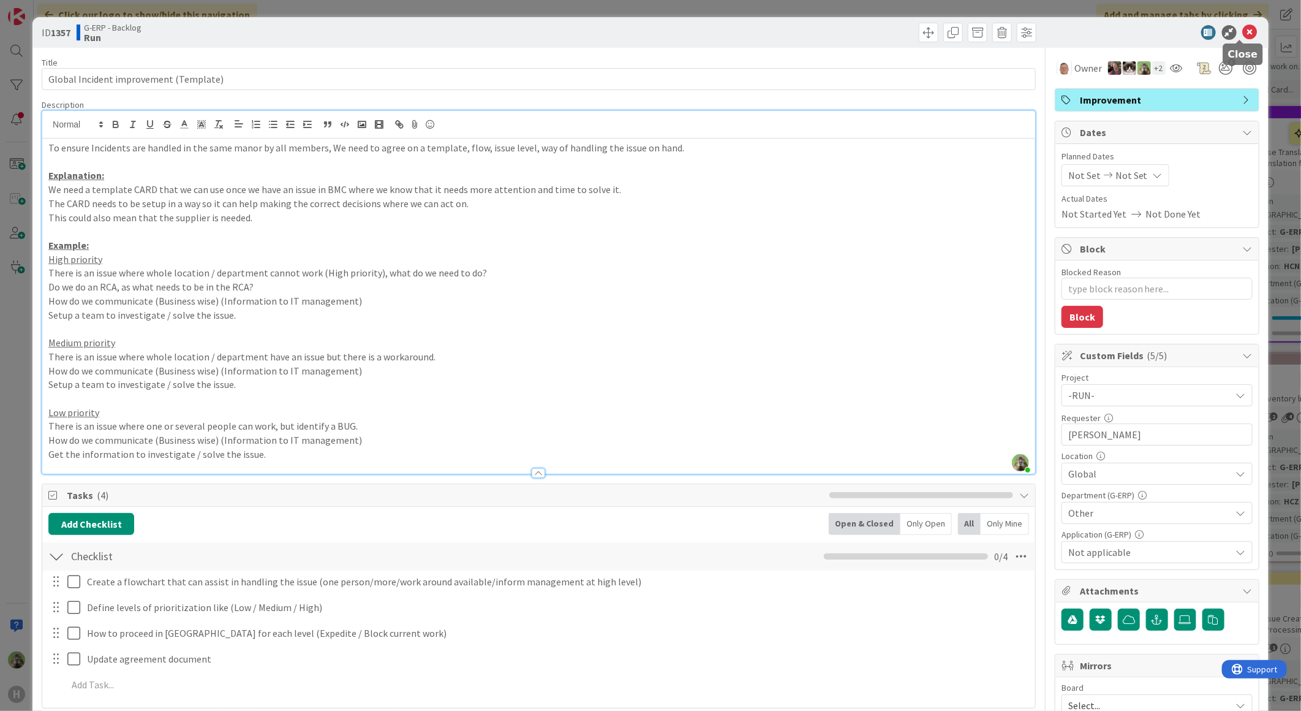
click at [1243, 32] on icon at bounding box center [1250, 32] width 15 height 15
click at [26, 374] on div "ID 1357 G-ERP - Backlog Run Title 38 / 128 Global Incident improvement (Templat…" at bounding box center [650, 355] width 1301 height 711
click at [1247, 32] on icon at bounding box center [1250, 32] width 15 height 15
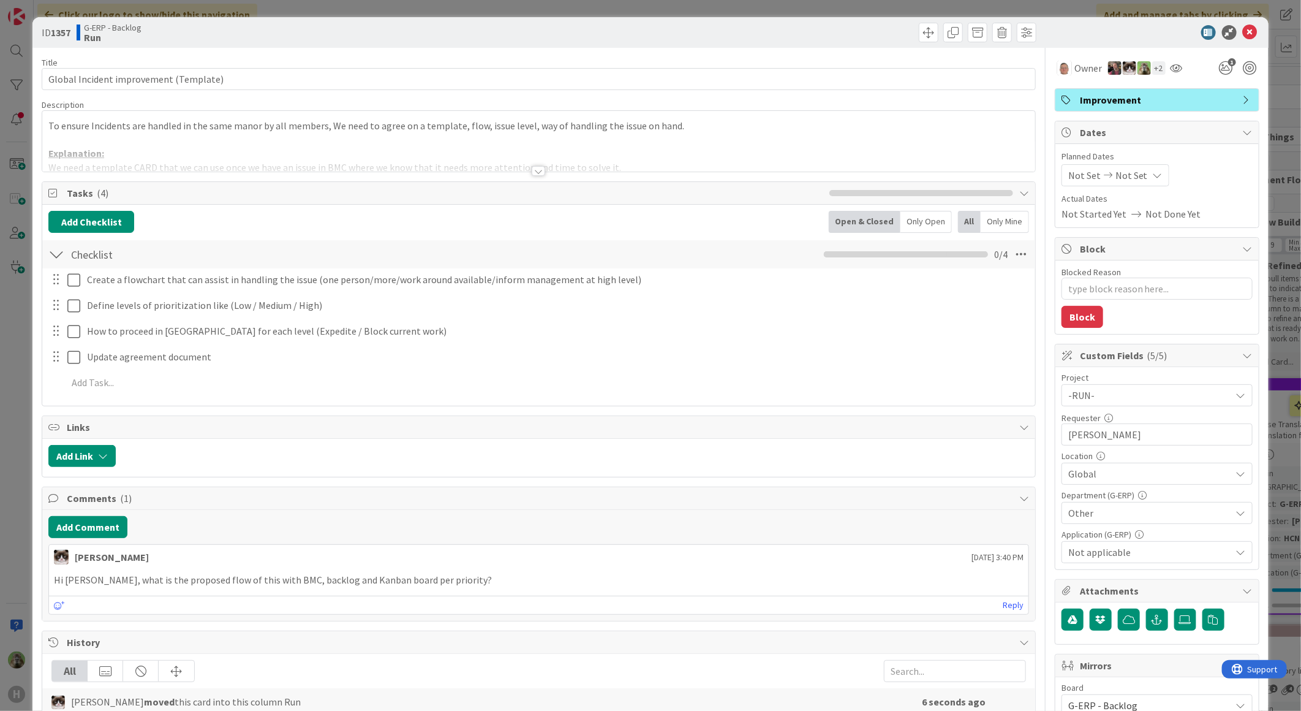
click at [439, 150] on div at bounding box center [538, 155] width 993 height 31
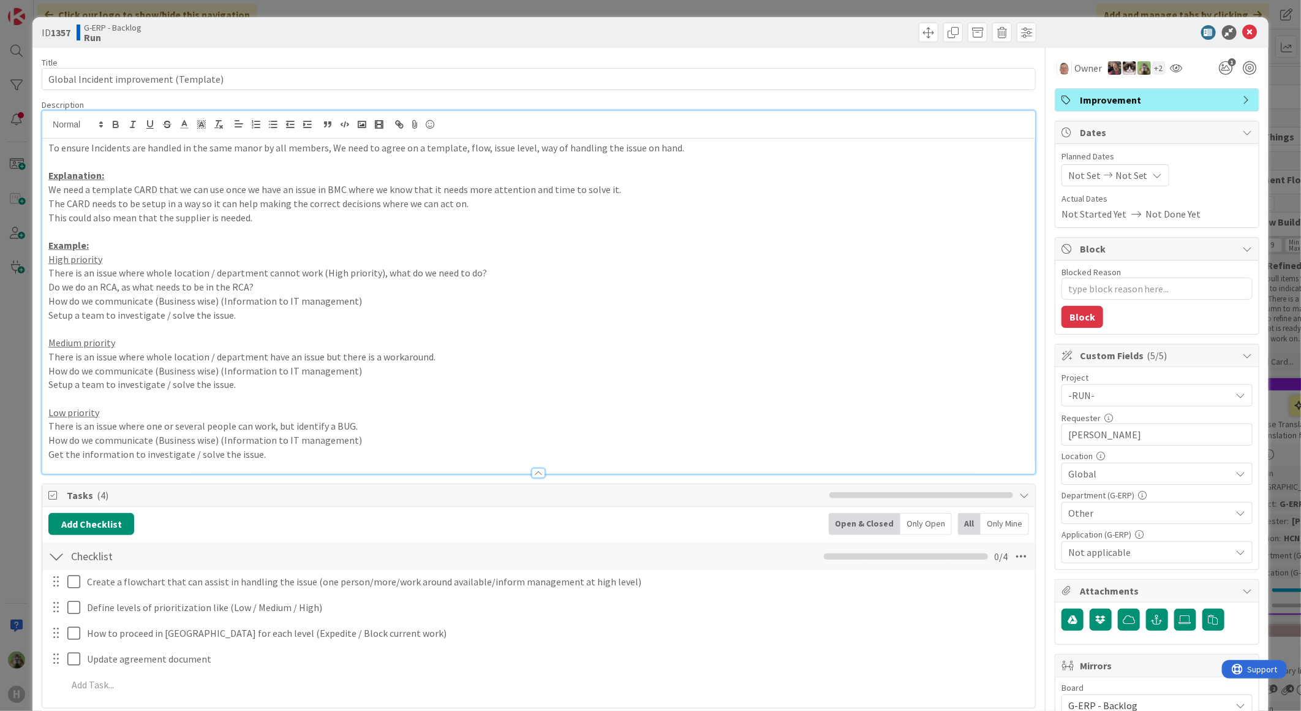
click at [446, 203] on p "The CARD needs to be setup in a way so it can help making the correct decisions…" at bounding box center [538, 204] width 981 height 14
click at [10, 457] on div "ID 1357 G-ERP - Backlog Run Title 38 / 128 Global Incident improvement (Templat…" at bounding box center [650, 355] width 1301 height 711
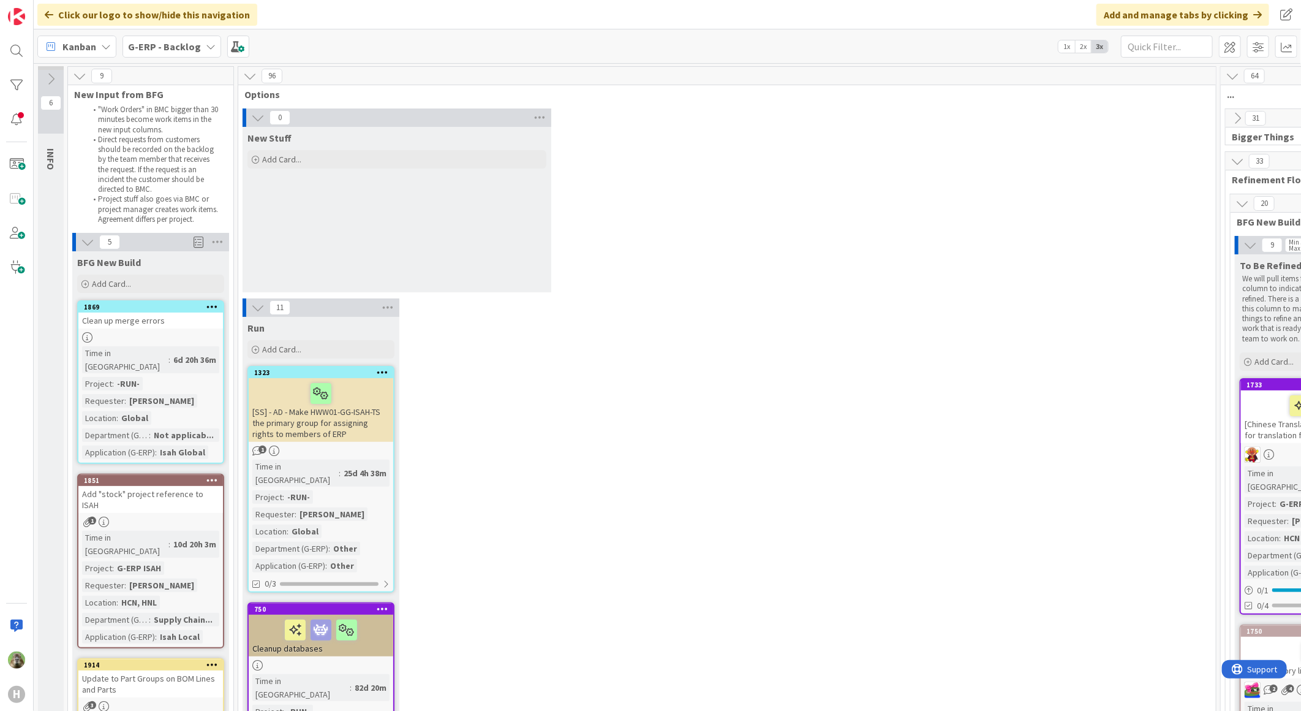
scroll to position [204, 0]
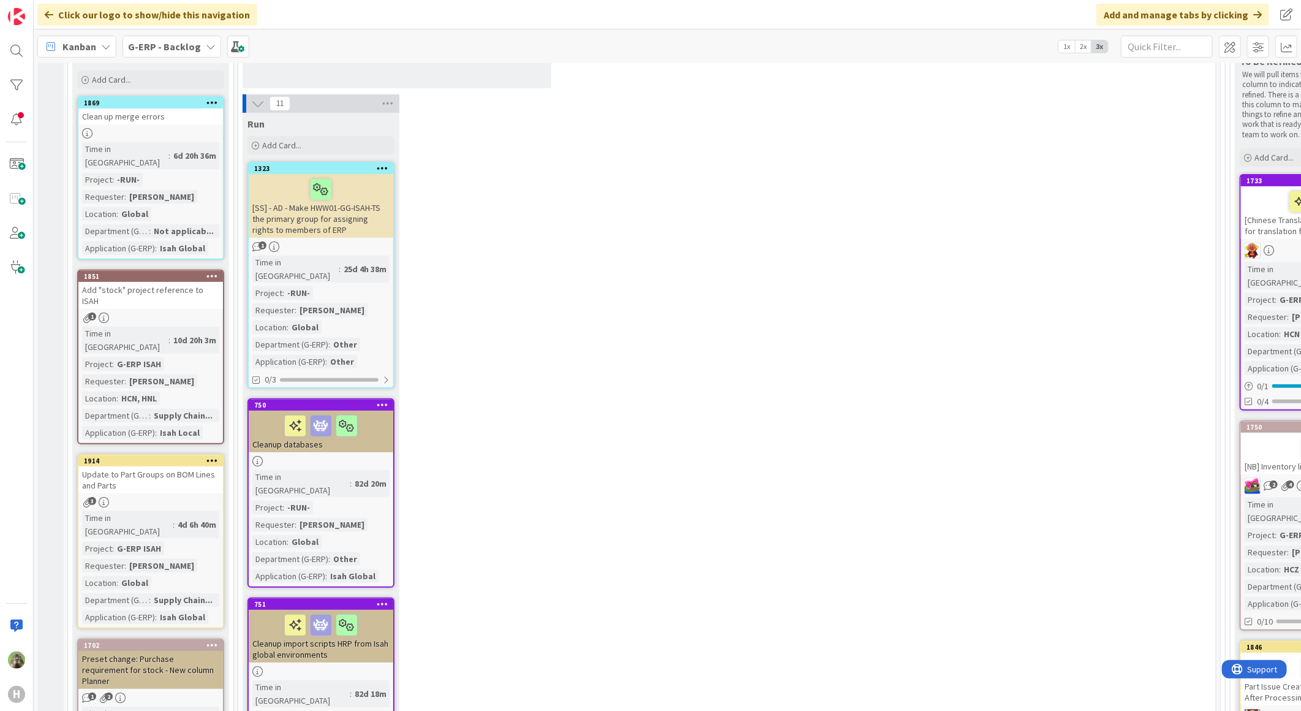
click at [333, 222] on div "[SS] - AD - Make HWW01-GG-ISAH-TS the primary group for assigning rights to mem…" at bounding box center [321, 206] width 145 height 64
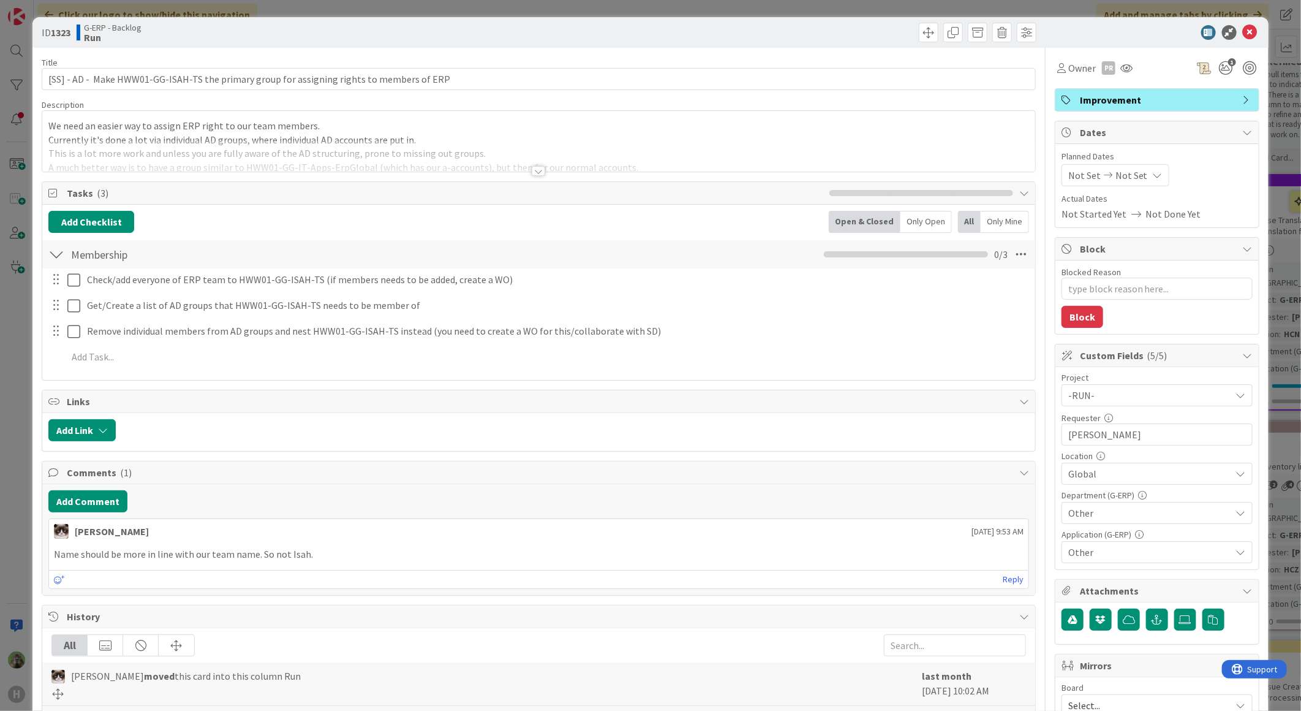
click at [16, 460] on div "ID 1323 G-ERP - Backlog Run Title 91 / 128 [SS] - AD - Make HWW01-GG-ISAH-TS th…" at bounding box center [650, 355] width 1301 height 711
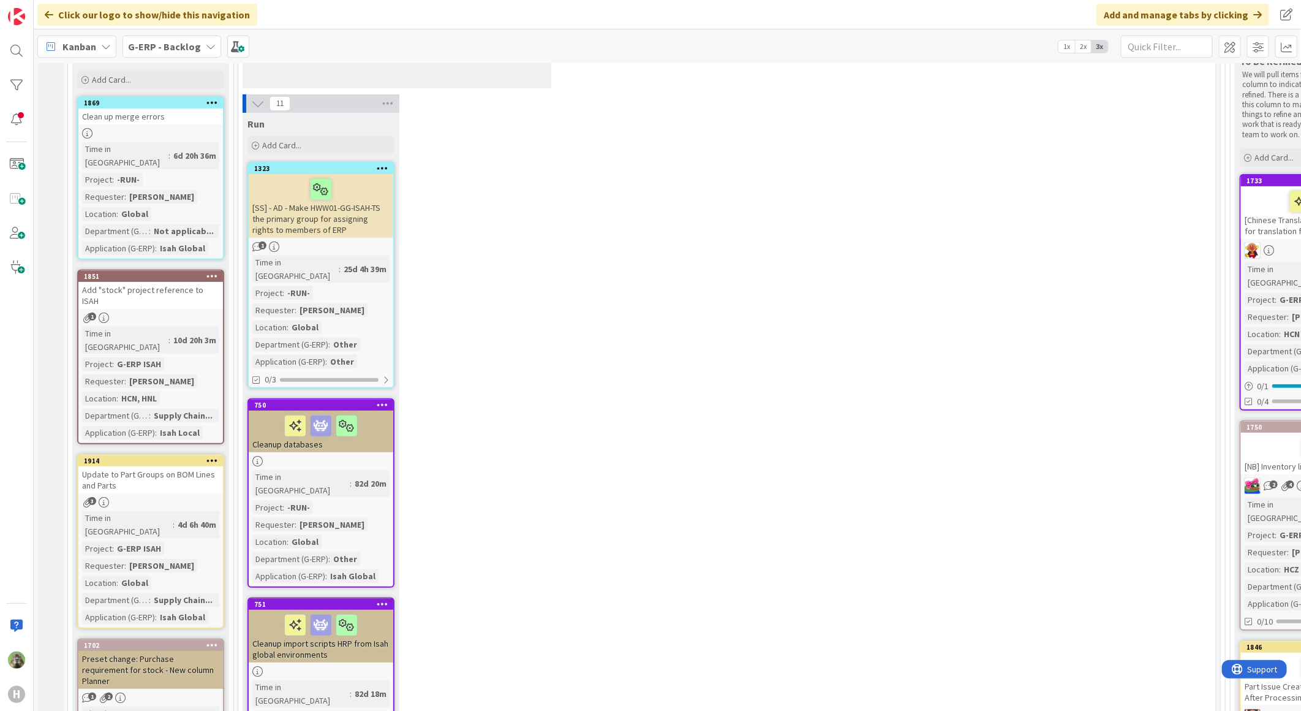
click at [389, 437] on link "750 Cleanup databases Time in Column : 82d 20m Project : -RUN- Requester : [PER…" at bounding box center [321, 492] width 147 height 189
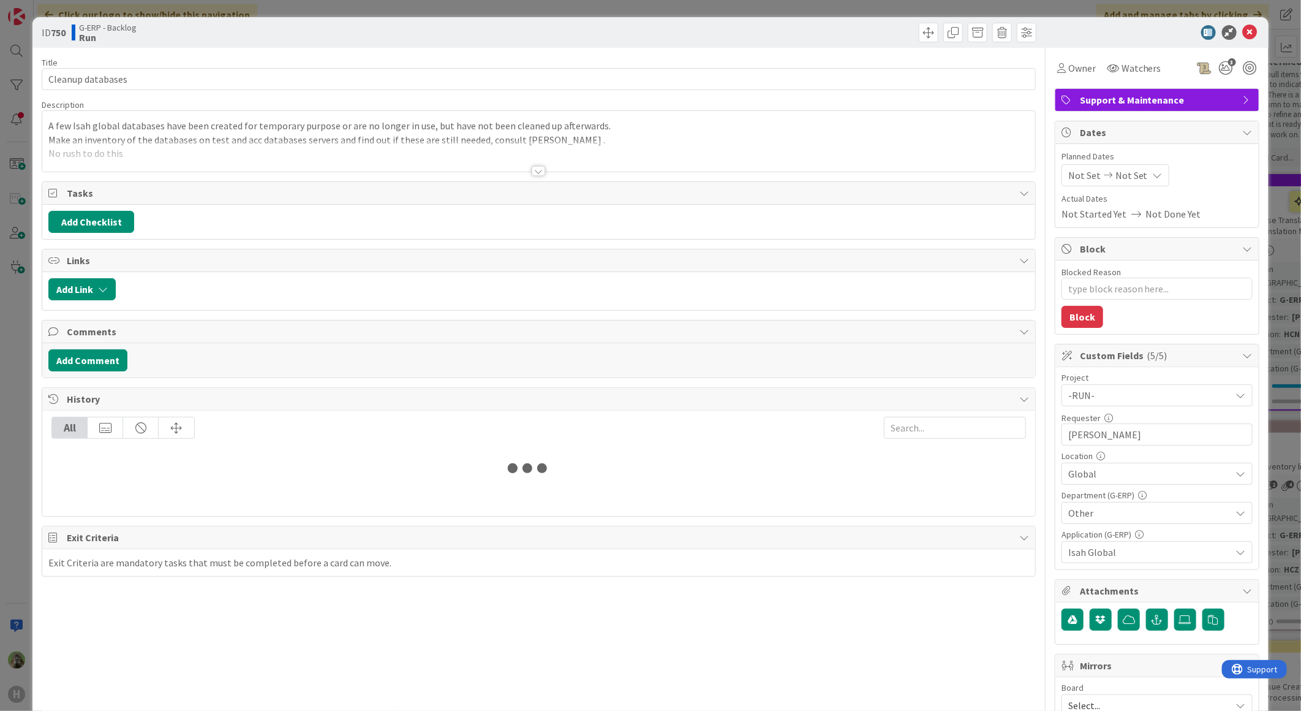
click at [573, 166] on div at bounding box center [538, 155] width 993 height 31
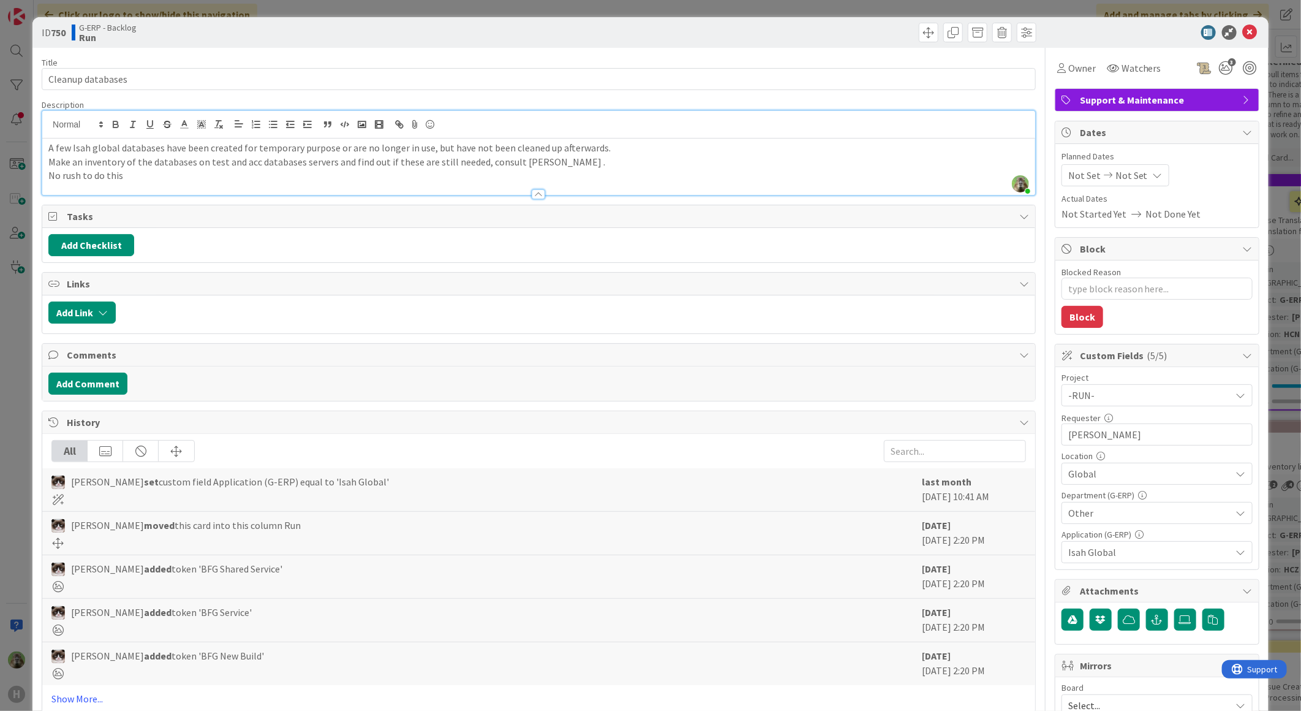
type textarea "x"
click at [4, 297] on div "ID 750 G-ERP - Backlog Run Title 17 / 128 Cleanup databases Description [PERSON…" at bounding box center [650, 355] width 1301 height 711
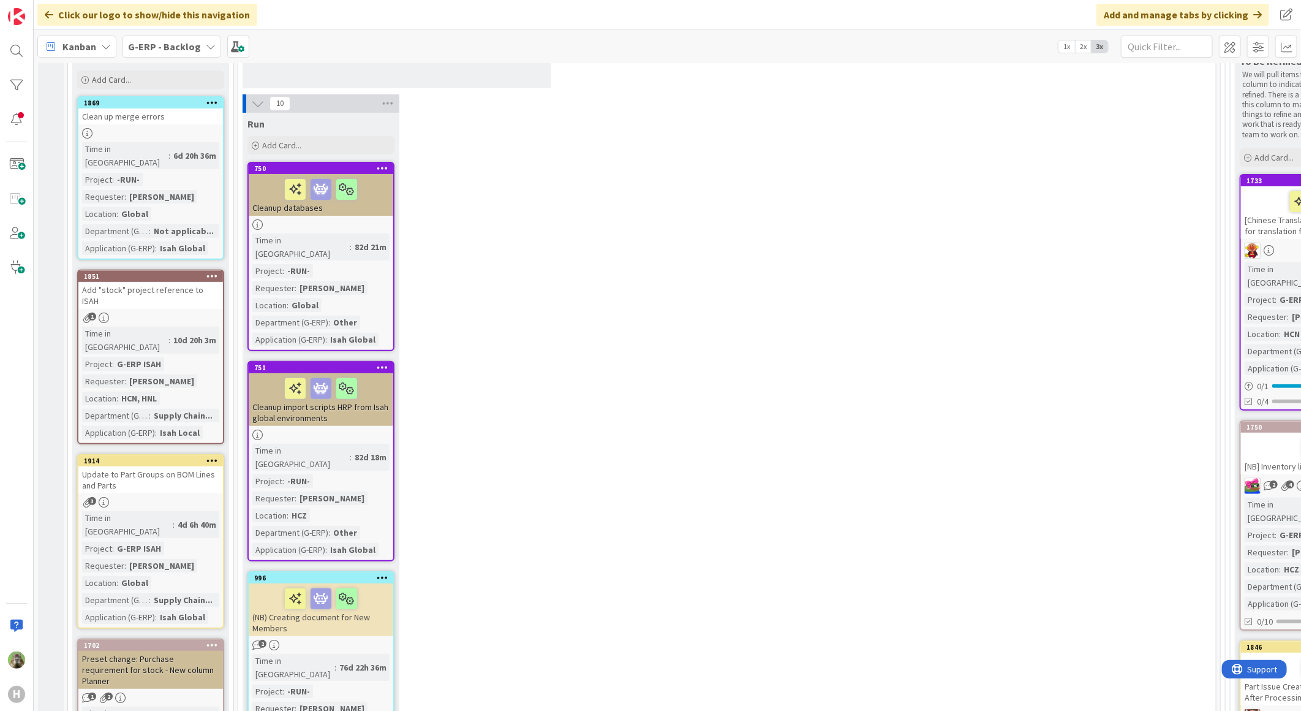
click at [344, 399] on div "Cleanup import scripts HRP from Isah global environments" at bounding box center [321, 399] width 145 height 53
click at [370, 397] on div "Cleanup import scripts HRP from Isah global environments" at bounding box center [321, 399] width 145 height 53
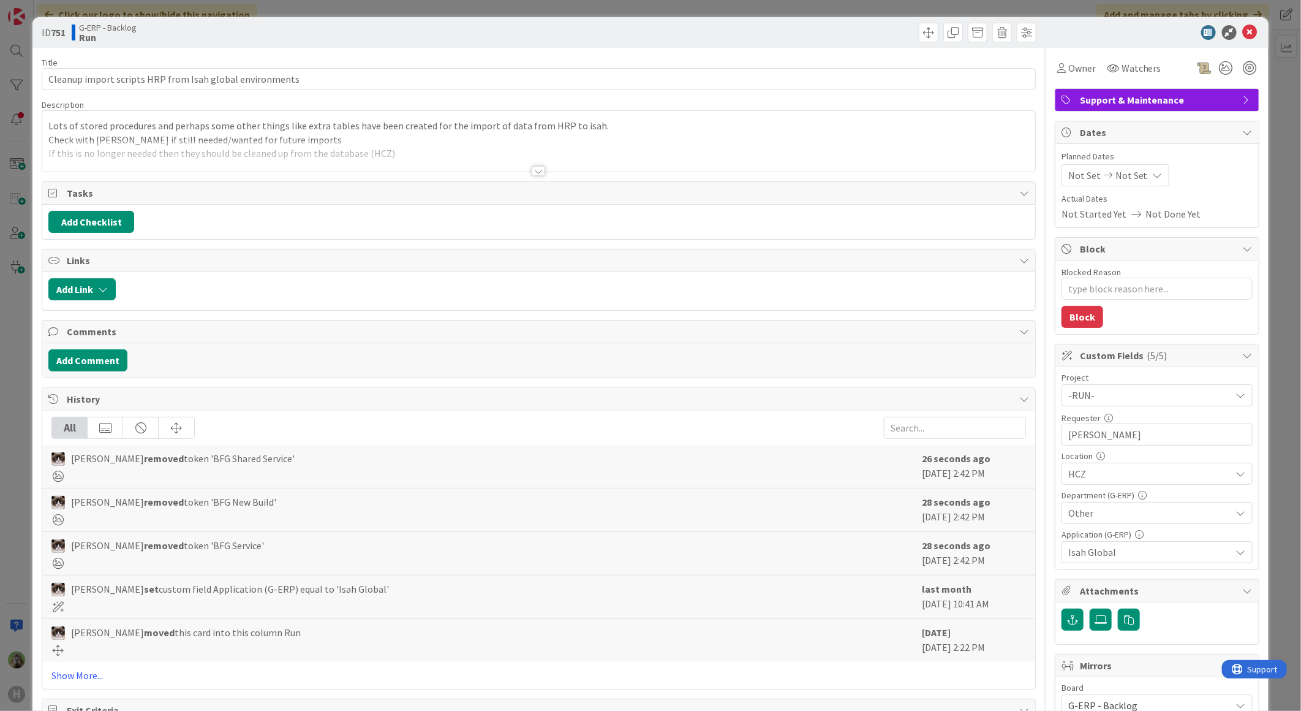
click at [372, 139] on p "Check with [PERSON_NAME] if still needed/wanted for future imports" at bounding box center [538, 140] width 981 height 14
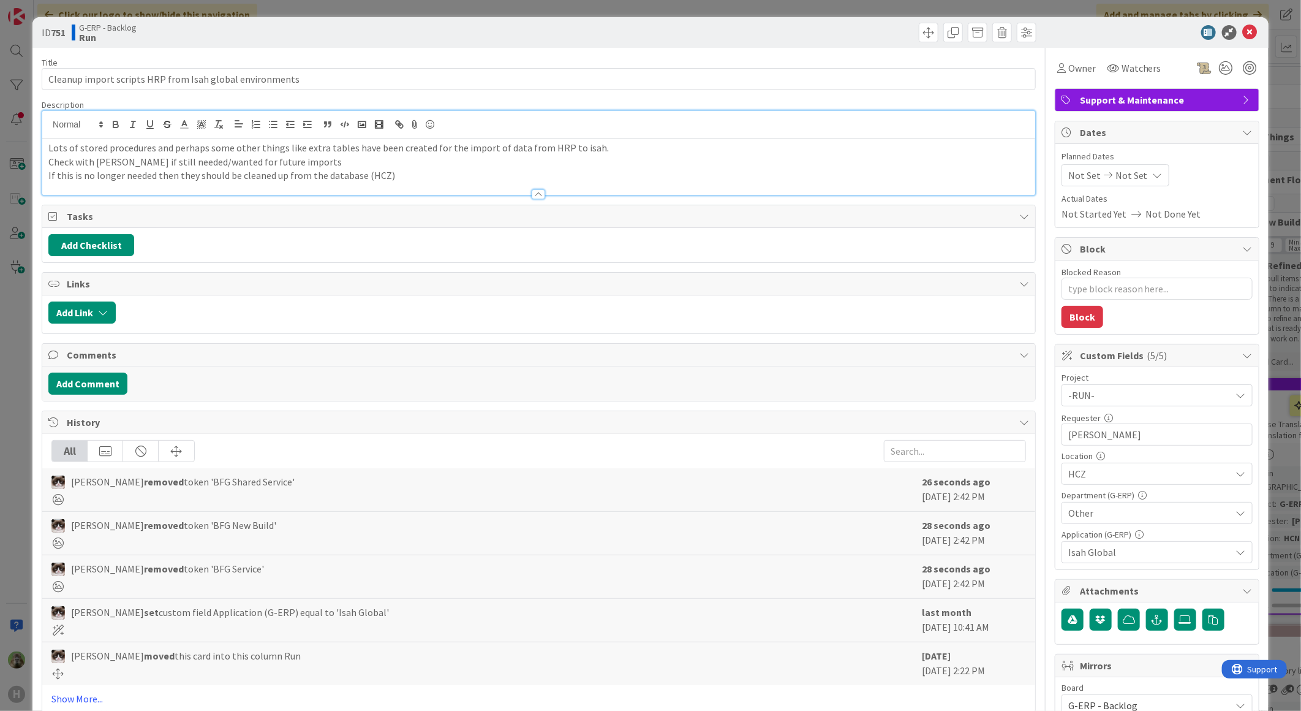
type textarea "x"
click at [20, 432] on div "ID 751 G-ERP - Backlog Run Title 56 / 128 Cleanup import scripts HRP from Isah …" at bounding box center [650, 355] width 1301 height 711
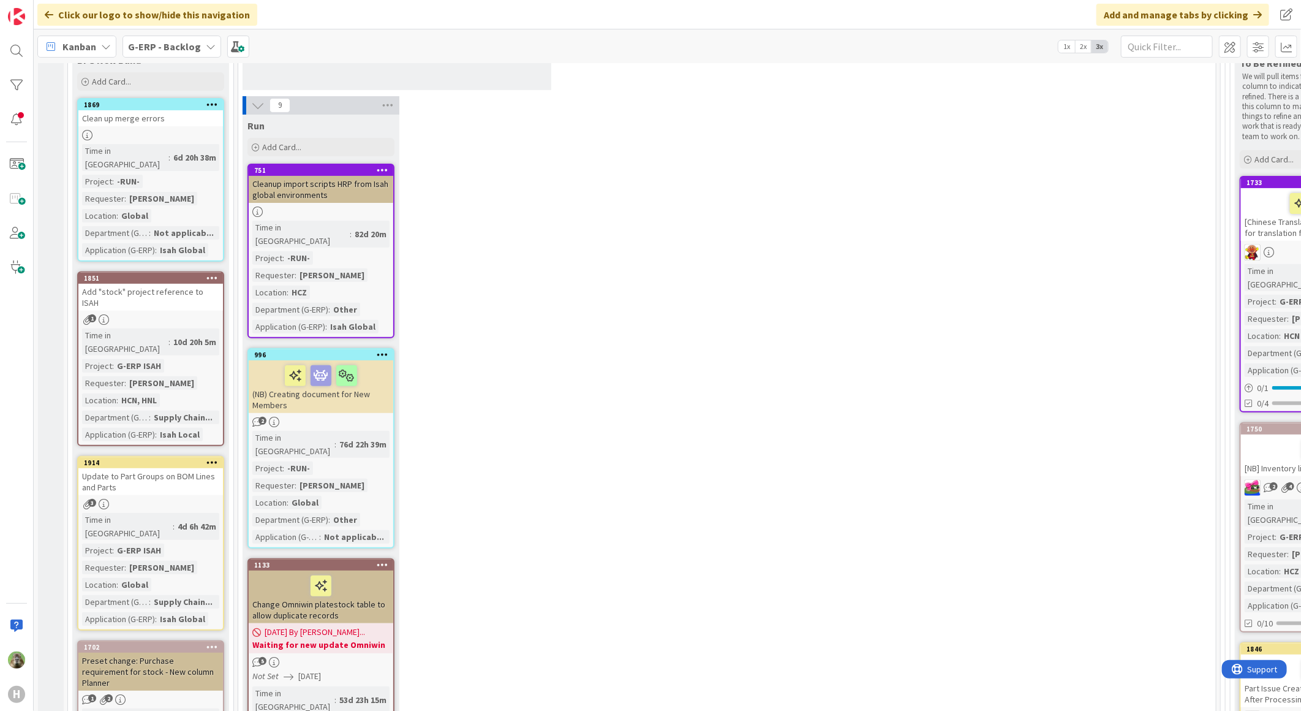
scroll to position [204, 0]
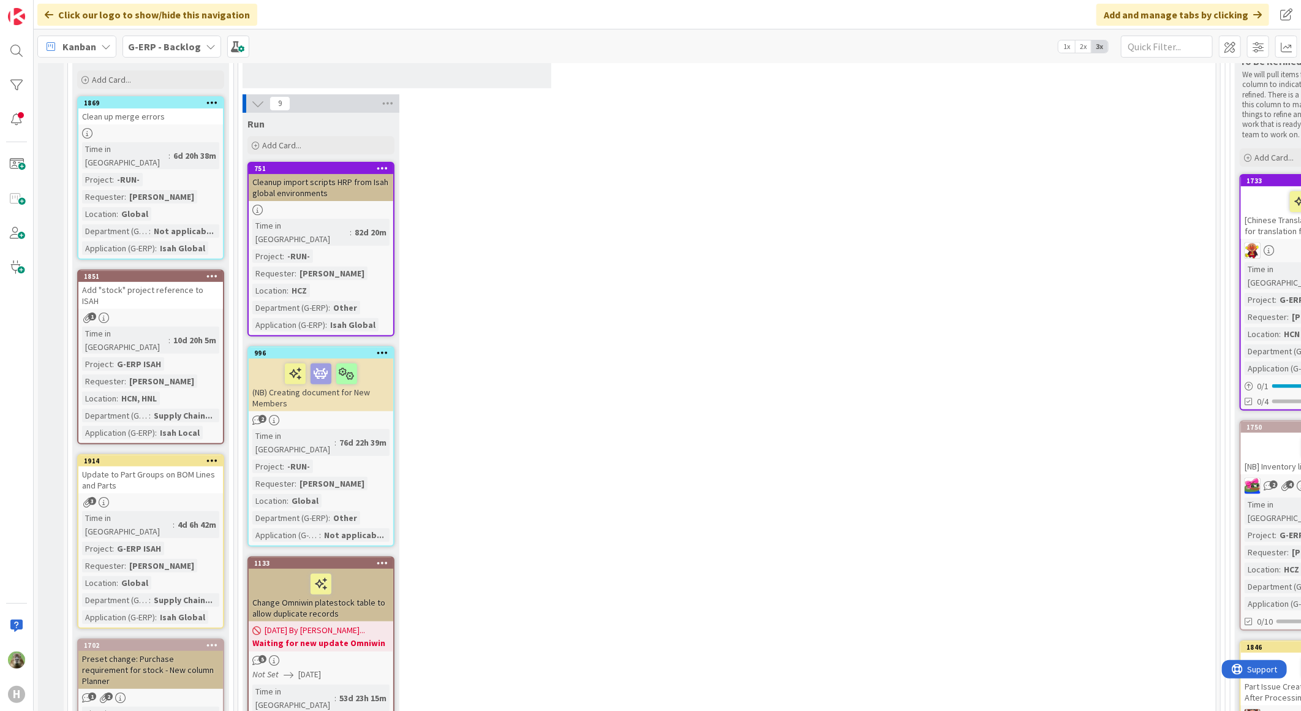
click at [206, 48] on icon at bounding box center [211, 47] width 10 height 10
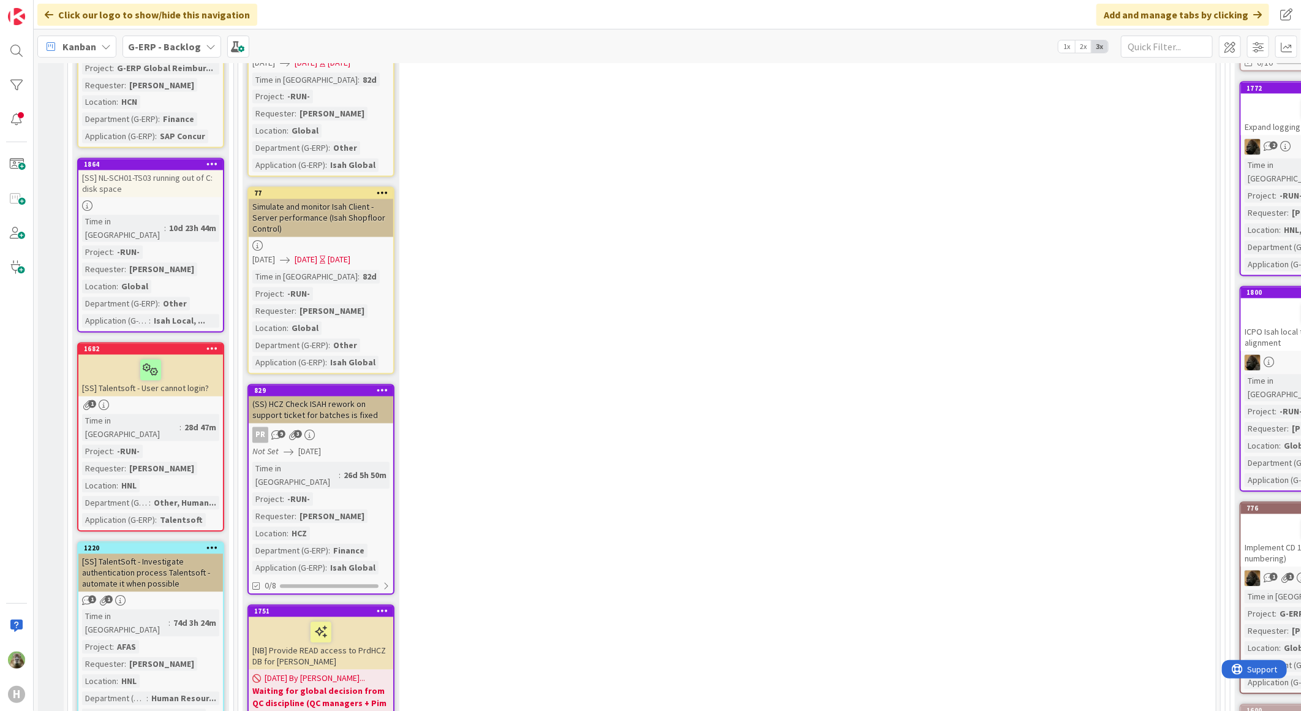
scroll to position [1769, 0]
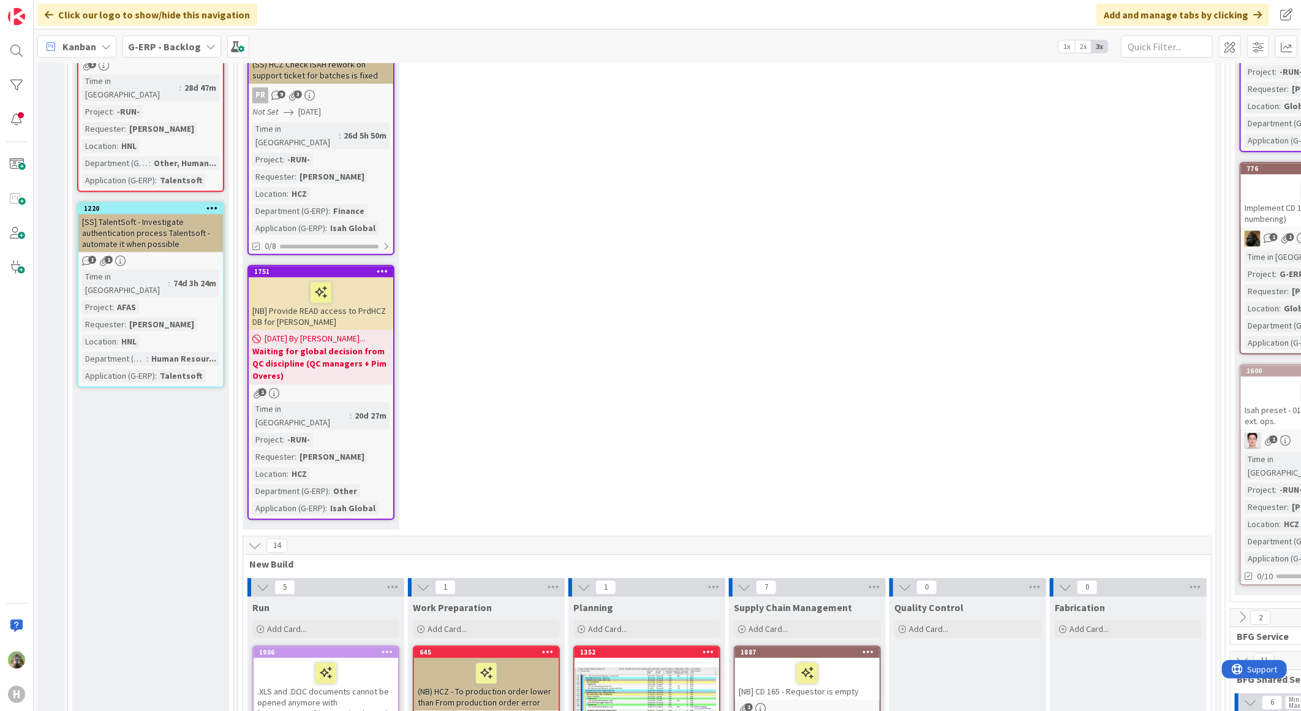
click at [260, 277] on div "[NB] Provide READ access to PrdHCZ DB for [PERSON_NAME]" at bounding box center [321, 303] width 145 height 53
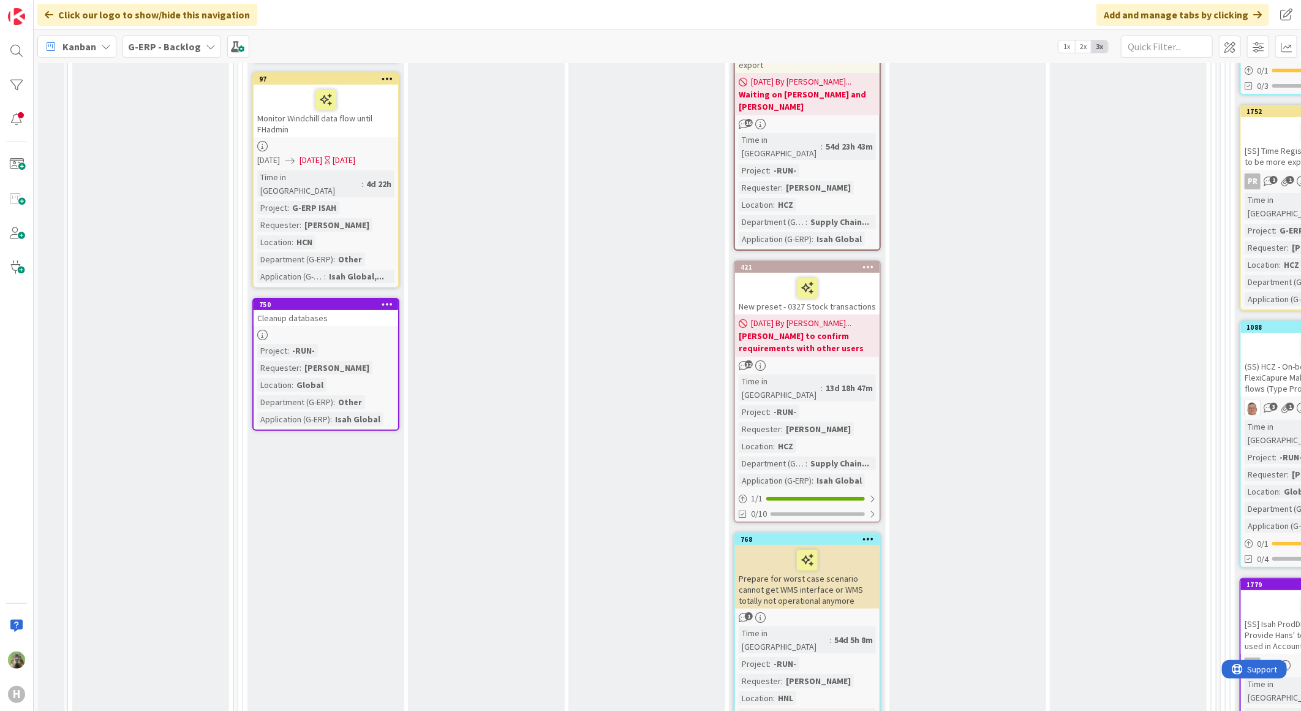
scroll to position [2852, 0]
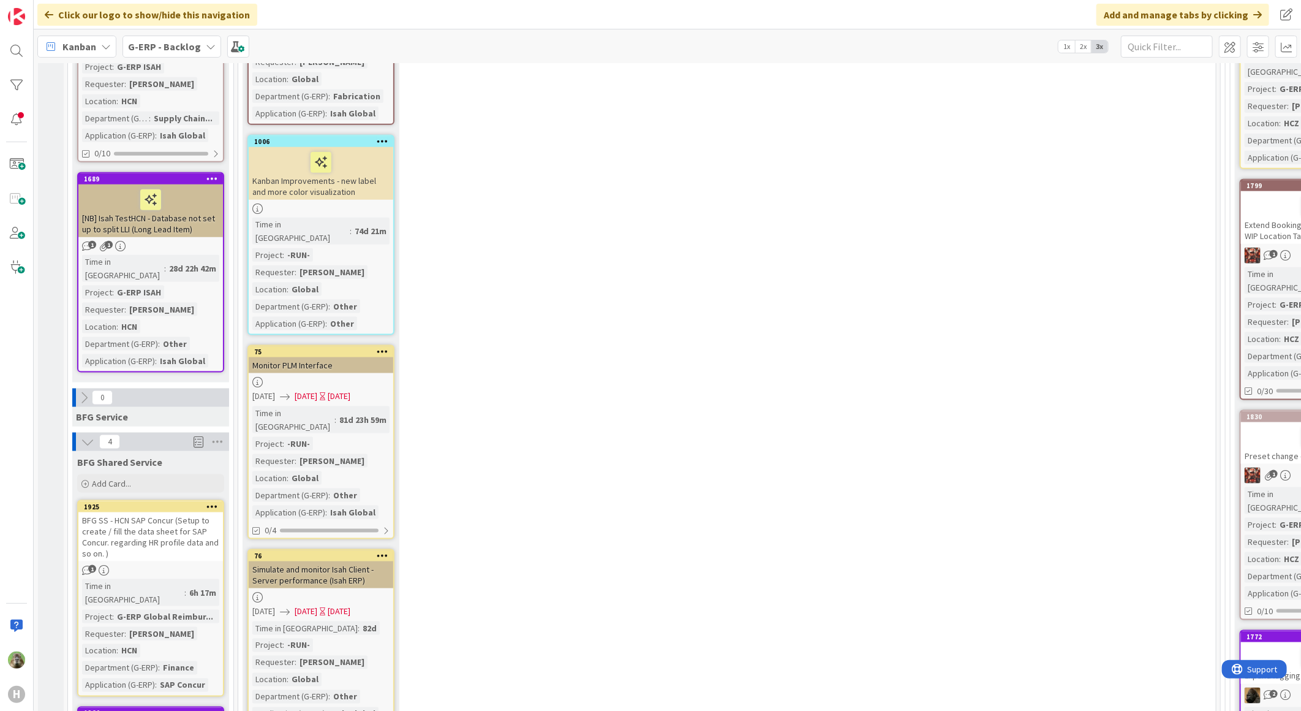
scroll to position [878, 0]
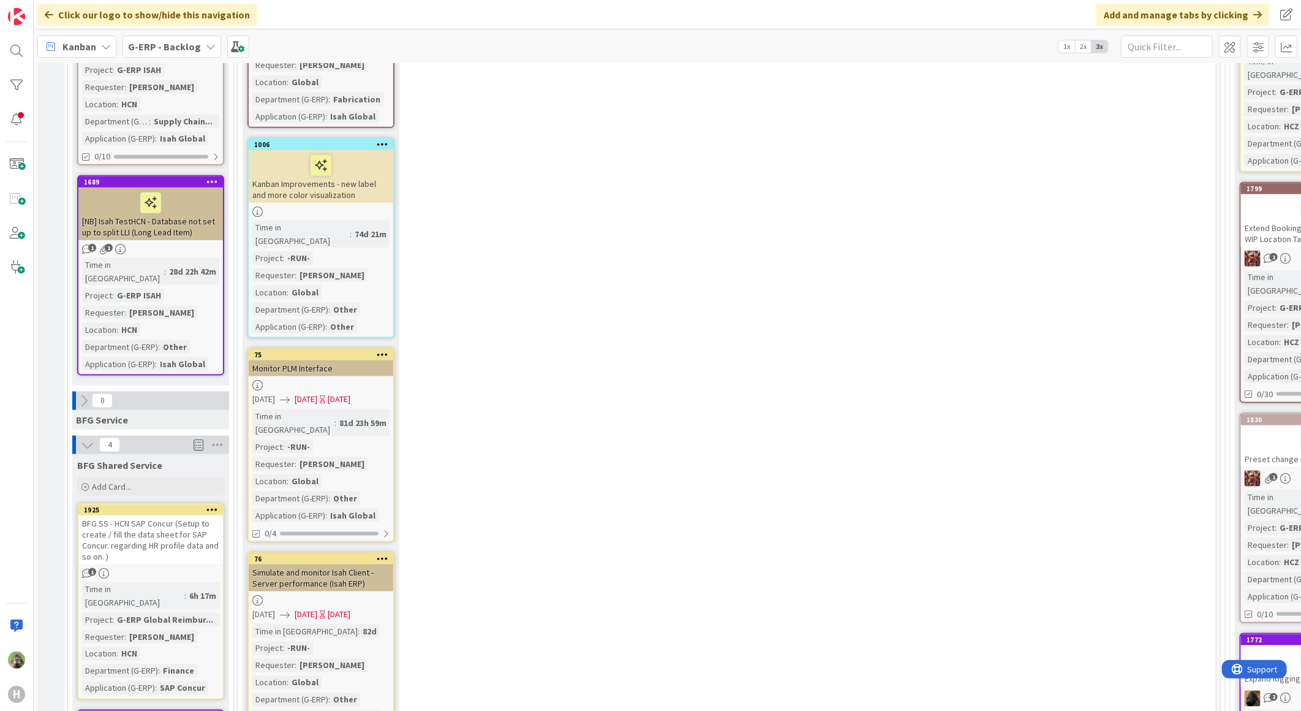
click at [811, 415] on div "9 Run Add Card... 751 Cleanup import scripts HRP from Isah global environments …" at bounding box center [727, 423] width 973 height 2007
click at [595, 230] on div "9 Run Add Card... 751 Cleanup import scripts HRP from Isah global environments …" at bounding box center [727, 423] width 973 height 2007
click at [518, 176] on div "9 Run Add Card... 751 Cleanup import scripts HRP from Isah global environments …" at bounding box center [727, 423] width 973 height 2007
click at [848, 273] on div "9 Run Add Card... 751 Cleanup import scripts HRP from Isah global environments …" at bounding box center [727, 423] width 973 height 2007
click at [1022, 206] on div "9 Run Add Card... 751 Cleanup import scripts HRP from Isah global environments …" at bounding box center [727, 423] width 973 height 2007
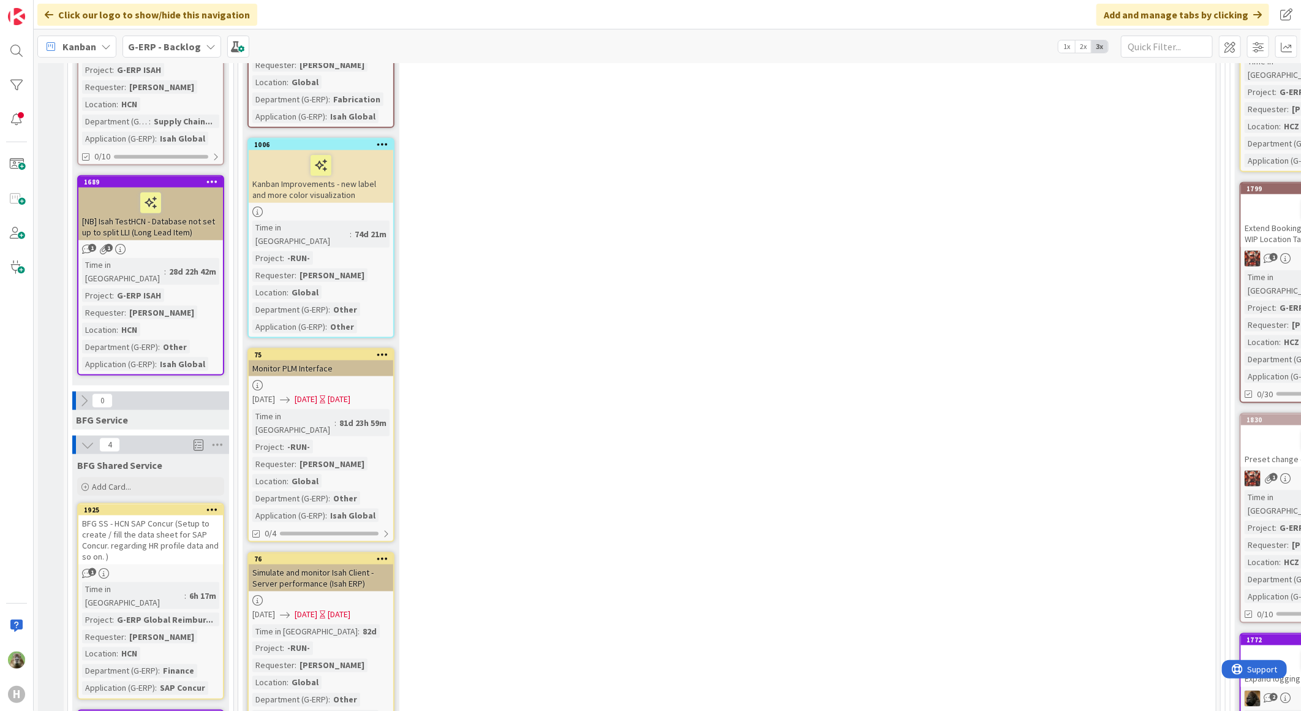
click at [719, 310] on div "9 Run Add Card... 751 Cleanup import scripts HRP from Isah global environments …" at bounding box center [727, 423] width 973 height 2007
click at [997, 257] on div "9 Run Add Card... 751 Cleanup import scripts HRP from Isah global environments …" at bounding box center [727, 423] width 973 height 2007
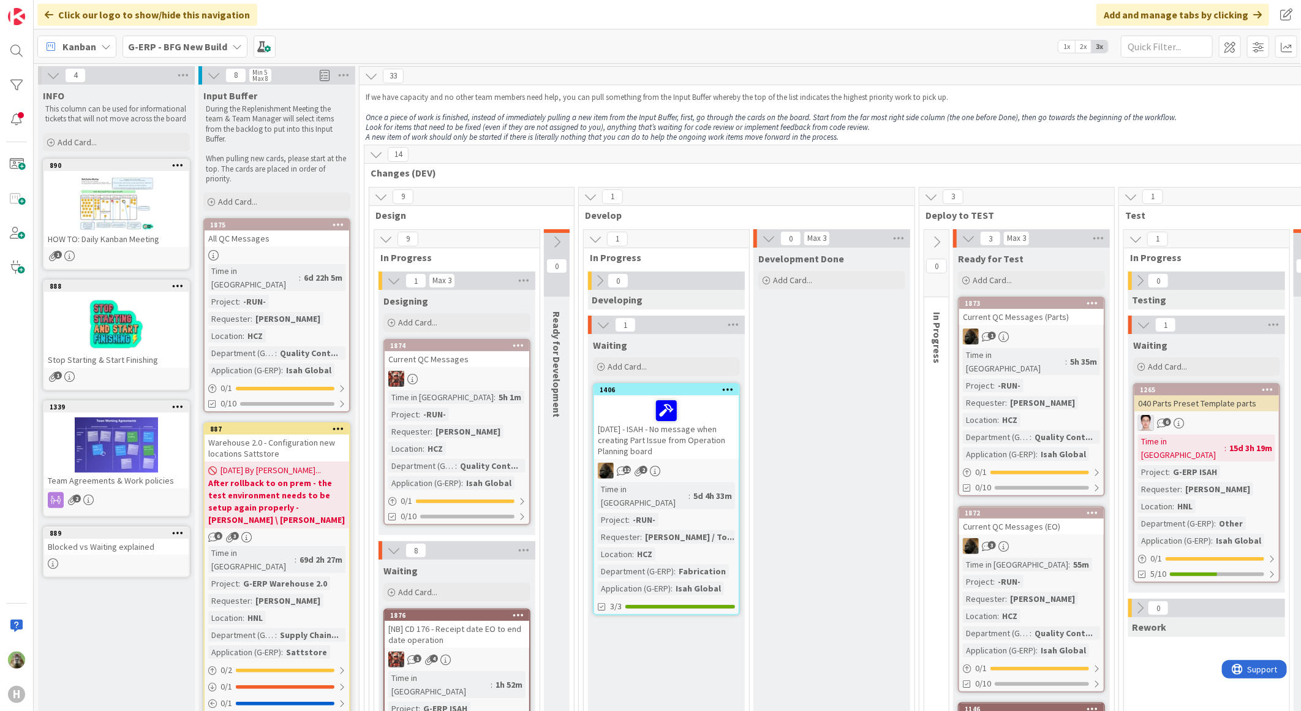
click at [210, 38] on div "G-ERP - BFG New Build" at bounding box center [185, 47] width 125 height 22
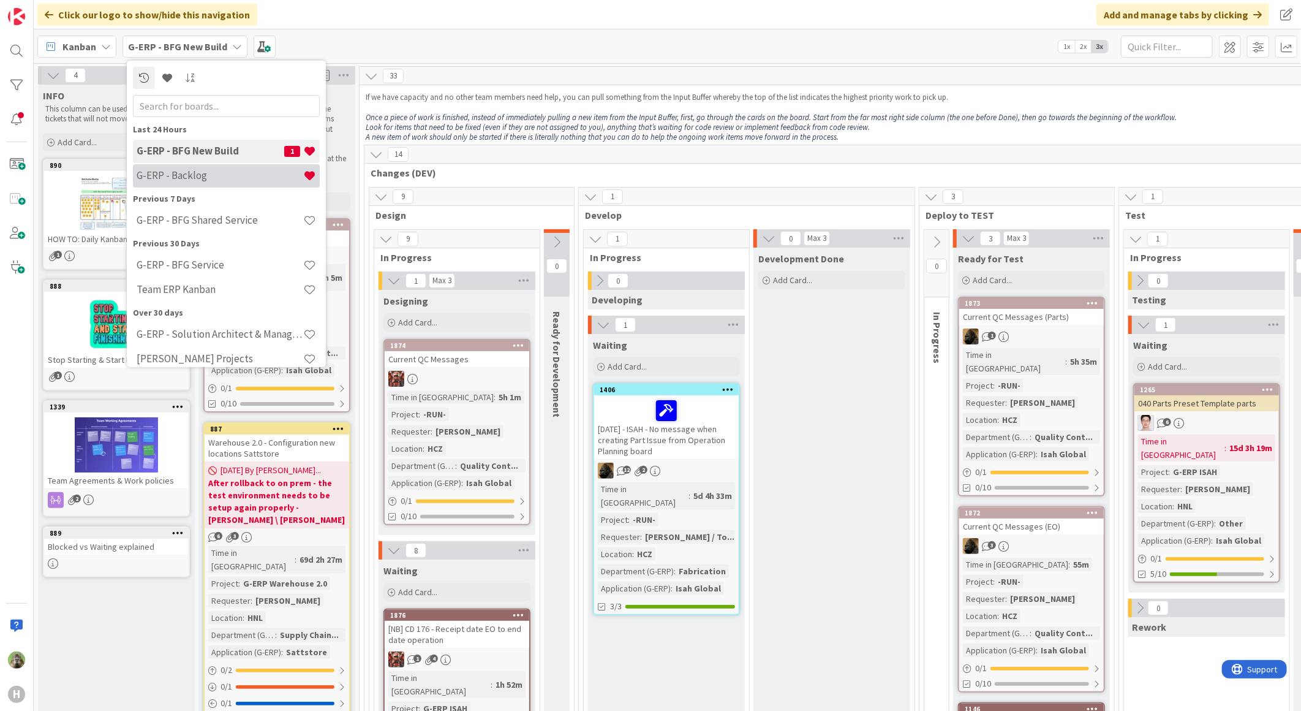
click at [210, 180] on h4 "G-ERP - Backlog" at bounding box center [220, 175] width 167 height 12
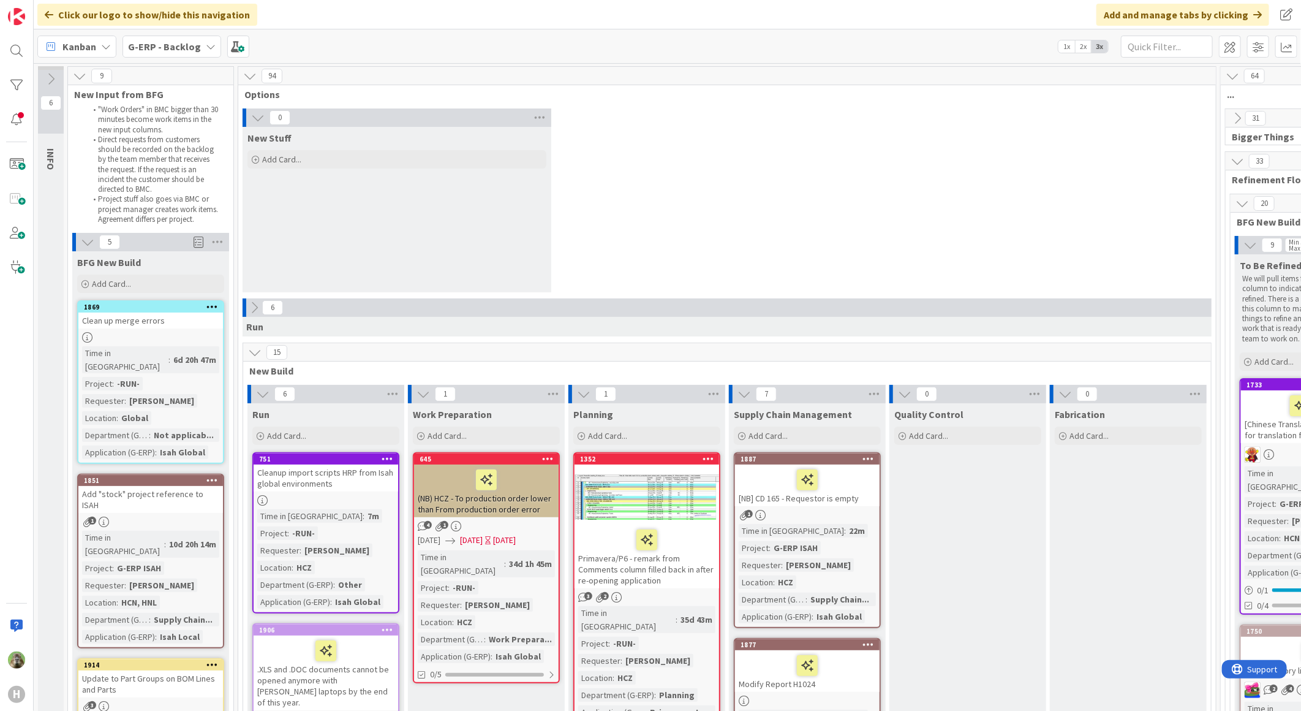
click at [175, 44] on b "G-ERP - Backlog" at bounding box center [164, 46] width 73 height 12
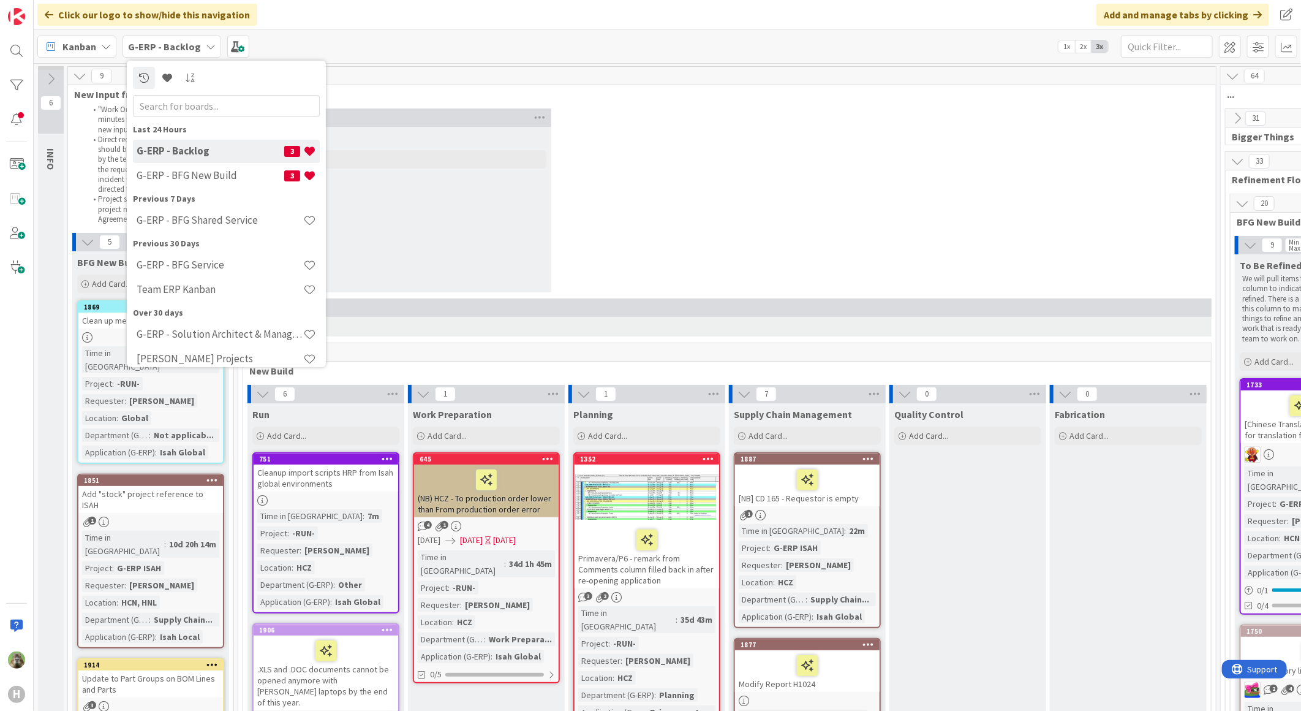
click at [628, 165] on div "0 New Stuff Add Card..." at bounding box center [727, 203] width 973 height 190
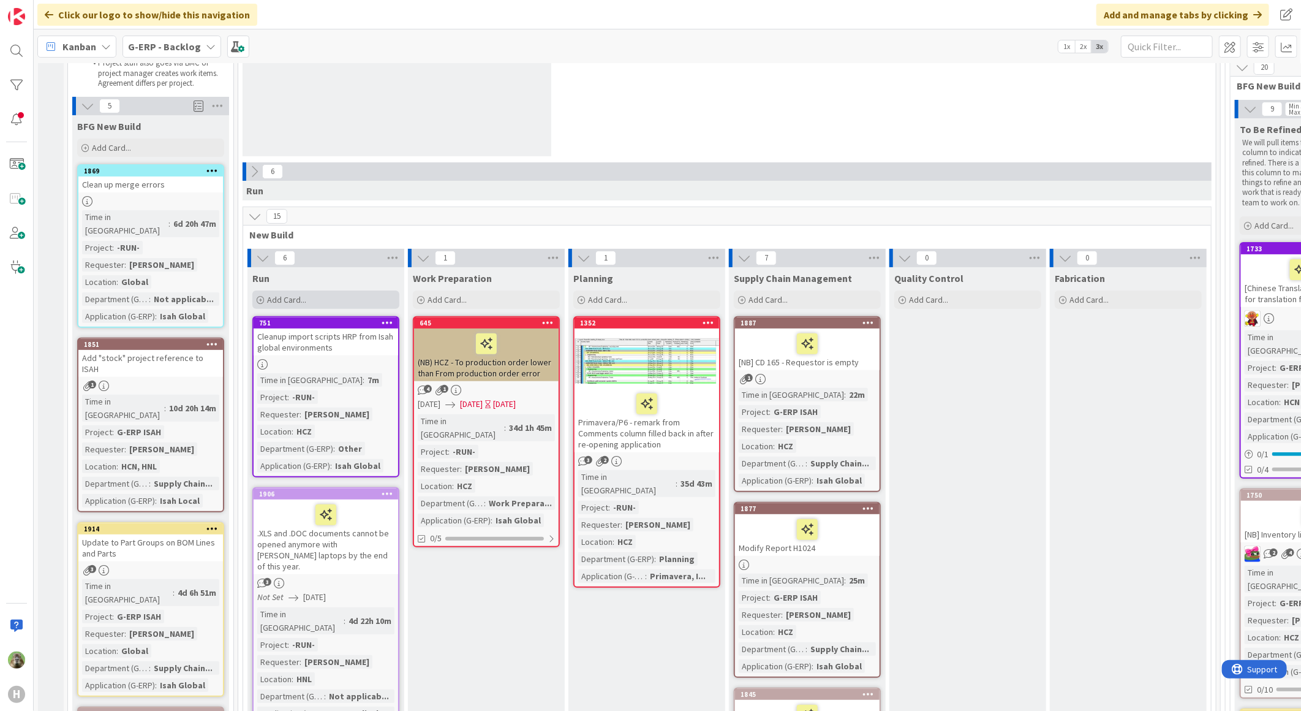
scroll to position [68, 0]
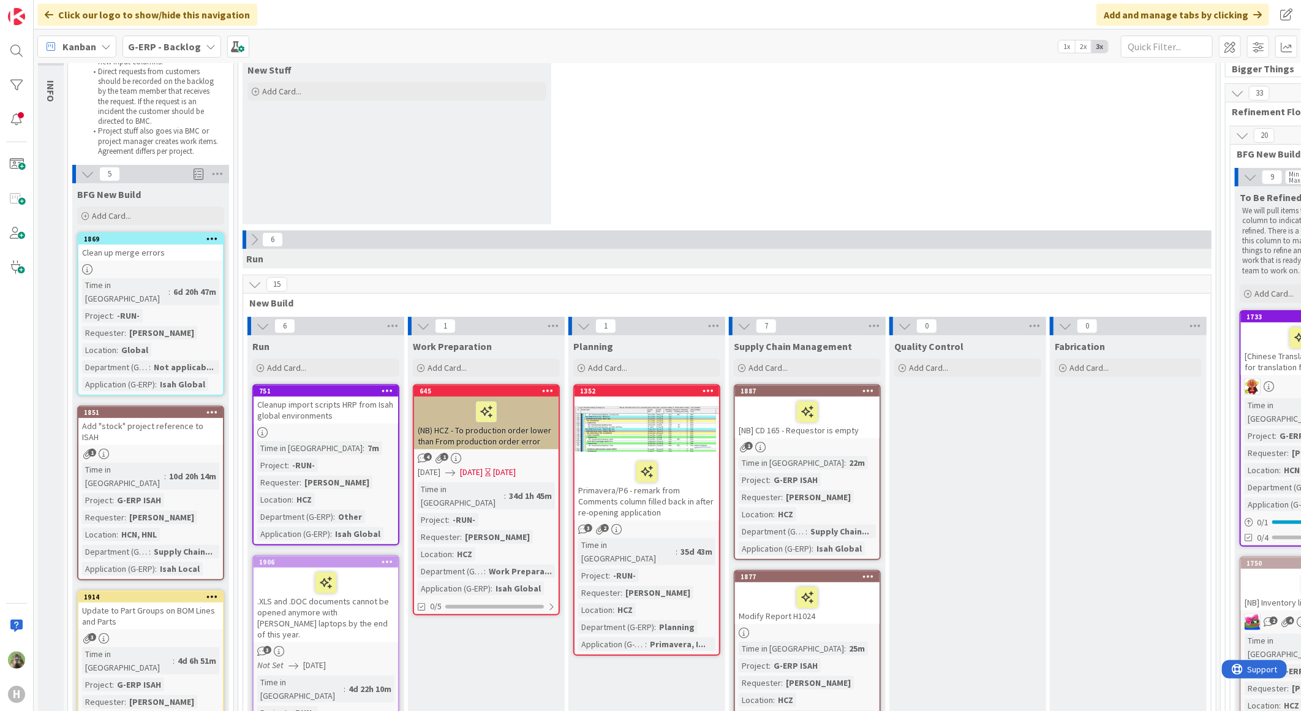
click at [256, 287] on icon at bounding box center [254, 284] width 13 height 13
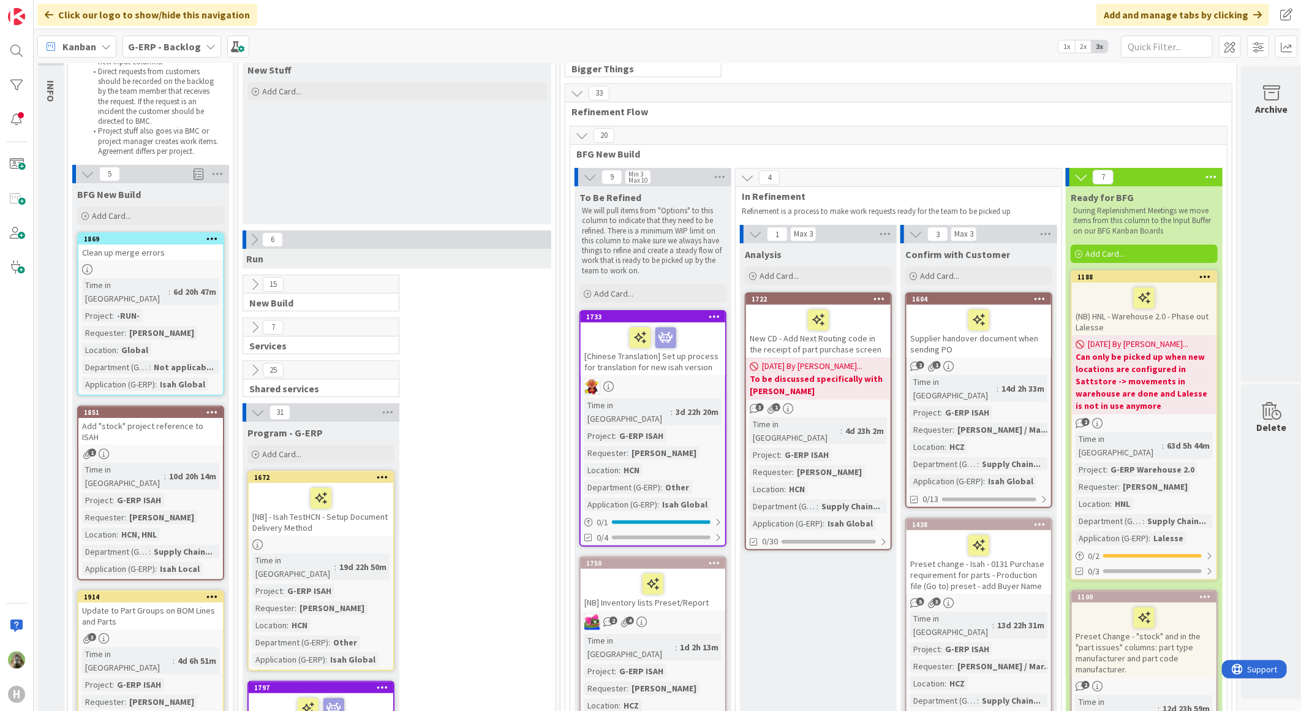
click at [256, 243] on icon at bounding box center [254, 239] width 13 height 13
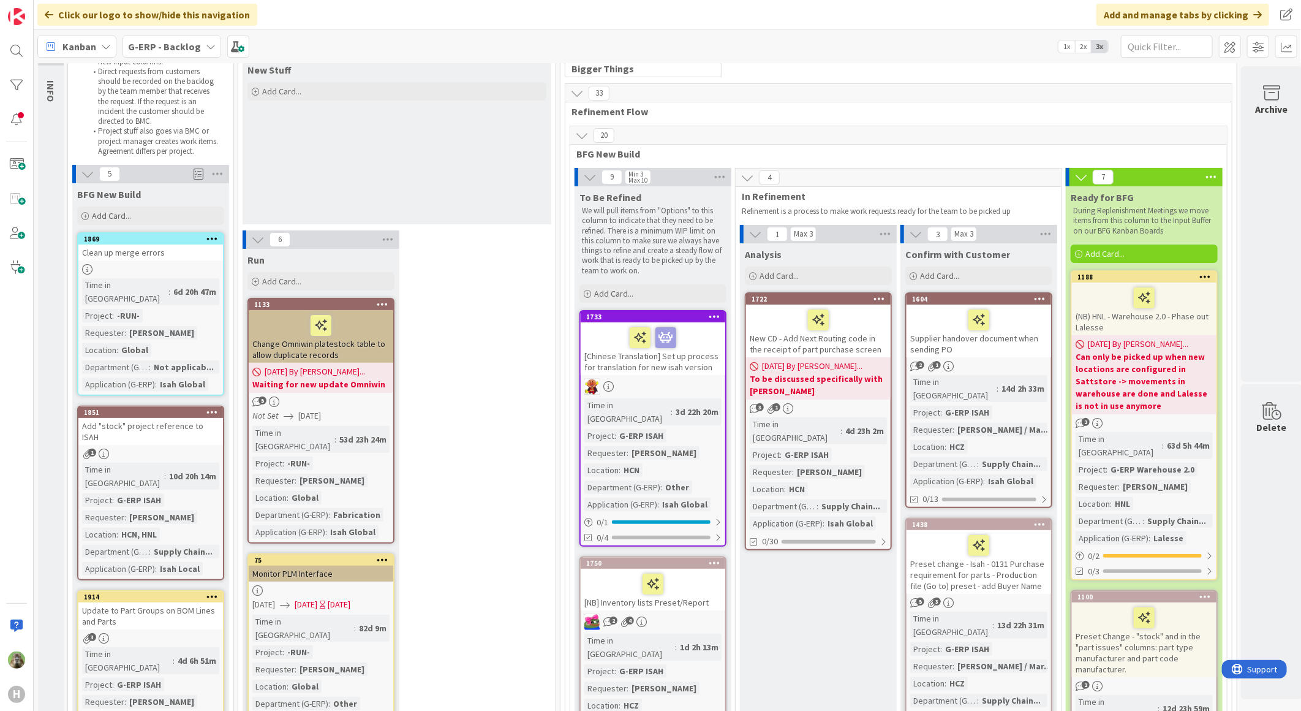
click at [374, 360] on div "Change Omniwin platestock table to allow duplicate records" at bounding box center [321, 336] width 145 height 53
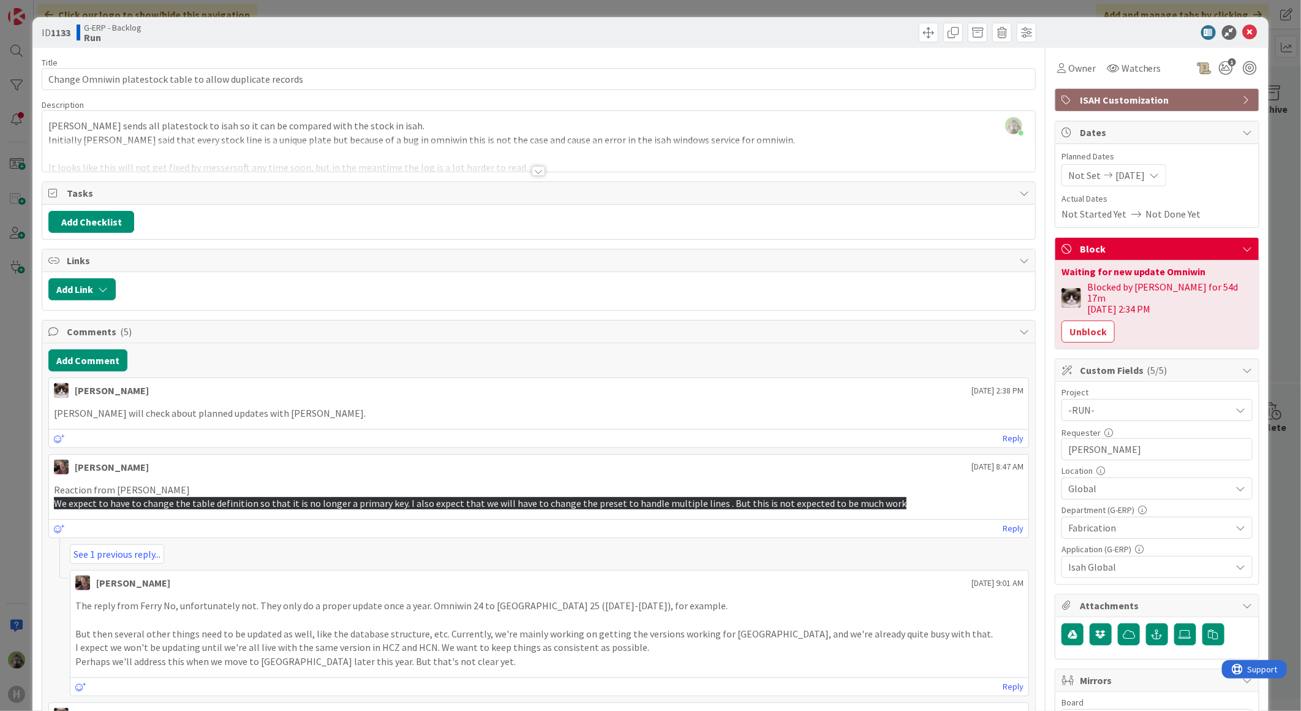
click at [27, 494] on div "ID 1133 G-ERP - Backlog Run Title 58 / 128 Change Omniwin platestock table to a…" at bounding box center [650, 355] width 1301 height 711
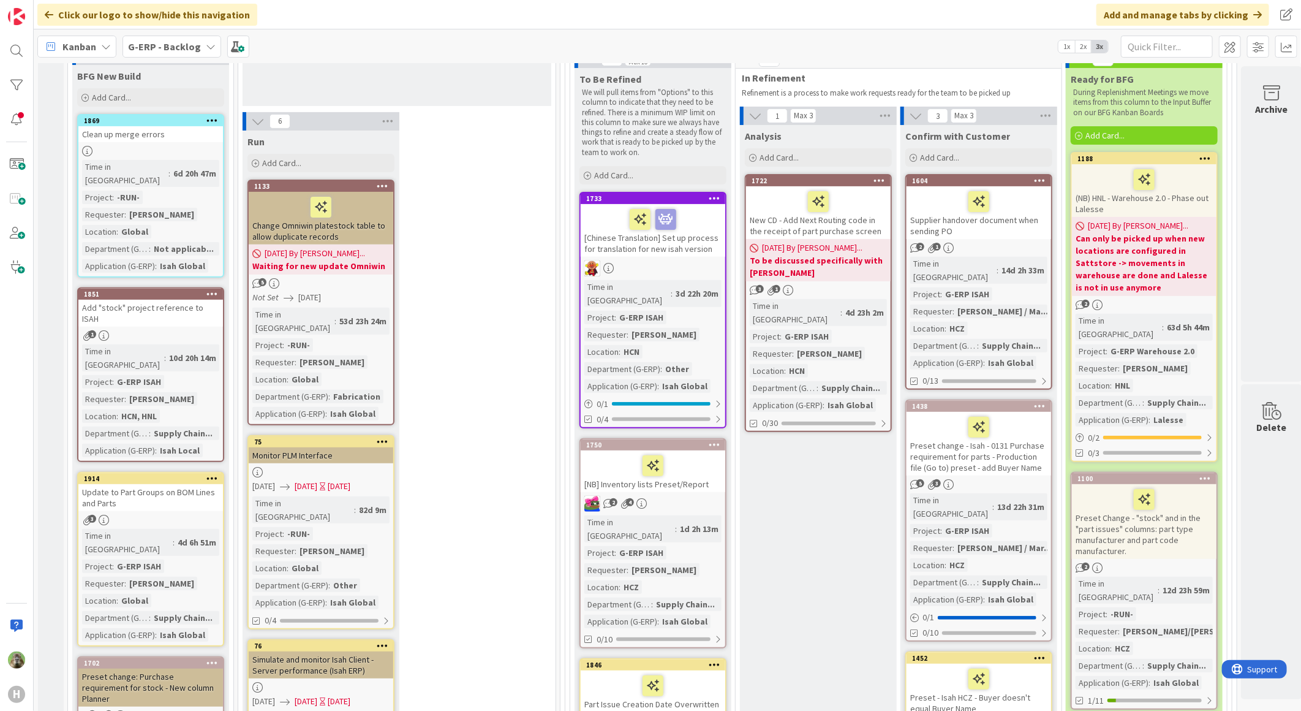
scroll to position [136, 0]
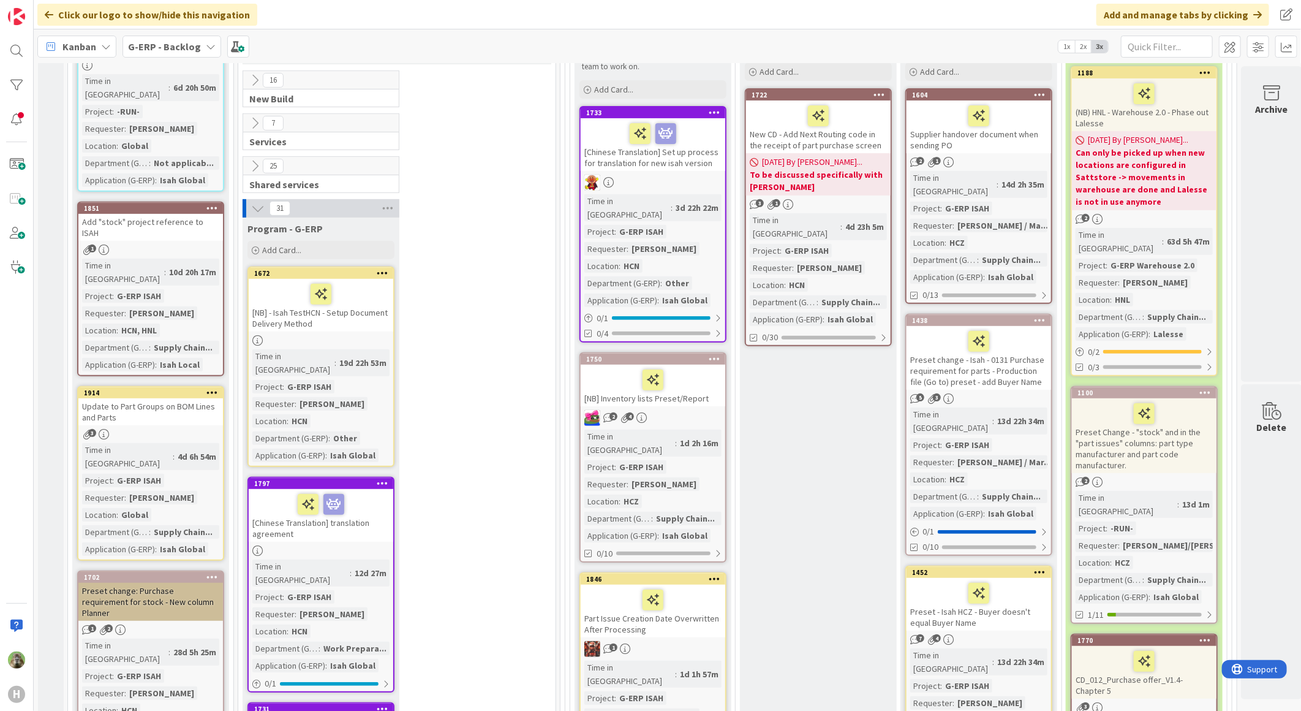
scroll to position [136, 0]
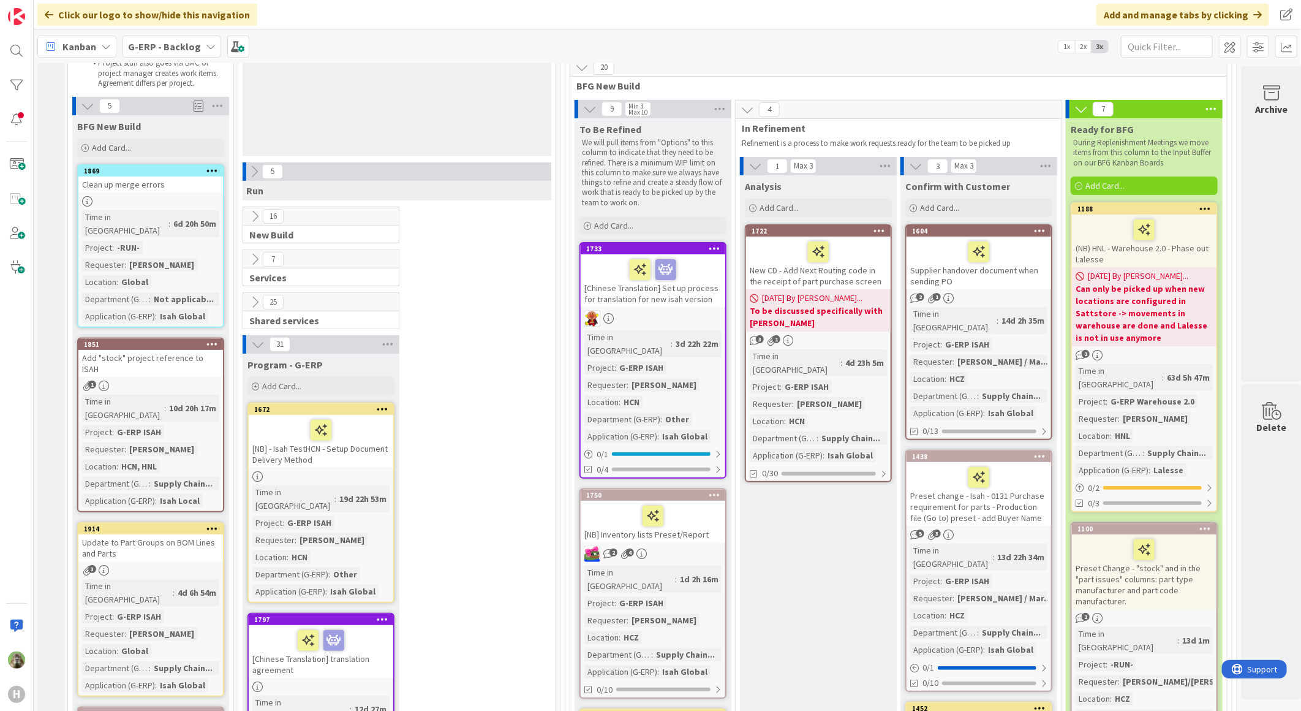
click at [249, 175] on icon at bounding box center [254, 171] width 13 height 13
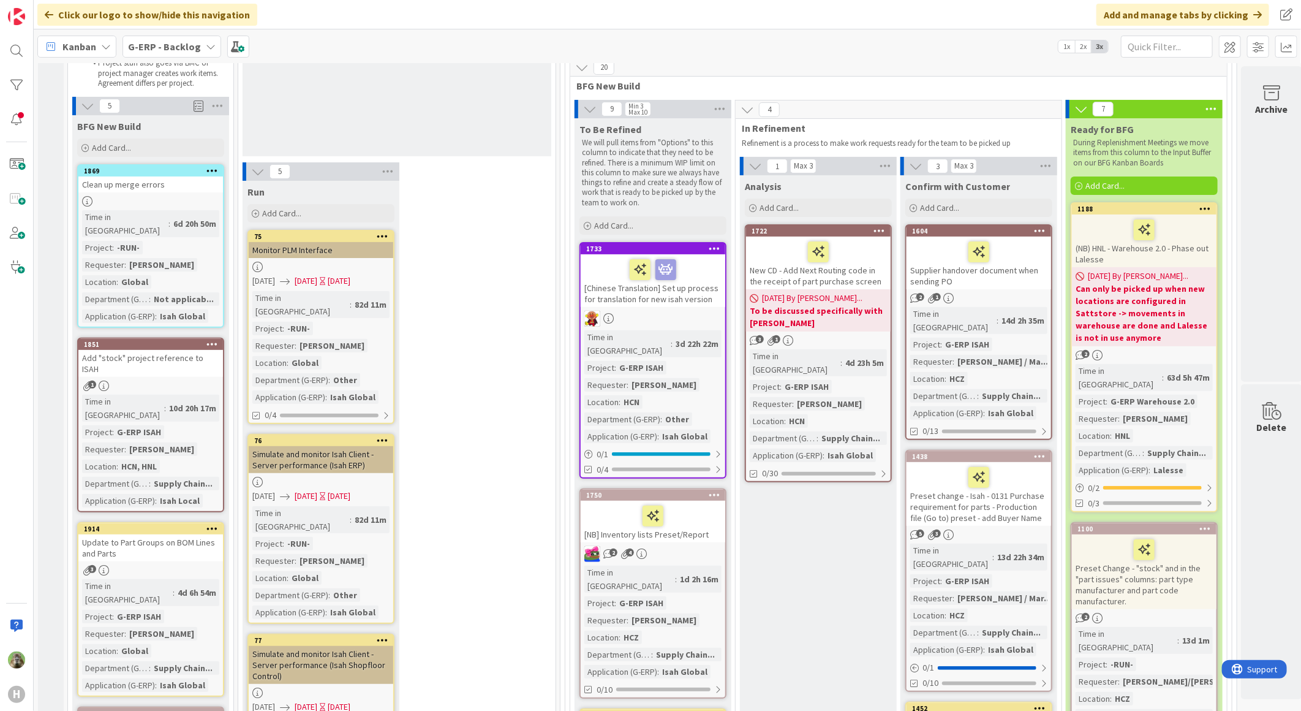
click at [328, 259] on link "75 Monitor PLM Interface [DATE] [DATE] [DATE] Time in [GEOGRAPHIC_DATA] : 82d 1…" at bounding box center [321, 327] width 147 height 194
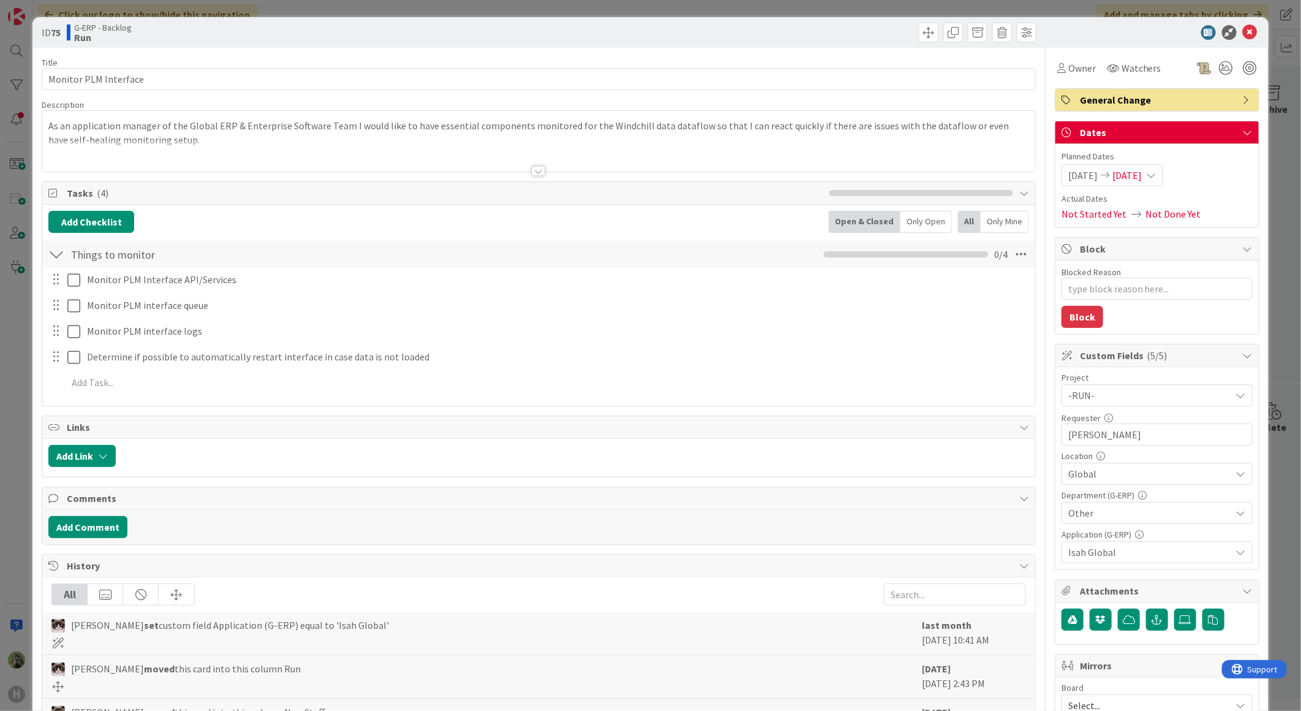
type textarea "x"
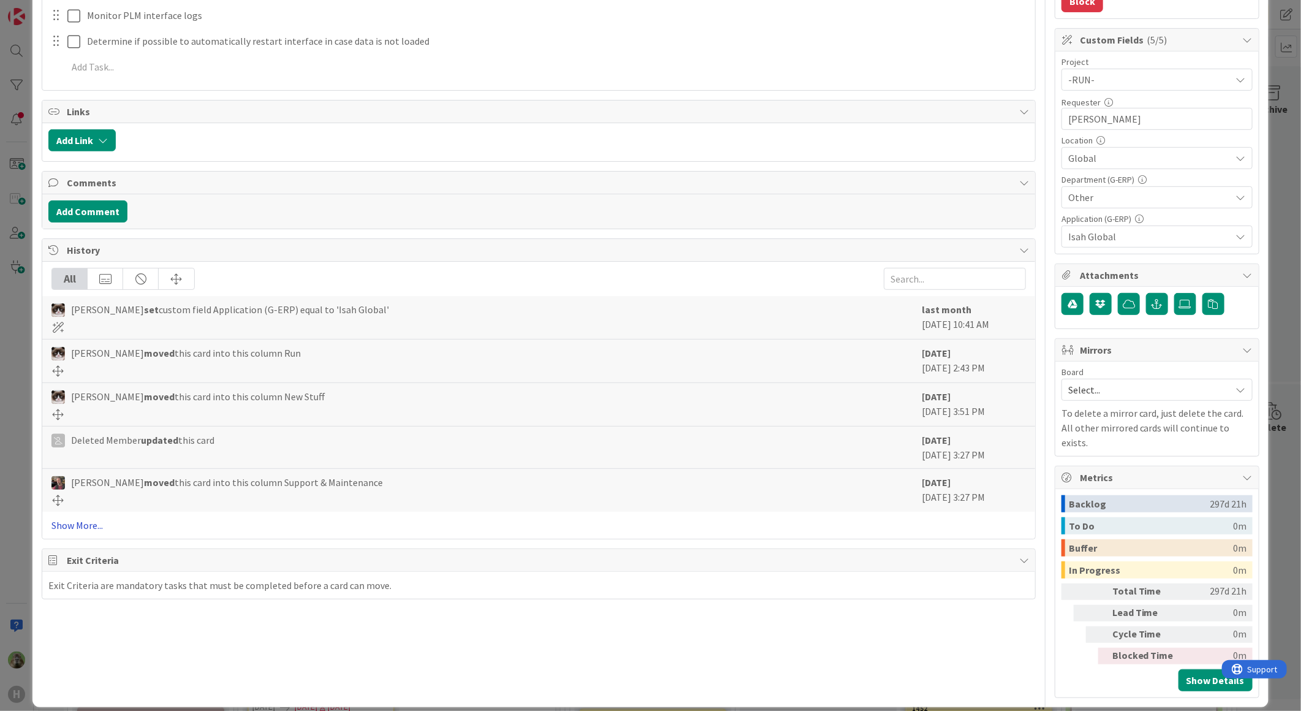
click at [89, 532] on link "Show More..." at bounding box center [538, 525] width 975 height 15
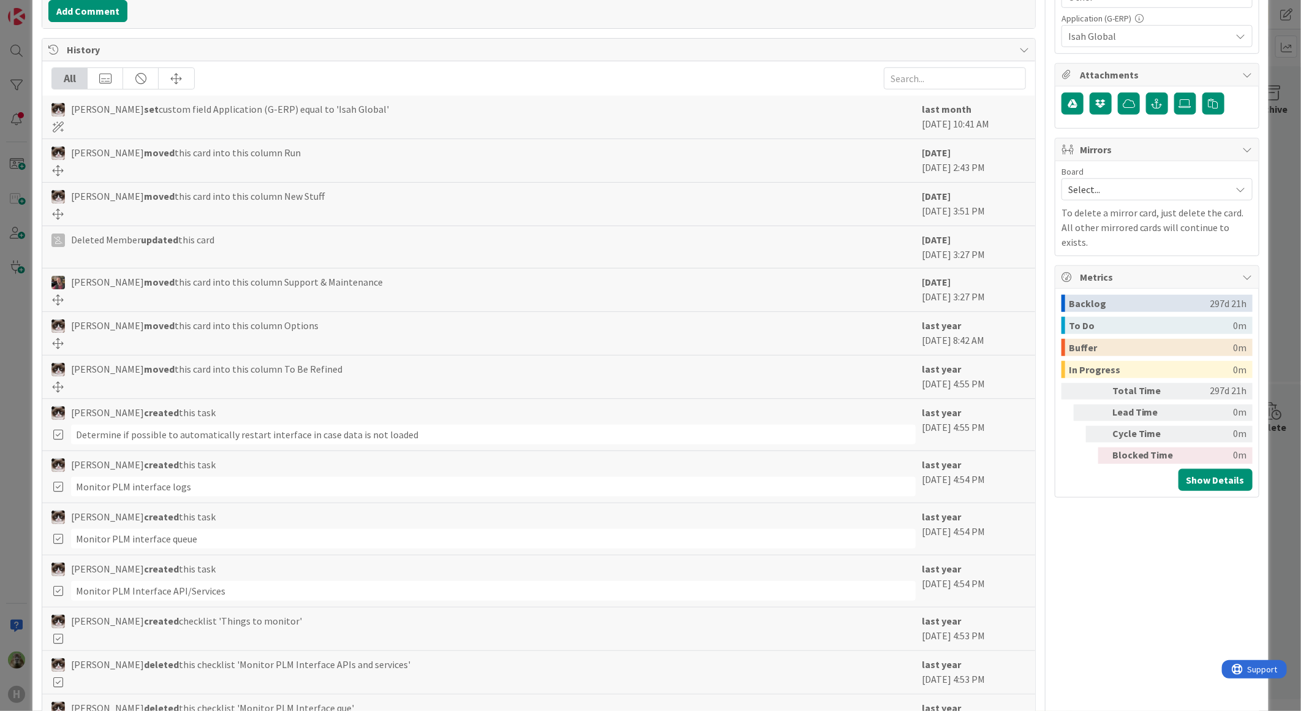
scroll to position [0, 0]
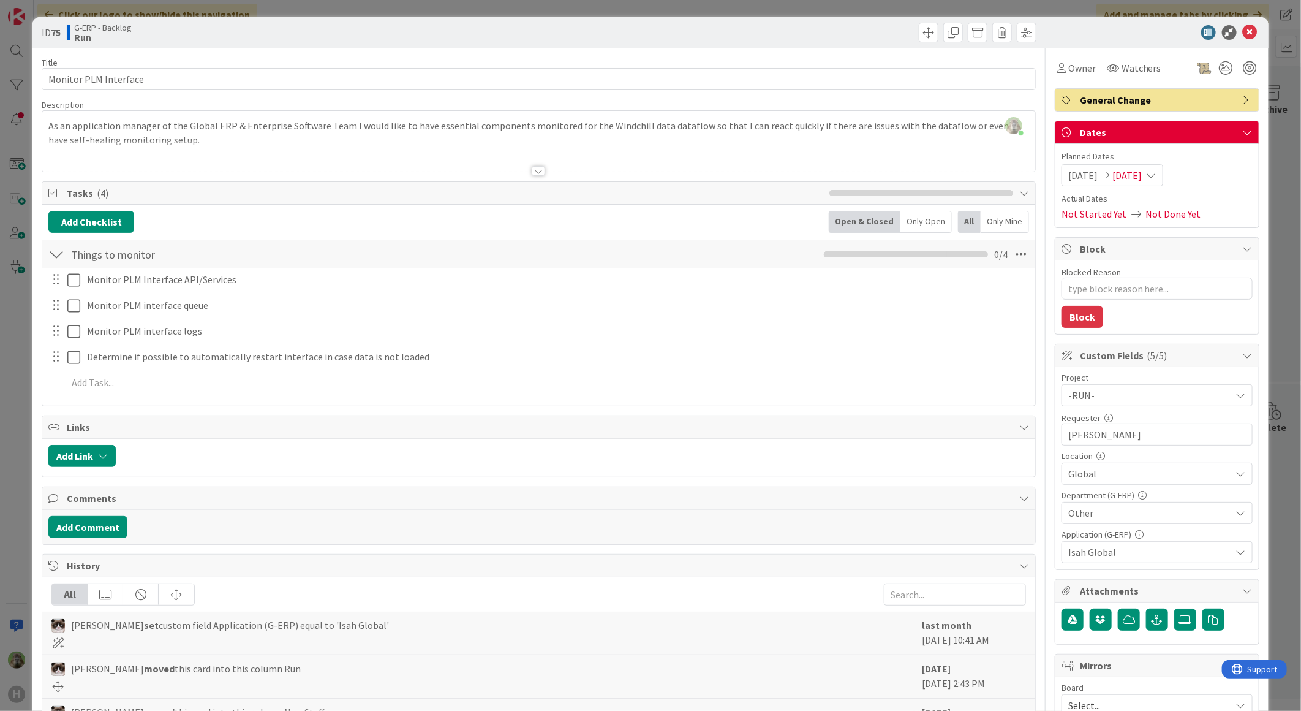
click at [21, 422] on div "ID 75 G-ERP - Backlog Run Title 21 / 128 Monitor PLM Interface Description [PER…" at bounding box center [650, 355] width 1301 height 711
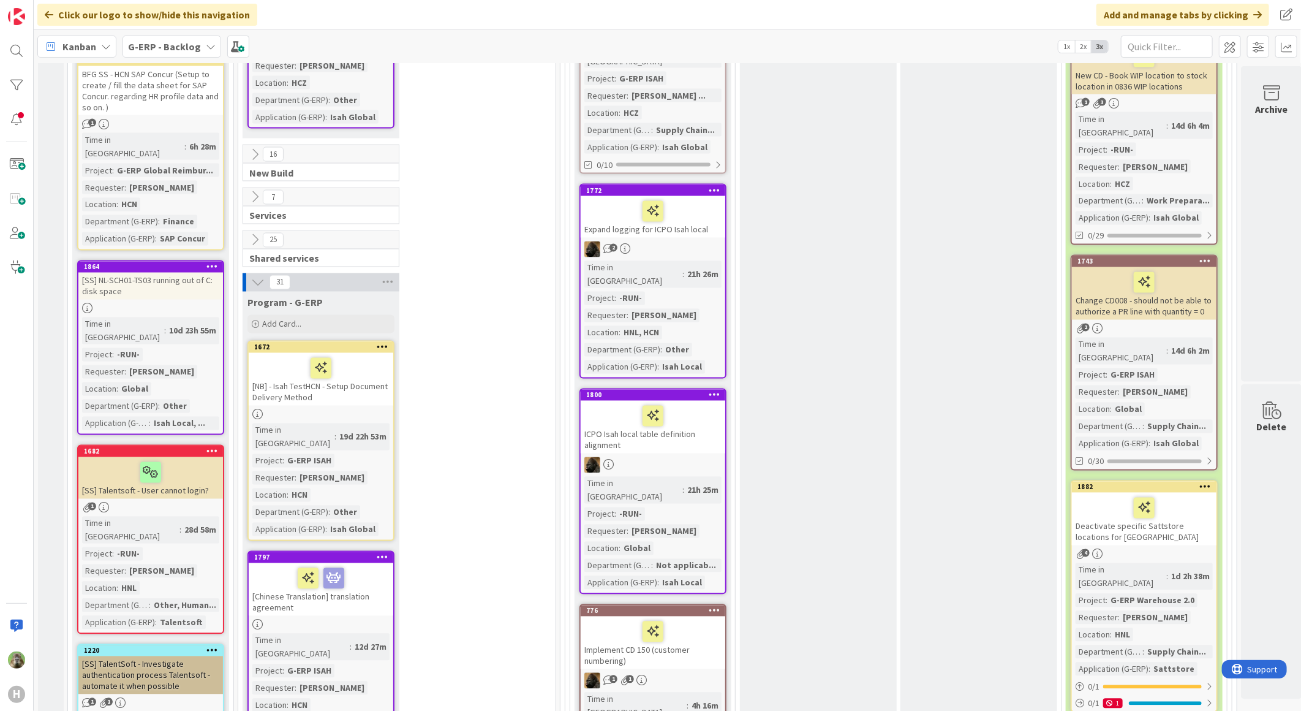
scroll to position [1157, 0]
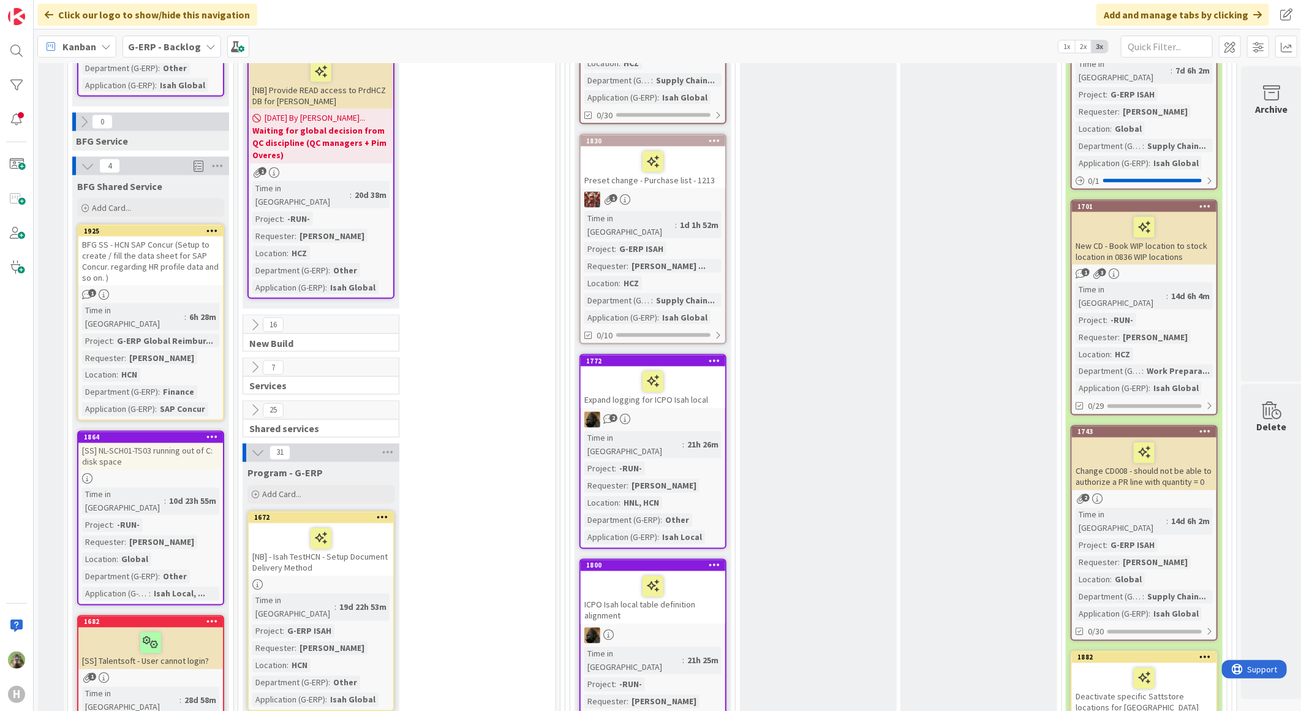
click at [254, 318] on icon at bounding box center [254, 324] width 13 height 13
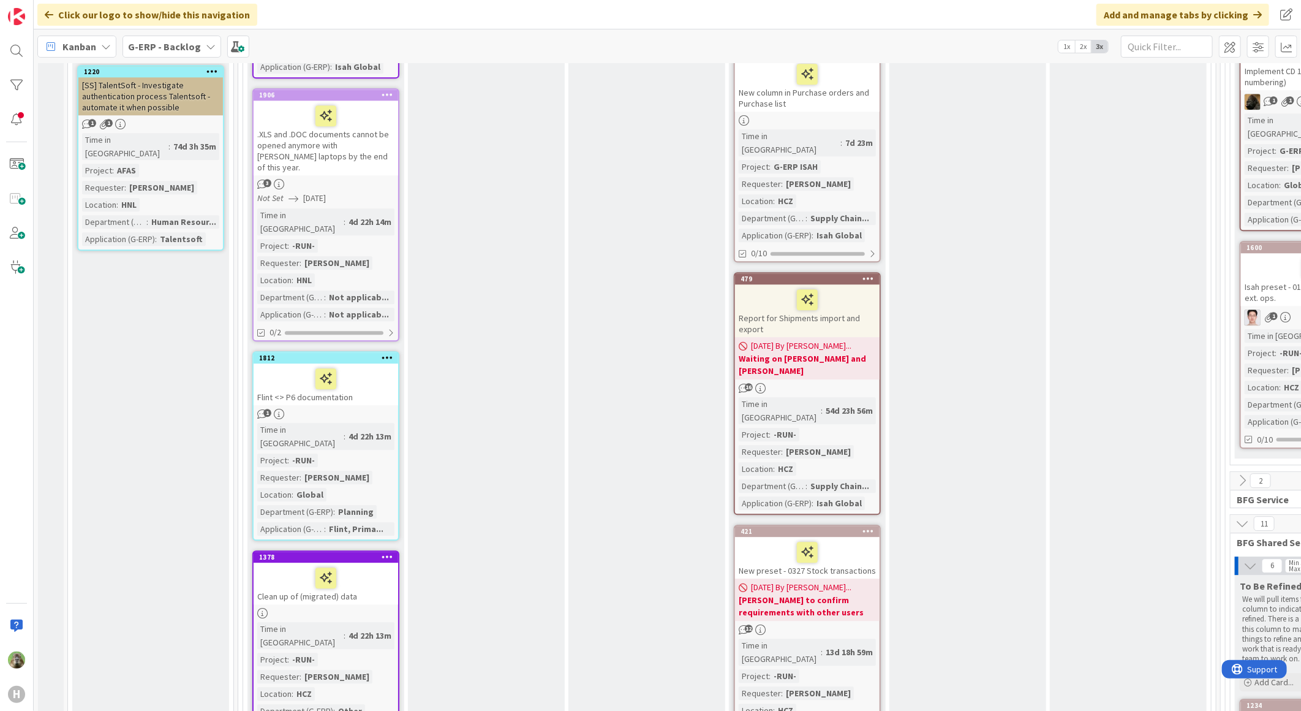
scroll to position [1769, 0]
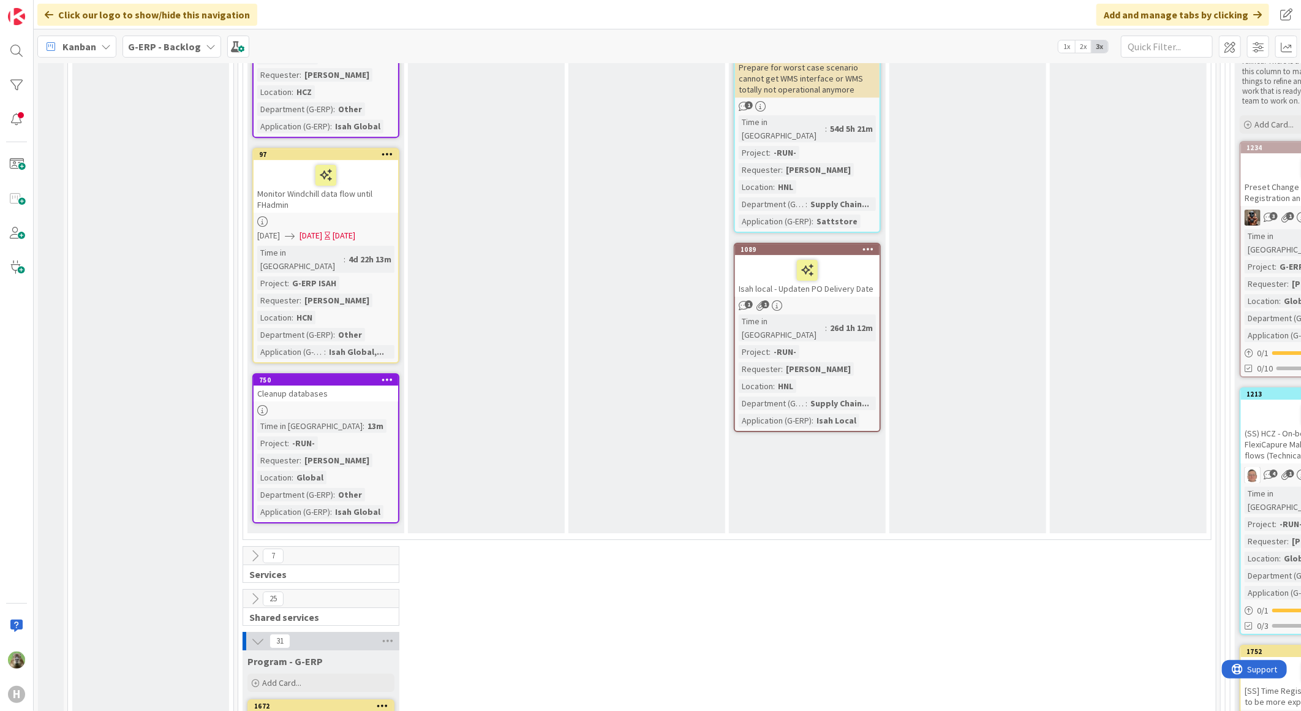
scroll to position [2519, 0]
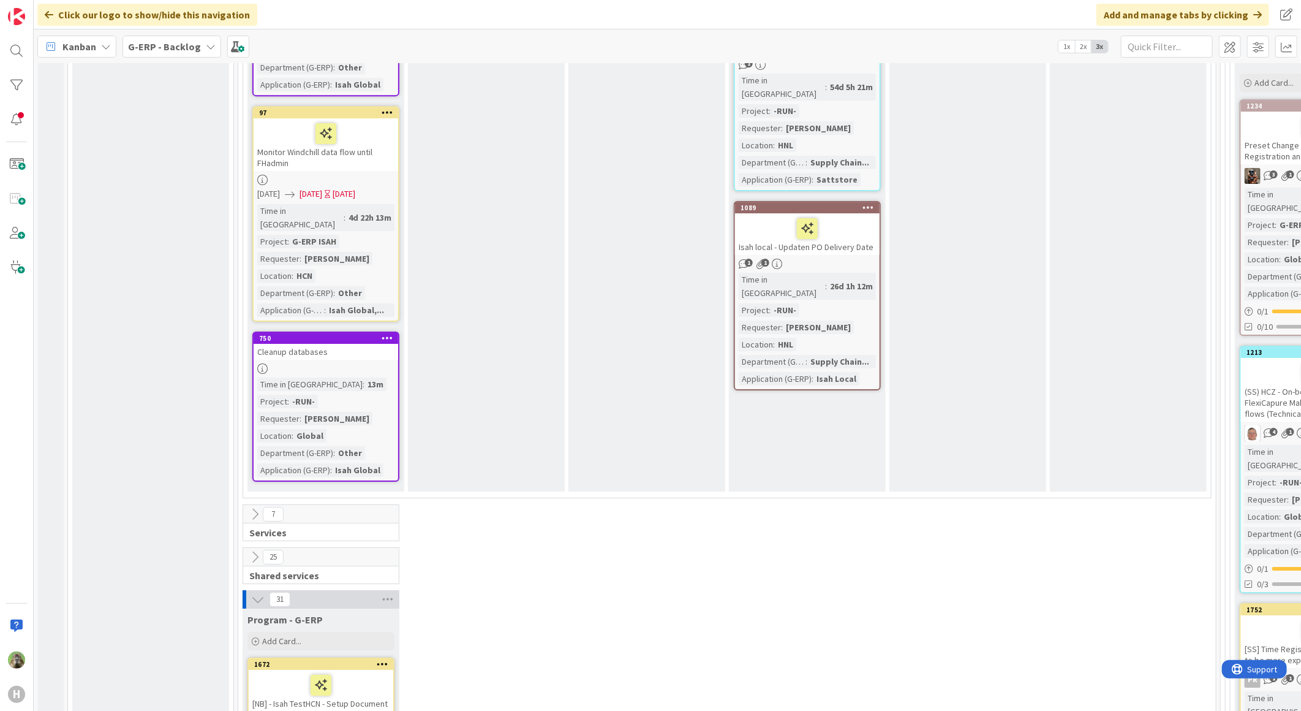
click at [257, 550] on icon at bounding box center [254, 556] width 13 height 13
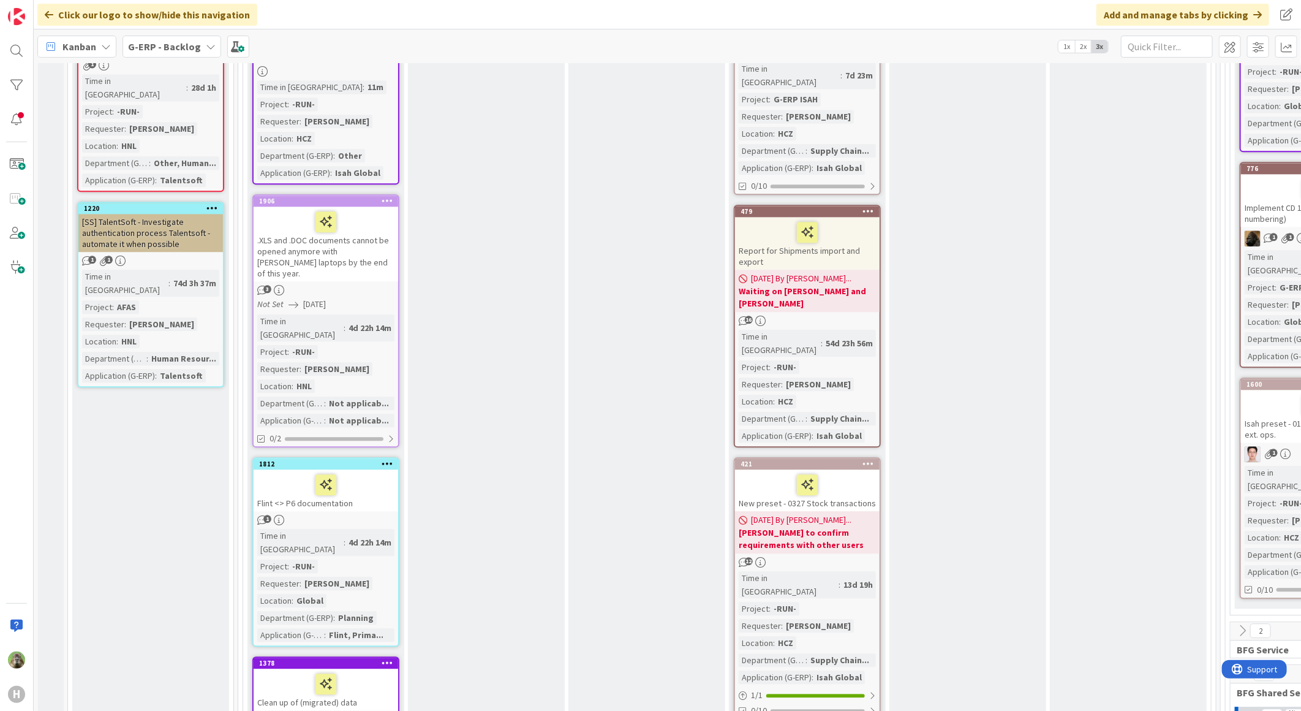
scroll to position [1565, 0]
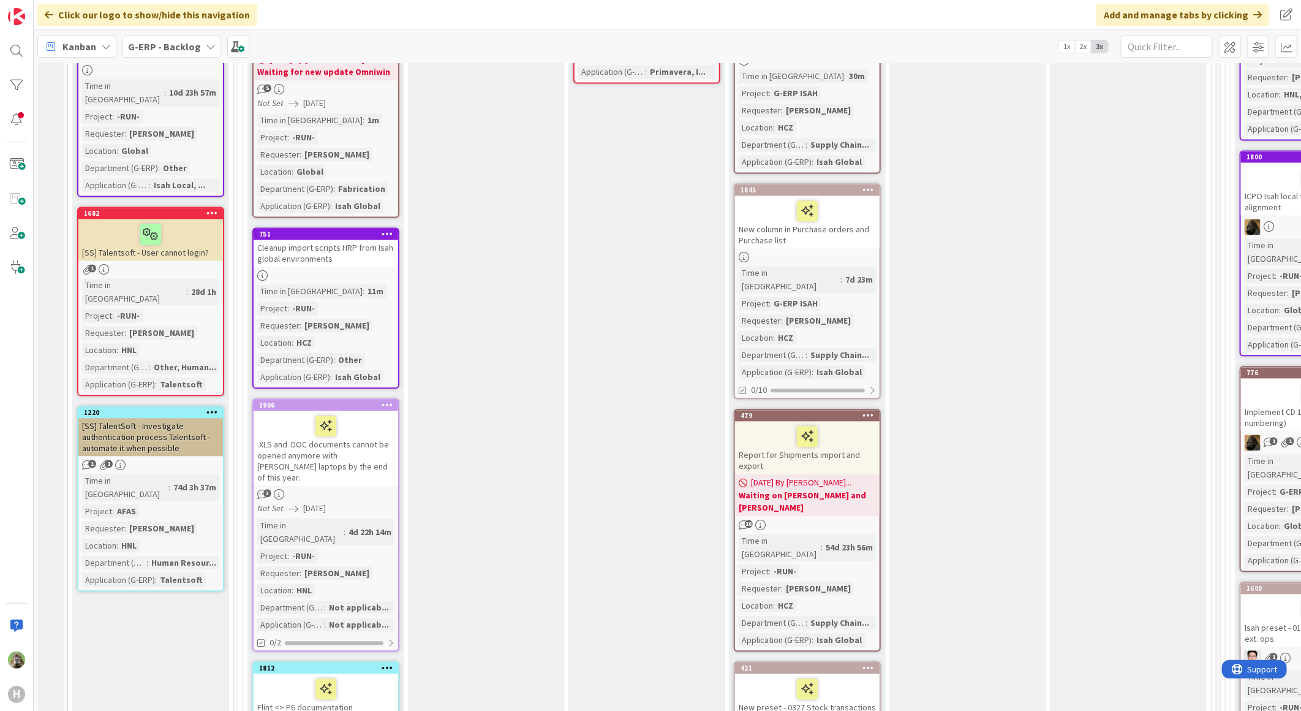
click at [338, 411] on div ".XLS and .DOC documents cannot be opened anymore with [PERSON_NAME] laptops by …" at bounding box center [326, 448] width 145 height 75
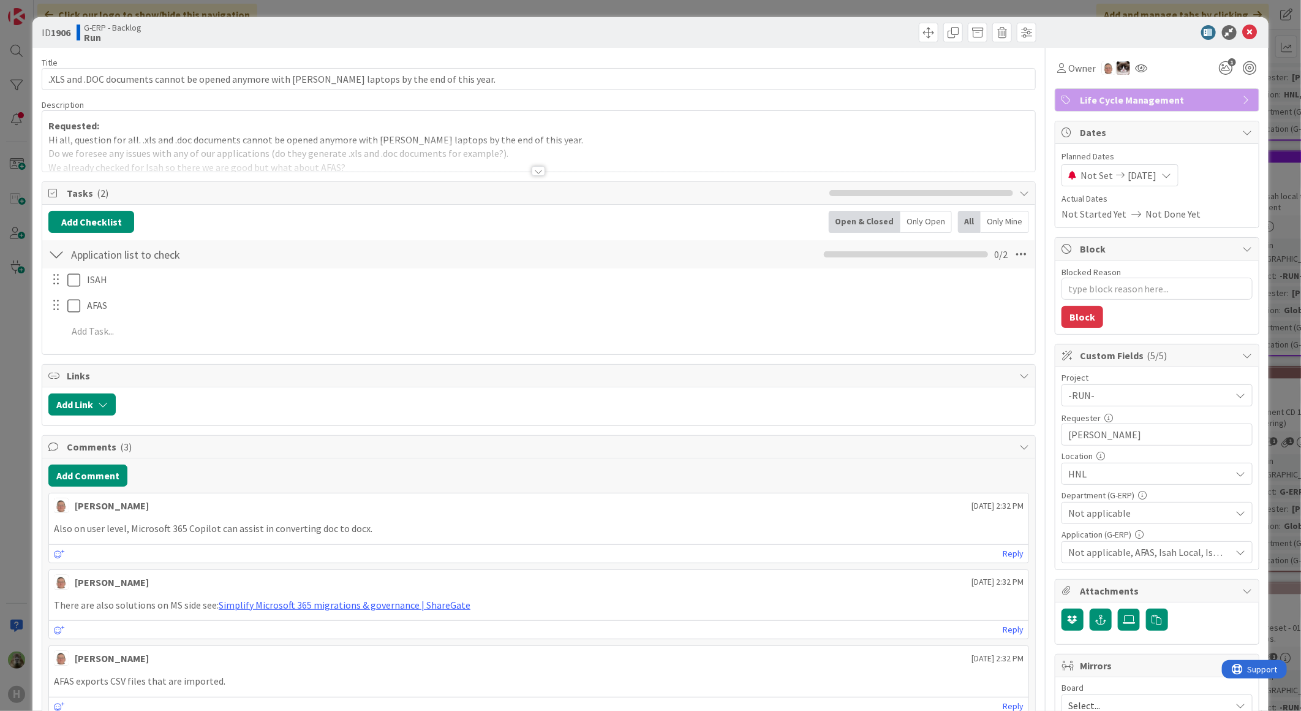
type textarea "x"
click at [20, 456] on div "ID 1906 G-ERP - Backlog Run Title 95 / 128 .XLS and .DOC documents cannot be op…" at bounding box center [650, 355] width 1301 height 711
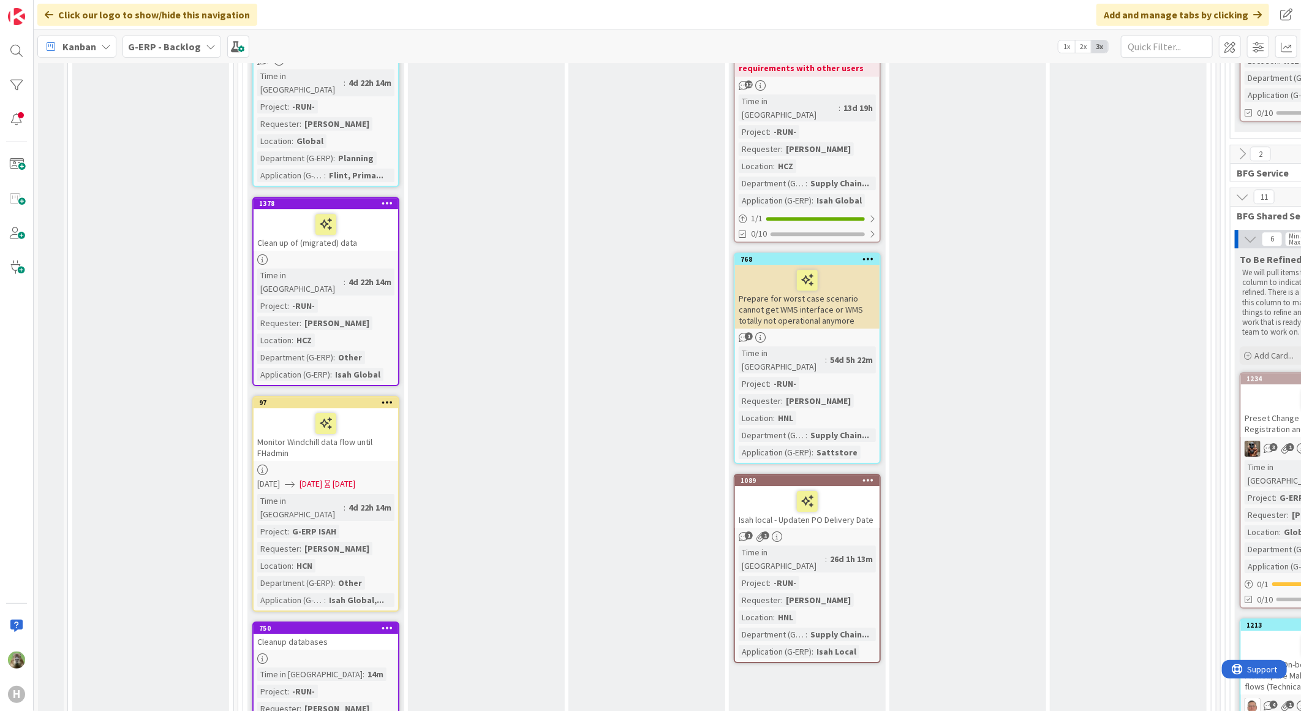
scroll to position [2655, 0]
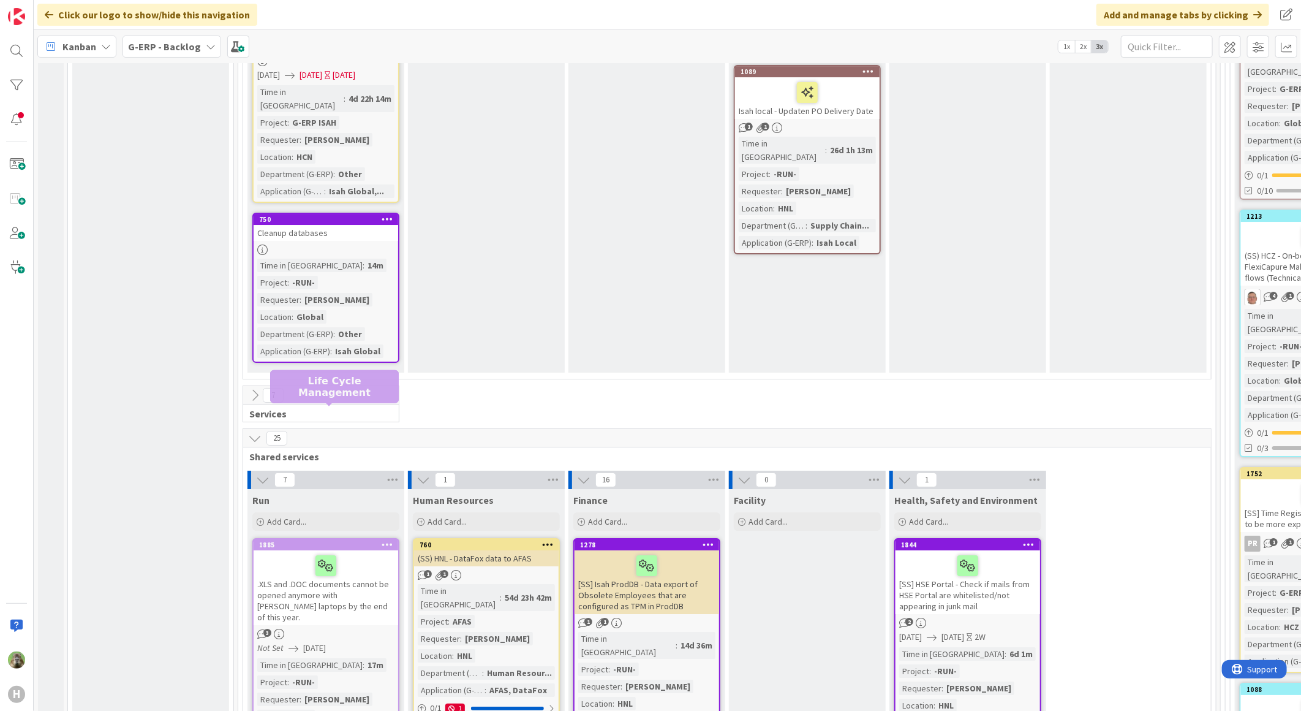
click at [359, 540] on div "1885" at bounding box center [328, 544] width 139 height 9
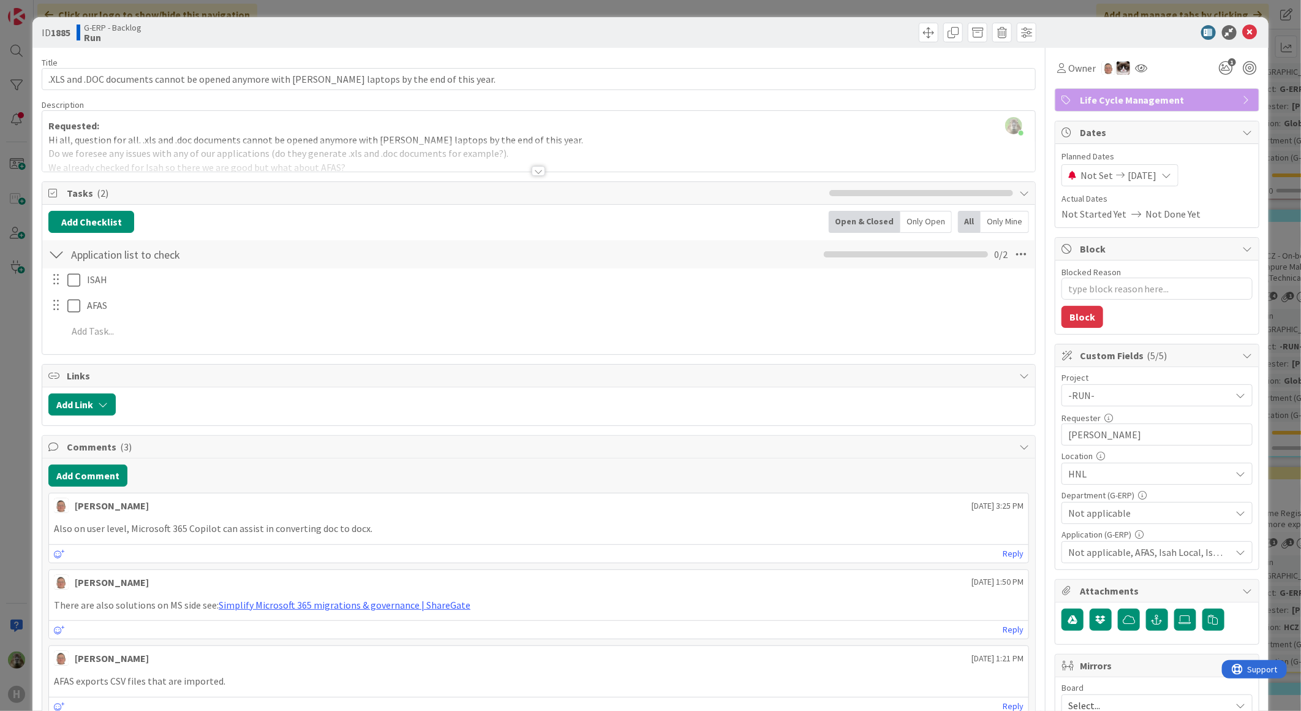
click at [9, 396] on div "ID 1885 G-ERP - Backlog Run Title 94 / 128 .XLS and .DOC documents cannot be op…" at bounding box center [650, 355] width 1301 height 711
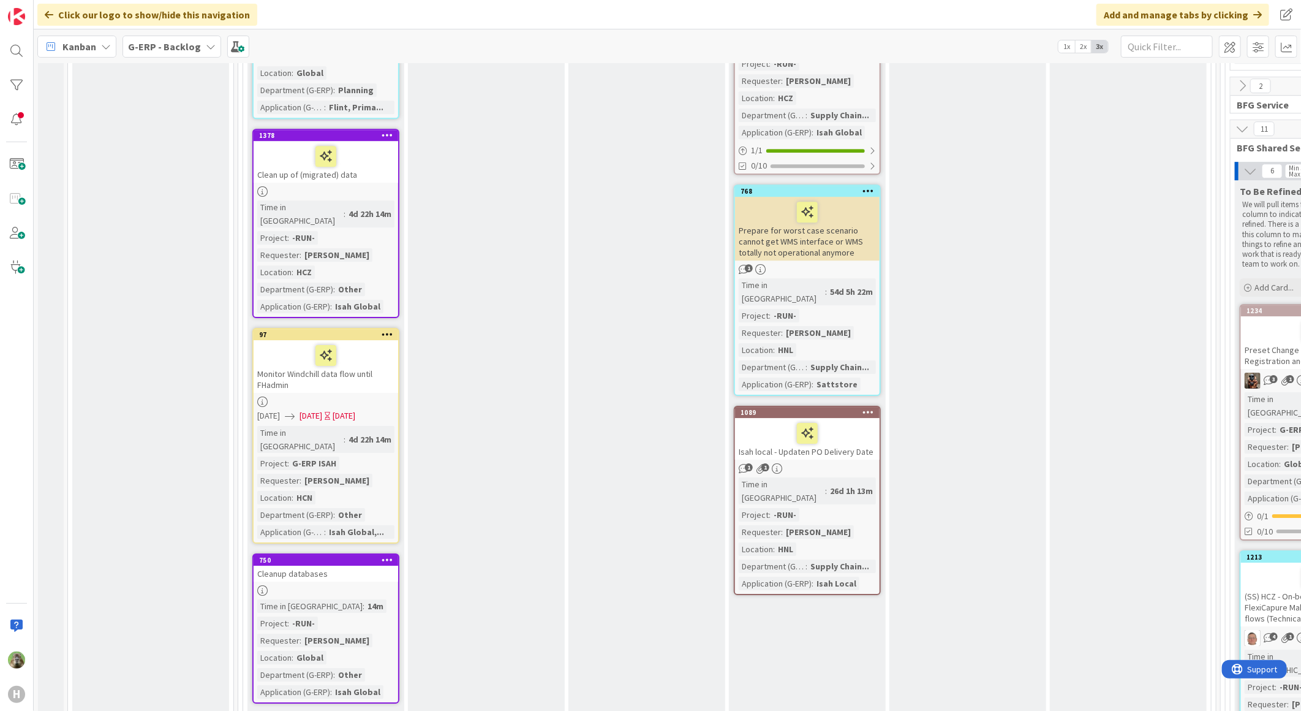
scroll to position [2723, 0]
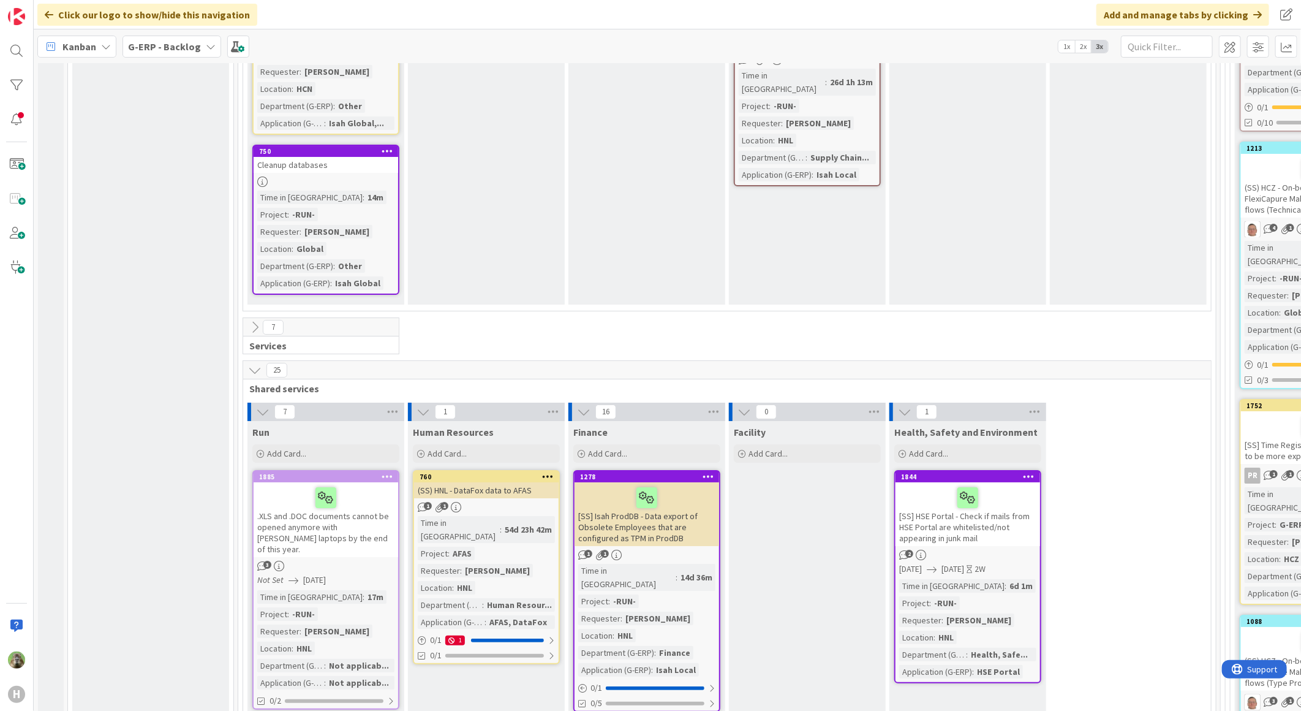
click at [297, 482] on div ".XLS and .DOC documents cannot be opened anymore with [PERSON_NAME] laptops by …" at bounding box center [326, 519] width 145 height 75
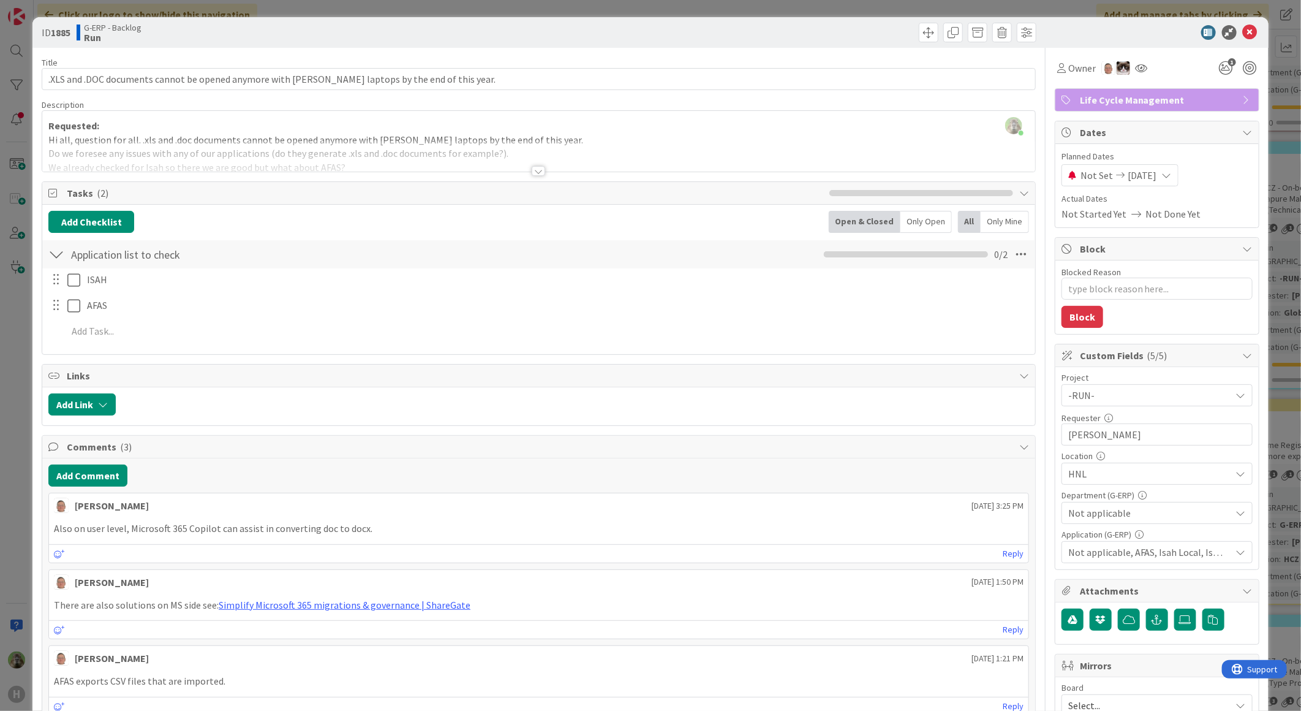
click at [376, 143] on div at bounding box center [538, 155] width 993 height 31
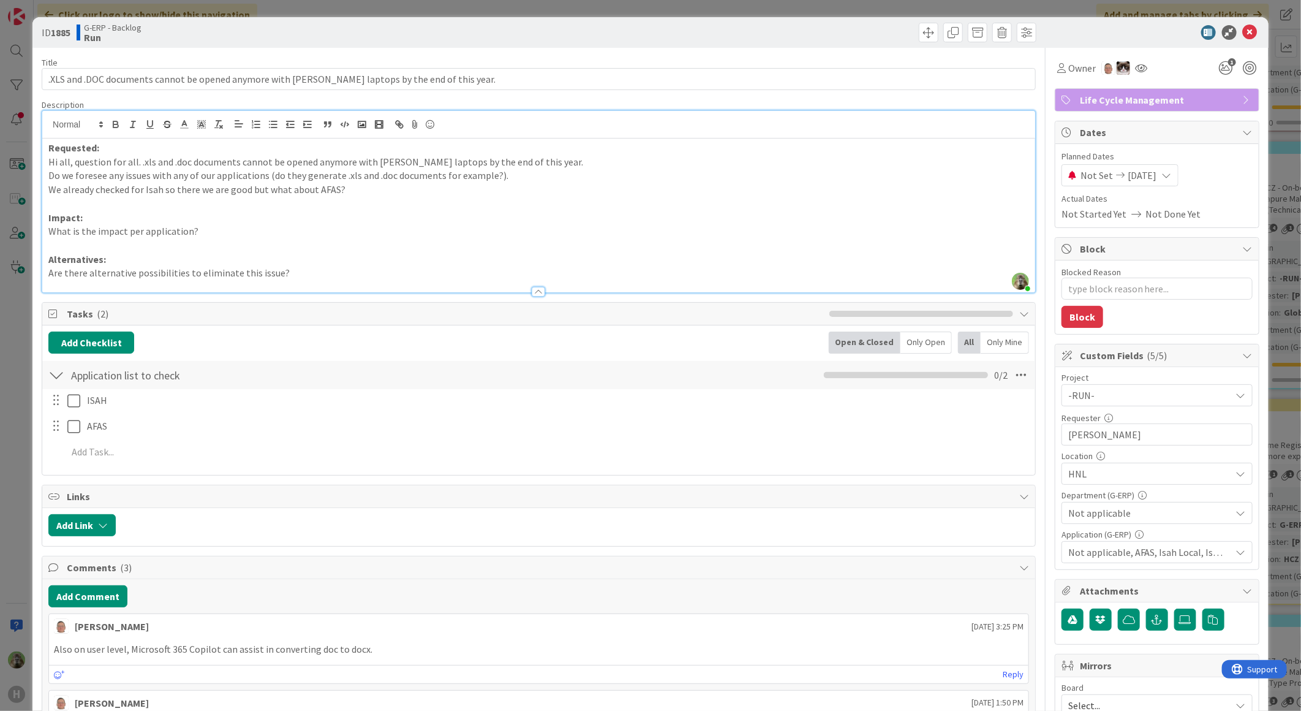
click at [17, 429] on div "ID 1885 G-ERP - Backlog Run Title 94 / 128 .XLS and .DOC documents cannot be op…" at bounding box center [650, 355] width 1301 height 711
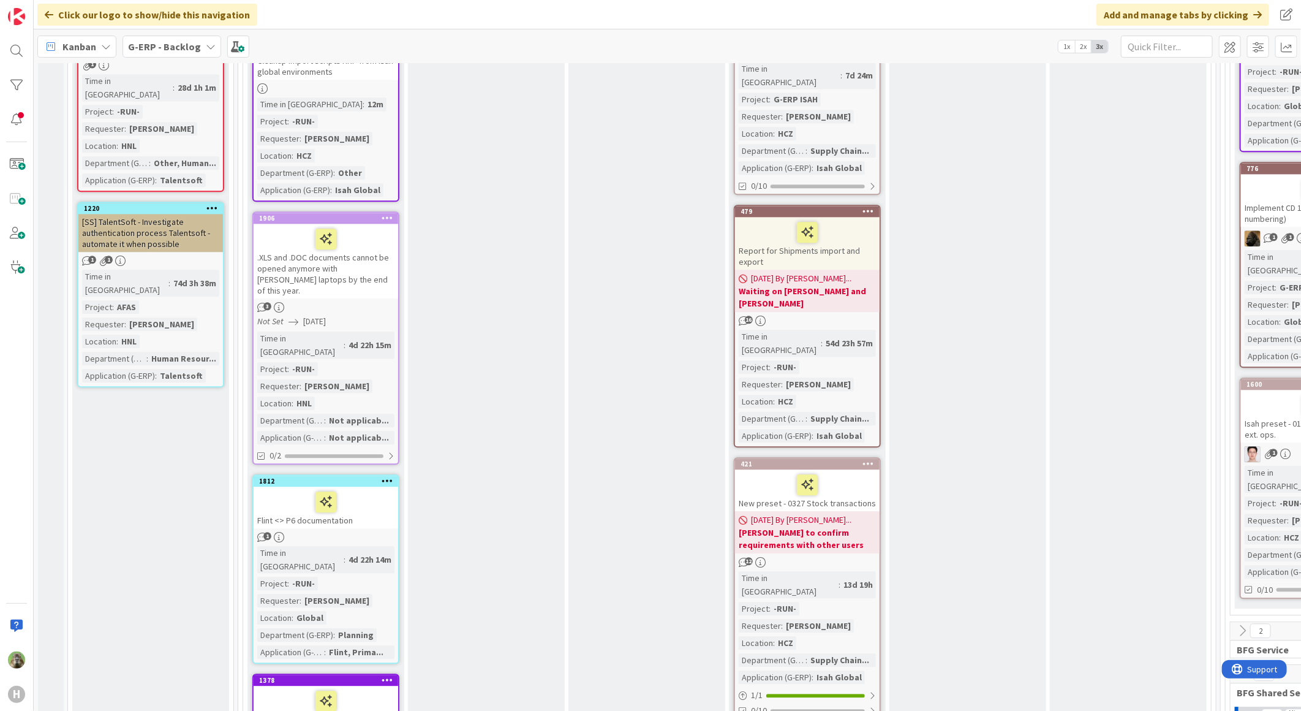
click at [369, 224] on div ".XLS and .DOC documents cannot be opened anymore with [PERSON_NAME] laptops by …" at bounding box center [326, 261] width 145 height 75
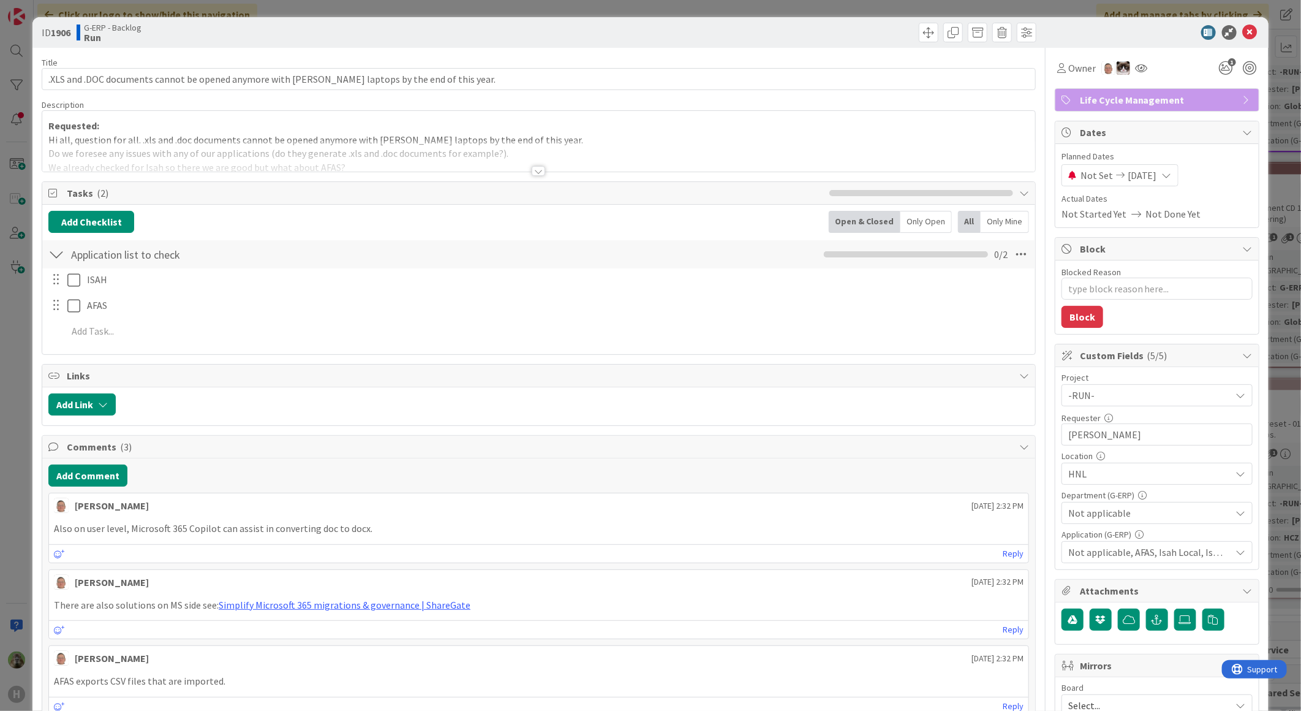
click at [439, 124] on div "Requested: Hi all, question for all. .xls and .doc documents cannot be opened a…" at bounding box center [538, 141] width 993 height 61
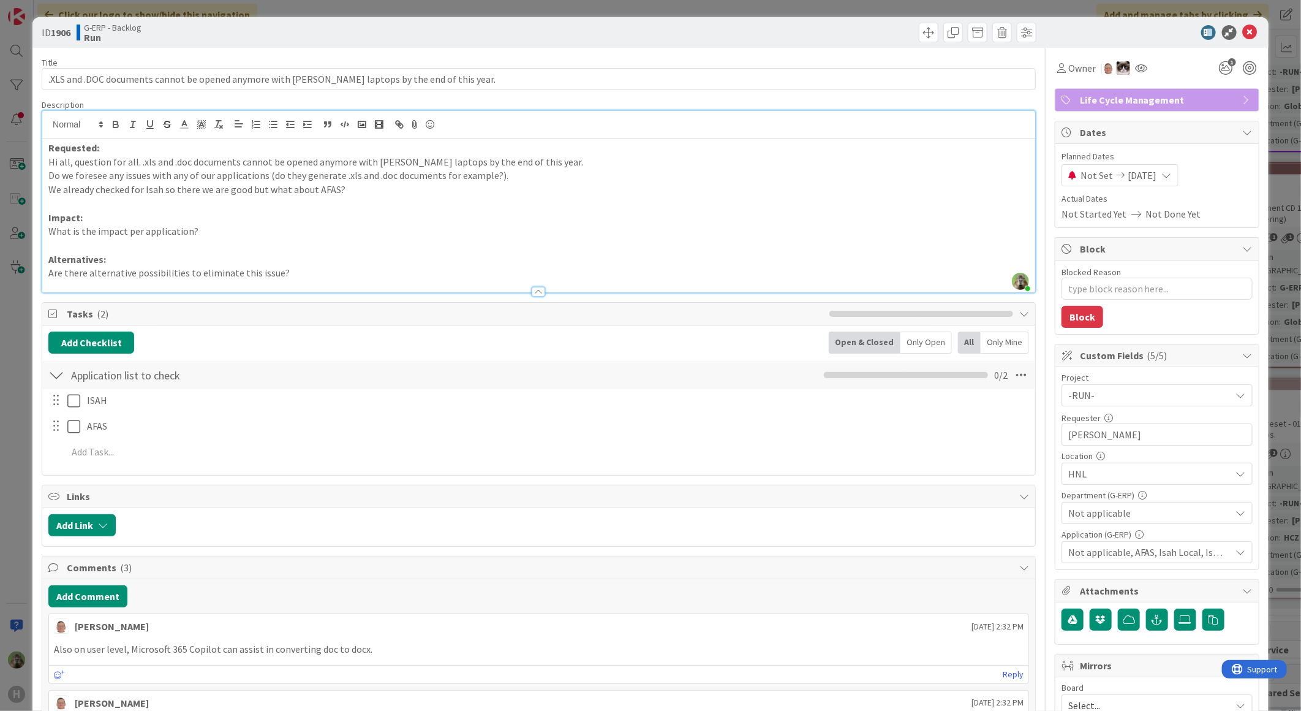
click at [31, 393] on div "ID 1906 G-ERP - Backlog Run Title 95 / 128 .XLS and .DOC documents cannot be op…" at bounding box center [650, 355] width 1301 height 711
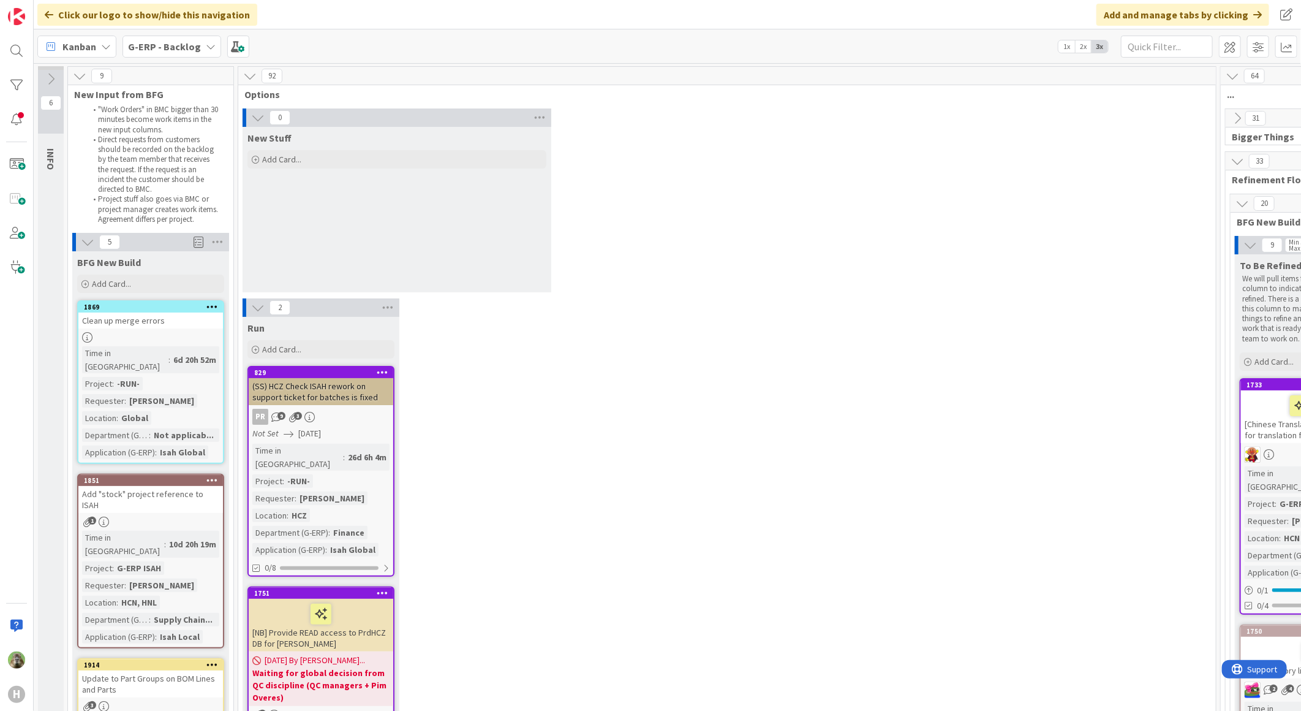
click at [353, 388] on div "(SS) HCZ Check ISAH rework on support ticket for batches is fixed" at bounding box center [321, 391] width 145 height 27
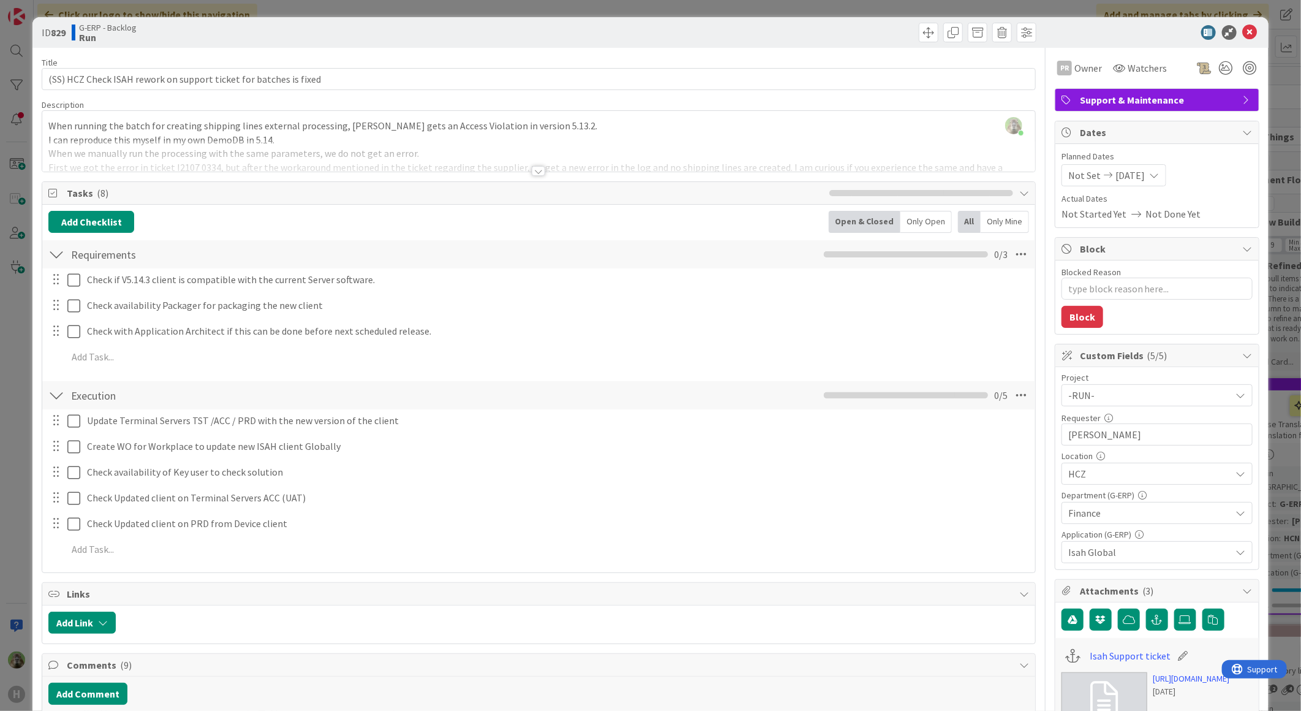
click at [425, 148] on div at bounding box center [538, 155] width 993 height 31
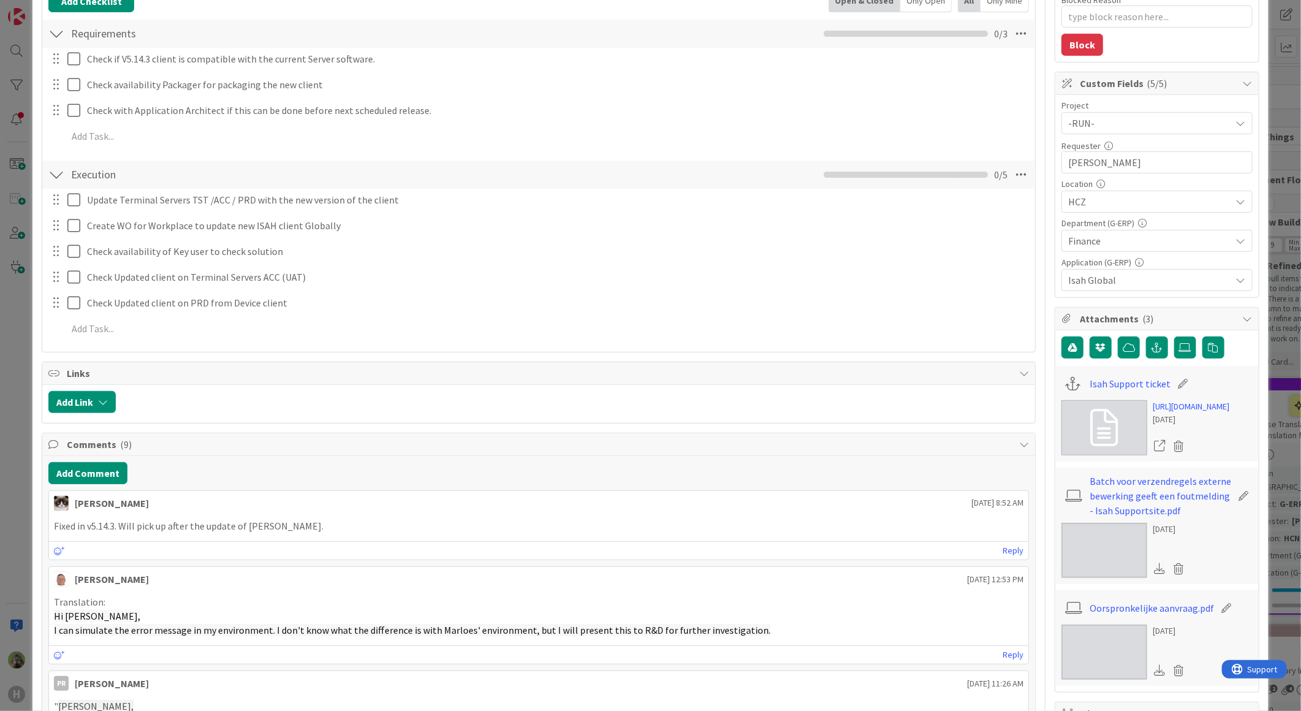
scroll to position [476, 0]
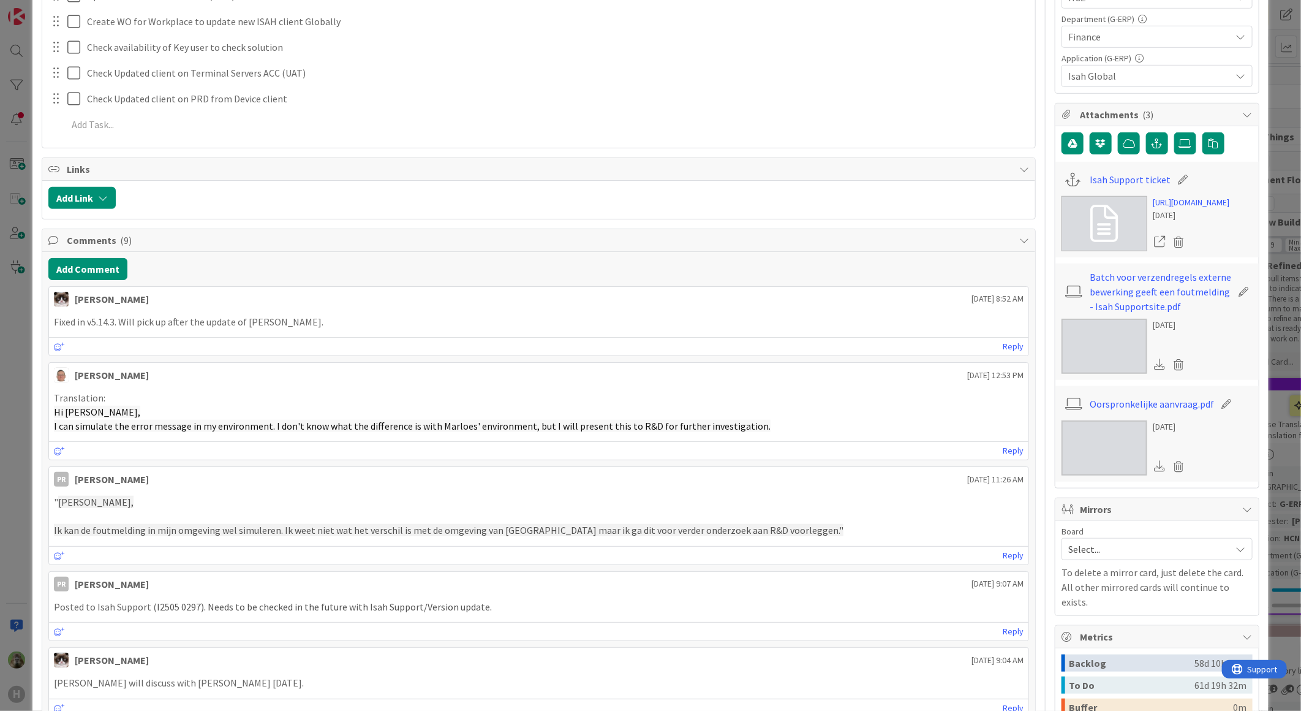
type textarea "x"
click at [21, 356] on div "ID 829 G-ERP - Backlog Run Title 65 / 128 (SS) HCZ Check ISAH rework on support…" at bounding box center [650, 355] width 1301 height 711
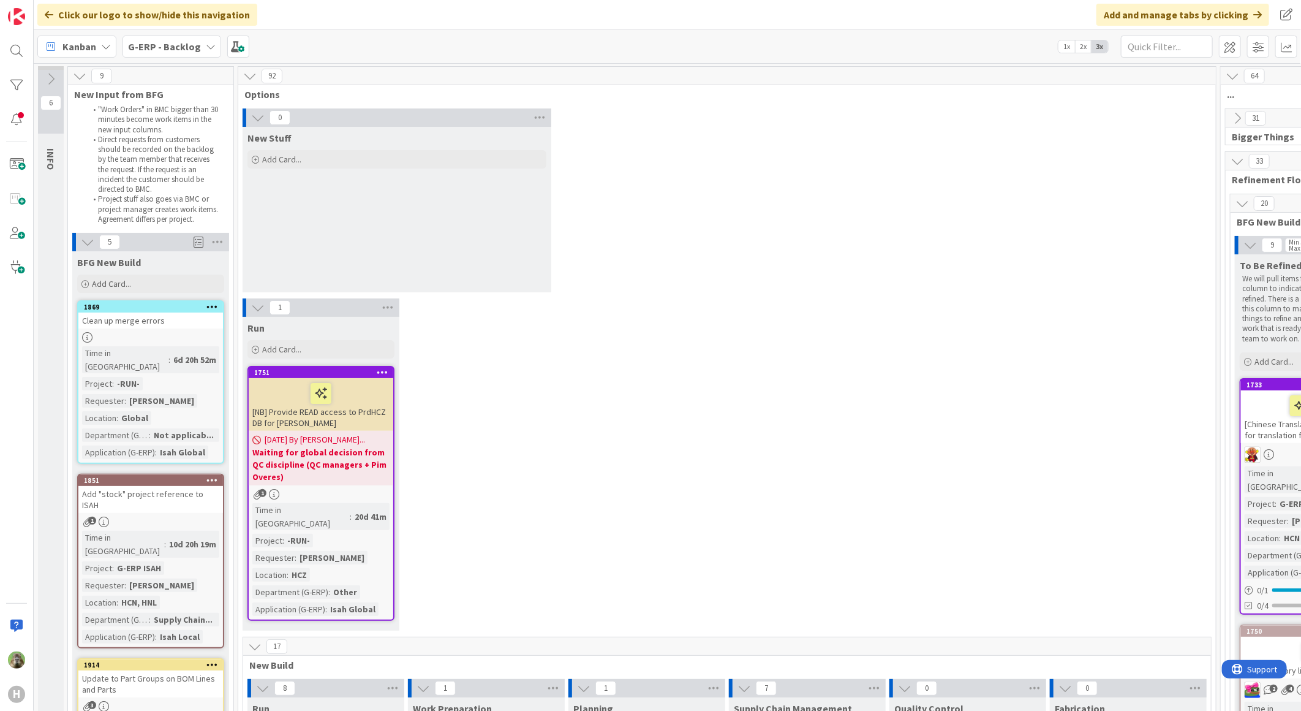
click at [379, 411] on div "[NB] Provide READ access to PrdHCZ DB for Leo" at bounding box center [321, 404] width 145 height 53
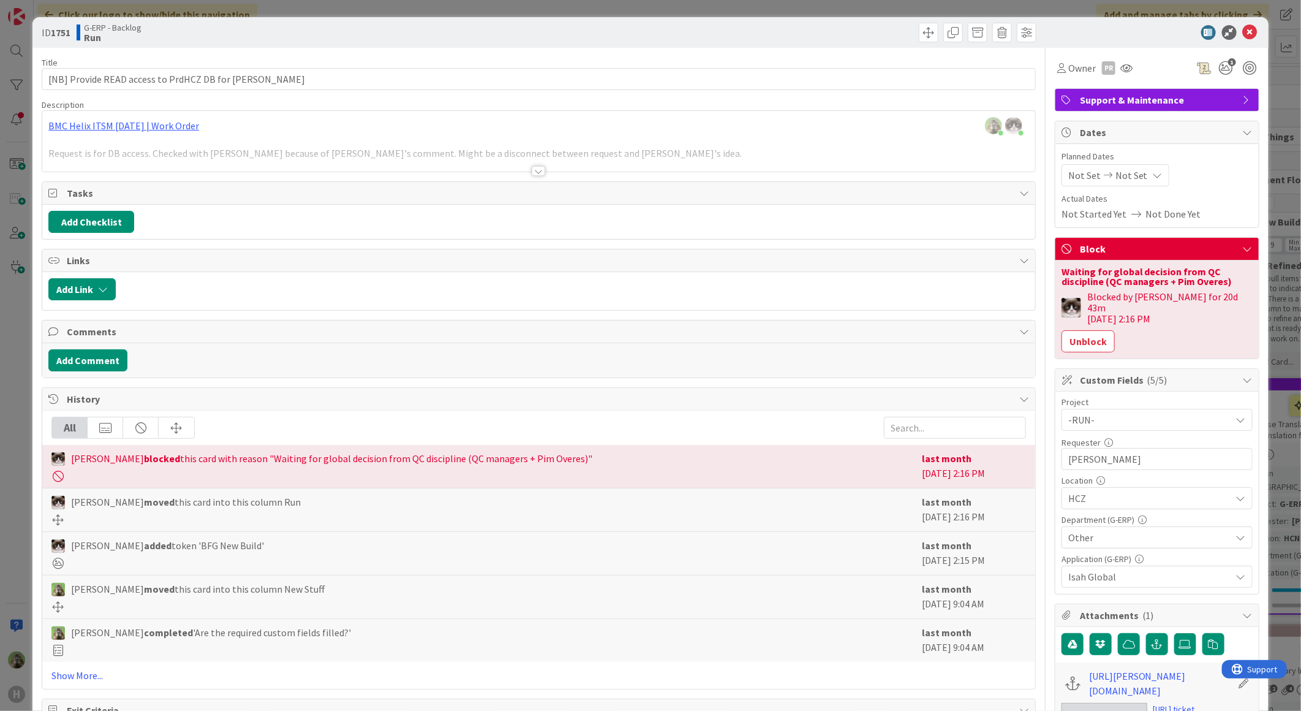
click at [333, 131] on div "Timothy Tjia just joined Kevin van Dijk just joined BMC Helix ITSM 23.3.02 | Wo…" at bounding box center [538, 141] width 993 height 61
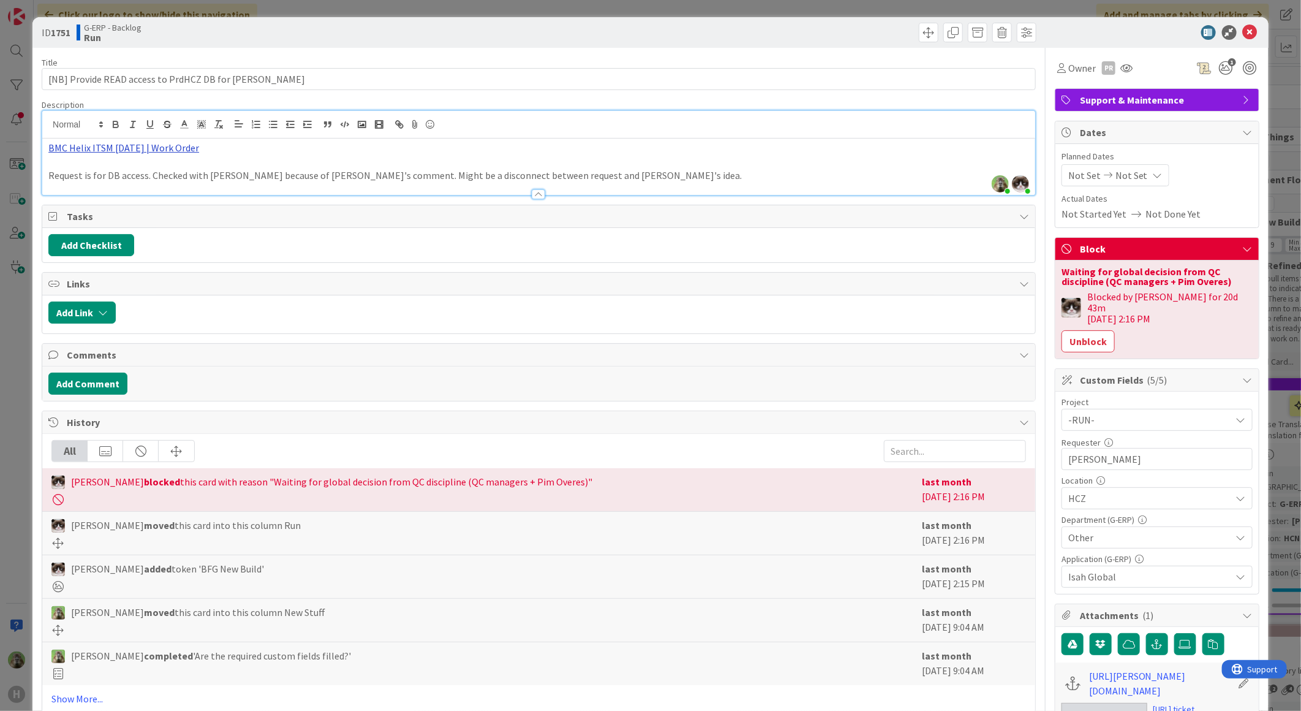
click at [176, 145] on link "BMC Helix ITSM 23.3.02 | Work Order" at bounding box center [123, 148] width 151 height 12
click at [1149, 687] on link "https://huisman-smartit.onbmc.com/smartit/app/#/workorder/IDGGSPRFBRQVHASY0N3DS…" at bounding box center [1160, 682] width 143 height 29
